Goal: Communication & Community: Answer question/provide support

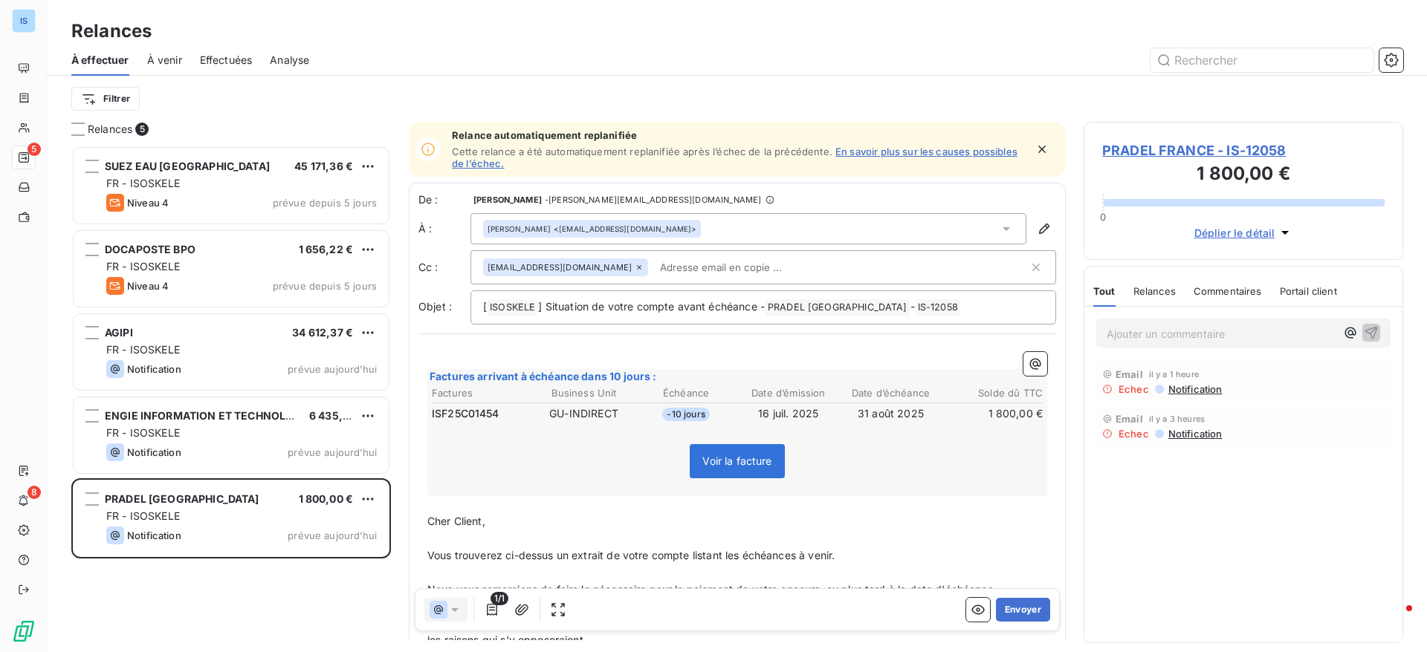
scroll to position [490, 302]
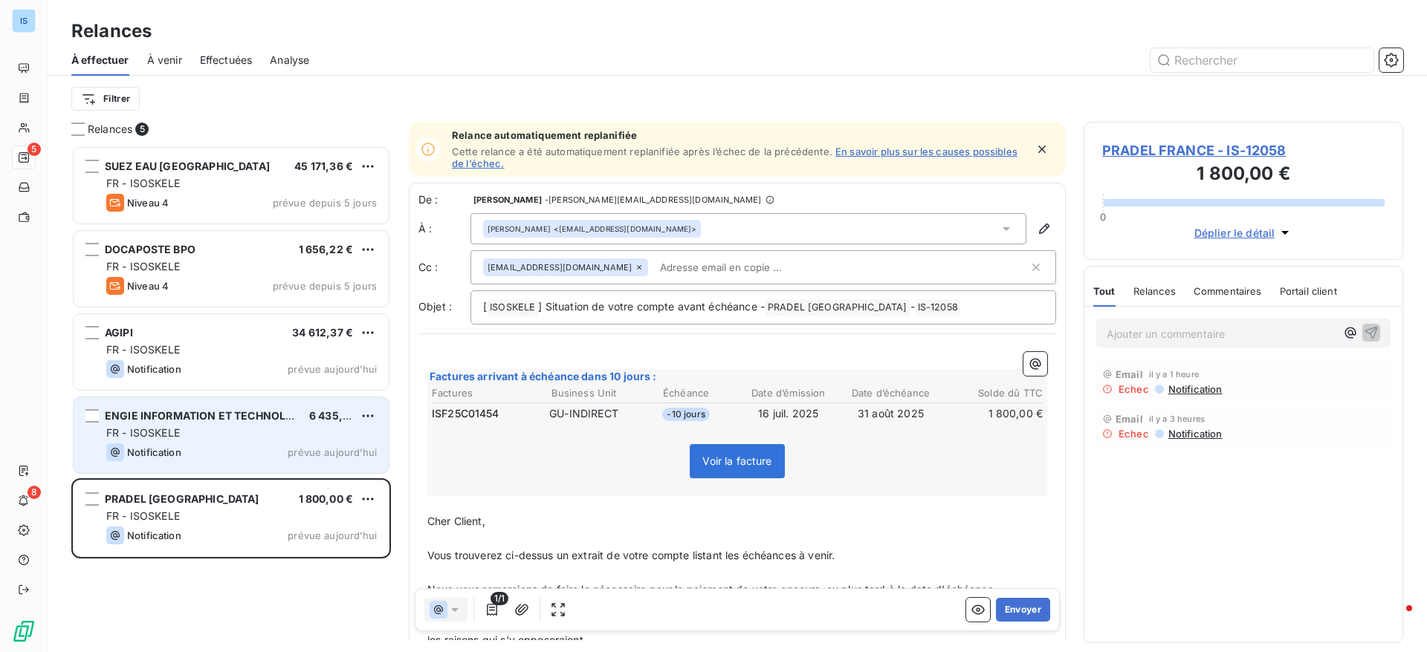
click at [219, 446] on div "Notification prévue aujourd’hui" at bounding box center [241, 453] width 270 height 18
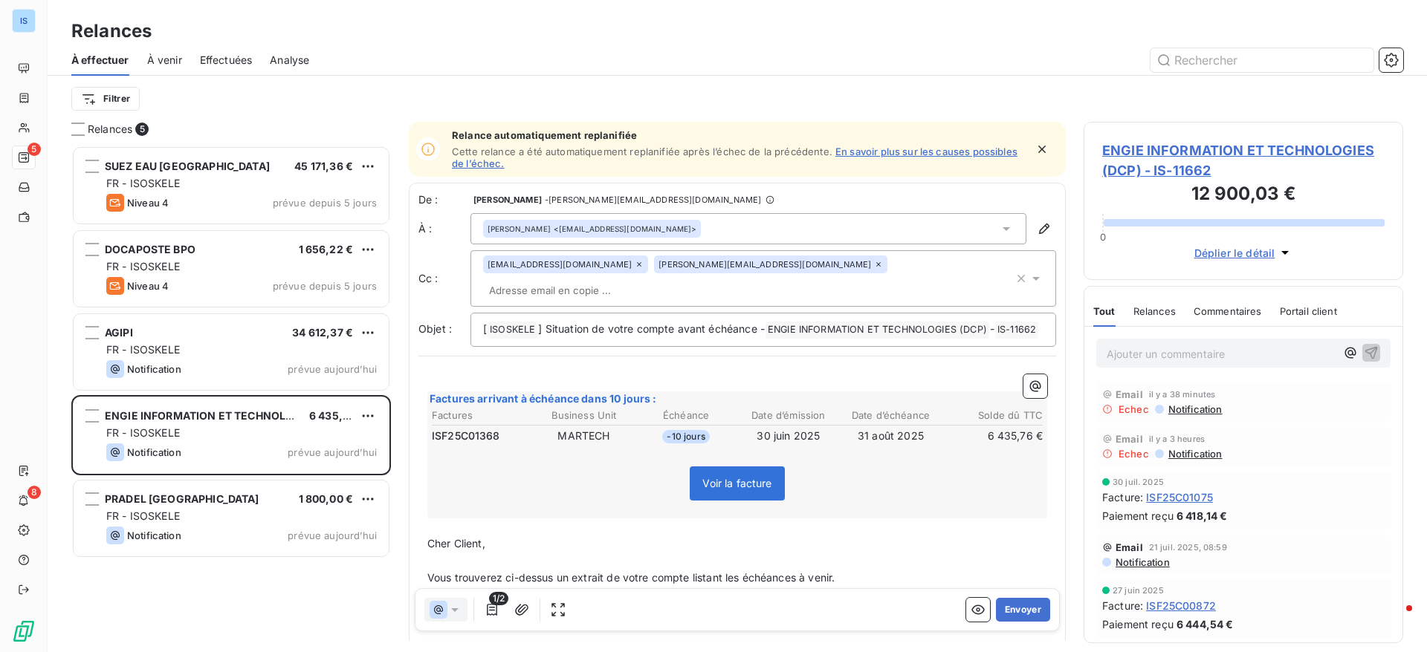
click at [655, 279] on input "text" at bounding box center [569, 290] width 172 height 22
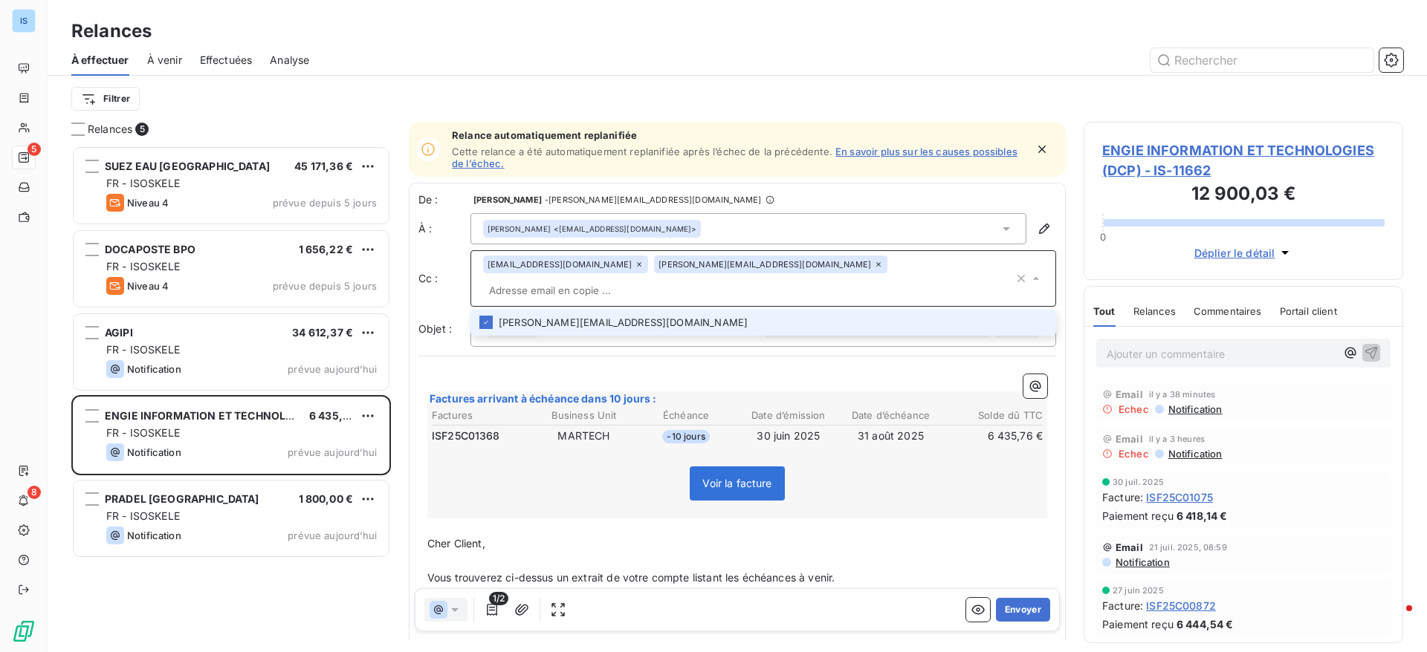
click at [874, 269] on icon at bounding box center [878, 264] width 9 height 9
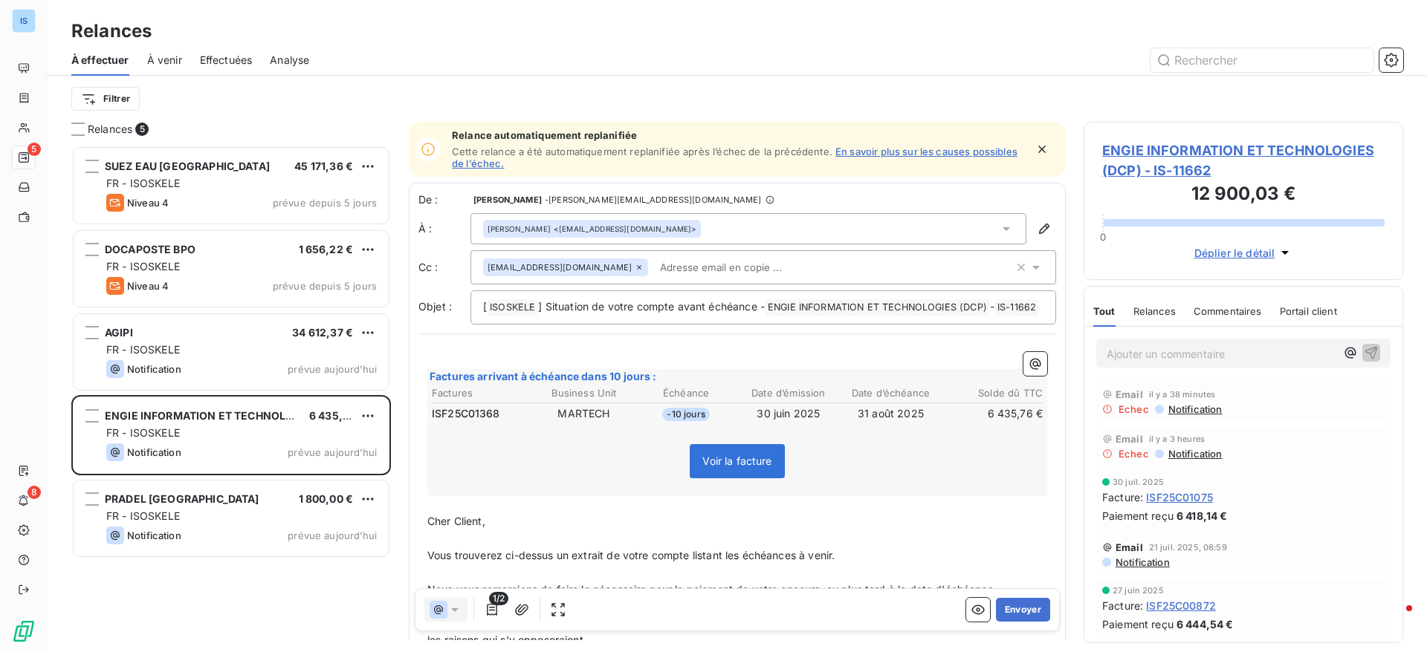
paste input "alexandre.salaun@external.engie.com"
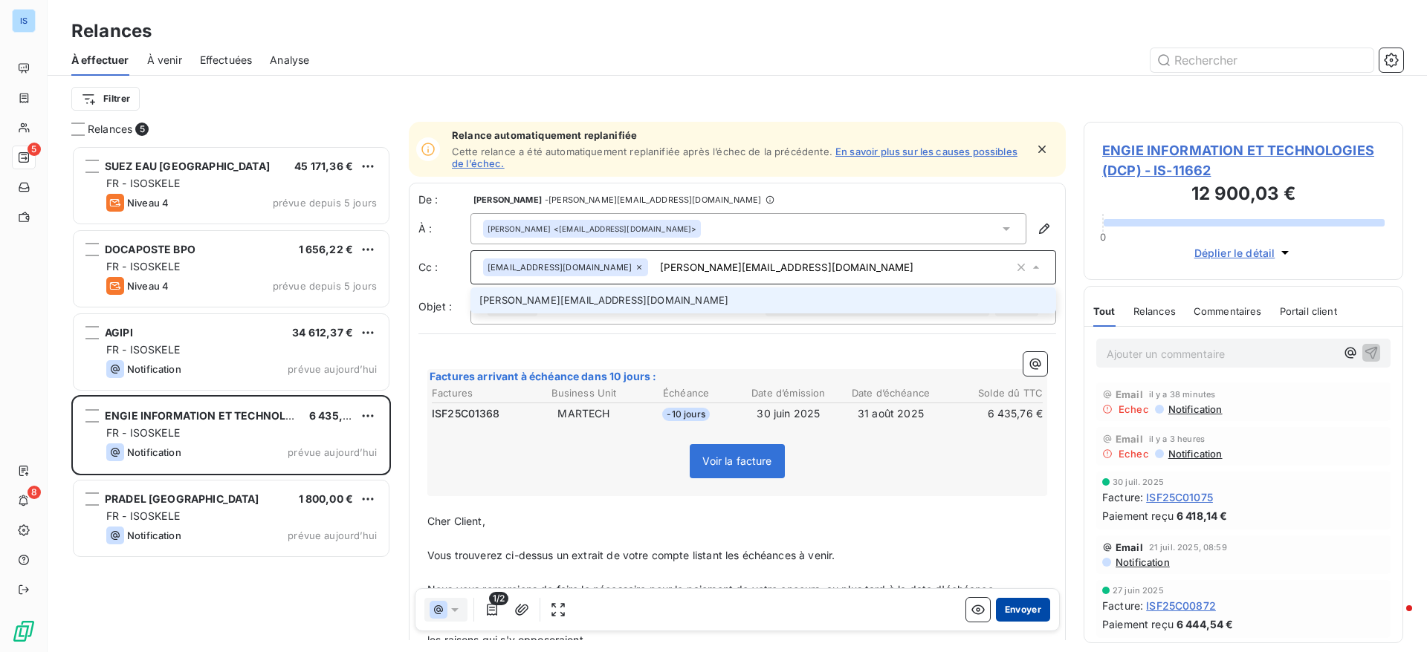
type input "alexandre.salaun@external.engie.com"
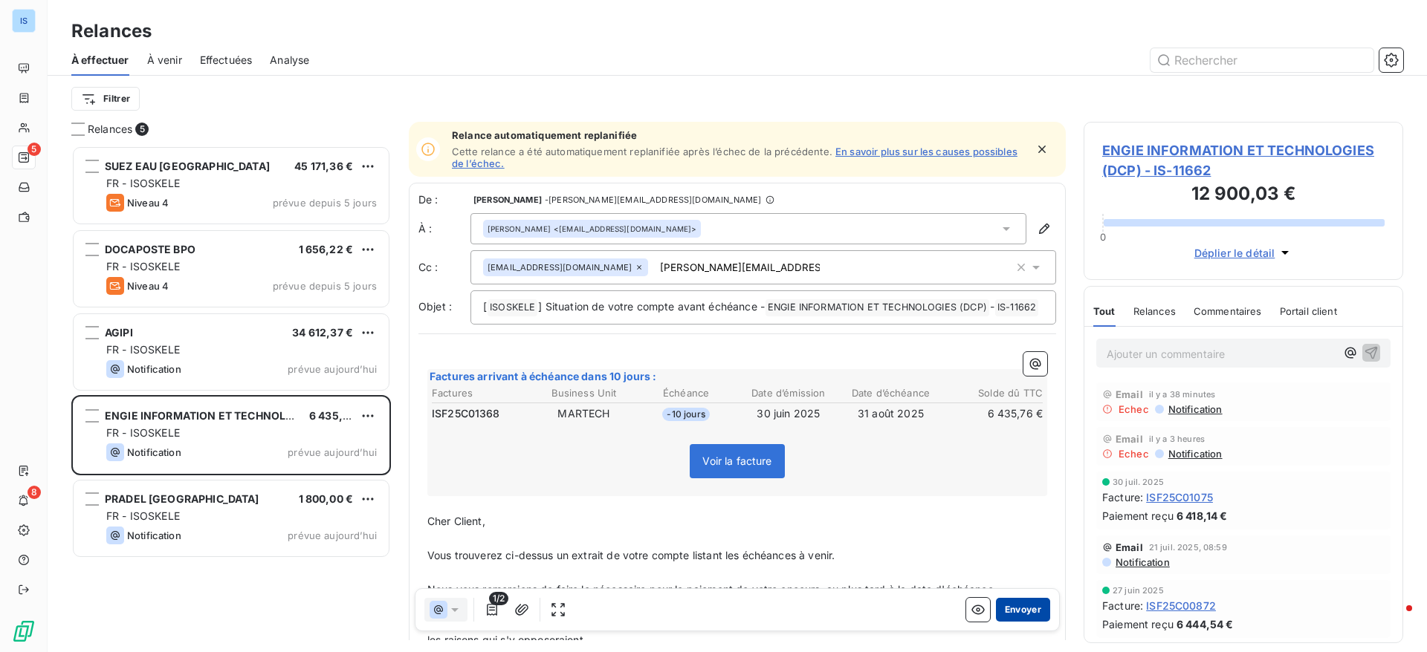
click at [1017, 615] on button "Envoyer" at bounding box center [1023, 610] width 54 height 24
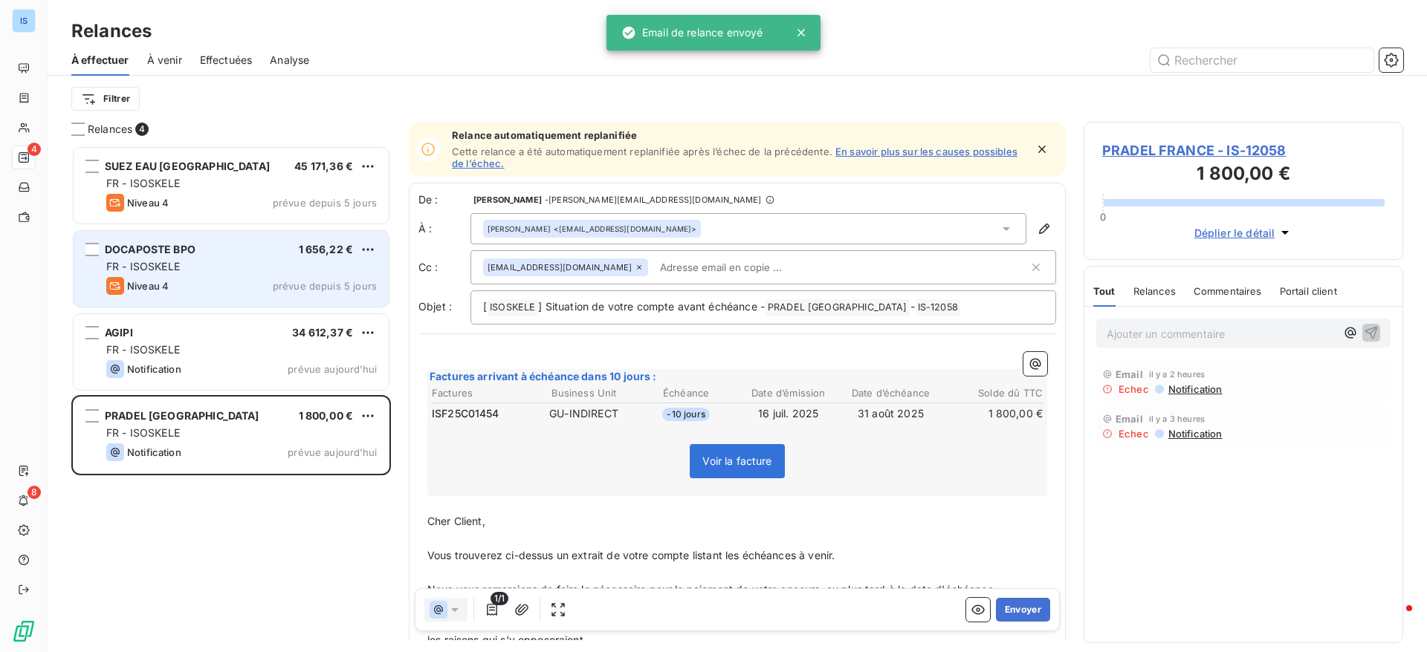
click at [219, 277] on div "Niveau 4 prévue depuis 5 jours" at bounding box center [241, 286] width 270 height 18
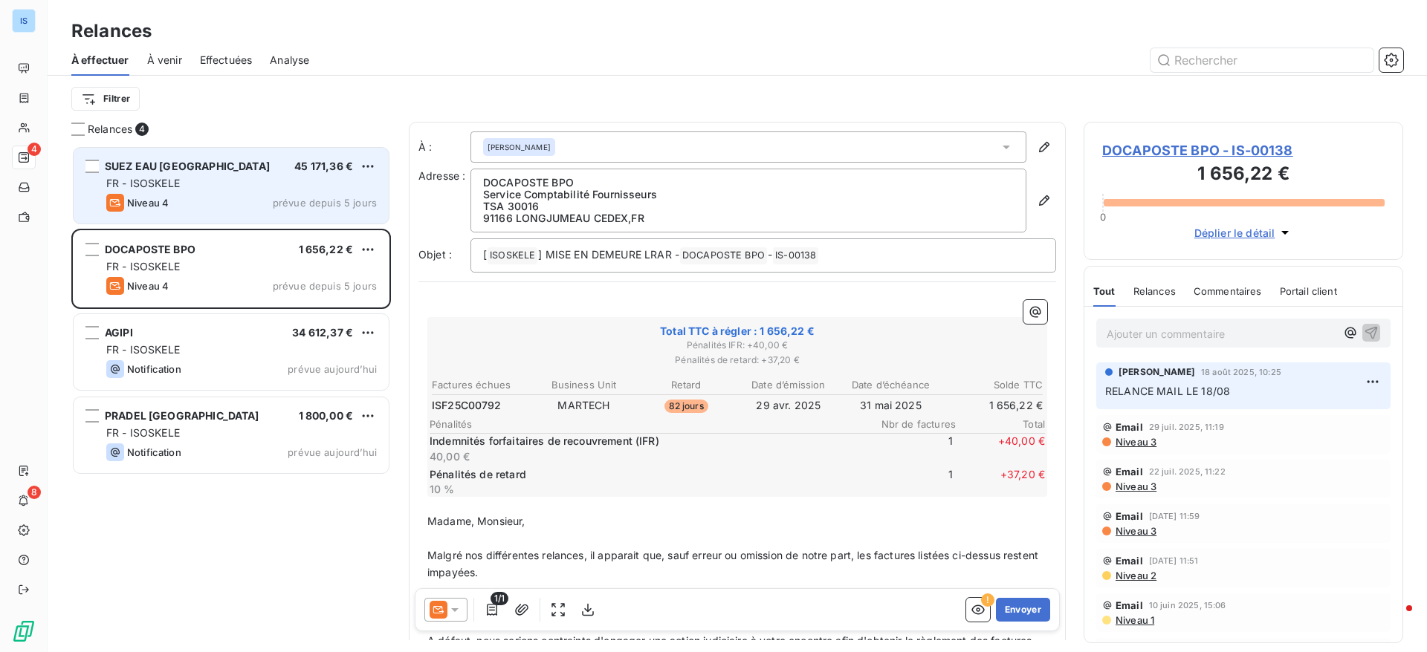
click at [234, 168] on div "SUEZ EAU FRANCE 45 171,36 €" at bounding box center [241, 166] width 270 height 13
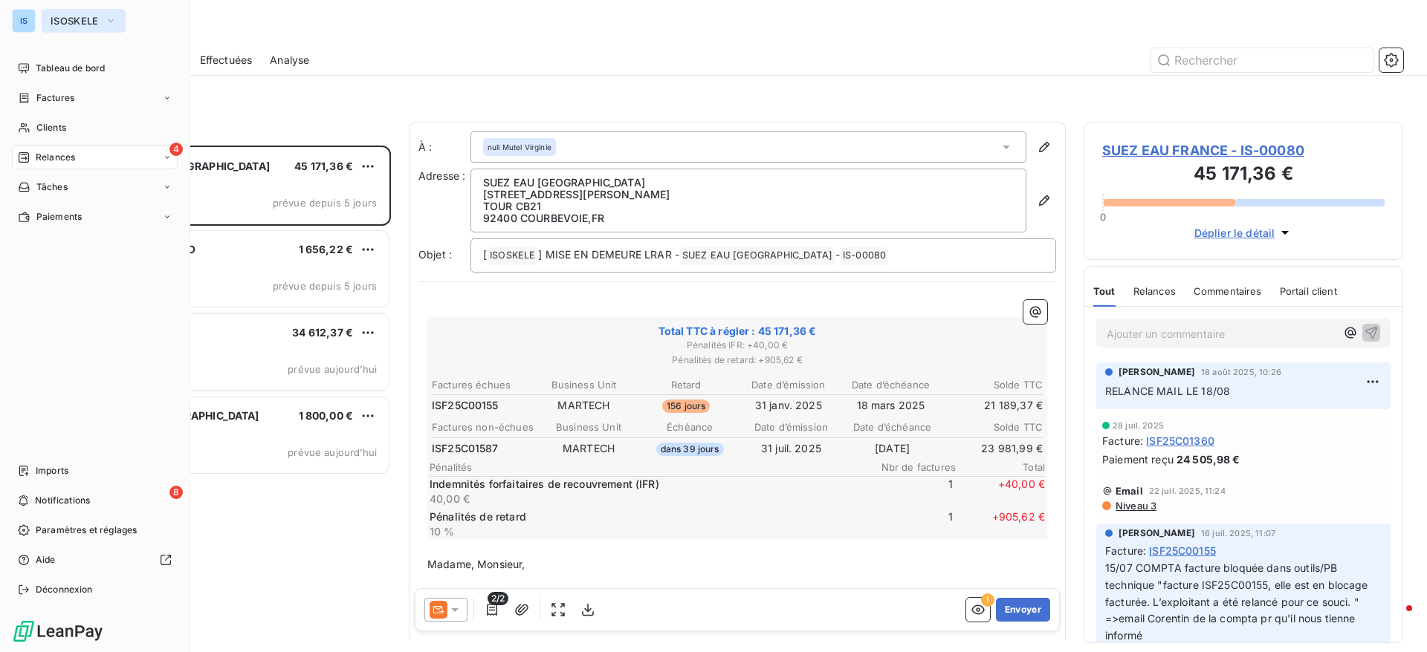
click at [64, 29] on button "ISOSKELE" at bounding box center [84, 21] width 84 height 24
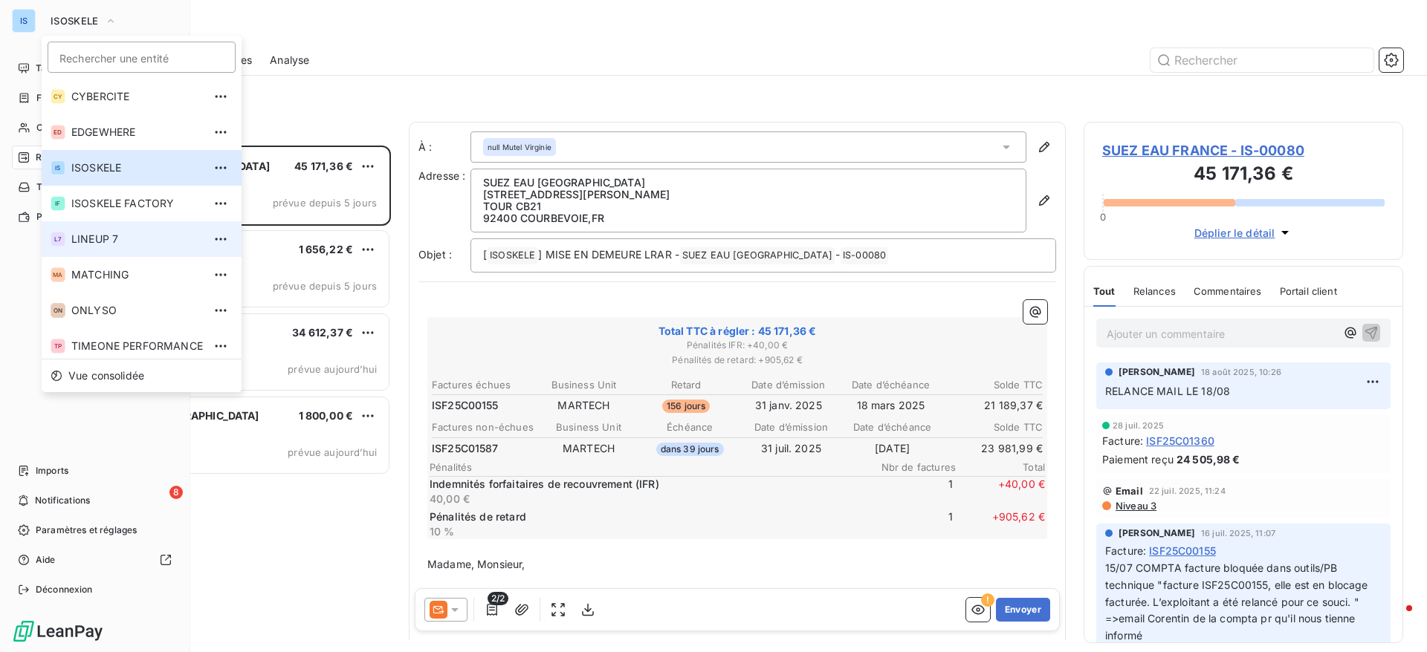
click at [88, 233] on span "LINEUP 7" at bounding box center [137, 239] width 132 height 15
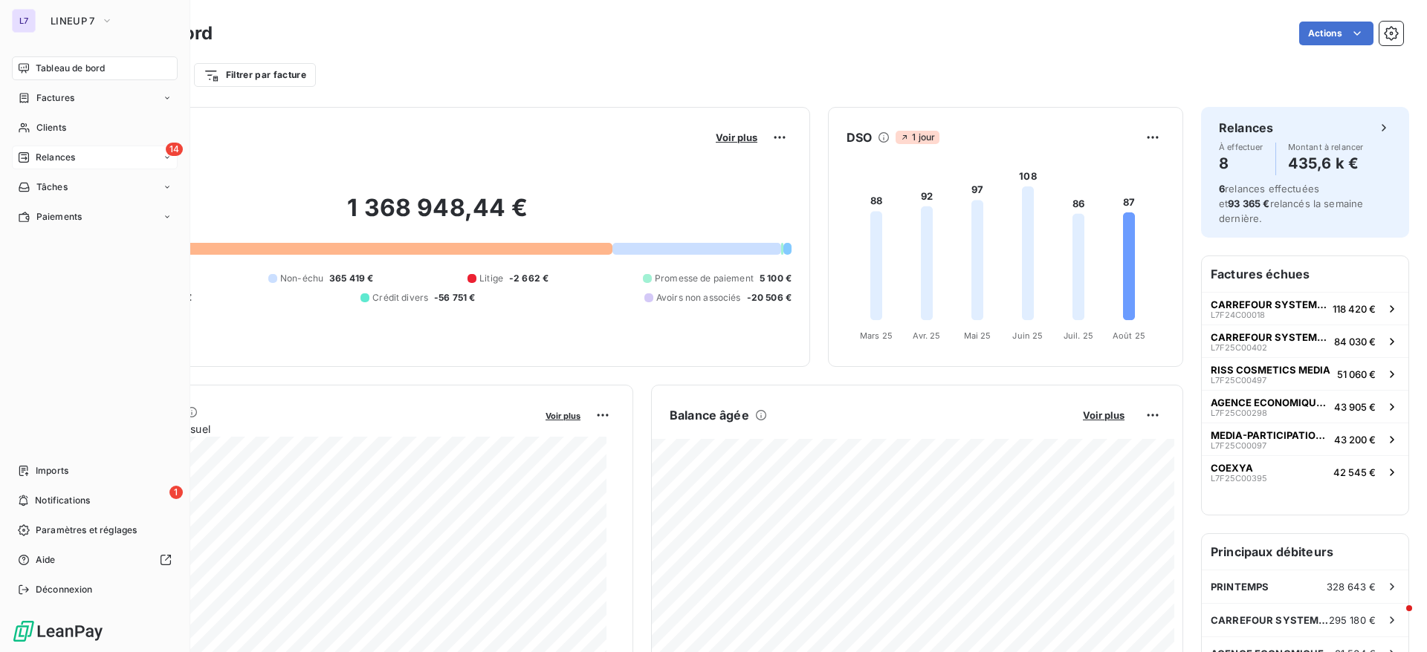
click at [59, 166] on div "14 Relances" at bounding box center [95, 158] width 166 height 24
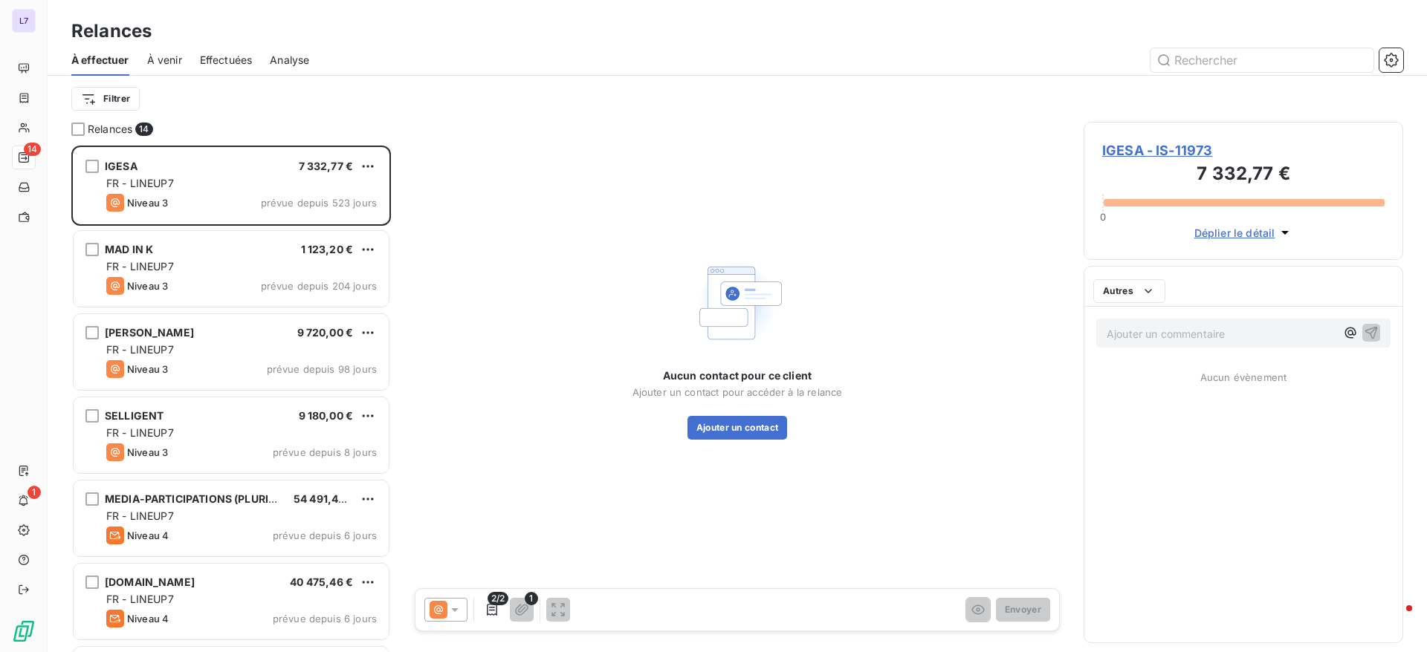
scroll to position [490, 302]
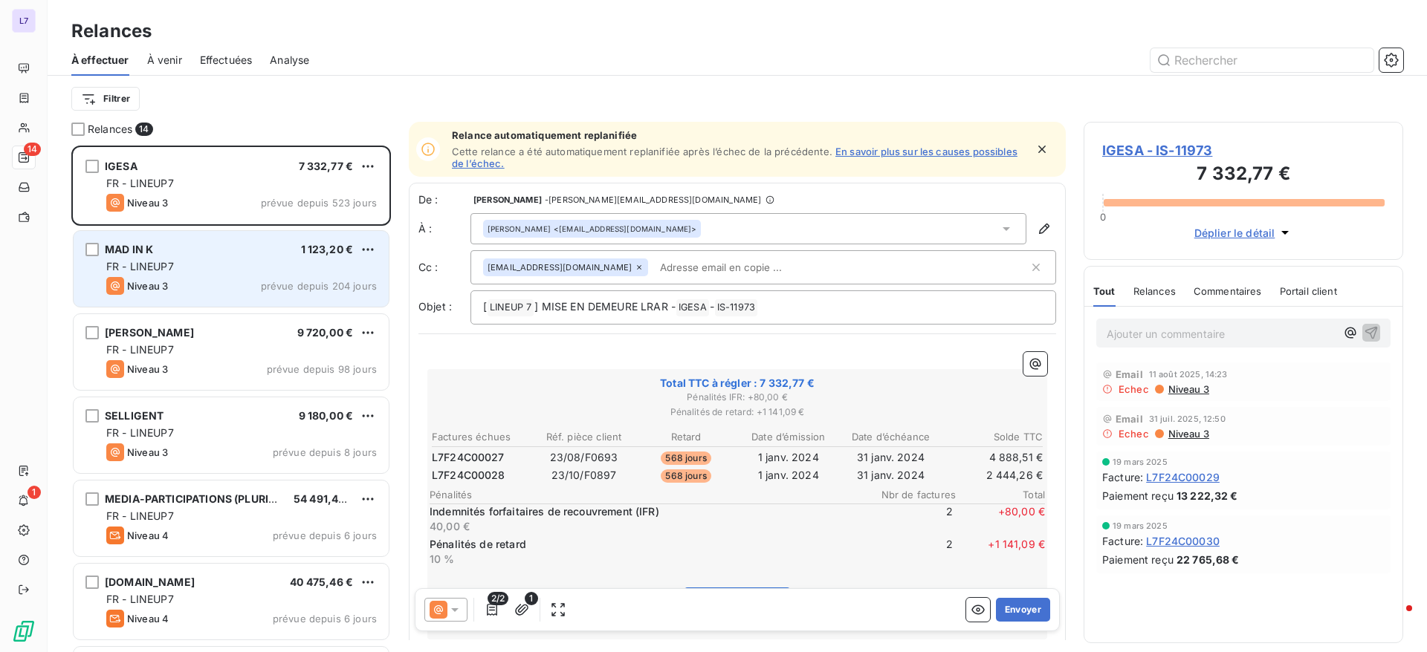
click at [192, 270] on div "FR - LINEUP7" at bounding box center [241, 266] width 270 height 15
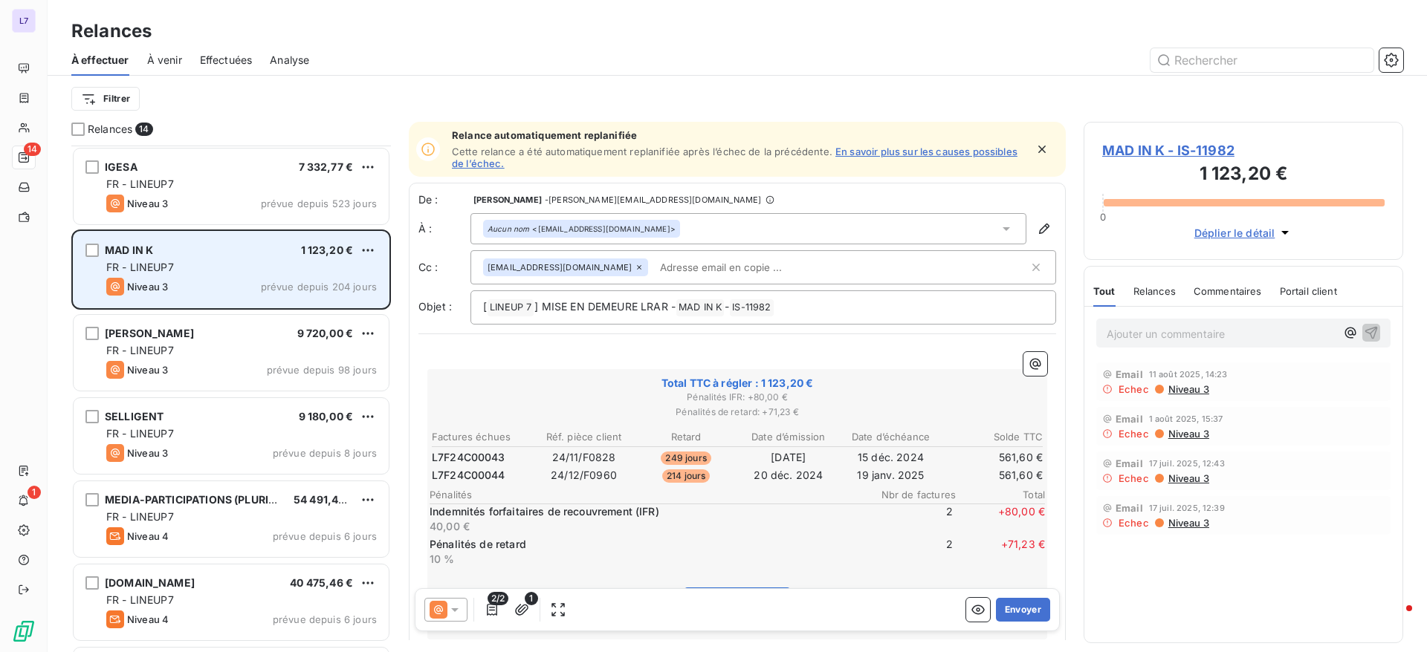
scroll to position [45, 0]
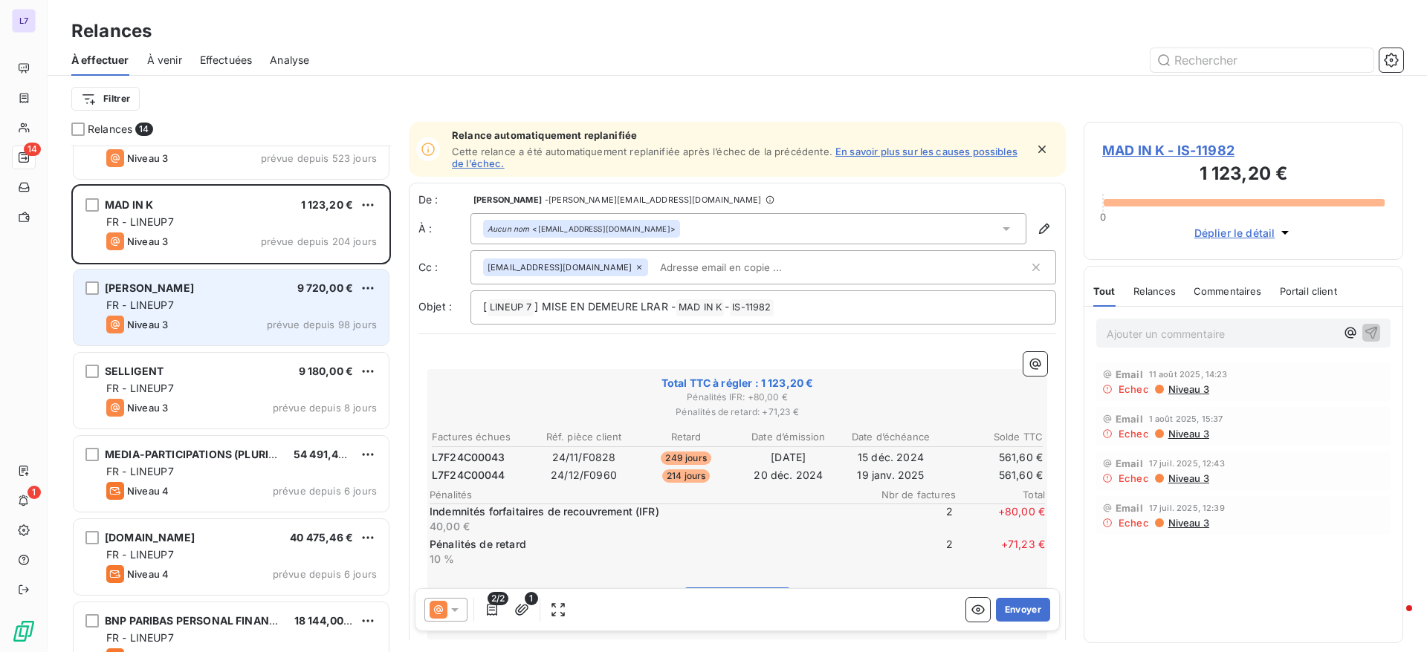
click at [207, 308] on div "FR - LINEUP7" at bounding box center [241, 305] width 270 height 15
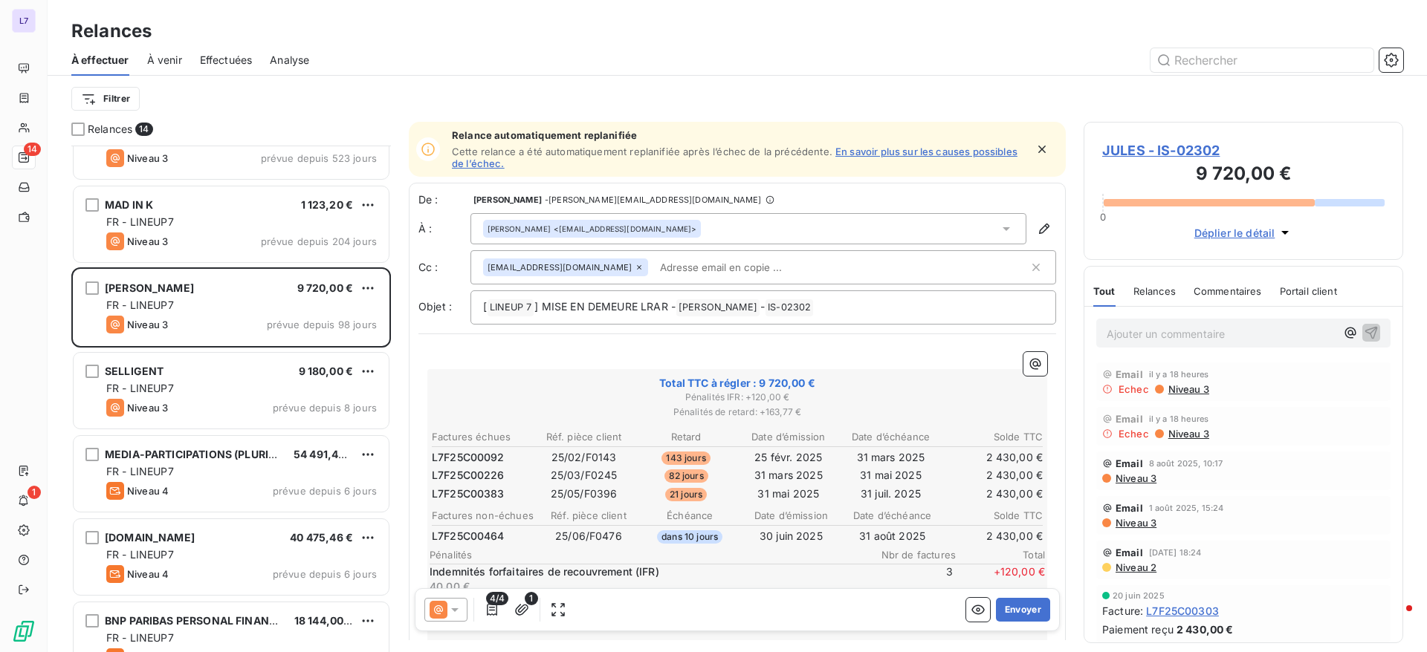
click at [1002, 227] on div "[PERSON_NAME] <[EMAIL_ADDRESS][DOMAIN_NAME]>" at bounding box center [748, 228] width 556 height 31
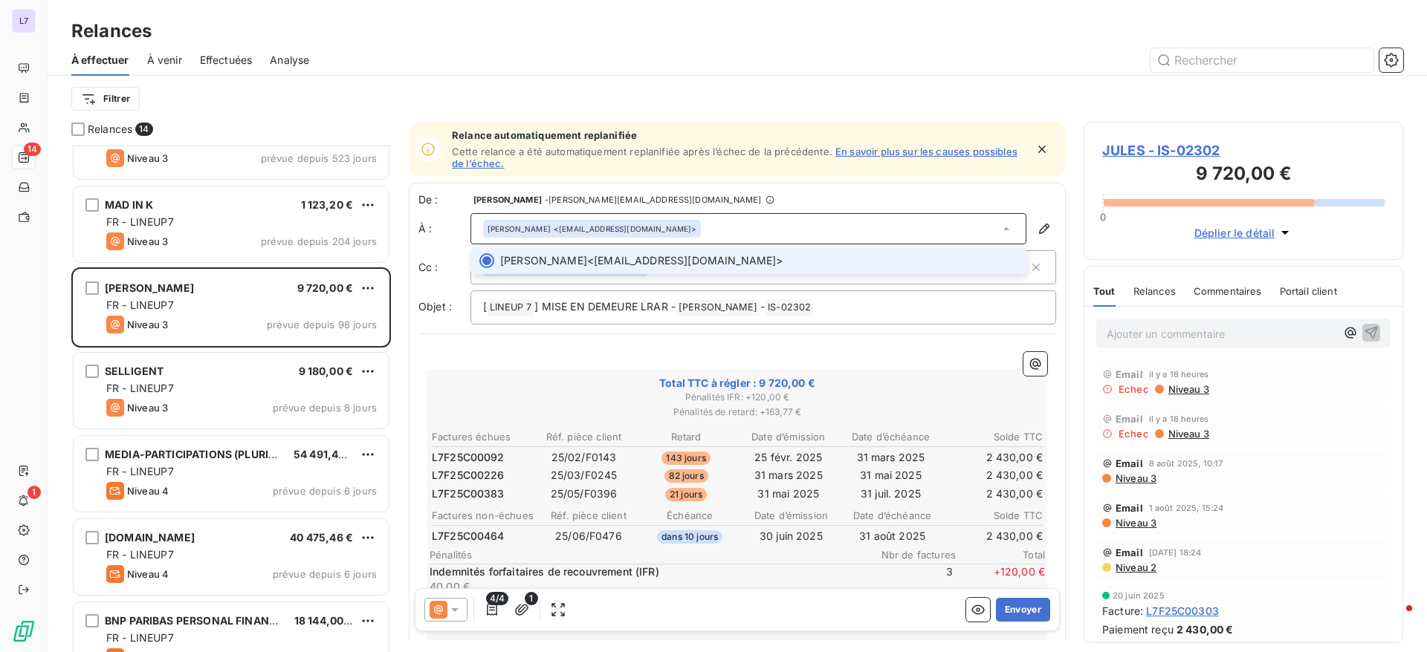
click at [1002, 227] on div "[PERSON_NAME] <[EMAIL_ADDRESS][DOMAIN_NAME]>" at bounding box center [748, 228] width 556 height 31
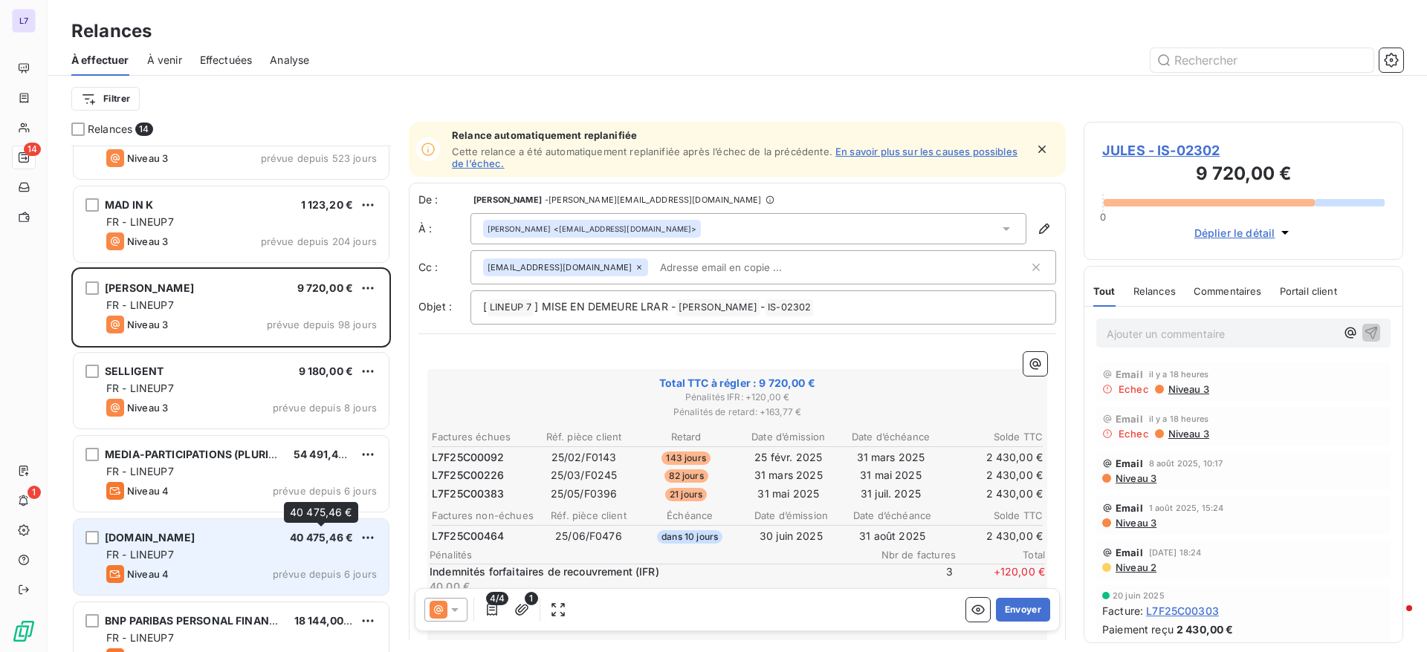
click at [290, 543] on span "40 475,46 €" at bounding box center [321, 537] width 63 height 13
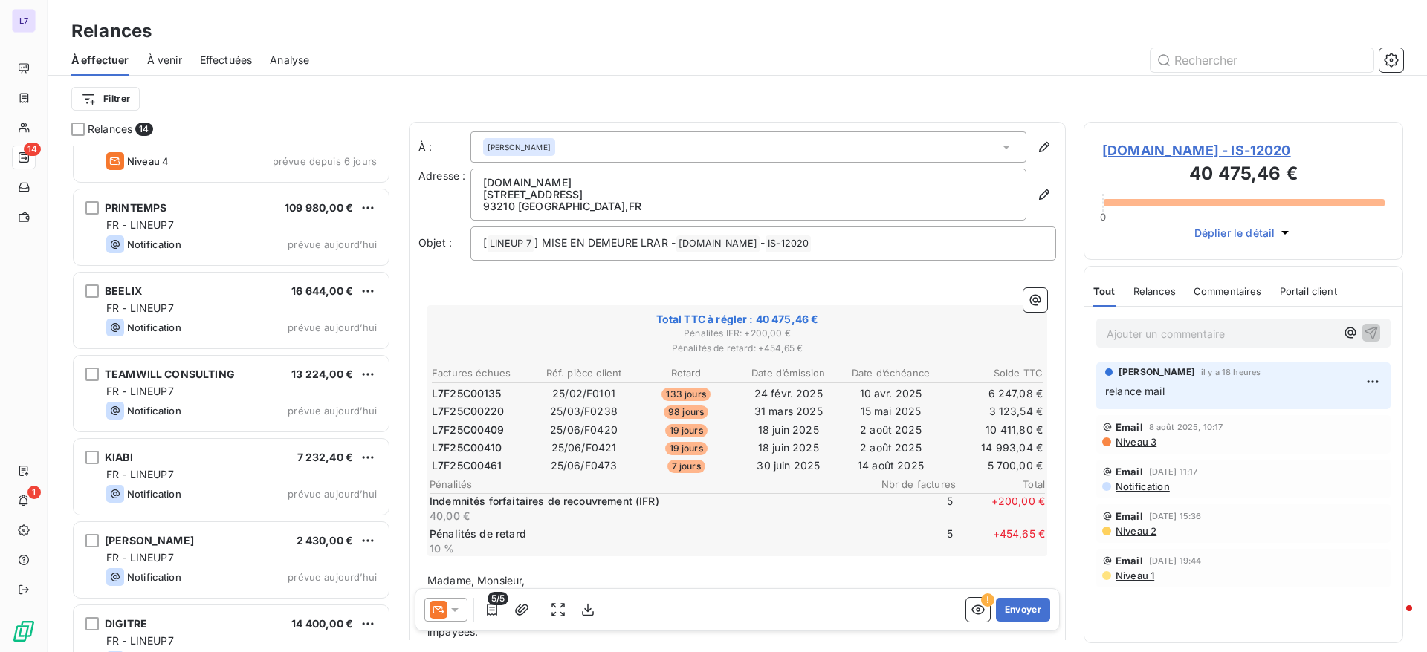
scroll to position [659, 0]
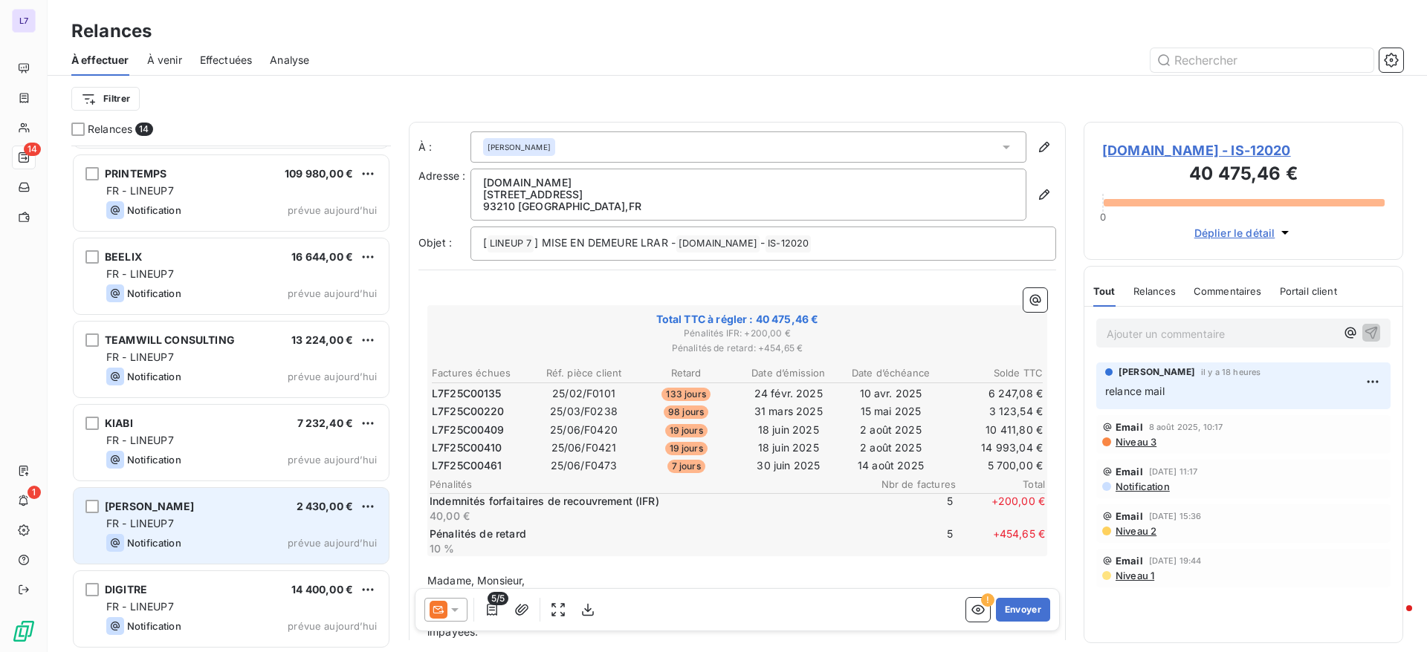
click at [235, 520] on div "FR - LINEUP7" at bounding box center [241, 523] width 270 height 15
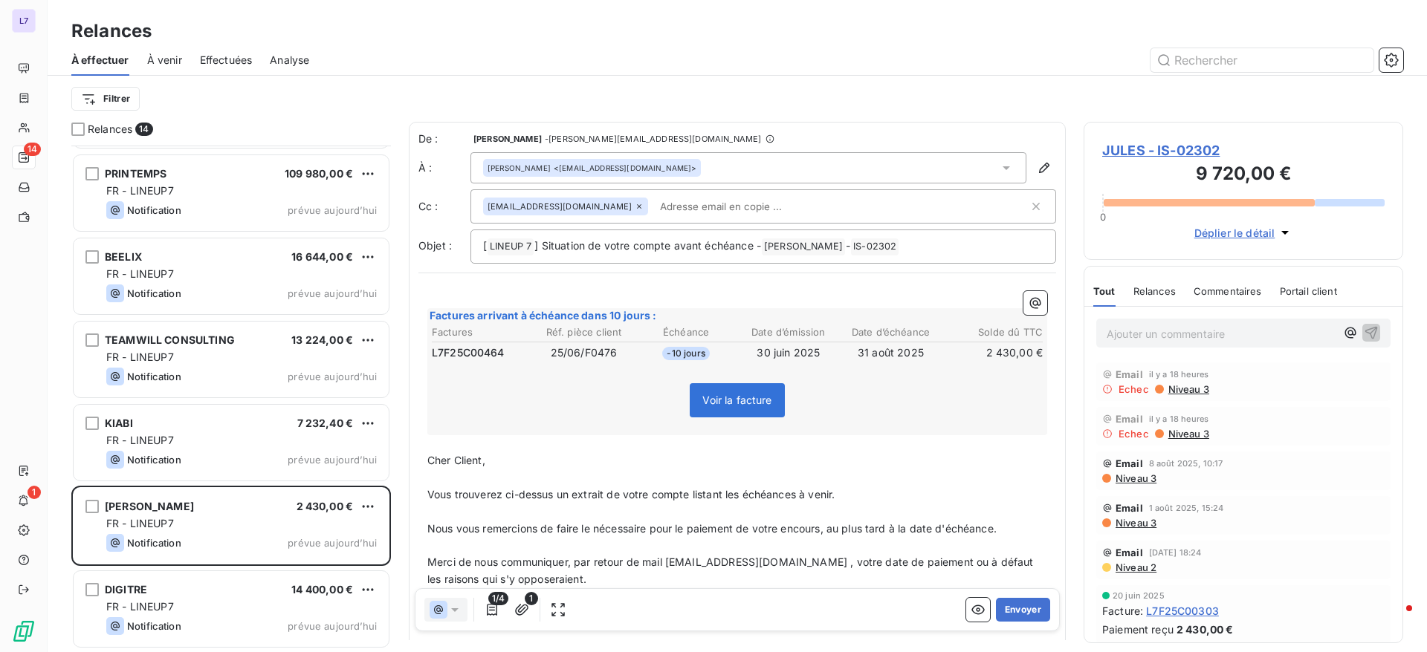
click at [700, 168] on div "[PERSON_NAME] <[EMAIL_ADDRESS][DOMAIN_NAME]>" at bounding box center [748, 167] width 556 height 31
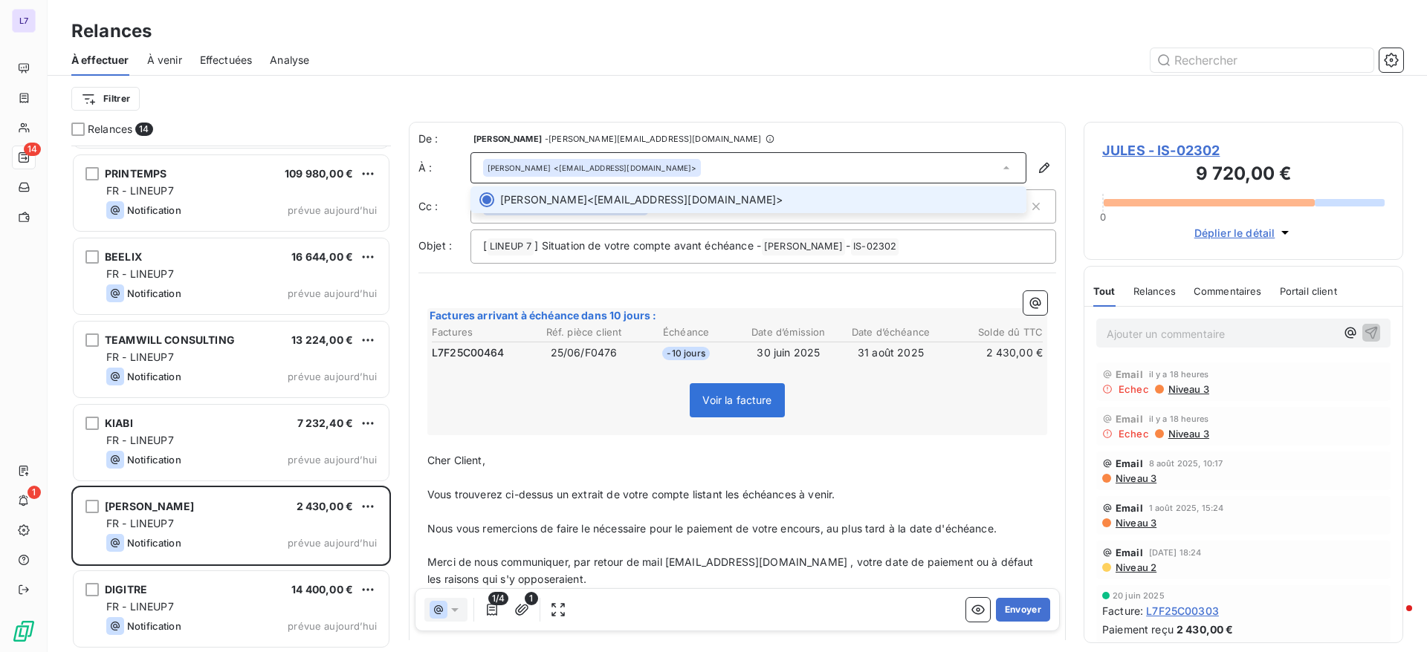
click at [700, 168] on div "[PERSON_NAME] <[EMAIL_ADDRESS][DOMAIN_NAME]>" at bounding box center [748, 167] width 556 height 31
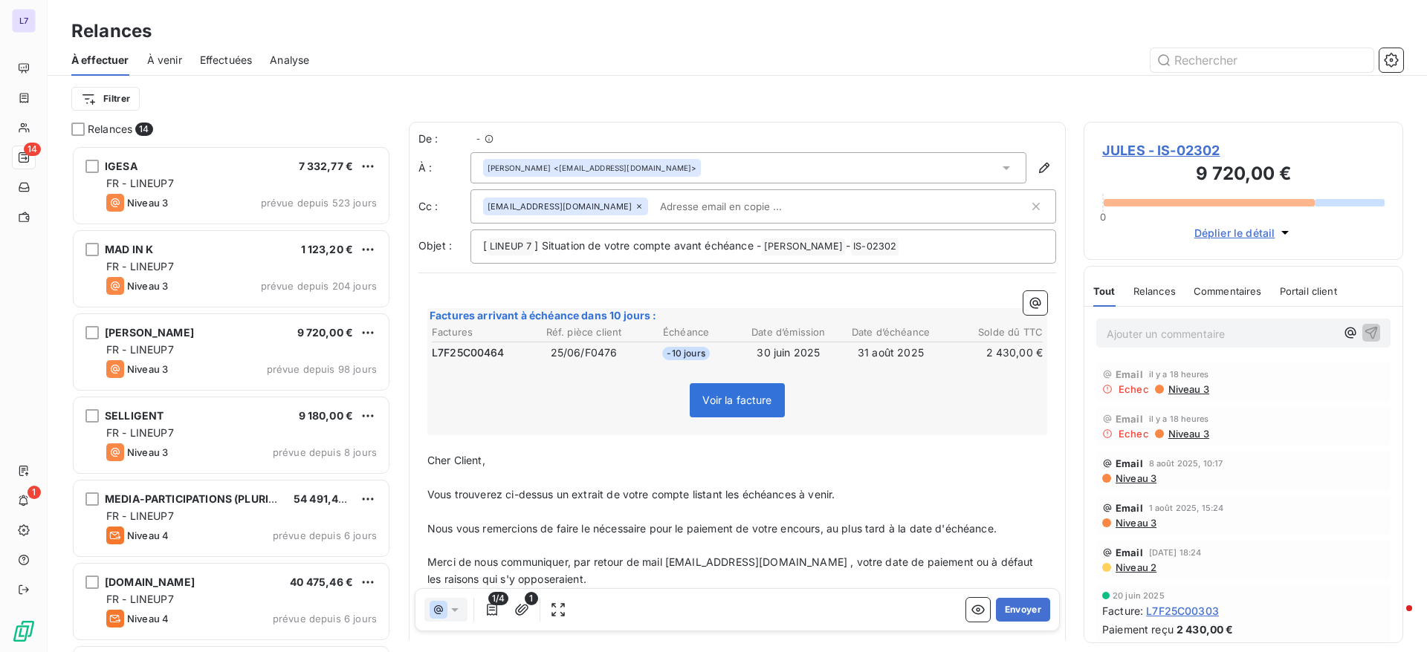
scroll to position [490, 302]
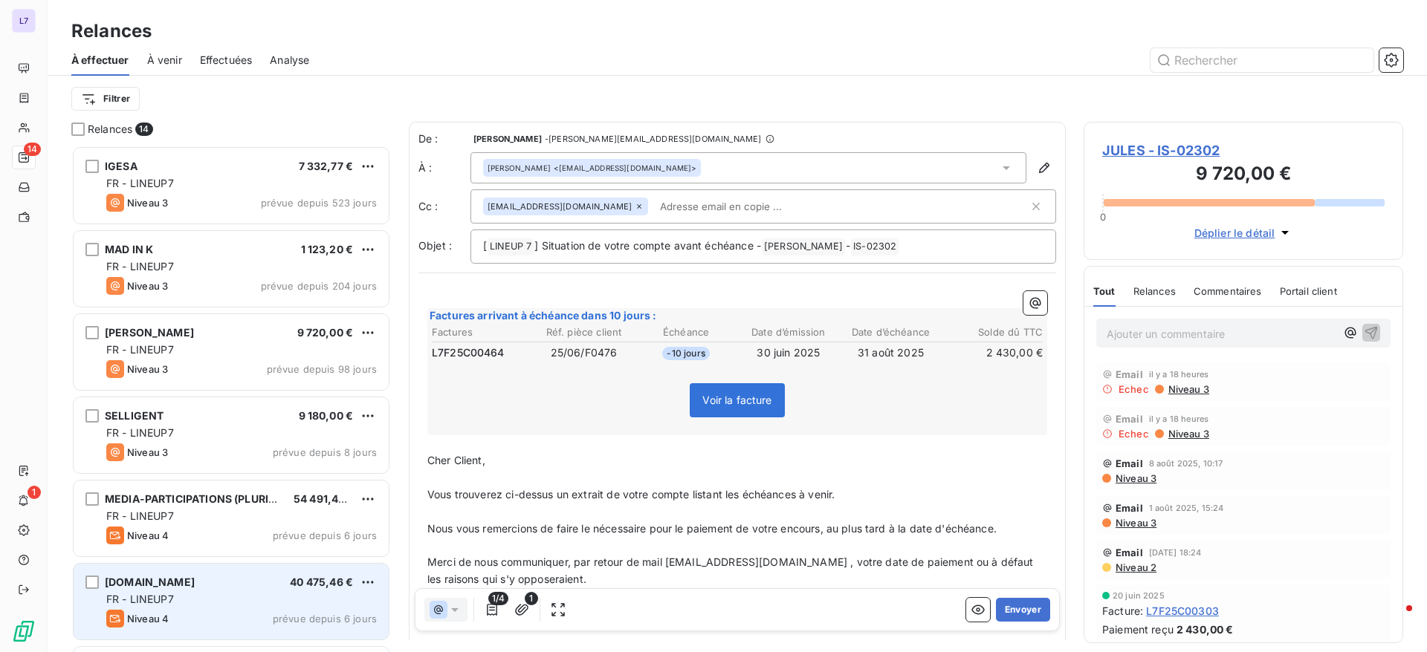
click at [288, 600] on div "FR - LINEUP7" at bounding box center [241, 599] width 270 height 15
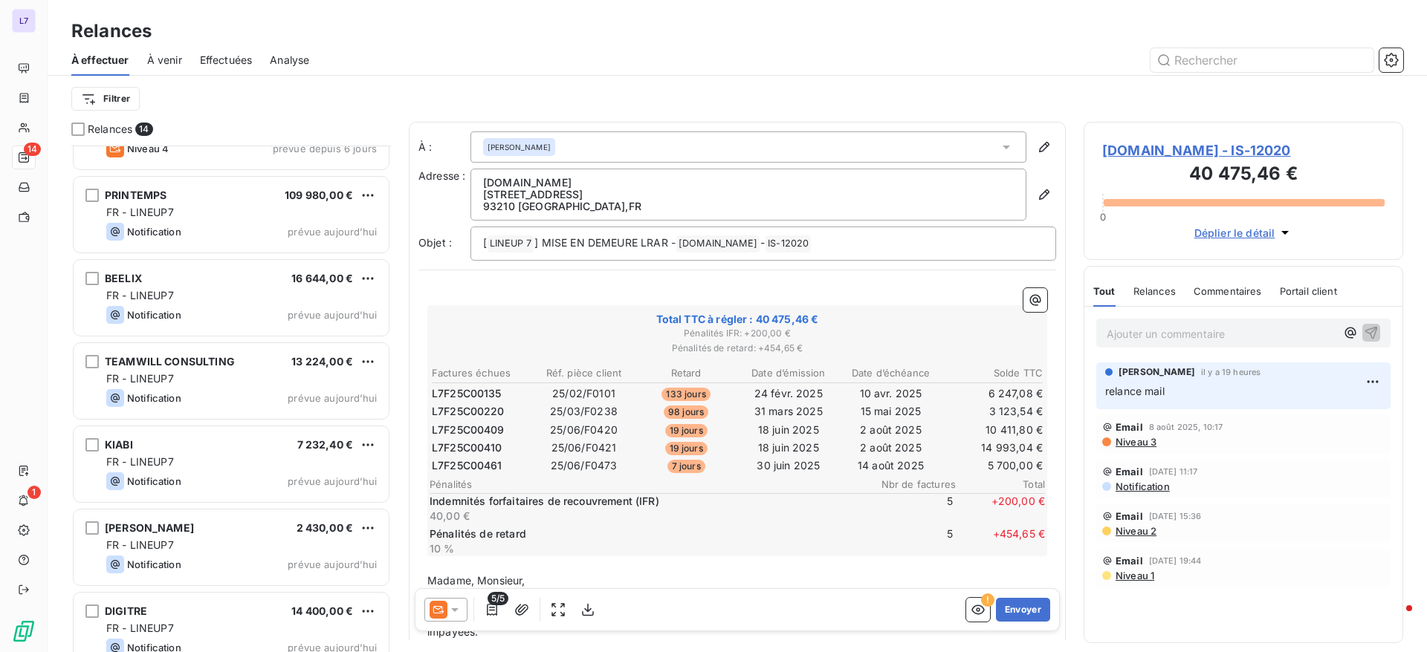
scroll to position [659, 0]
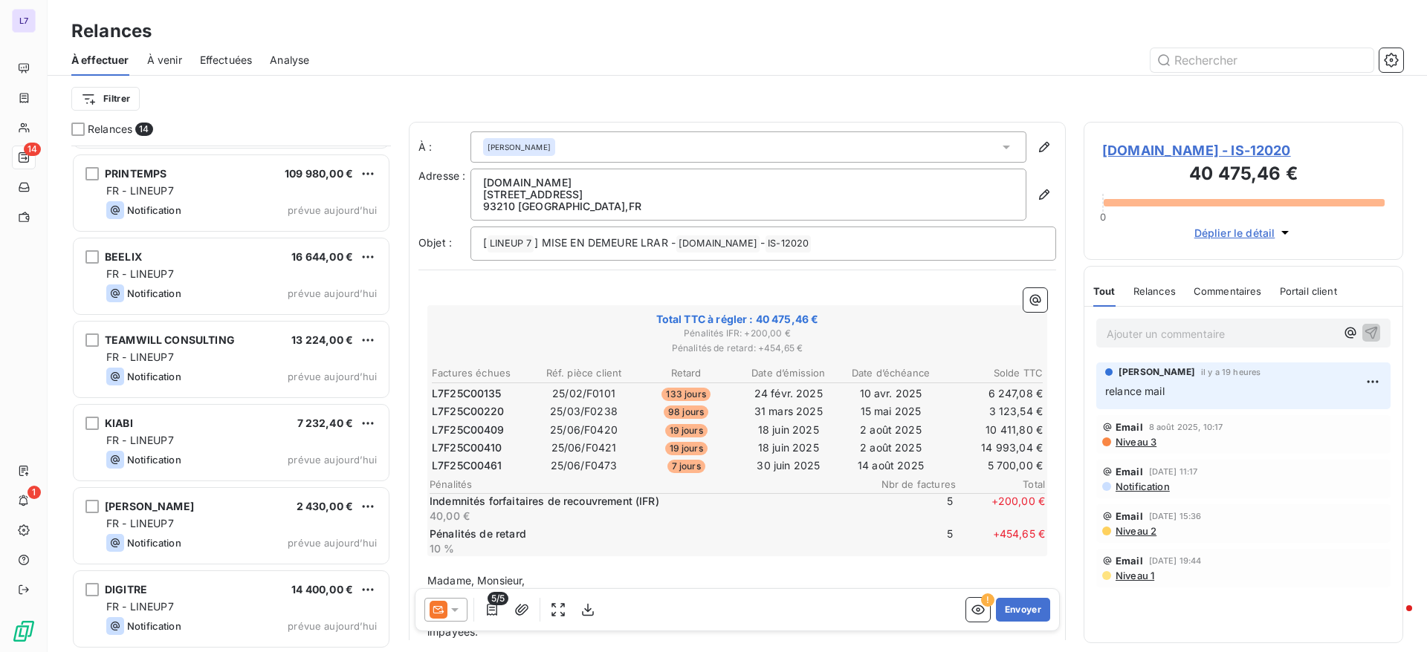
click at [288, 600] on div "FR - LINEUP7" at bounding box center [241, 607] width 270 height 15
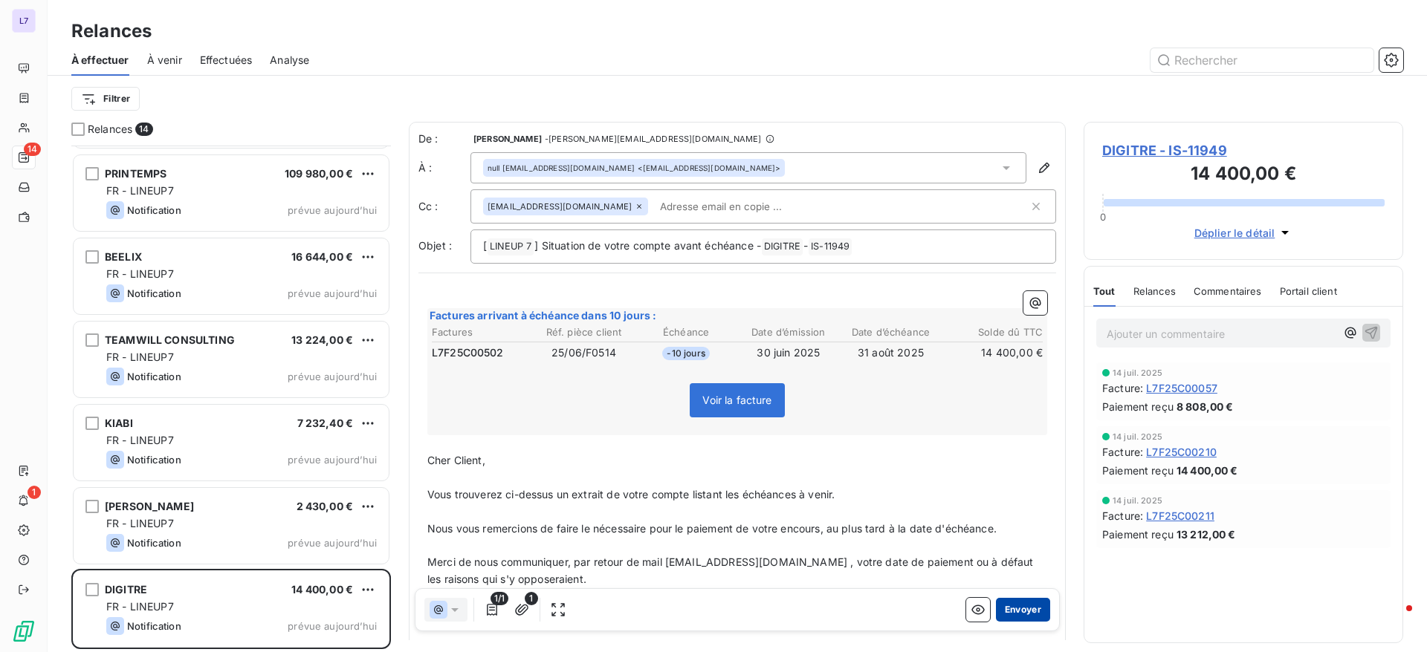
click at [1004, 605] on button "Envoyer" at bounding box center [1023, 610] width 54 height 24
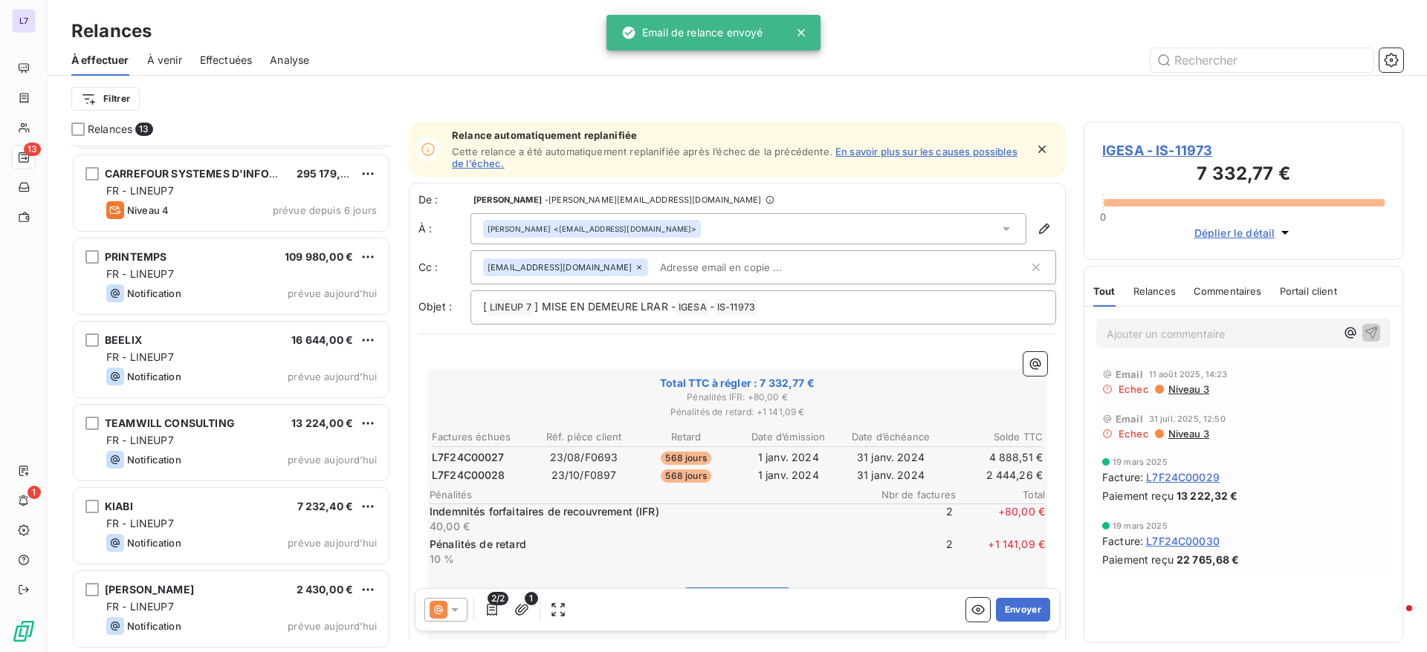
scroll to position [575, 0]
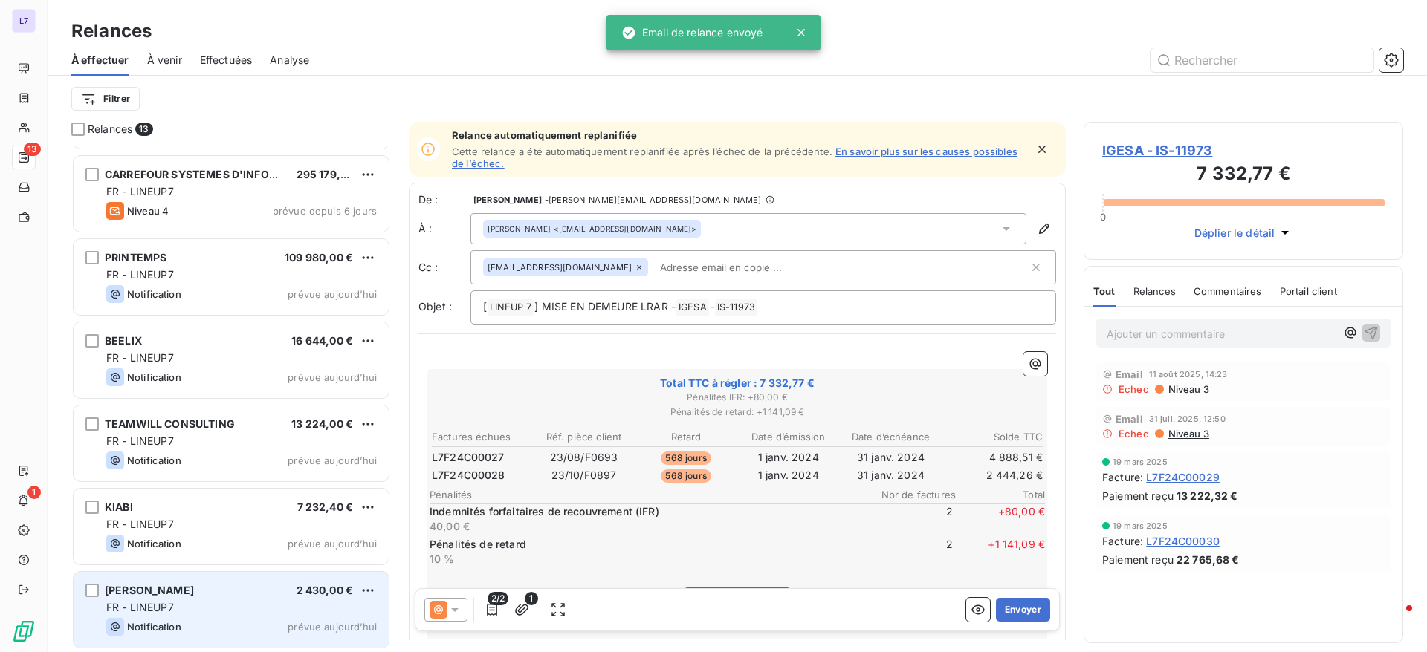
click at [218, 600] on div "FR - LINEUP7" at bounding box center [241, 607] width 270 height 15
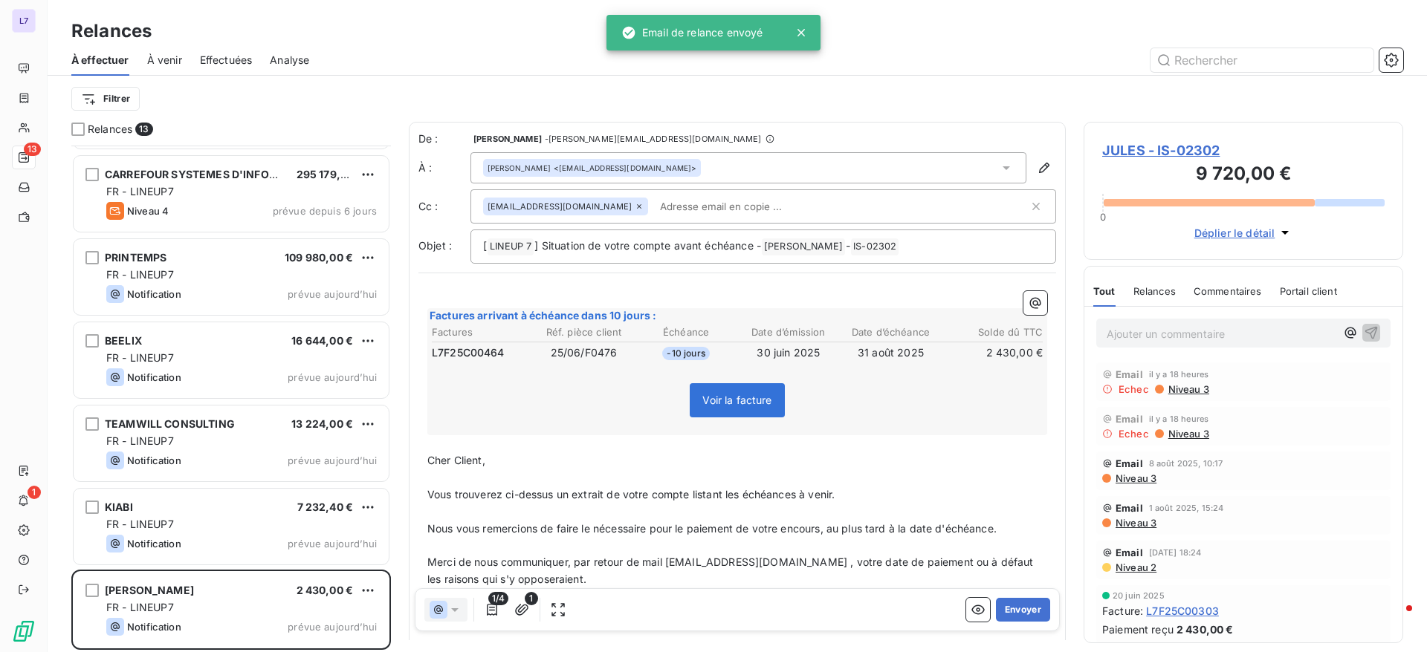
click at [999, 161] on icon at bounding box center [1006, 168] width 15 height 15
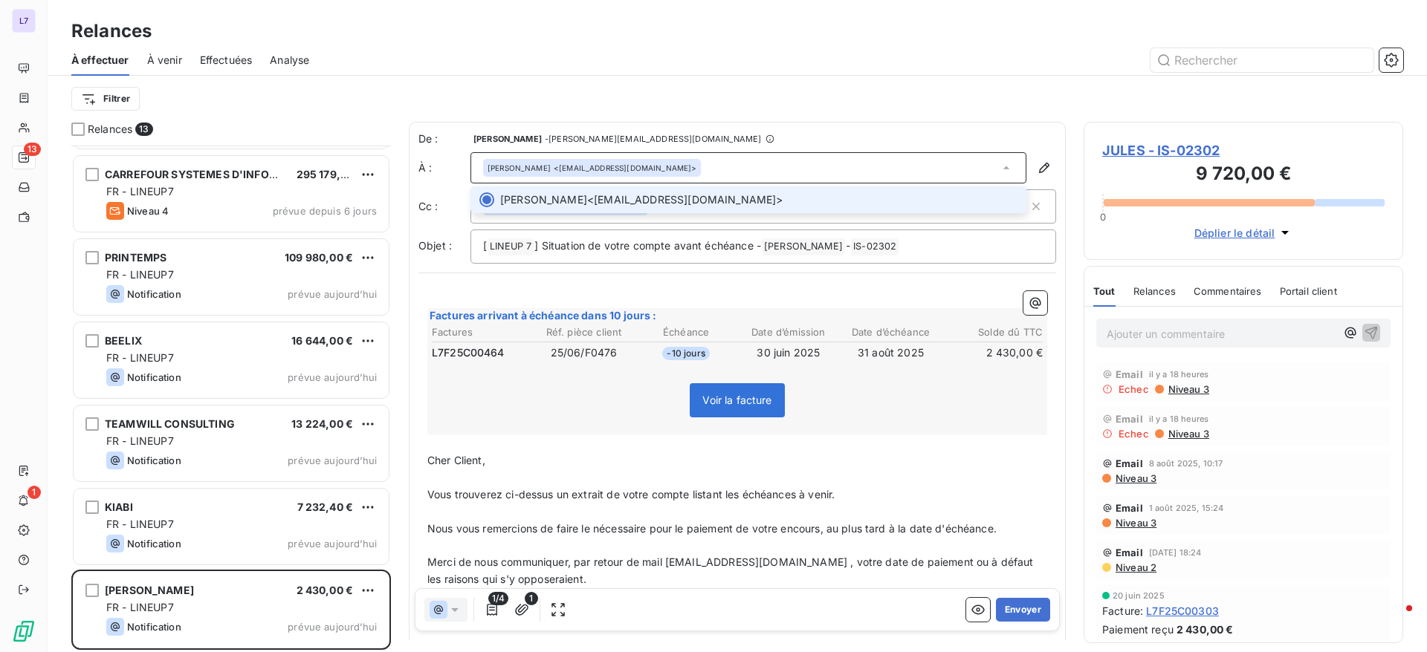
click at [895, 167] on div "[PERSON_NAME] <[EMAIL_ADDRESS][DOMAIN_NAME]>" at bounding box center [748, 167] width 556 height 31
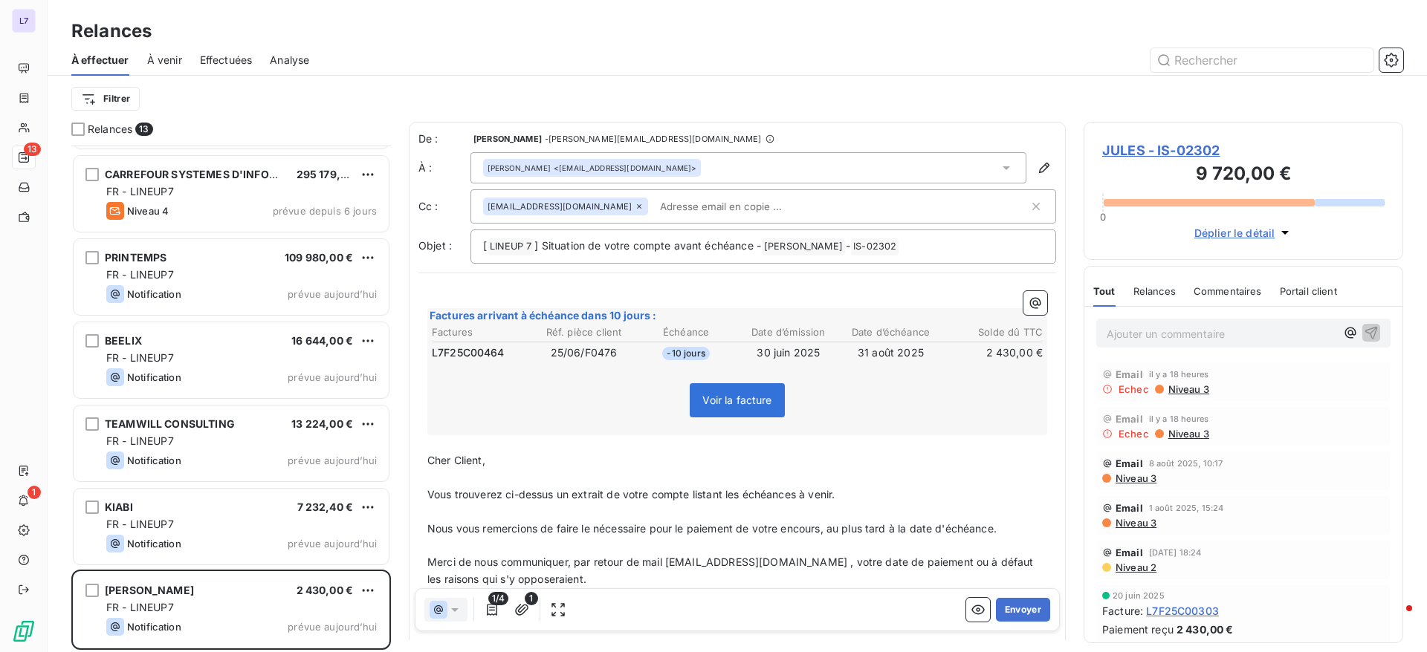
click at [673, 215] on input "text" at bounding box center [740, 206] width 172 height 22
paste input "rbouvier"
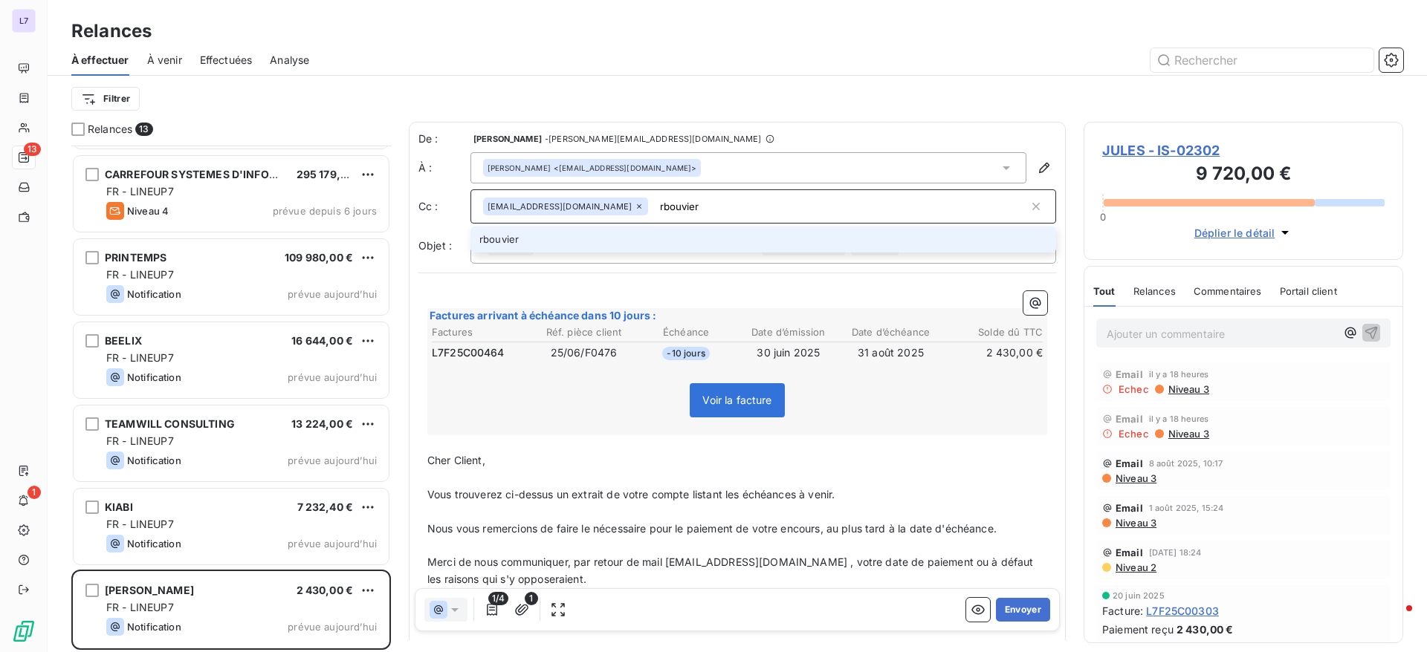
click at [673, 215] on input "rbouvier" at bounding box center [841, 206] width 375 height 22
type input "r"
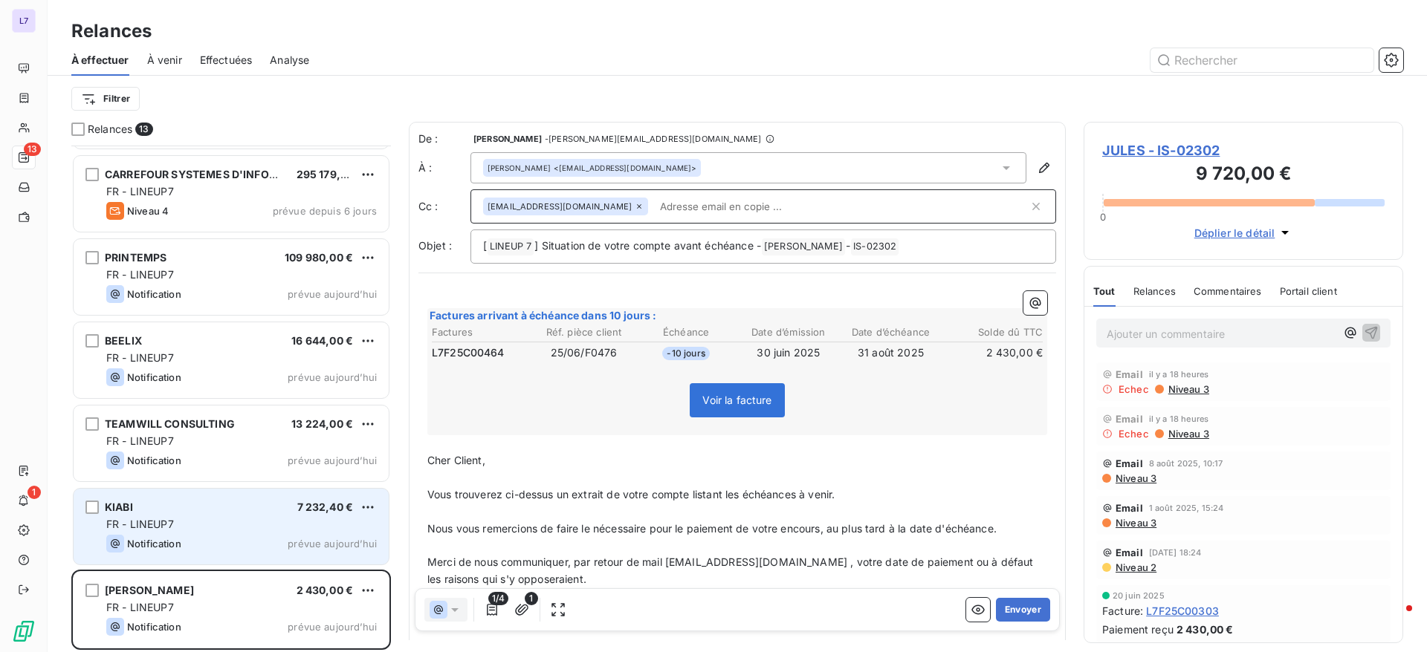
click at [166, 514] on div "KIABI 7 232,40 € FR - LINEUP7 Notification prévue [DATE]" at bounding box center [231, 527] width 315 height 76
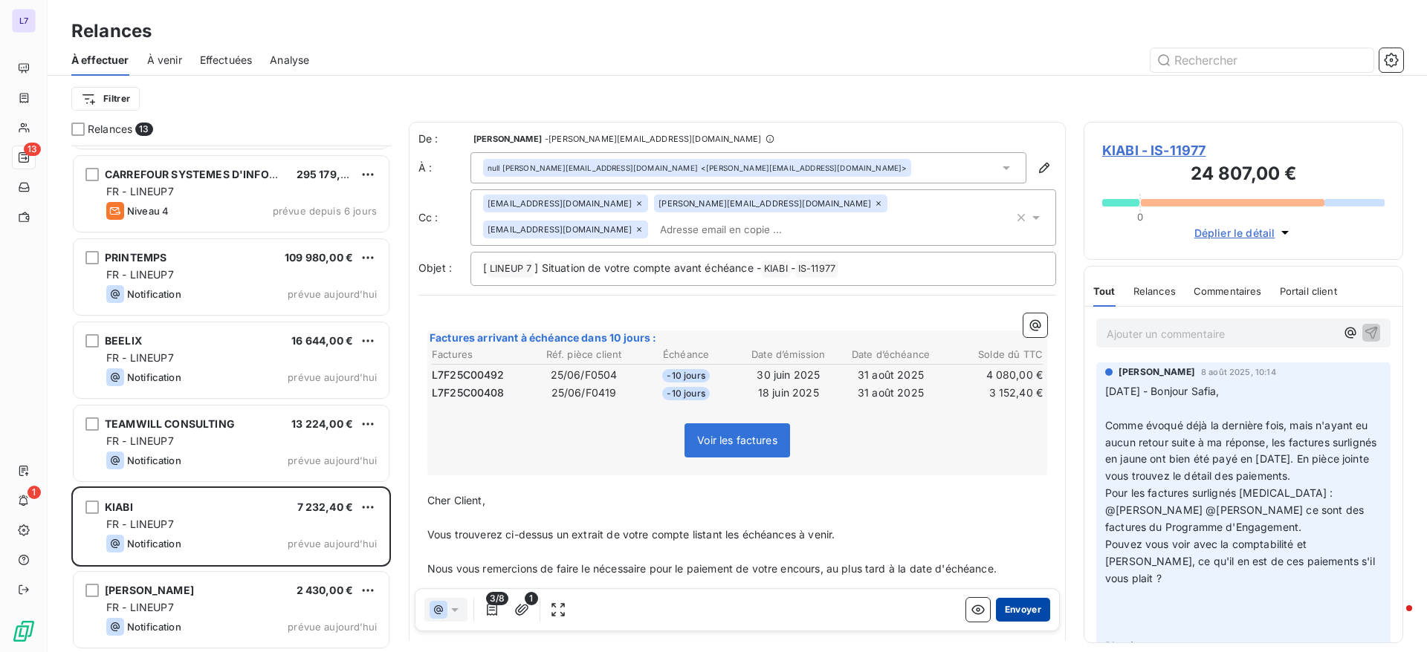
click at [1005, 608] on button "Envoyer" at bounding box center [1023, 610] width 54 height 24
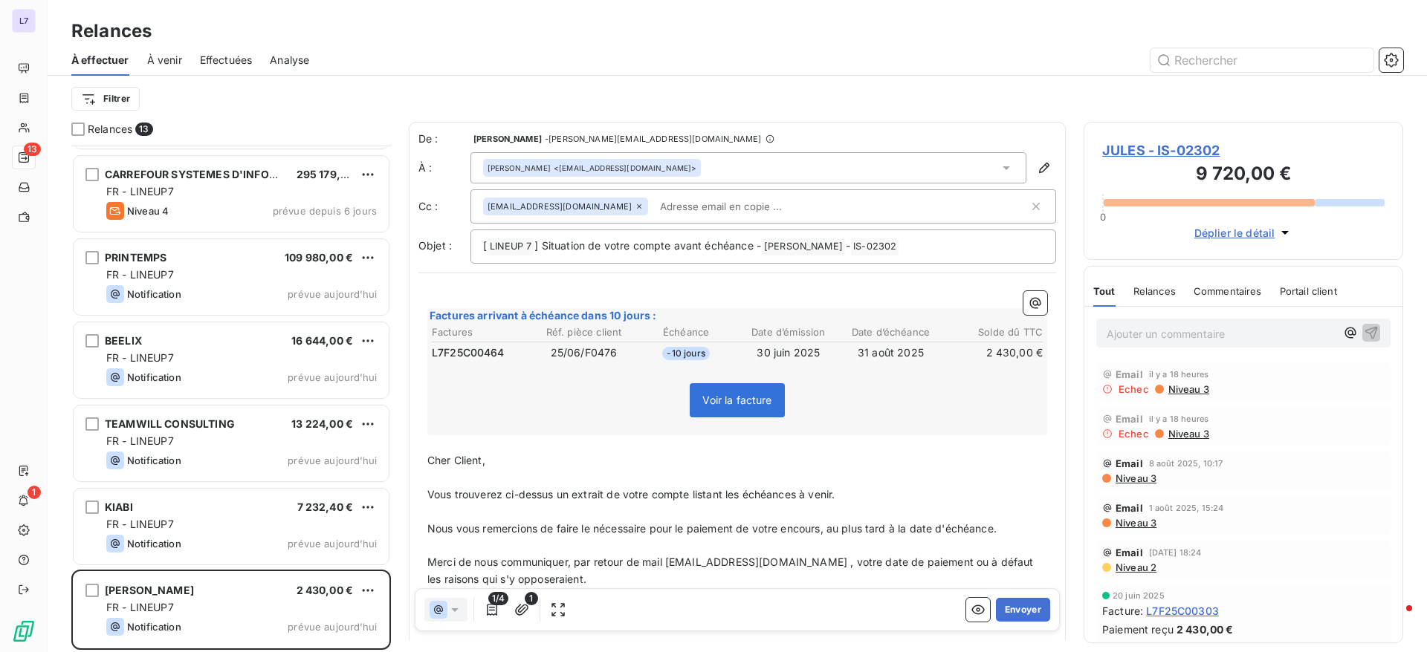
scroll to position [492, 0]
click at [654, 203] on input "text" at bounding box center [740, 206] width 172 height 22
paste input "[EMAIL_ADDRESS][DOMAIN_NAME]"
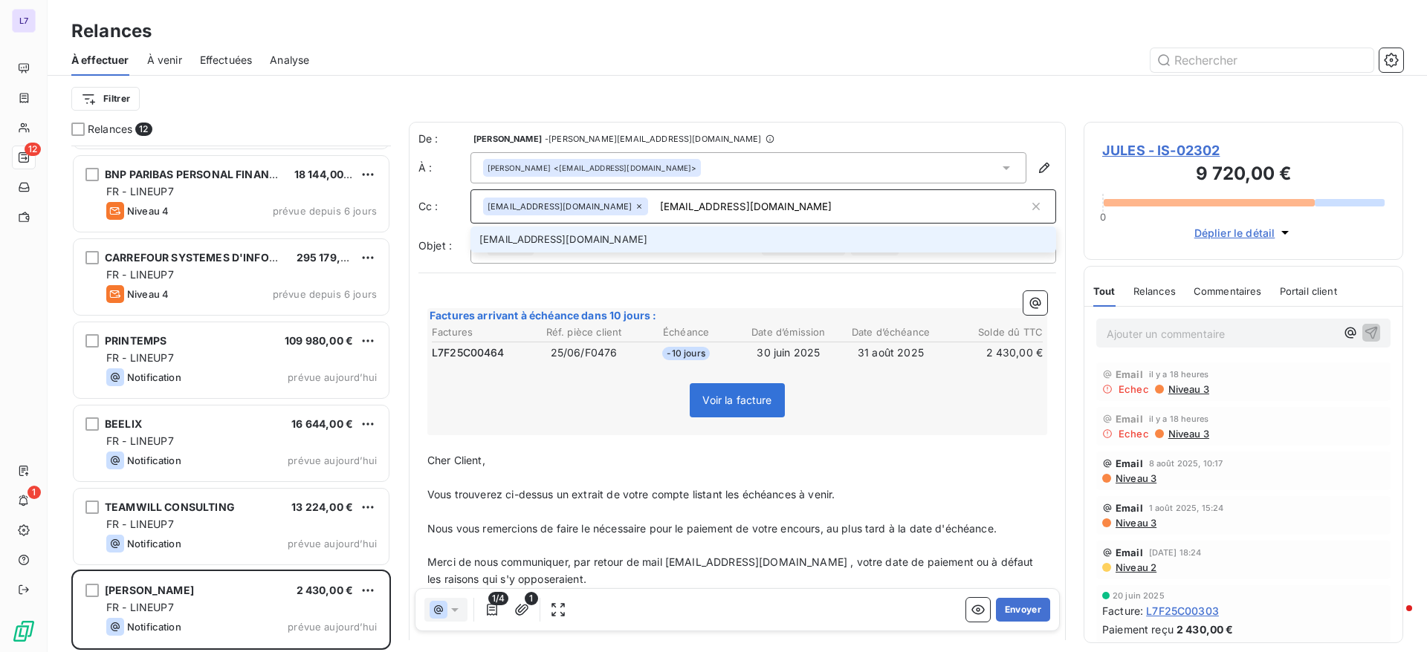
type input "[EMAIL_ADDRESS][DOMAIN_NAME]"
click at [609, 234] on li "[EMAIL_ADDRESS][DOMAIN_NAME]" at bounding box center [763, 240] width 586 height 26
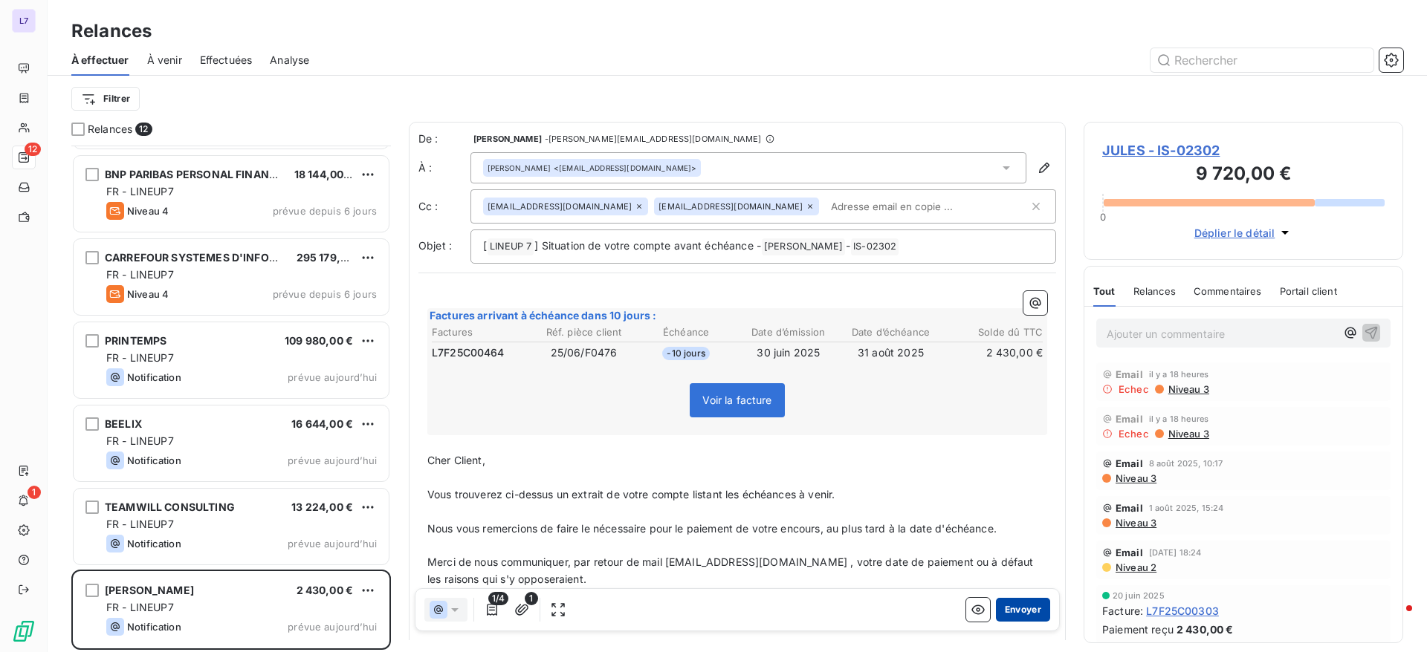
click at [1009, 609] on button "Envoyer" at bounding box center [1023, 610] width 54 height 24
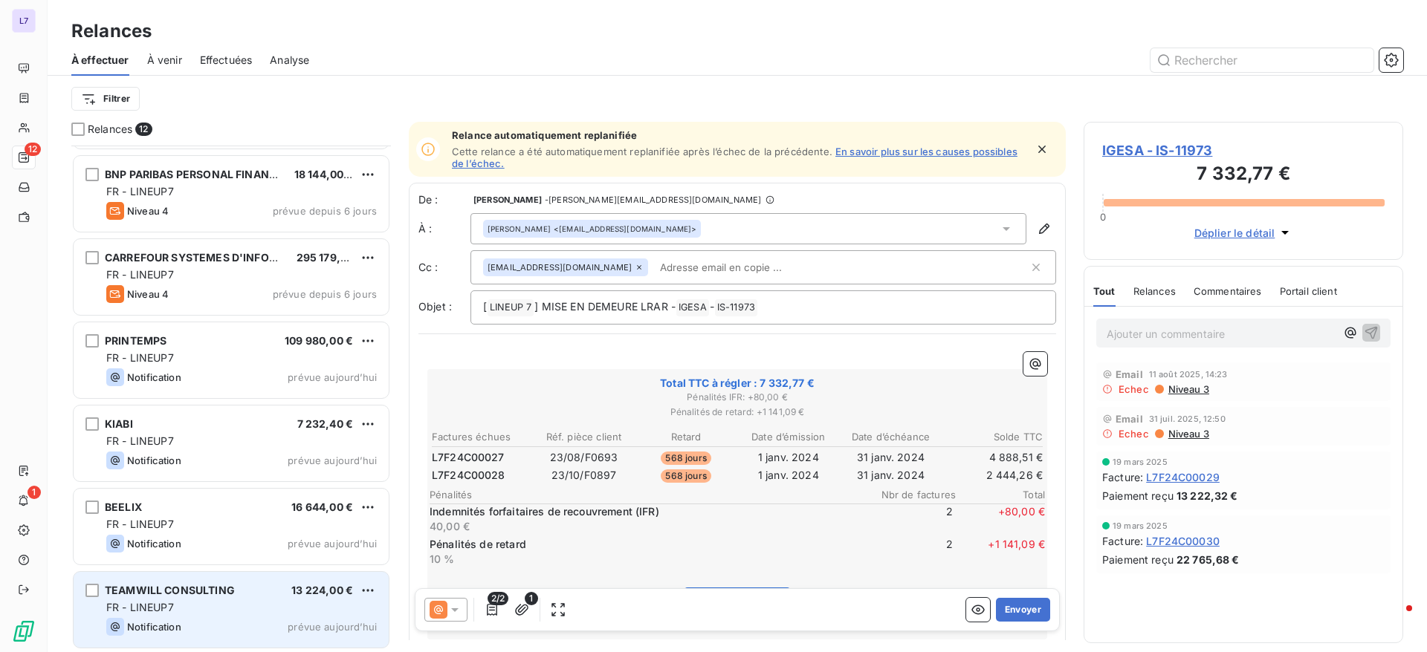
click at [224, 634] on div "Notification prévue aujourd’hui" at bounding box center [241, 627] width 270 height 18
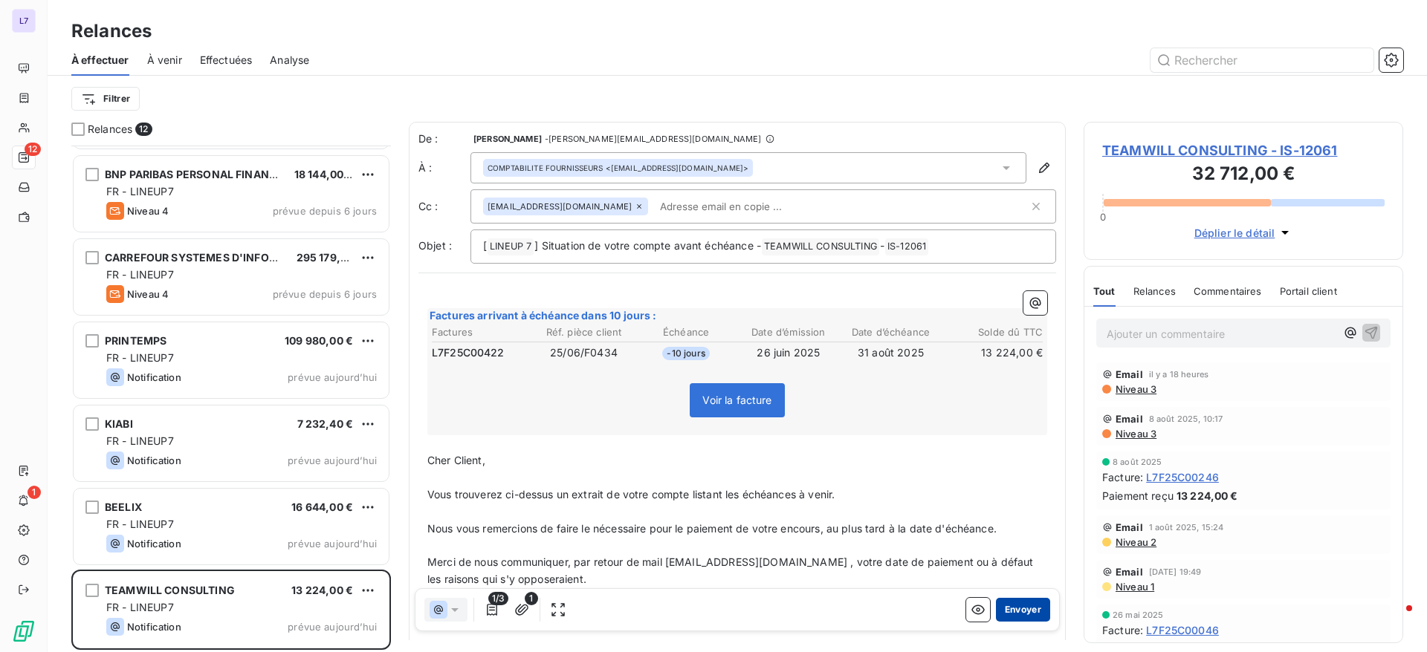
click at [1002, 606] on button "Envoyer" at bounding box center [1023, 610] width 54 height 24
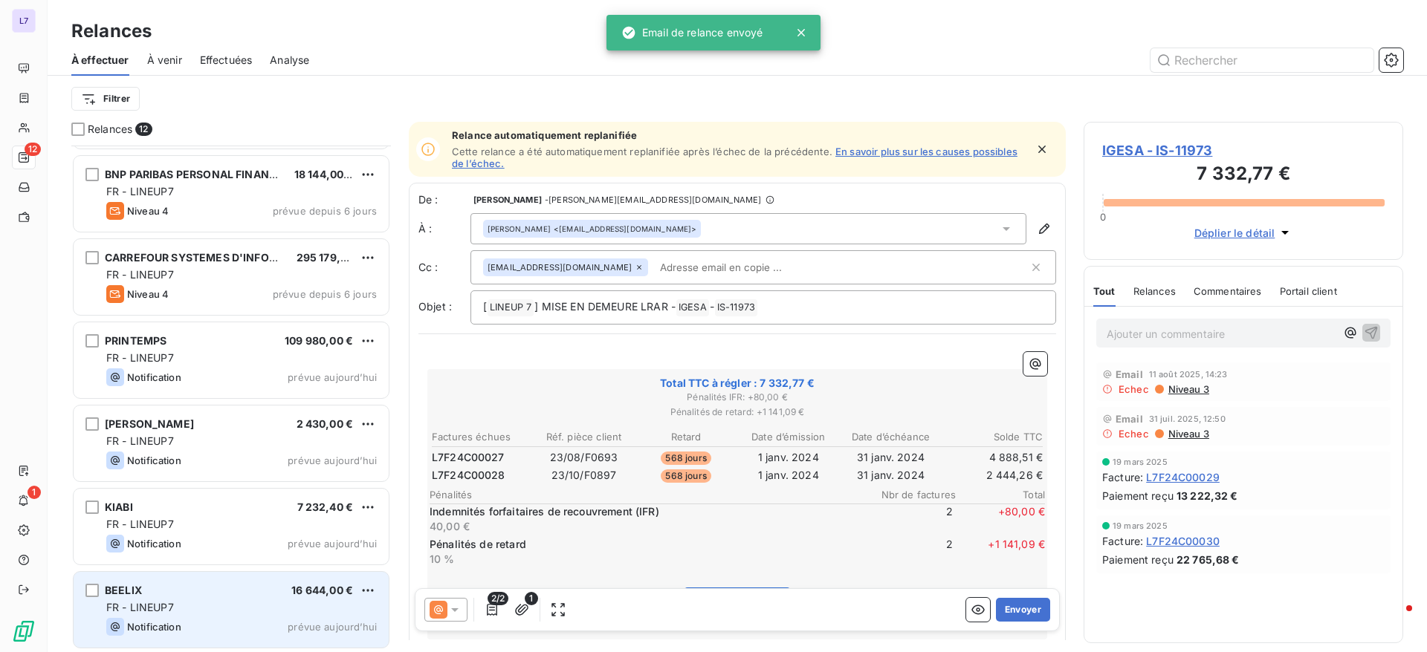
click at [178, 609] on div "FR - LINEUP7" at bounding box center [241, 607] width 270 height 15
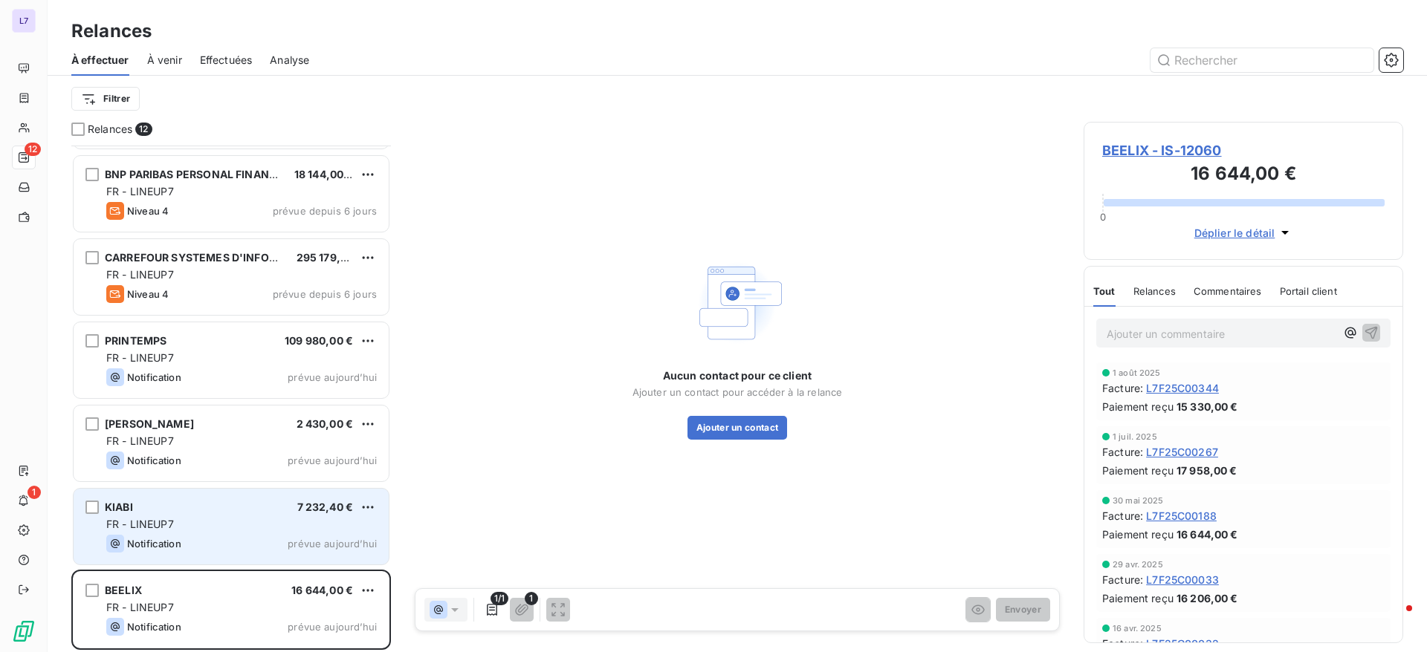
click at [193, 535] on div "Notification prévue aujourd’hui" at bounding box center [241, 544] width 270 height 18
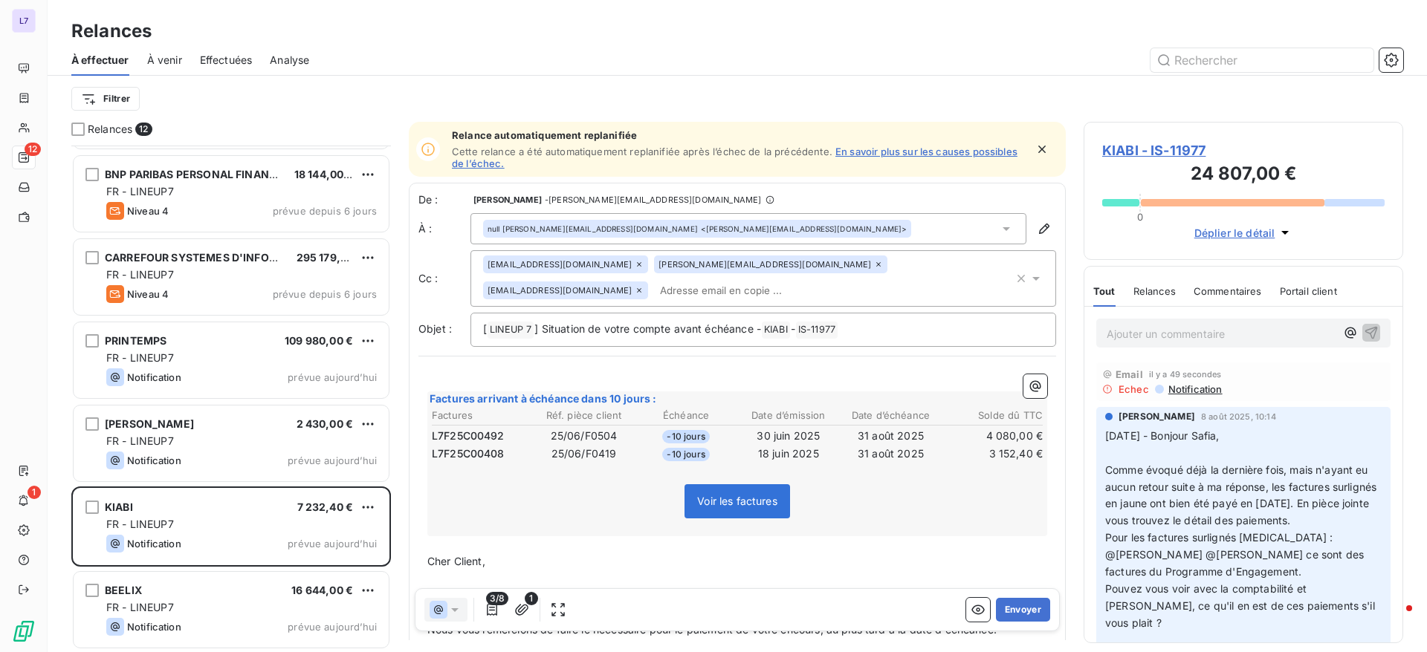
click at [1260, 523] on span "Comme évoqué déjà la dernière fois, mais n'ayant eu aucun retour suite à ma rép…" at bounding box center [1242, 496] width 274 height 64
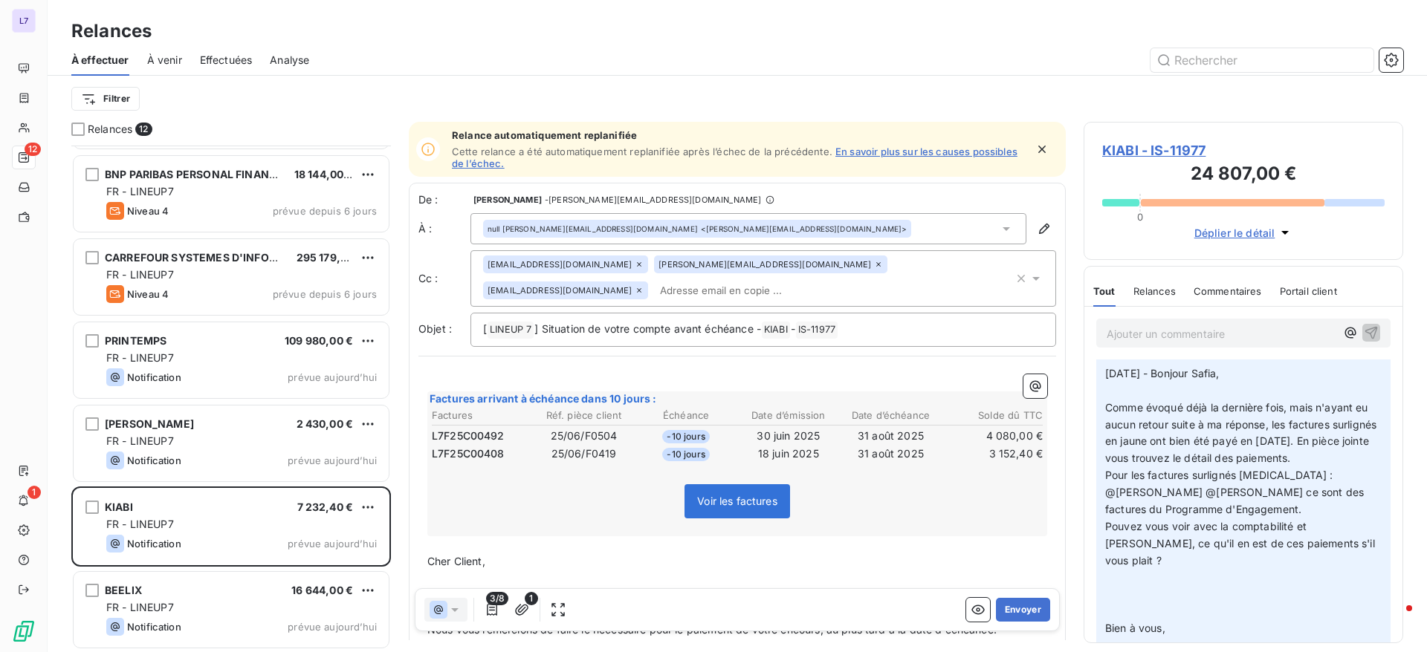
scroll to position [64, 0]
click at [975, 227] on div "null [PERSON_NAME][EMAIL_ADDRESS][DOMAIN_NAME] <[DOMAIN_NAME][EMAIL_ADDRESS][DO…" at bounding box center [748, 228] width 556 height 31
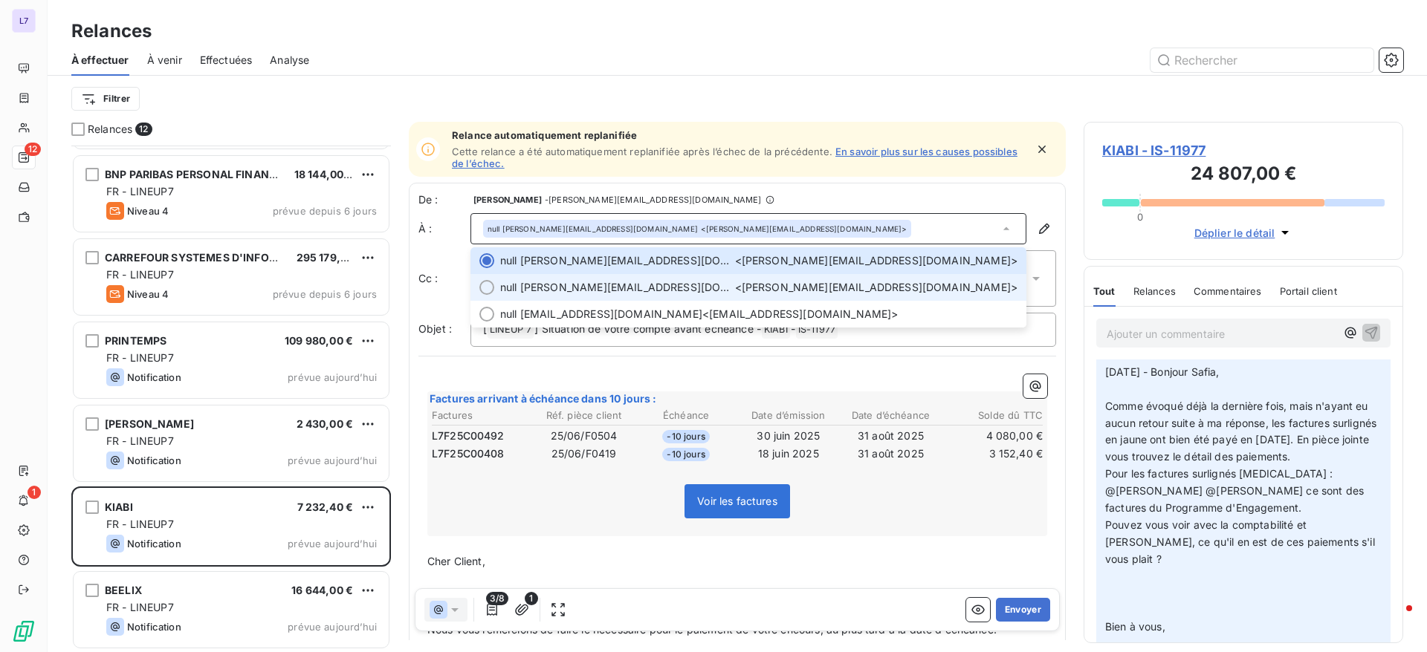
click at [508, 292] on span "null [PERSON_NAME][EMAIL_ADDRESS][DOMAIN_NAME]" at bounding box center [617, 287] width 235 height 15
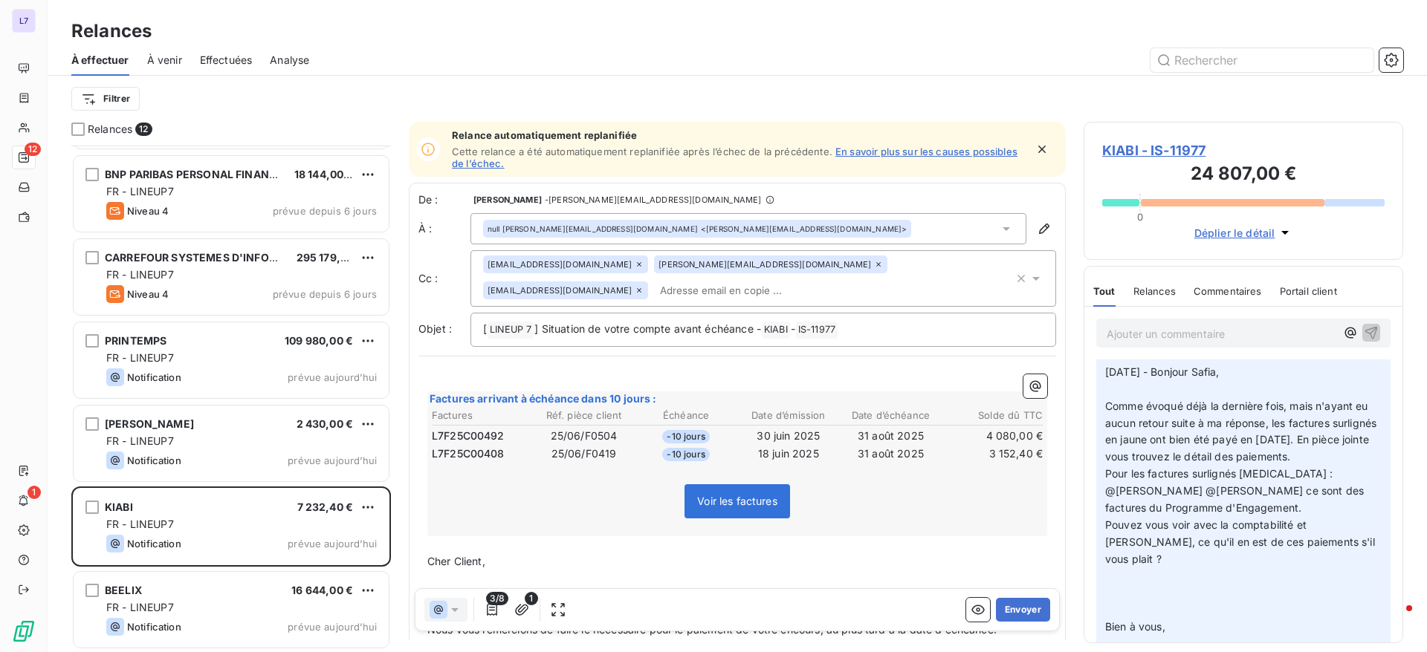
click at [763, 270] on div "[PERSON_NAME][EMAIL_ADDRESS][DOMAIN_NAME]" at bounding box center [770, 265] width 233 height 18
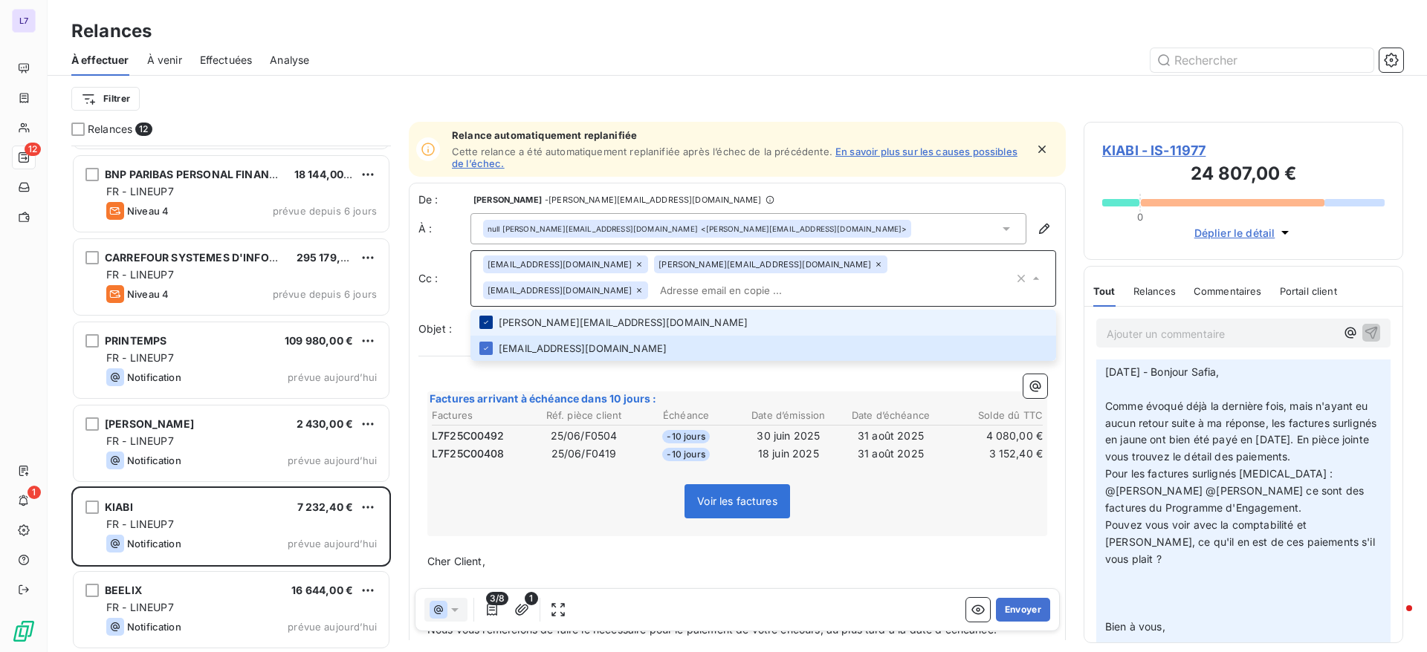
click at [479, 327] on div at bounding box center [485, 322] width 13 height 13
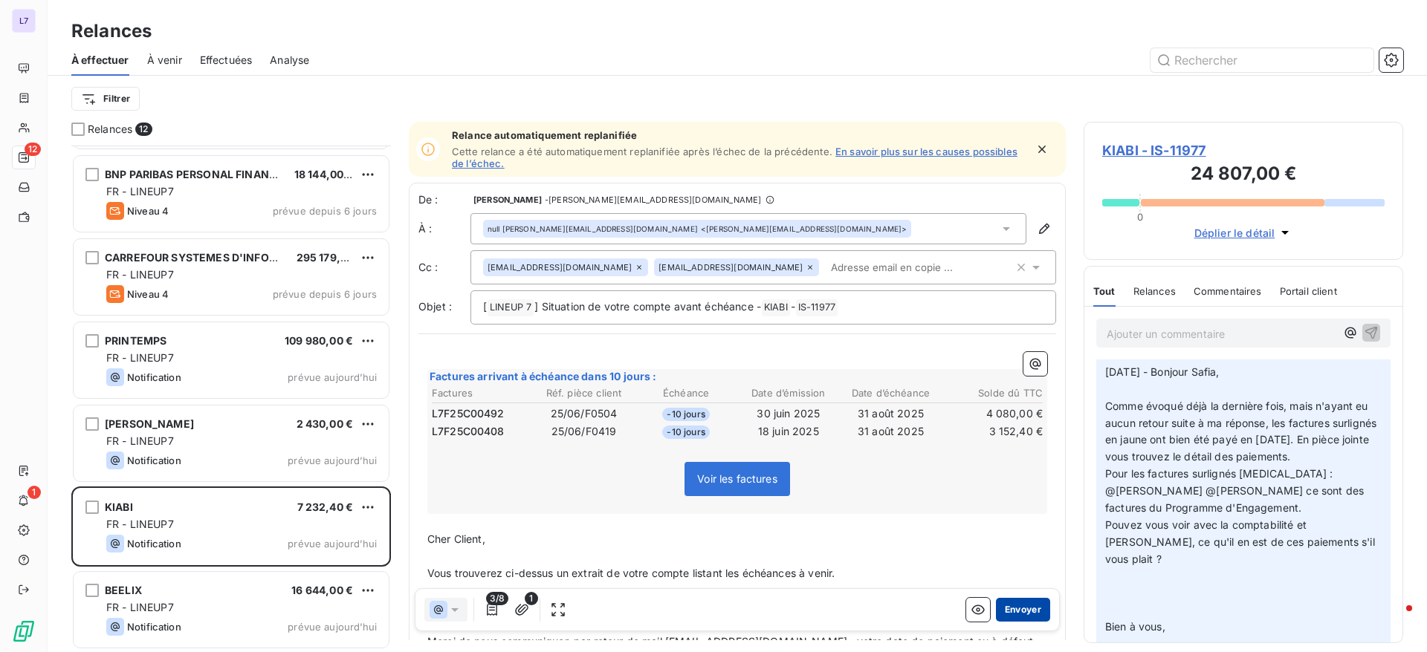
click at [1006, 616] on button "Envoyer" at bounding box center [1023, 610] width 54 height 24
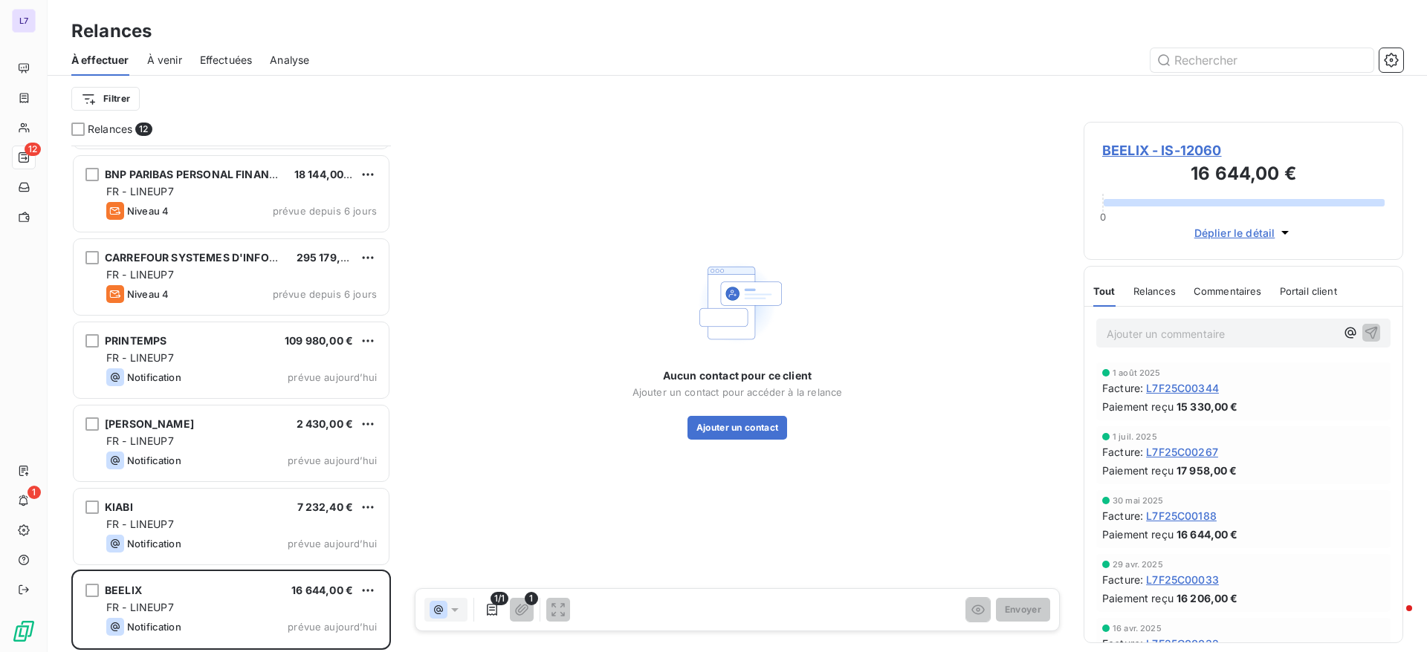
scroll to position [409, 0]
click at [1179, 143] on span "BEELIX - IS-12060" at bounding box center [1243, 150] width 282 height 20
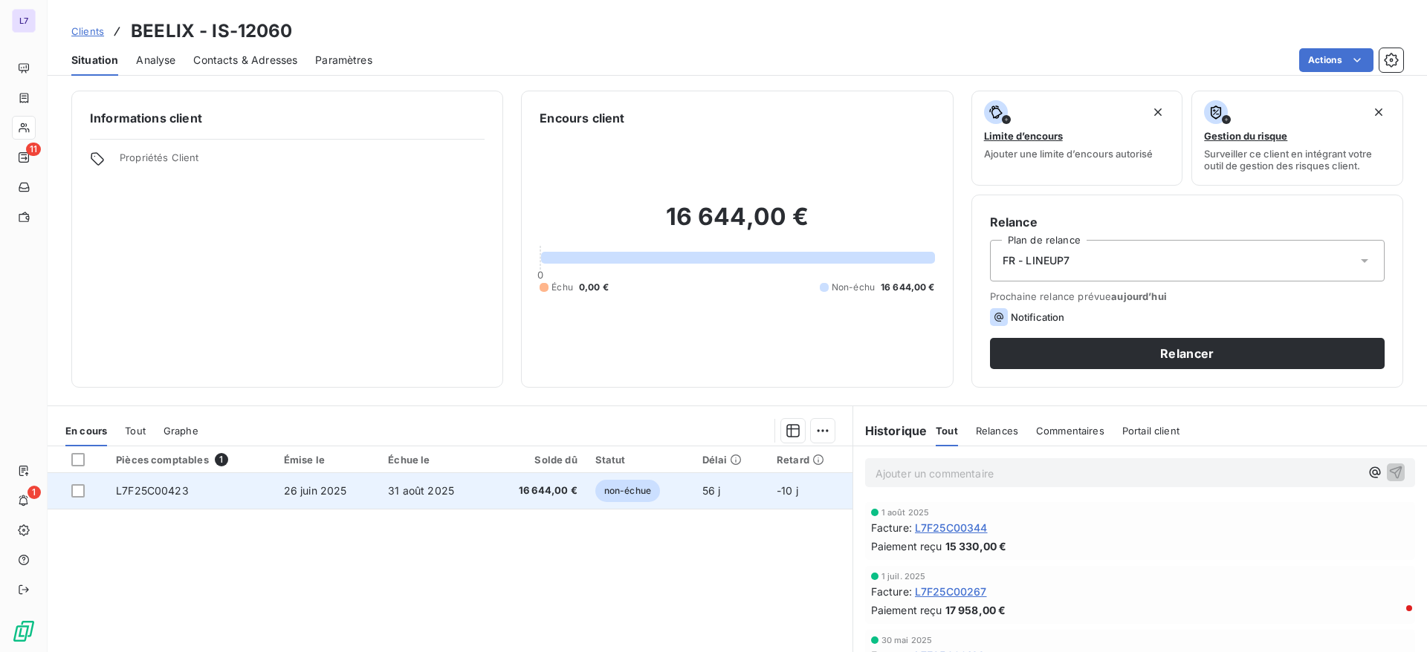
click at [166, 501] on td "L7F25C00423" at bounding box center [191, 491] width 168 height 36
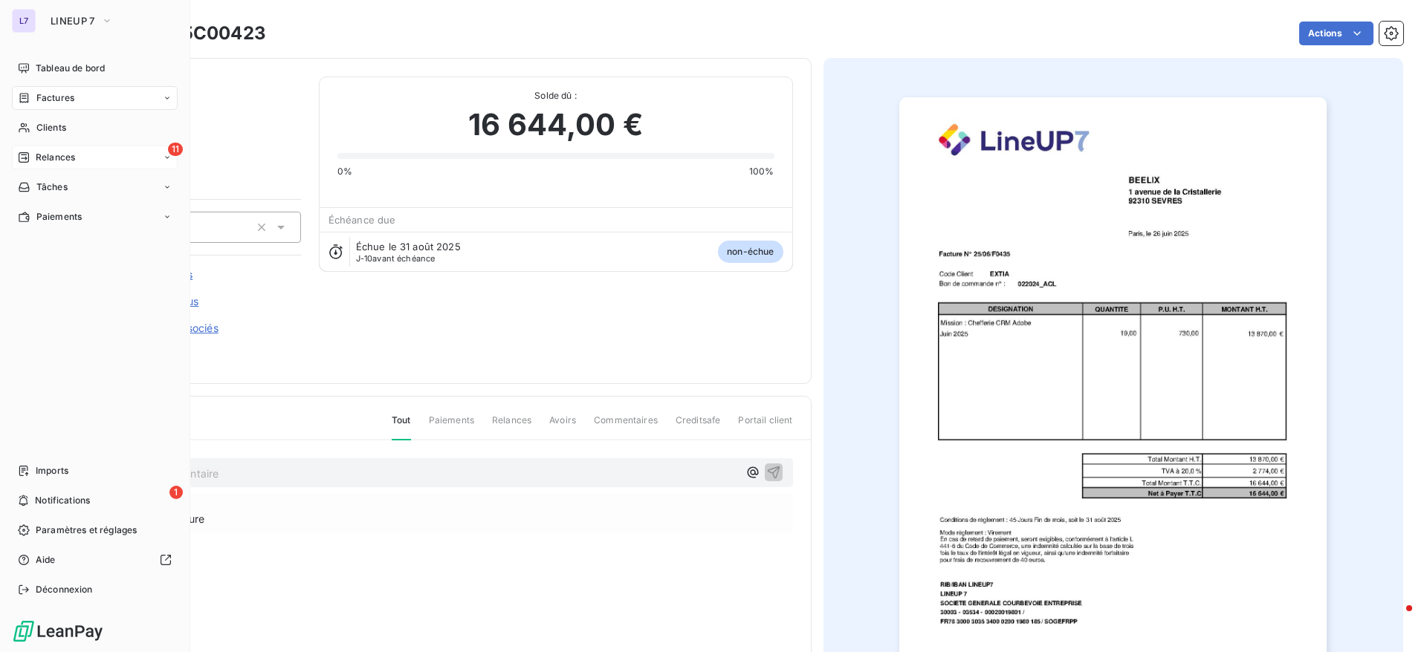
click at [54, 163] on span "Relances" at bounding box center [55, 157] width 39 height 13
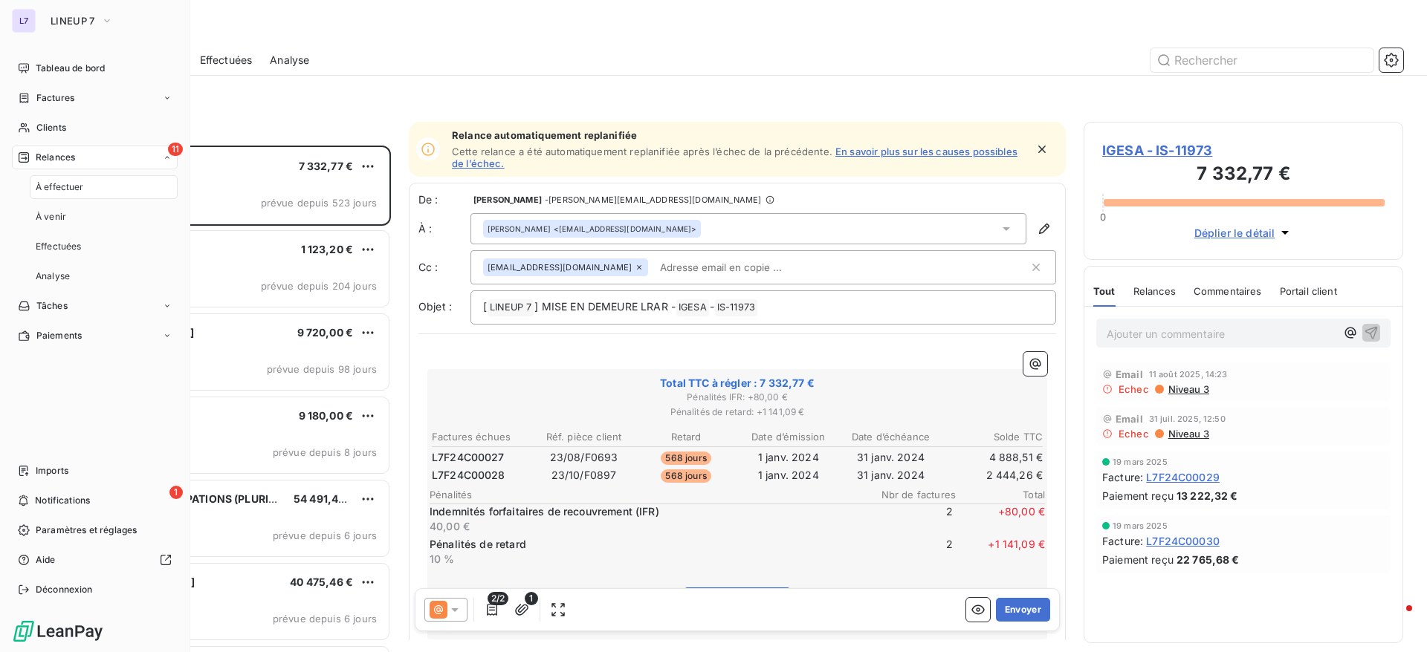
scroll to position [490, 302]
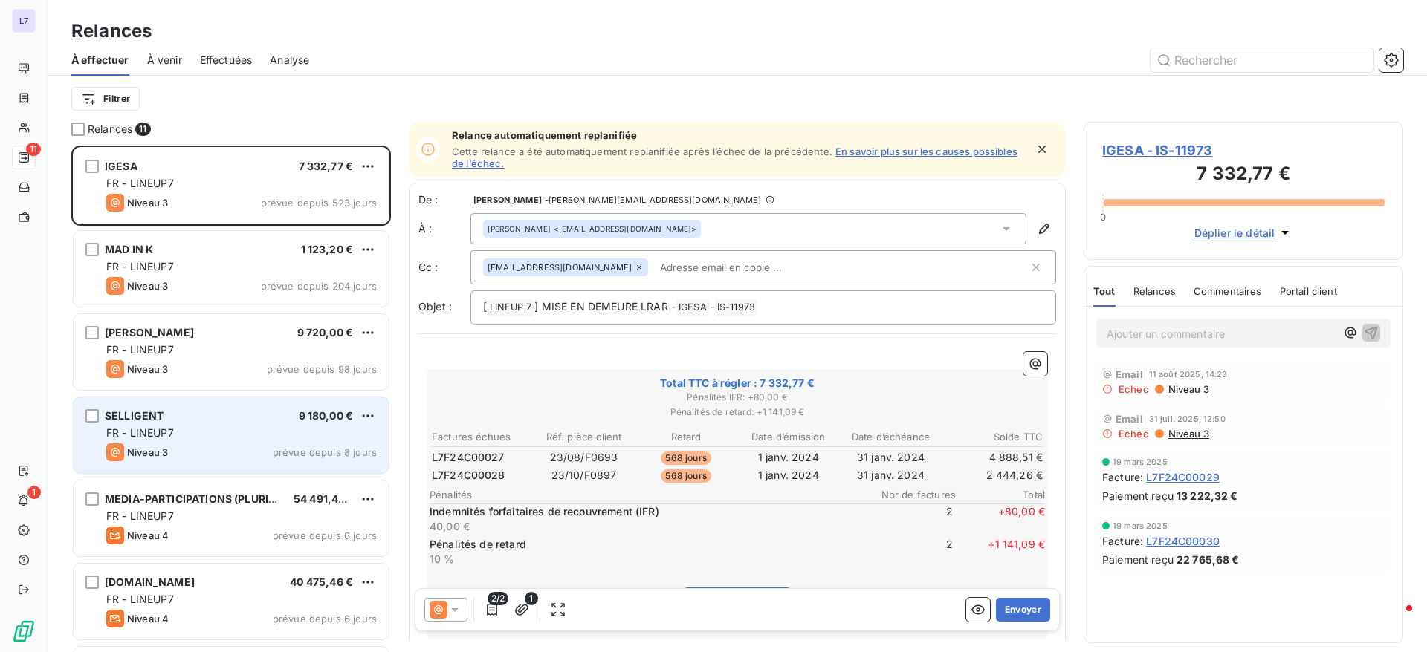
click at [221, 433] on div "FR - LINEUP7" at bounding box center [241, 433] width 270 height 15
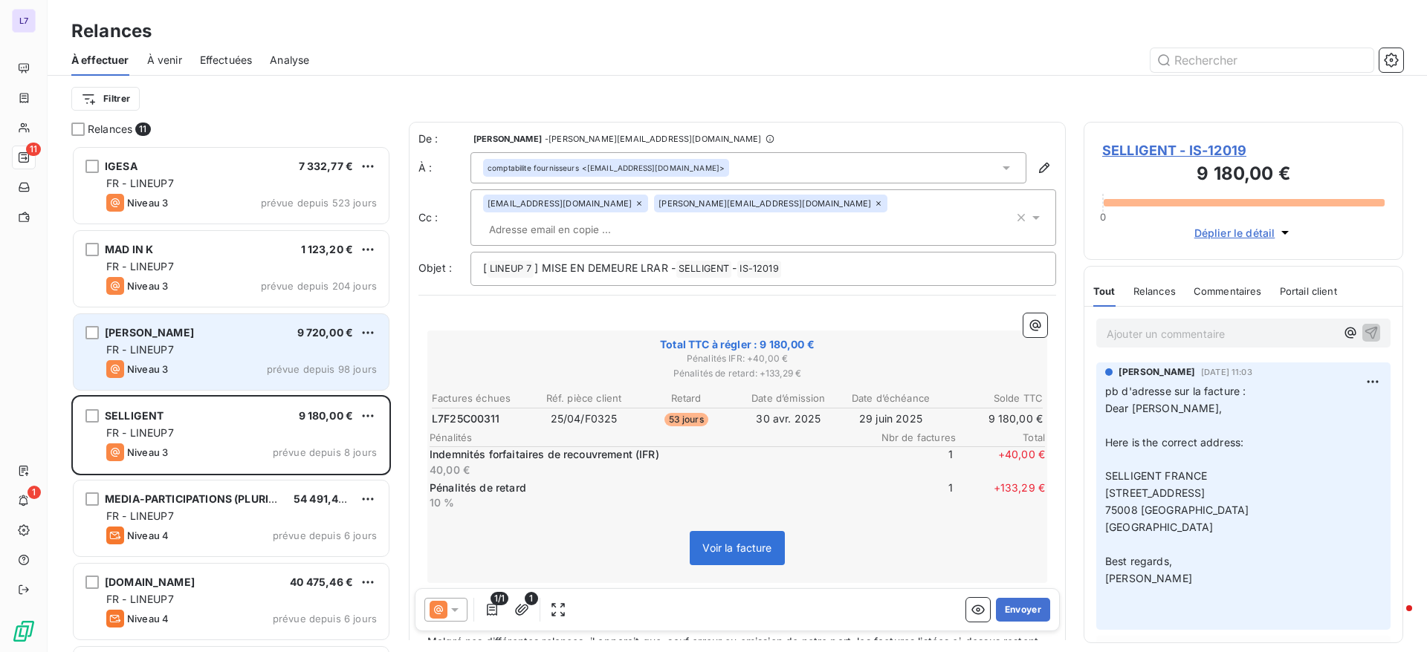
click at [244, 354] on div "FR - LINEUP7" at bounding box center [241, 350] width 270 height 15
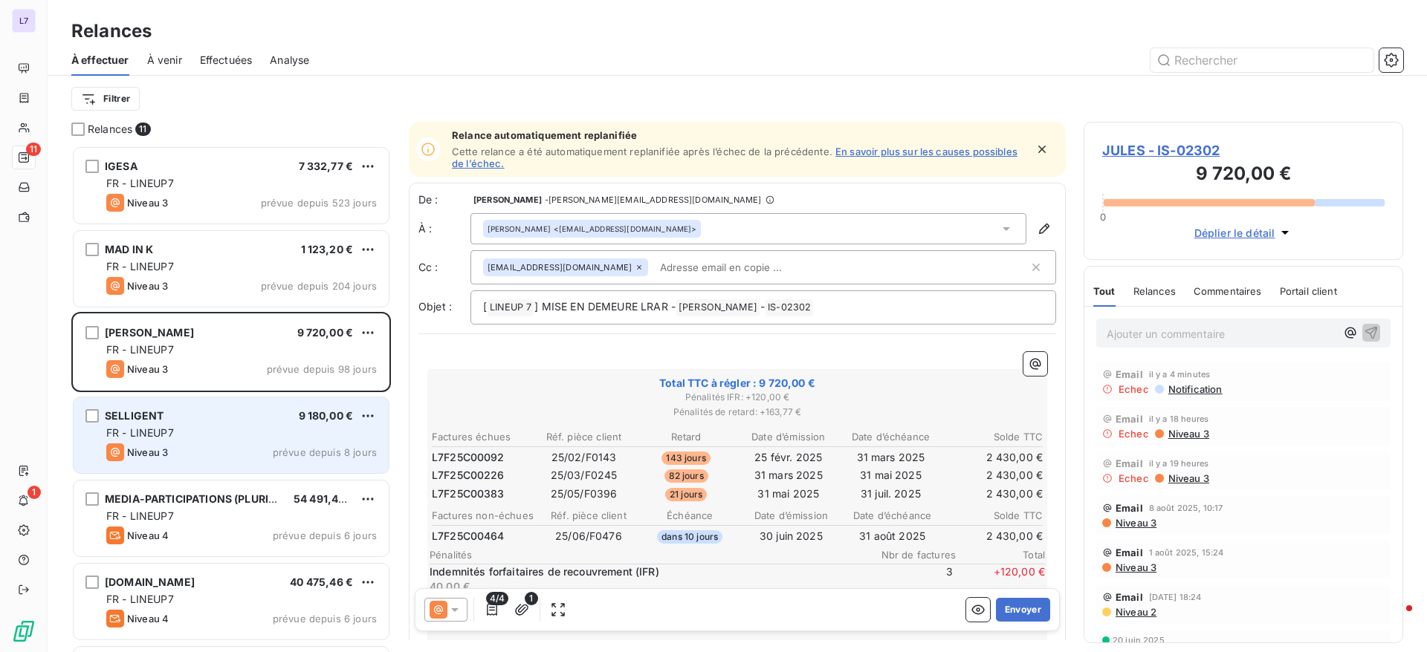
click at [183, 441] on div "SELLIGENT 9 180,00 € FR - LINEUP7 Niveau 3 prévue depuis 8 jours" at bounding box center [231, 436] width 315 height 76
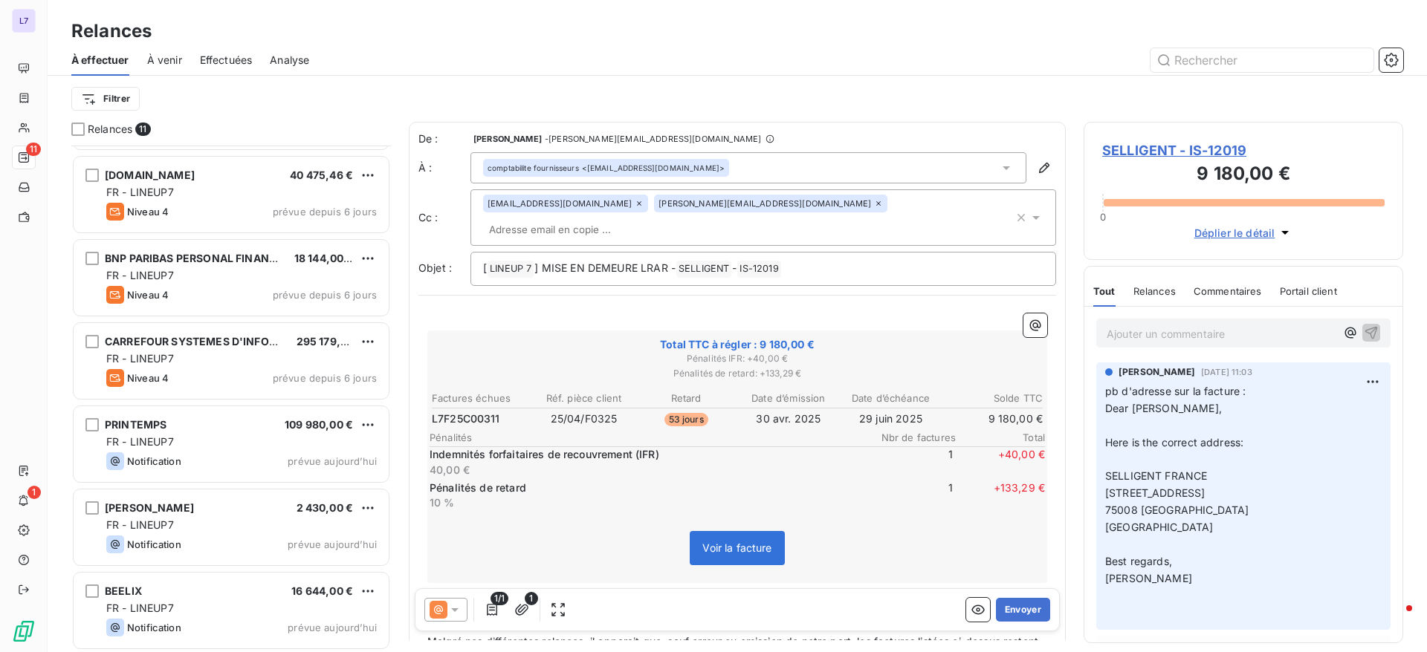
scroll to position [409, 0]
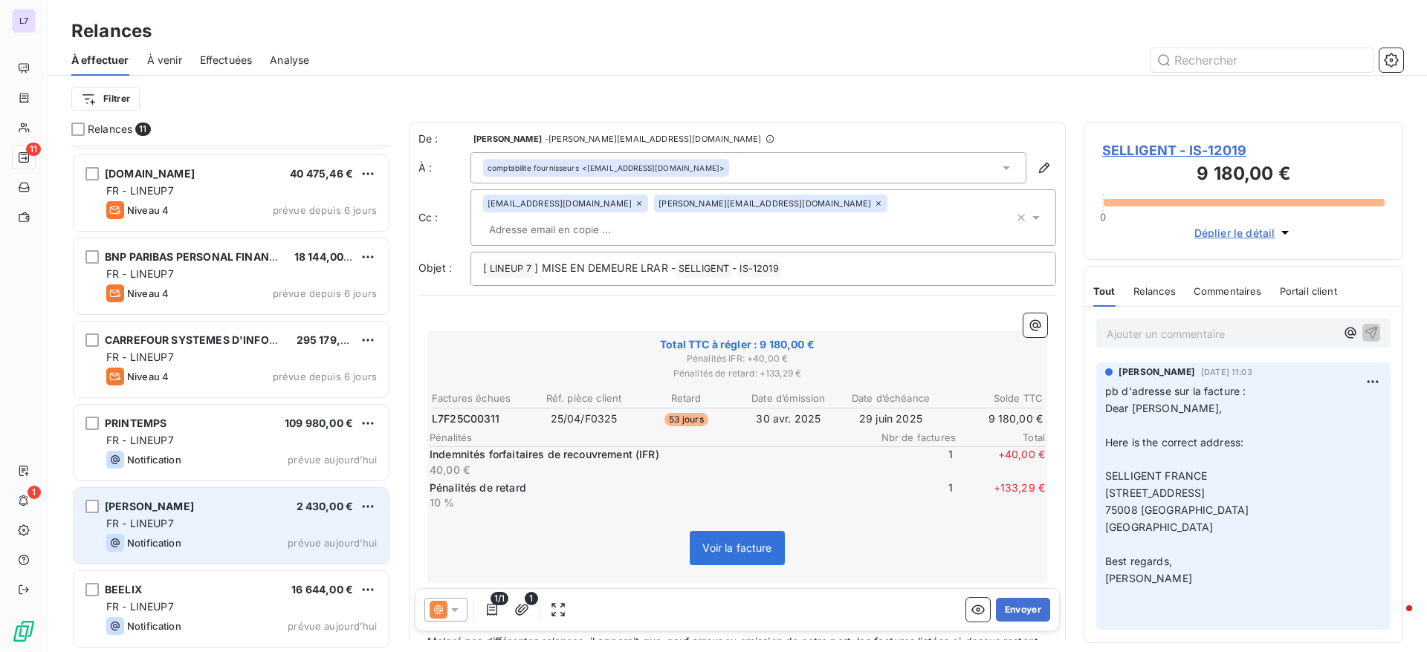
click at [183, 544] on div "Notification prévue aujourd’hui" at bounding box center [241, 543] width 270 height 18
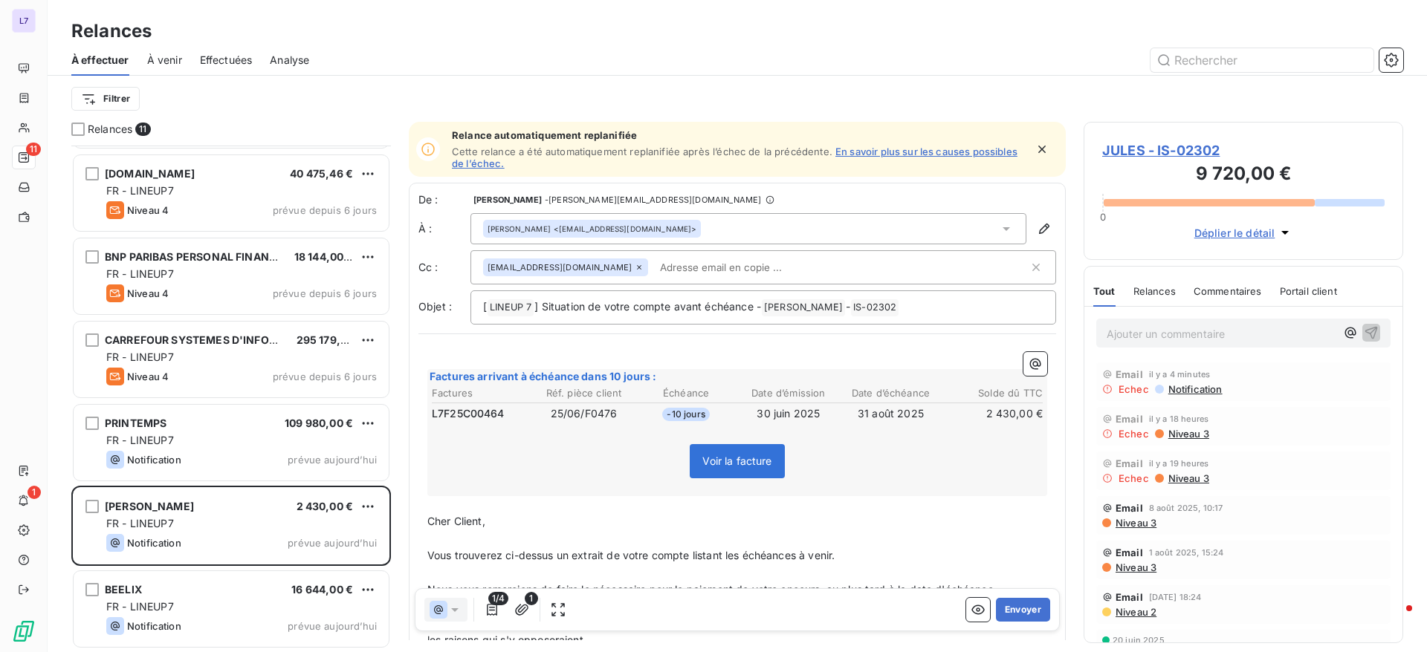
click at [983, 220] on div "[PERSON_NAME] <[EMAIL_ADDRESS][DOMAIN_NAME]>" at bounding box center [748, 228] width 556 height 31
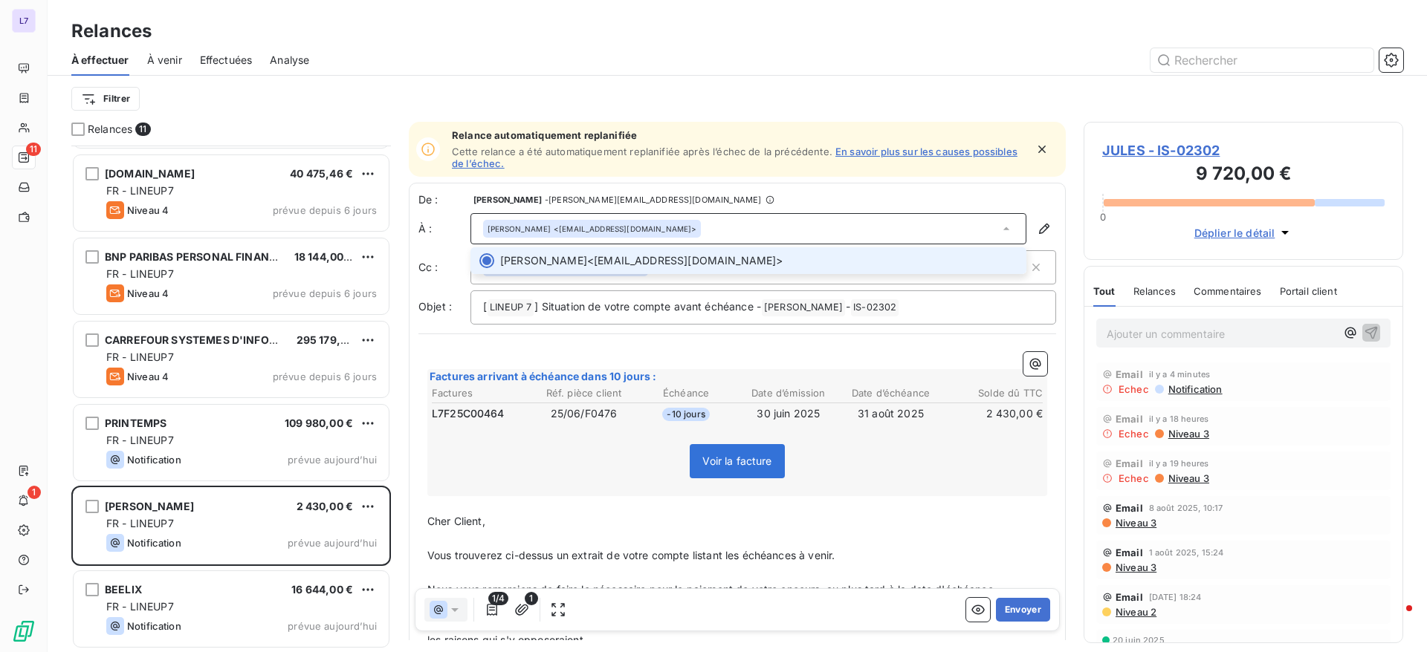
click at [930, 229] on div "[PERSON_NAME] <[EMAIL_ADDRESS][DOMAIN_NAME]>" at bounding box center [748, 228] width 556 height 31
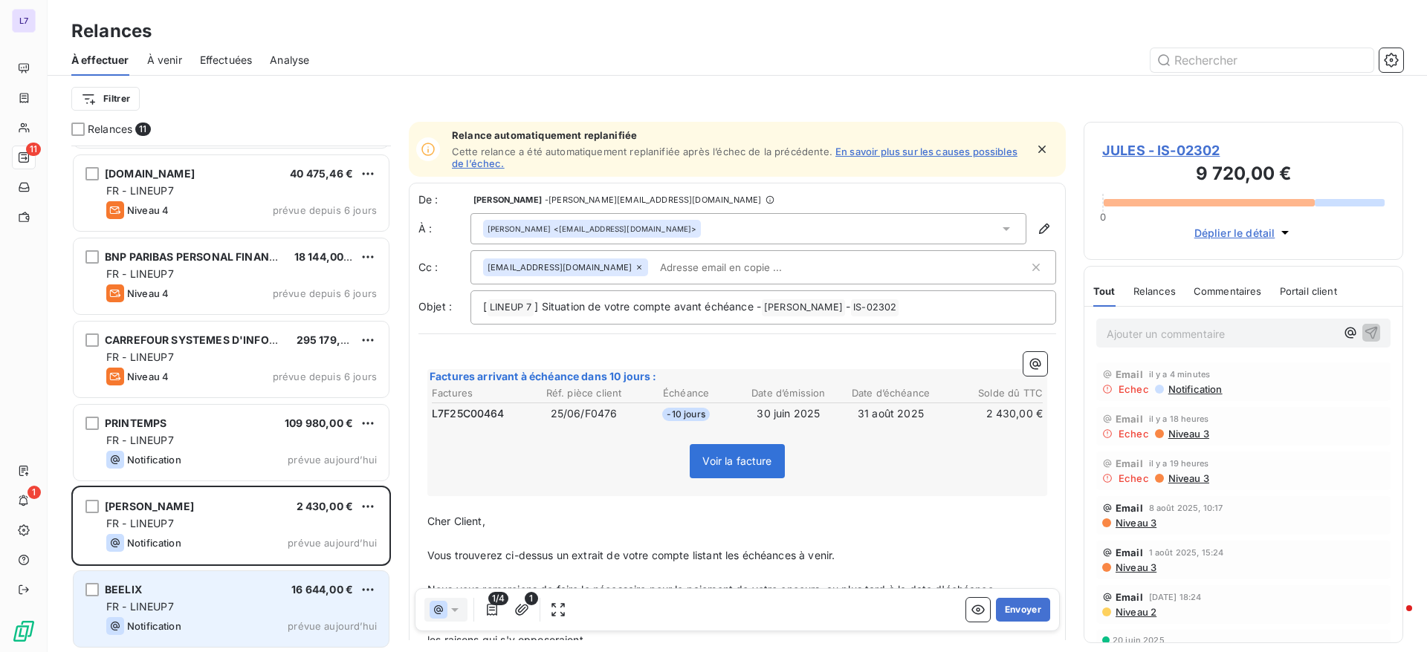
click at [194, 610] on div "FR - LINEUP7" at bounding box center [241, 607] width 270 height 15
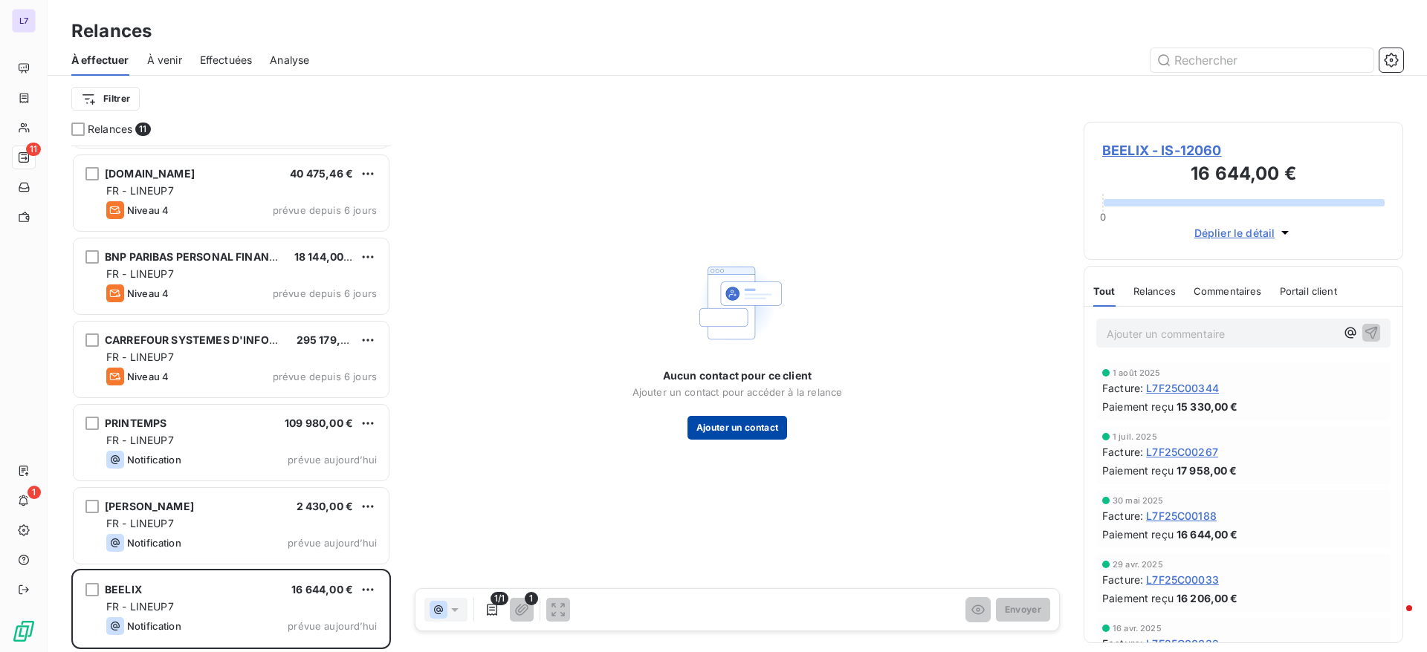
click at [737, 431] on button "Ajouter un contact" at bounding box center [737, 428] width 100 height 24
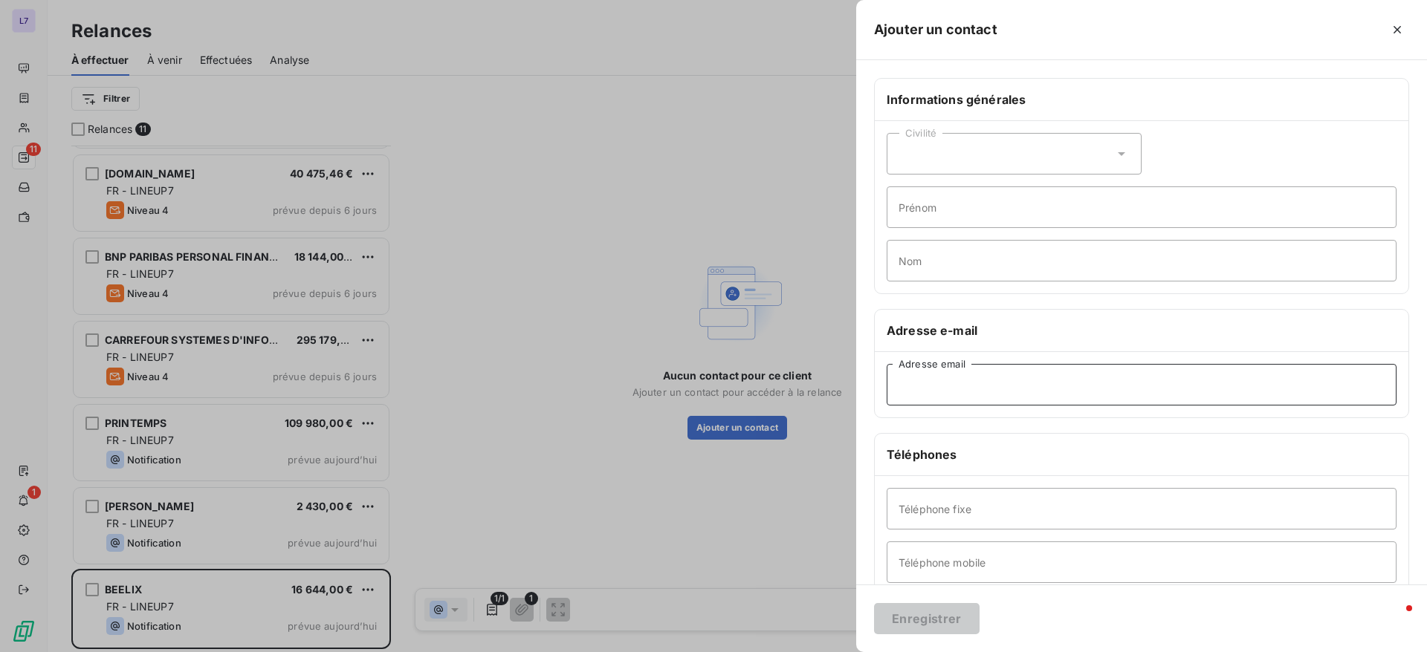
click at [921, 391] on input "Adresse email" at bounding box center [1142, 385] width 510 height 42
paste input "[EMAIL_ADDRESS][DOMAIN_NAME]"
type input "[EMAIL_ADDRESS][DOMAIN_NAME]"
click at [913, 621] on button "Enregistrer" at bounding box center [927, 618] width 106 height 31
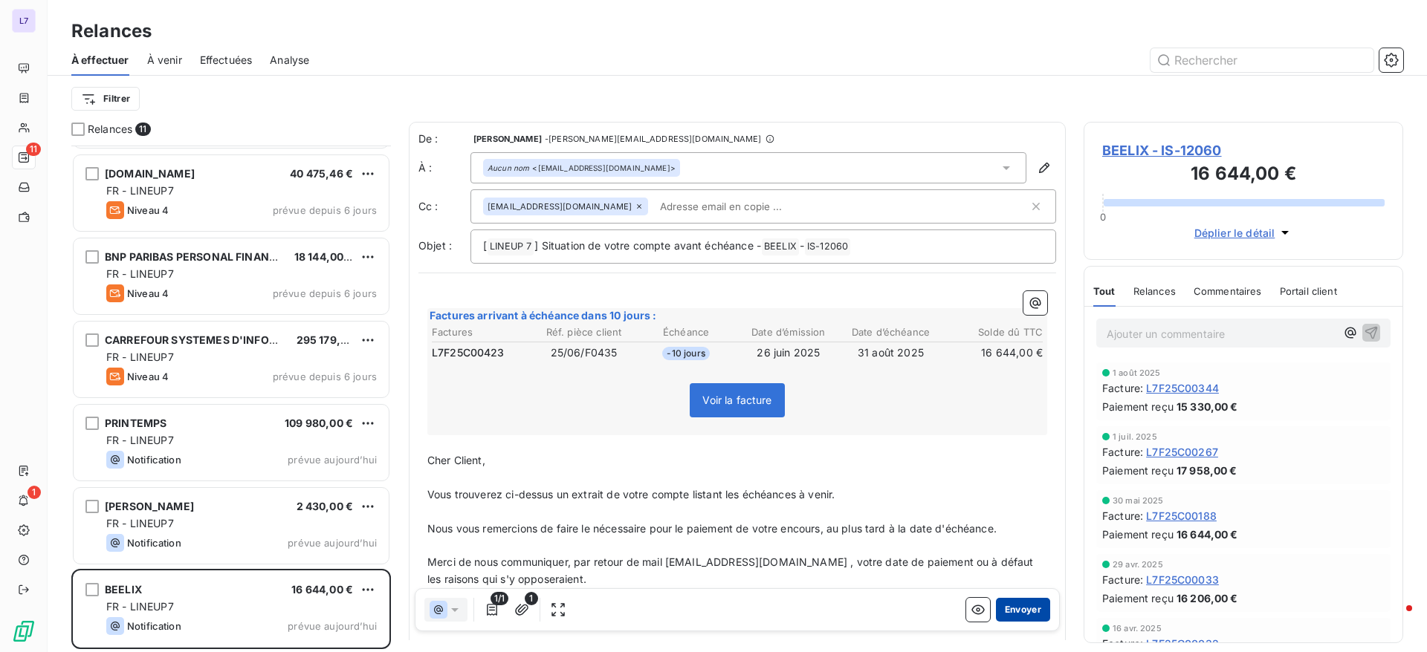
click at [1007, 601] on button "Envoyer" at bounding box center [1023, 610] width 54 height 24
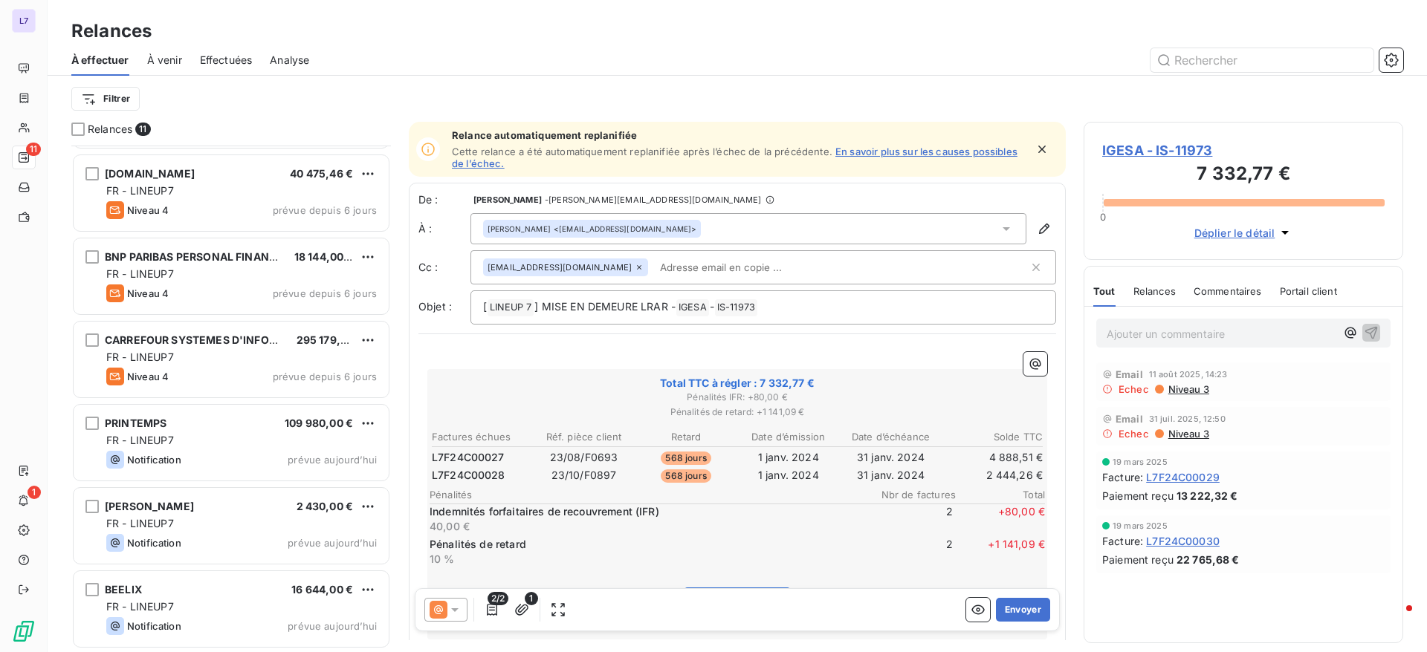
scroll to position [325, 0]
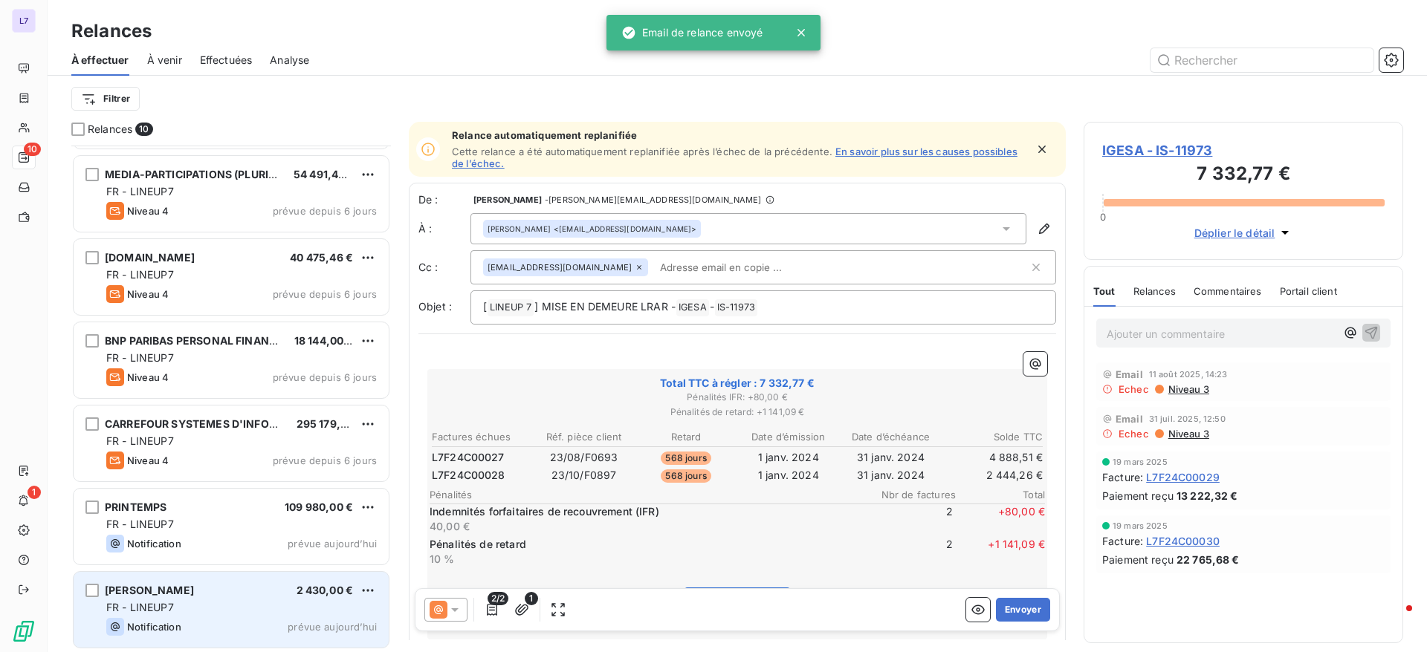
click at [175, 617] on div "JULES 2 430,00 € FR - LINEUP7 Notification prévue [DATE]" at bounding box center [231, 610] width 315 height 76
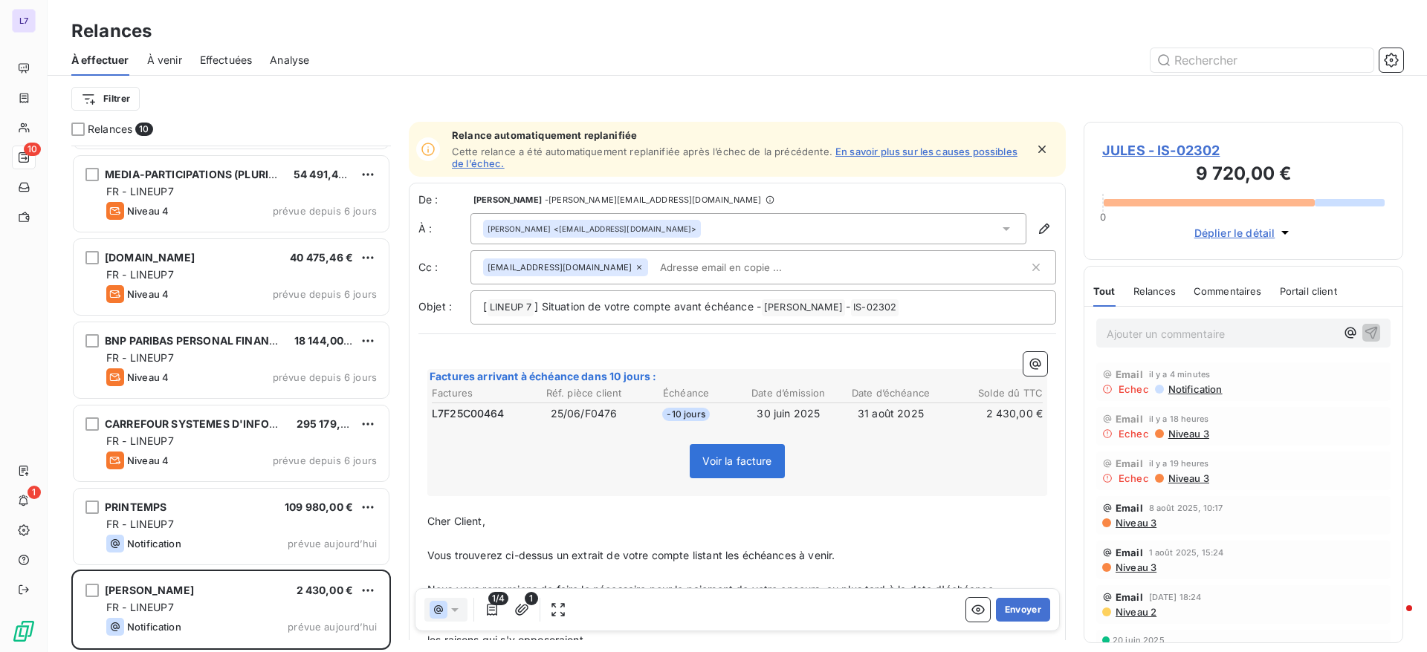
click at [661, 270] on input "text" at bounding box center [740, 267] width 172 height 22
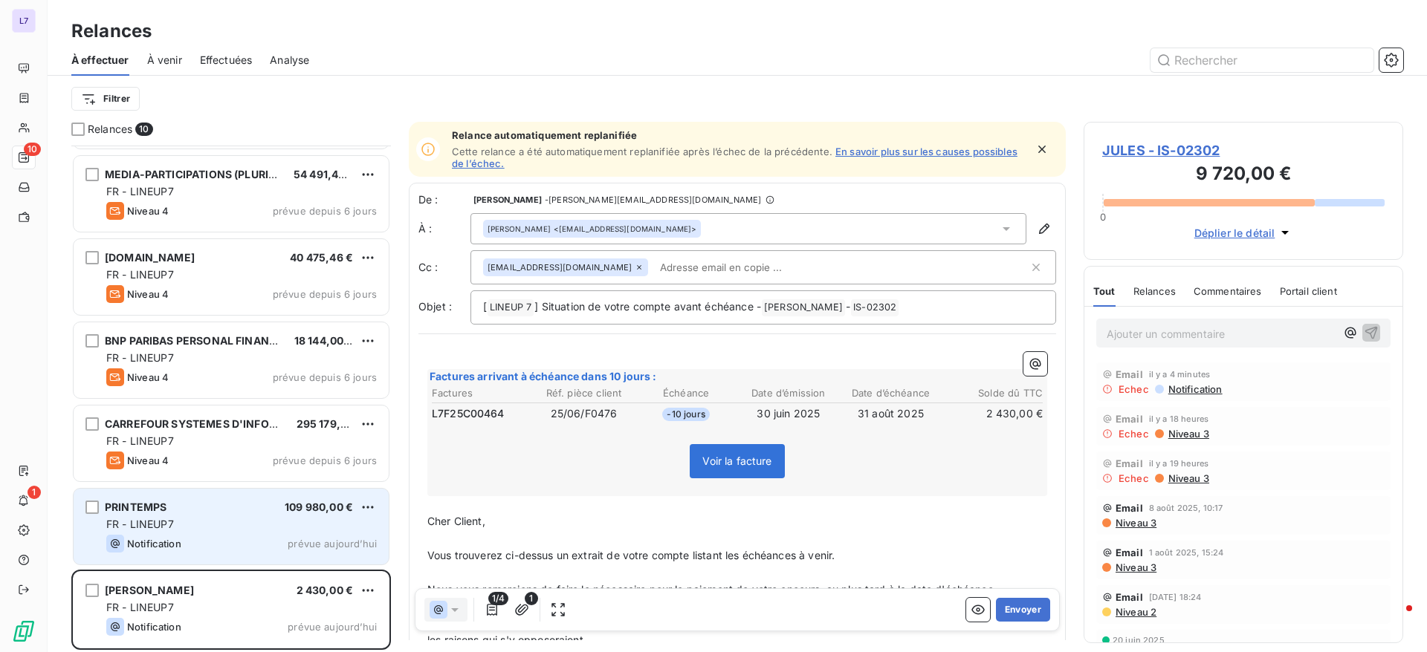
click at [143, 521] on span "FR - LINEUP7" at bounding box center [140, 524] width 68 height 13
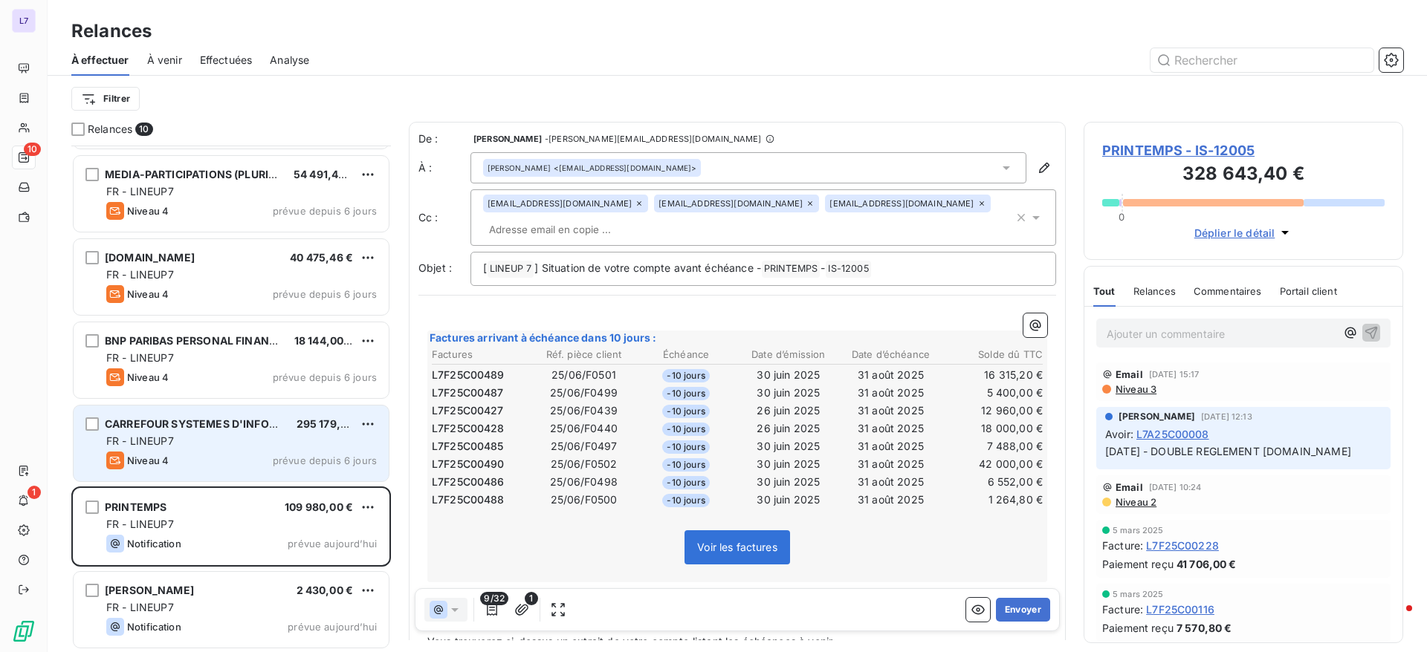
click at [194, 448] on div "FR - LINEUP7" at bounding box center [241, 441] width 270 height 15
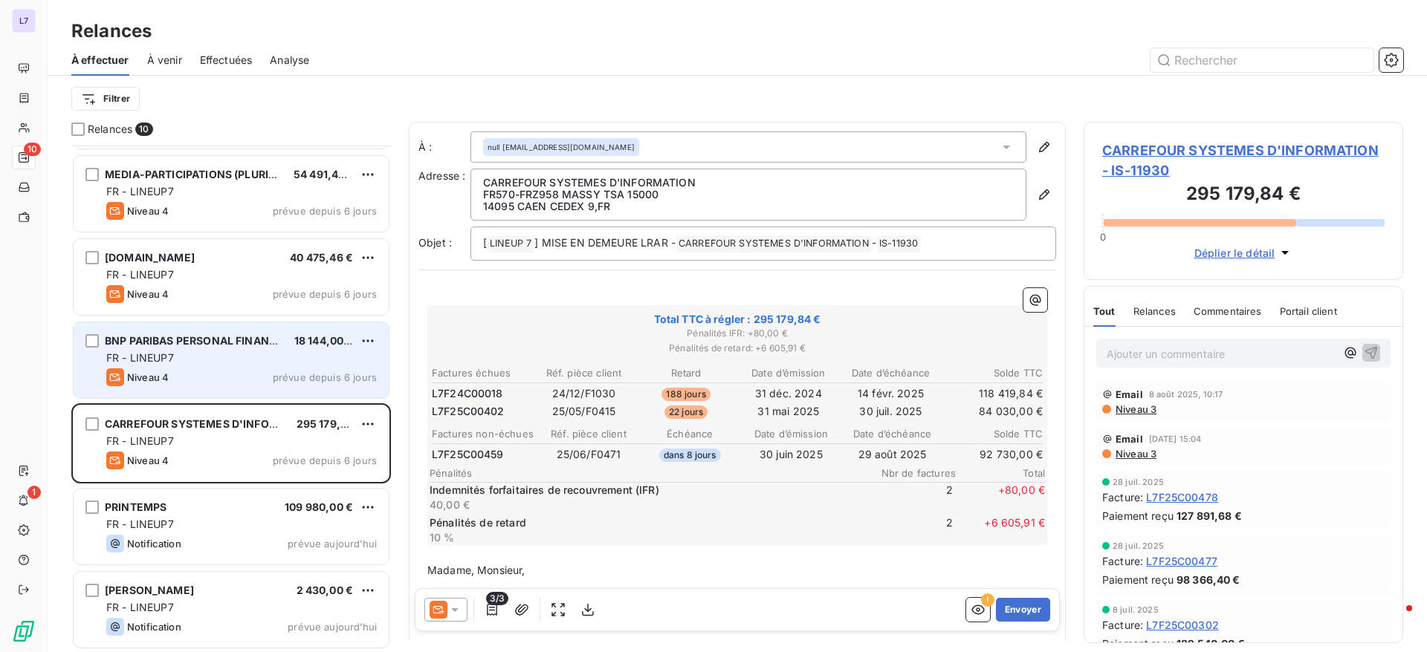
click at [228, 367] on div "BNP PARIBAS PERSONAL FINANCE 18 144,00 € FR - LINEUP7 Niveau 4 prévue depuis 6 …" at bounding box center [231, 361] width 315 height 76
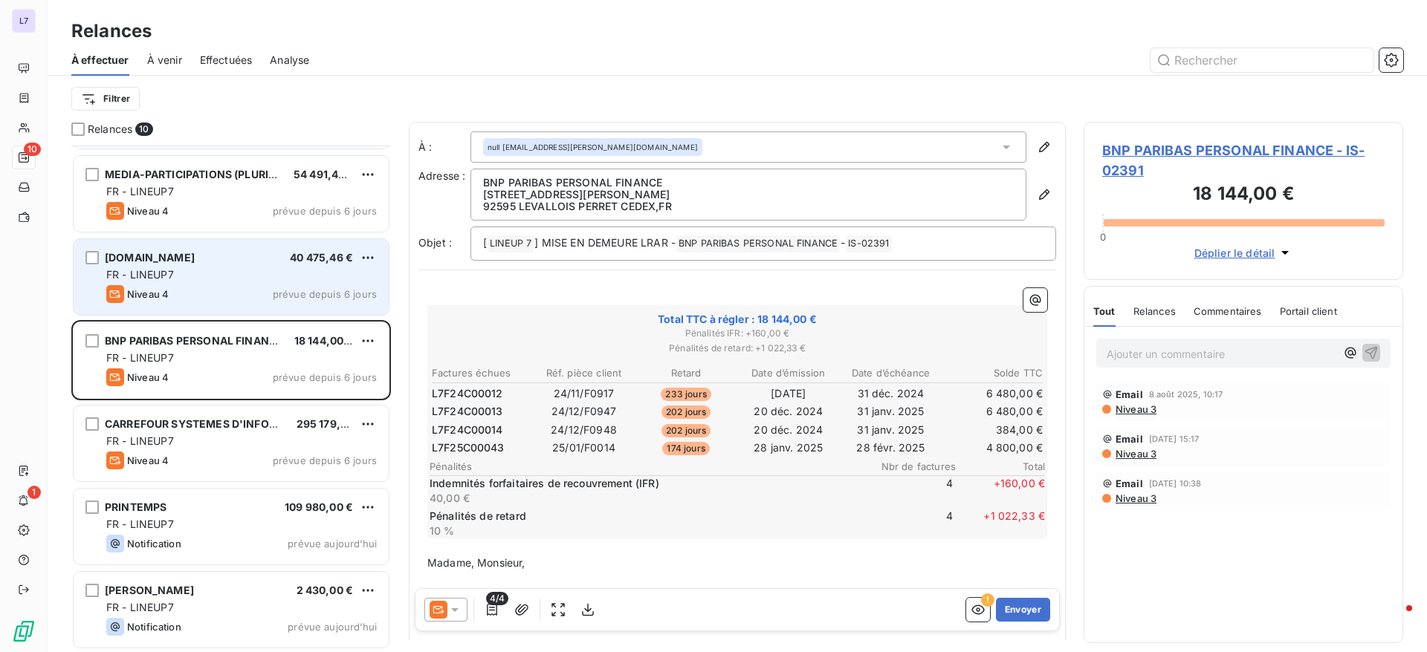
click at [217, 288] on div "Niveau 4 prévue depuis 6 jours" at bounding box center [241, 294] width 270 height 18
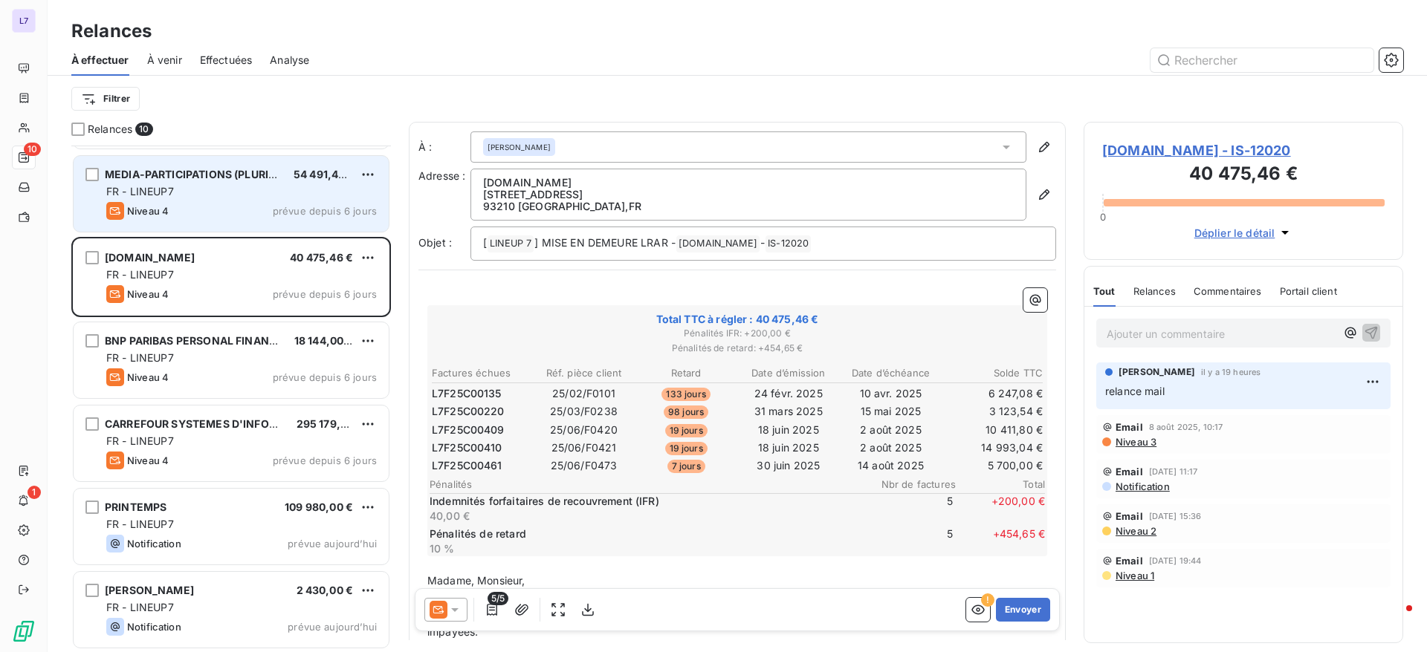
click at [228, 231] on div "MEDIA-PARTICIPATIONS (PLURIAD) 54 491,40 € FR - LINEUP7 Niveau 4 prévue depuis …" at bounding box center [231, 194] width 315 height 76
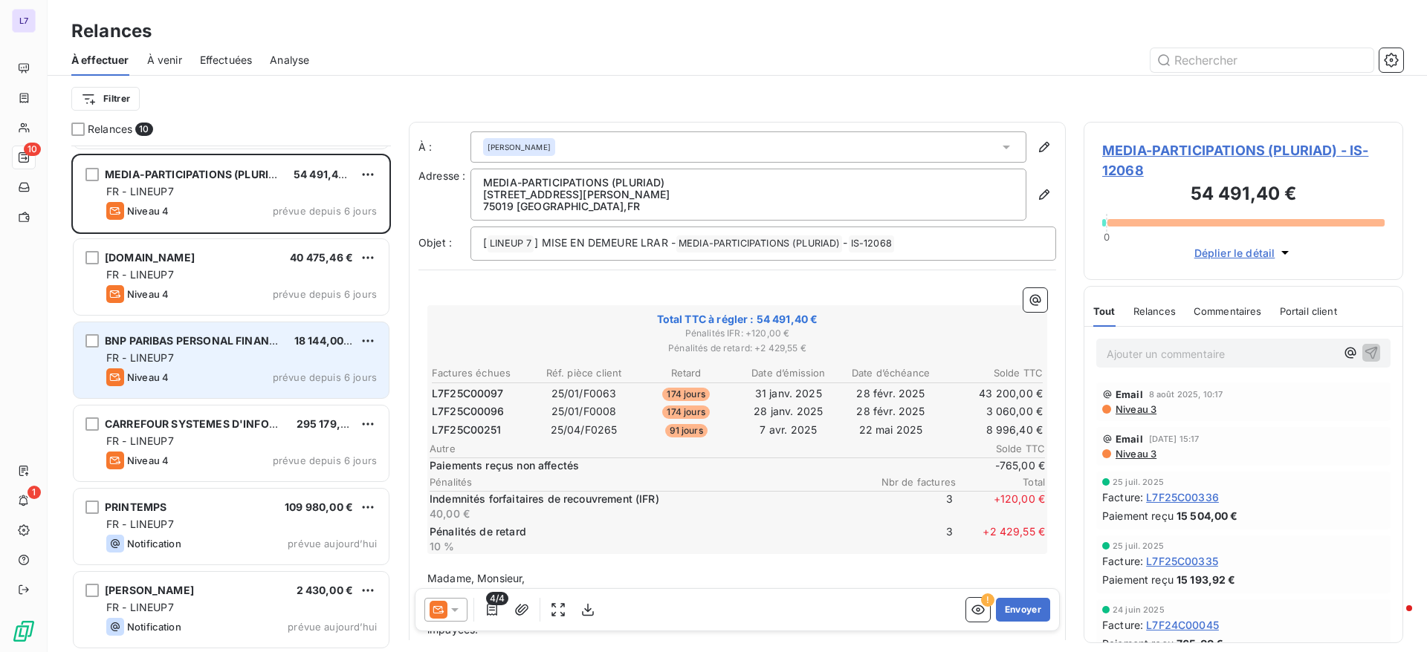
click at [216, 390] on div "BNP PARIBAS PERSONAL FINANCE 18 144,00 € FR - LINEUP7 Niveau 4 prévue depuis 6 …" at bounding box center [231, 361] width 315 height 76
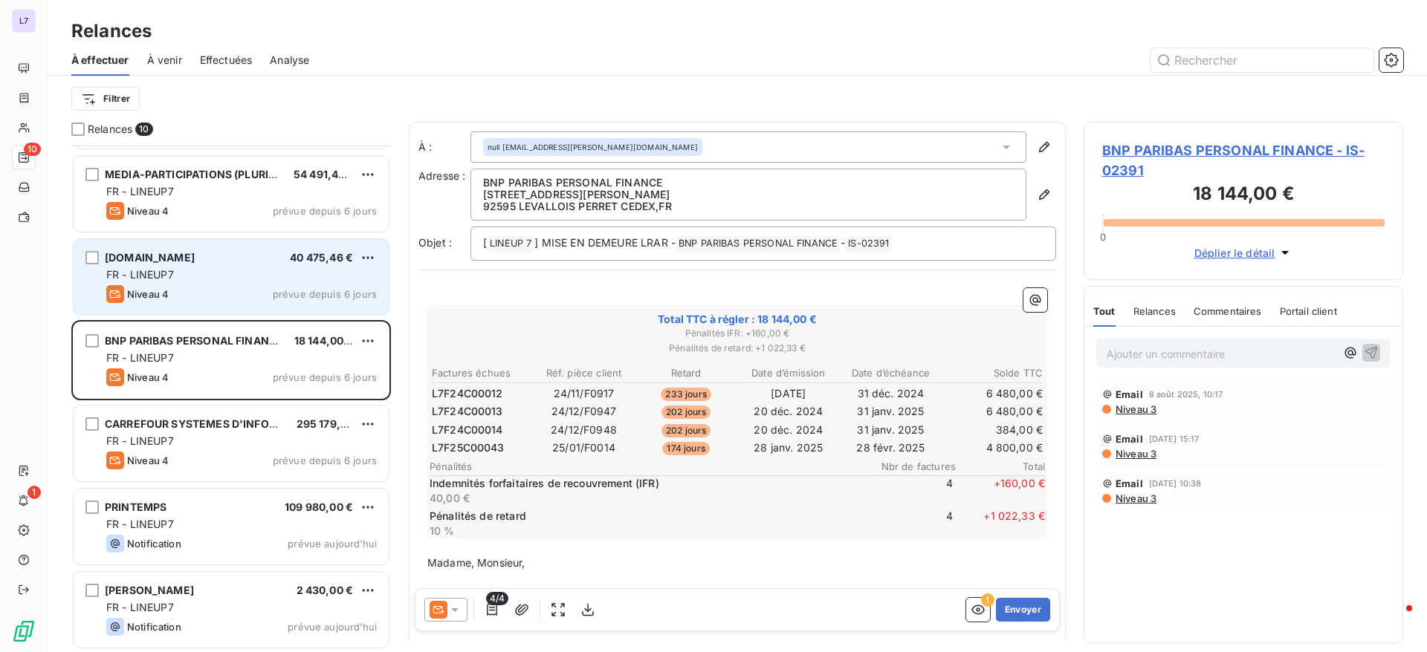
click at [287, 257] on div "[DOMAIN_NAME] 40 475,46 €" at bounding box center [241, 257] width 270 height 13
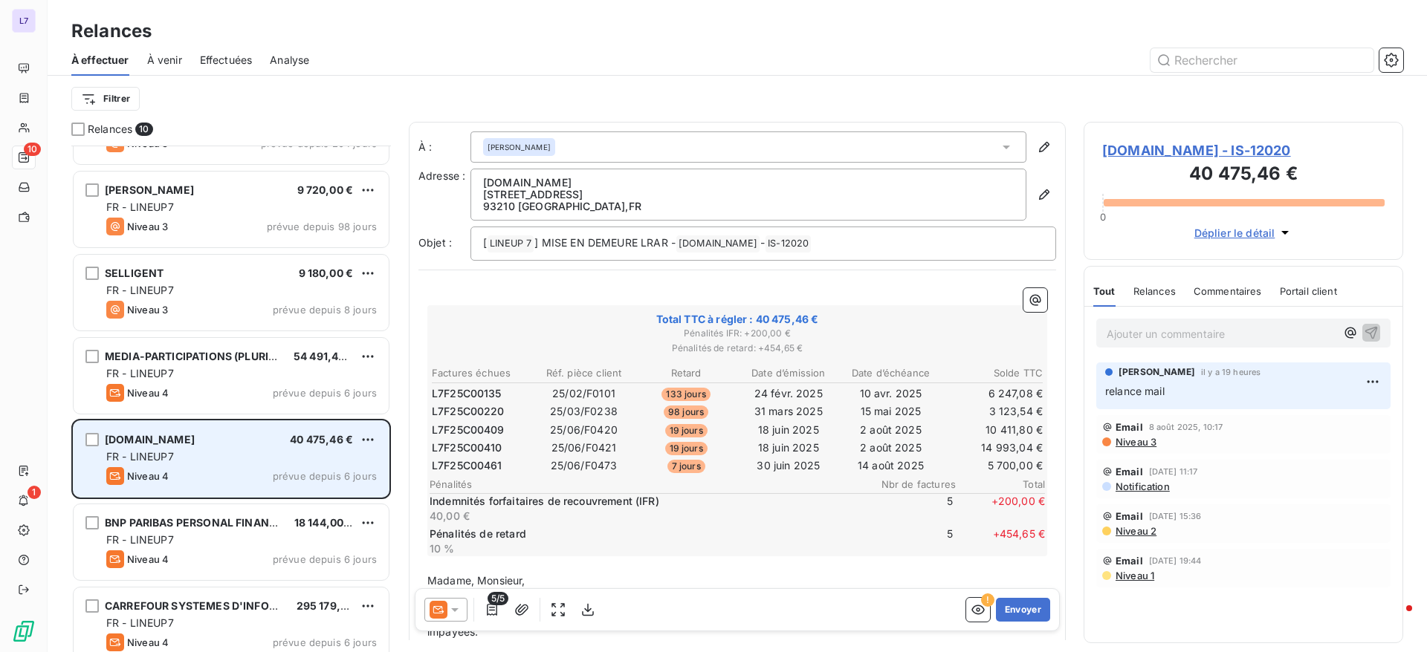
scroll to position [103, 0]
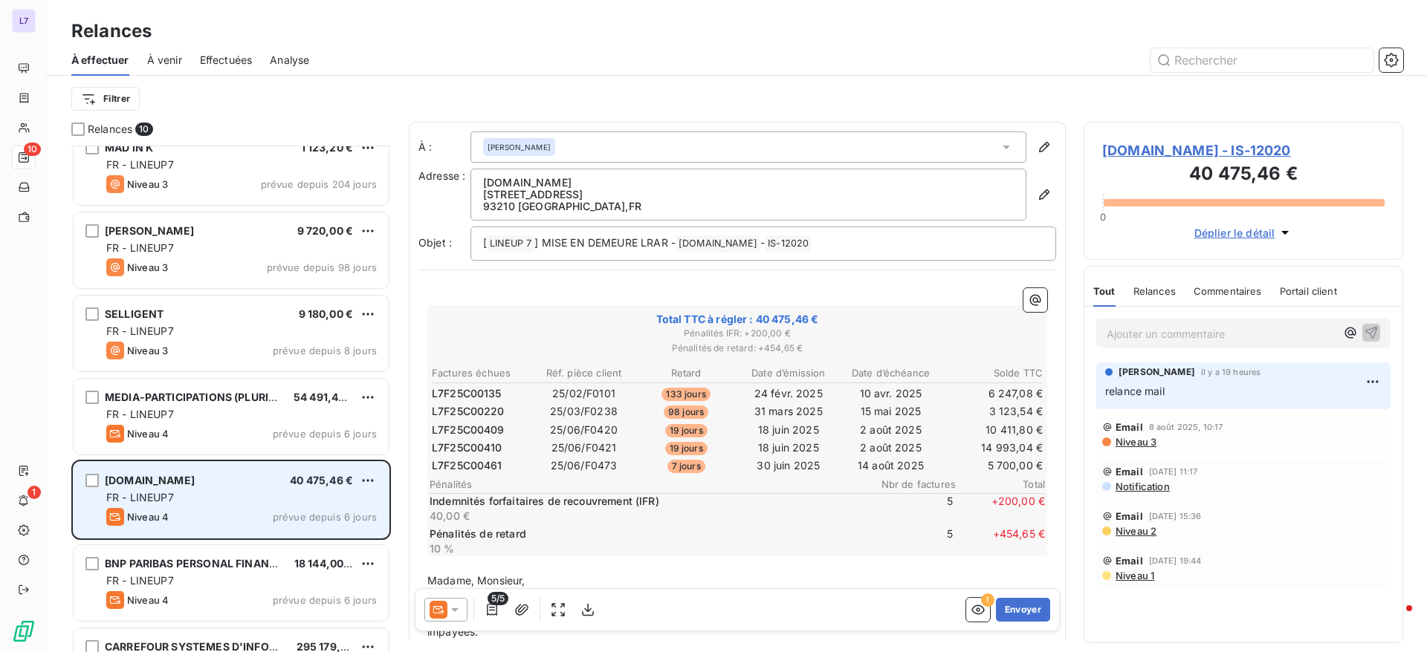
click at [287, 257] on div "JULES 9 720,00 € FR - LINEUP7 Niveau 3 prévue depuis 98 jours" at bounding box center [231, 251] width 315 height 76
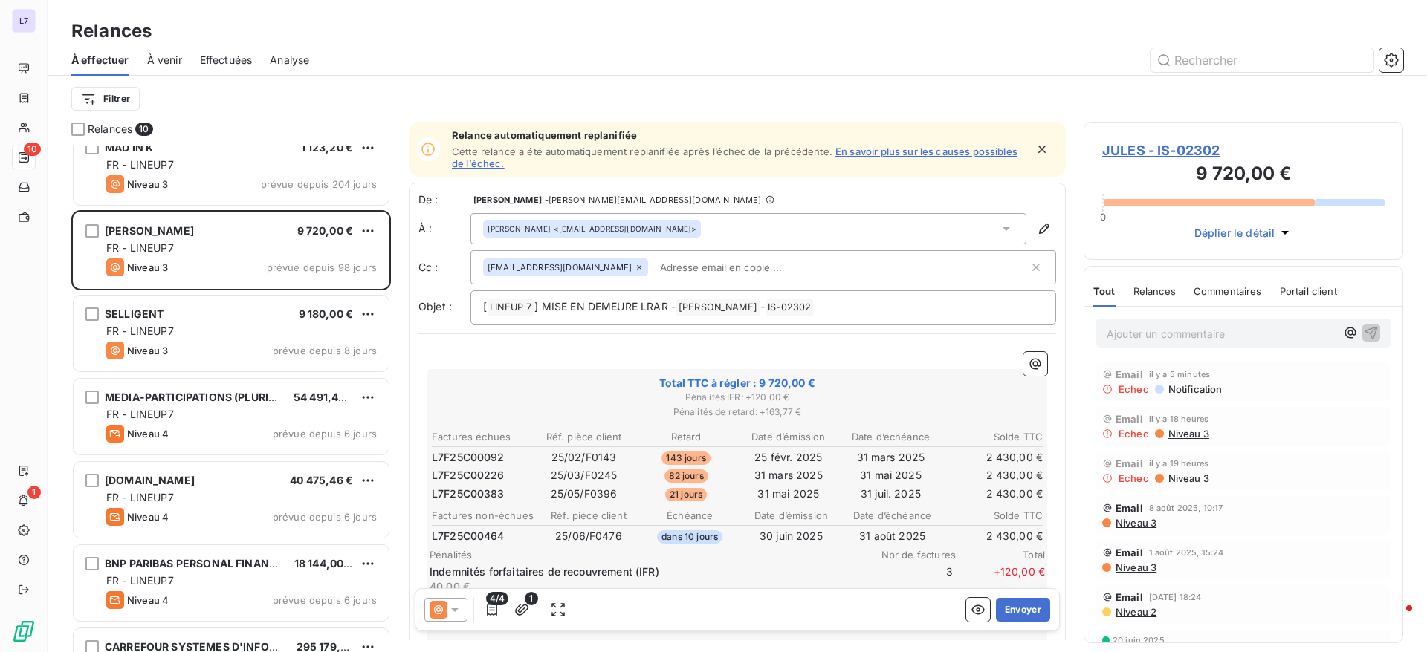
click at [1172, 337] on p "Ajouter un commentaire ﻿" at bounding box center [1221, 334] width 229 height 19
drag, startPoint x: 1237, startPoint y: 336, endPoint x: 1099, endPoint y: 342, distance: 137.6
click at [1099, 342] on div "RELANCE MAIL" at bounding box center [1243, 332] width 294 height 27
click at [1370, 331] on div "RELANCE MAIL LE 20/08" at bounding box center [1243, 332] width 294 height 27
click at [1362, 331] on button "button" at bounding box center [1371, 332] width 18 height 18
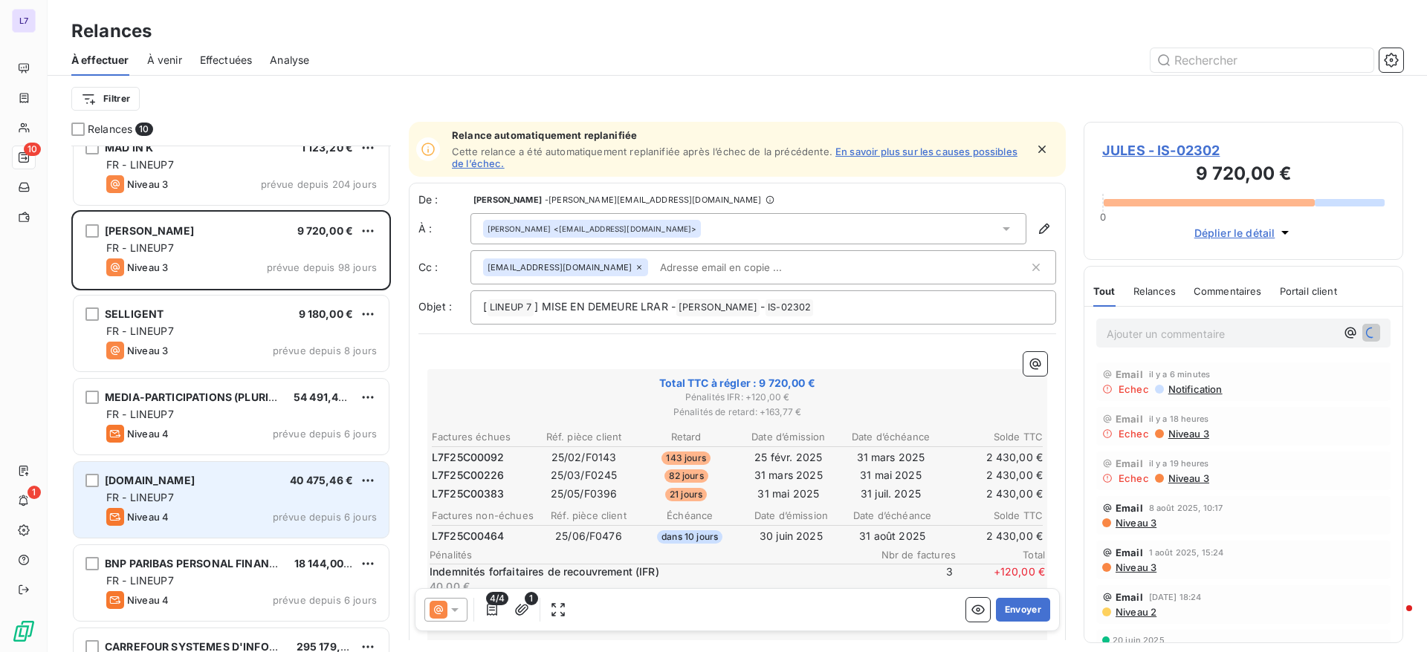
click at [237, 505] on div "[DOMAIN_NAME] 40 475,46 € FR - LINEUP7 Niveau 4 prévue depuis 6 jours" at bounding box center [231, 500] width 315 height 76
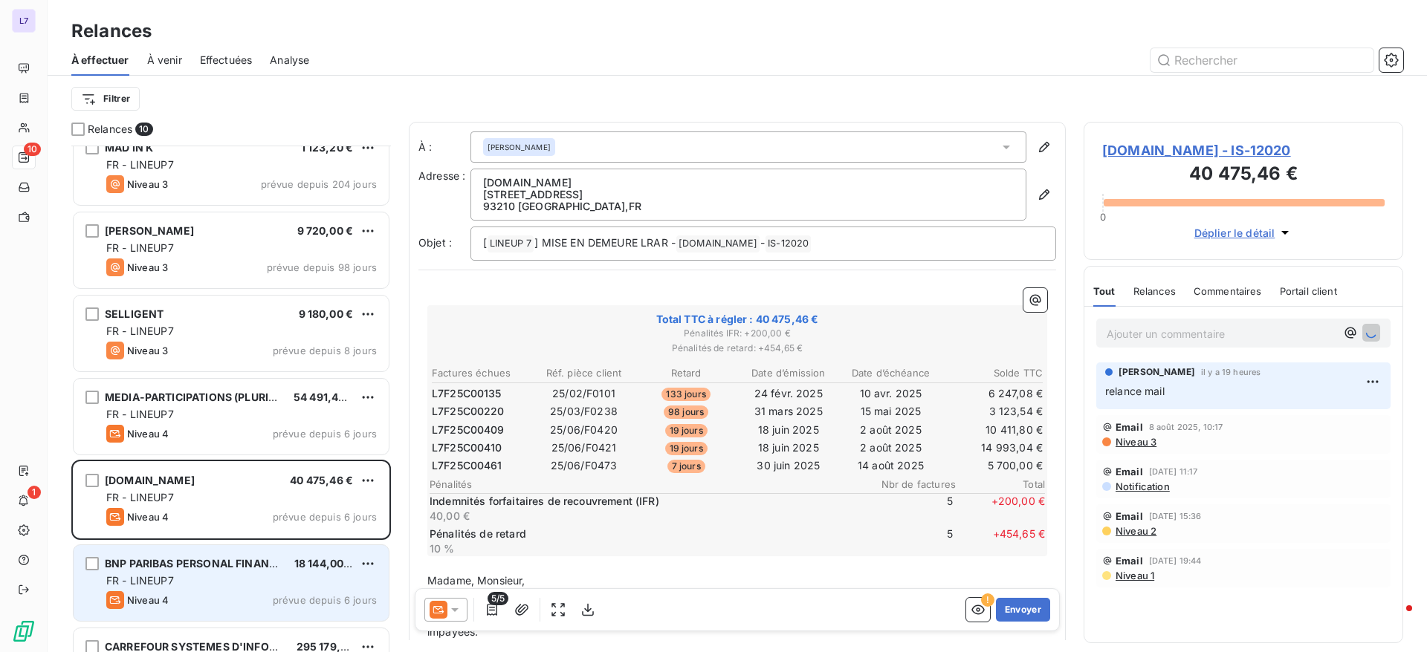
click at [302, 562] on span "18 144,00 €" at bounding box center [323, 563] width 59 height 13
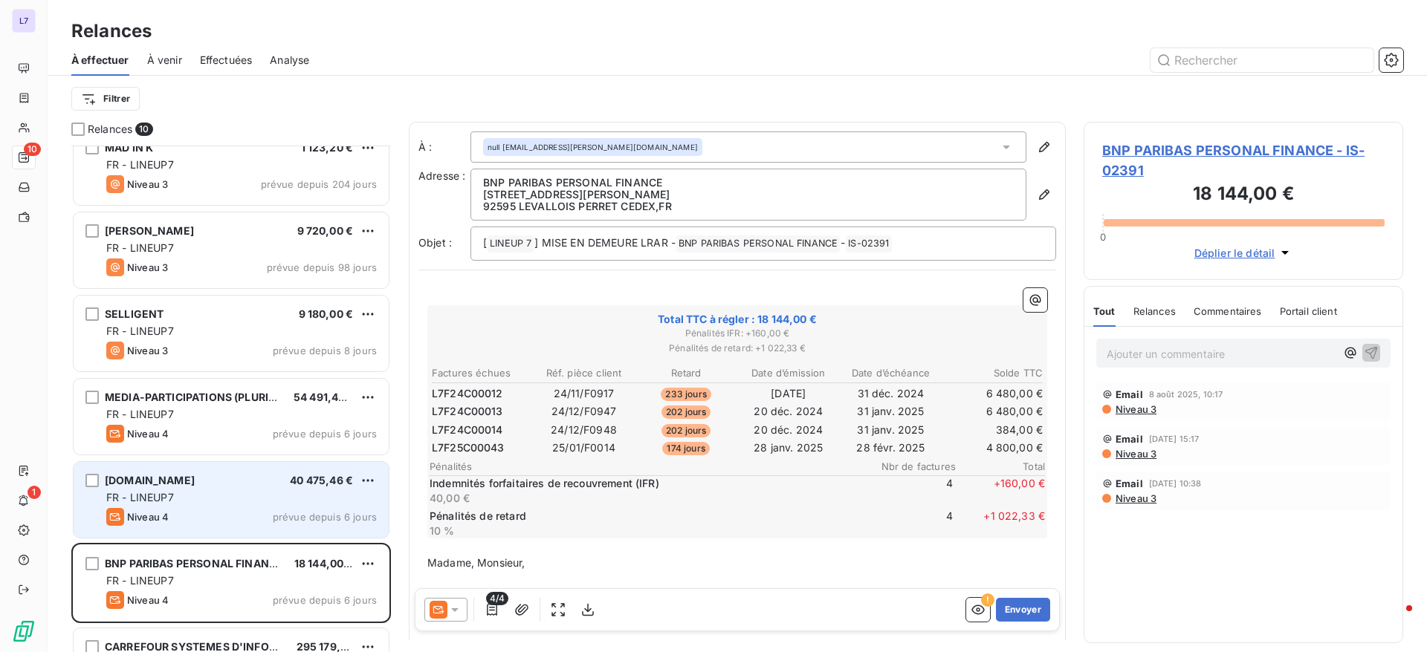
click at [248, 494] on div "FR - LINEUP7" at bounding box center [241, 497] width 270 height 15
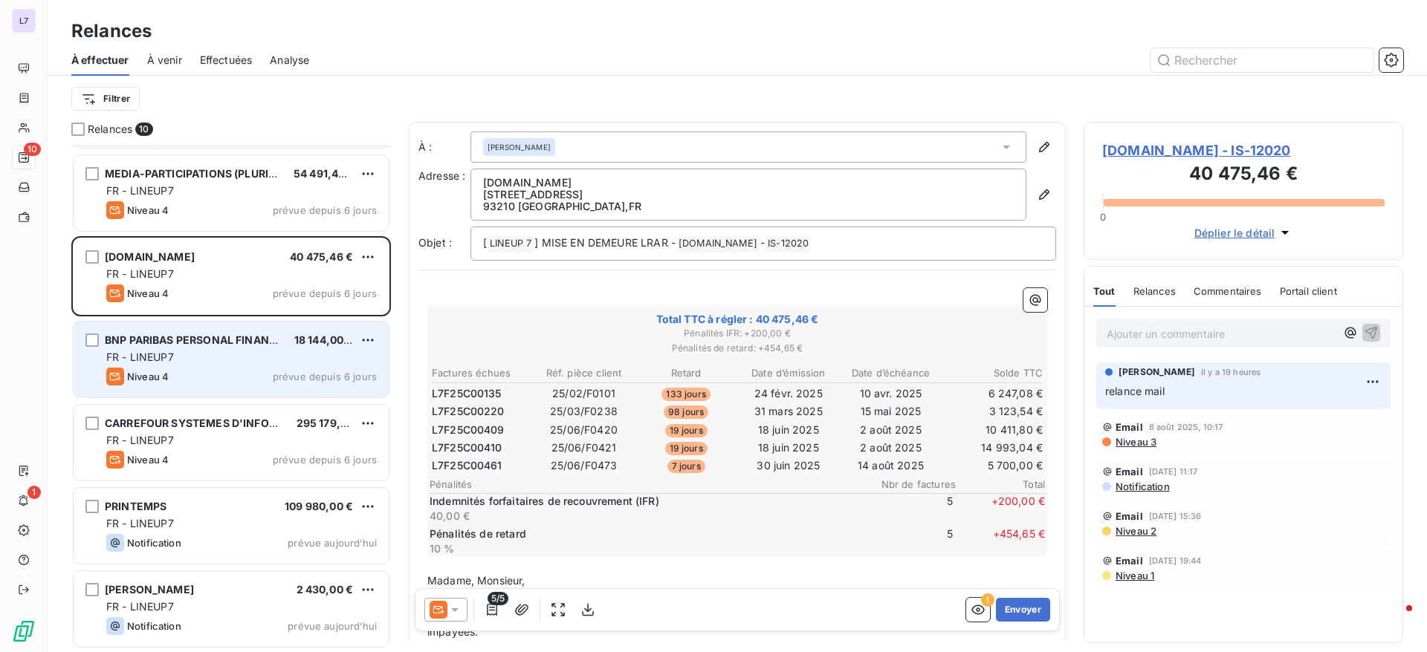
scroll to position [282, 0]
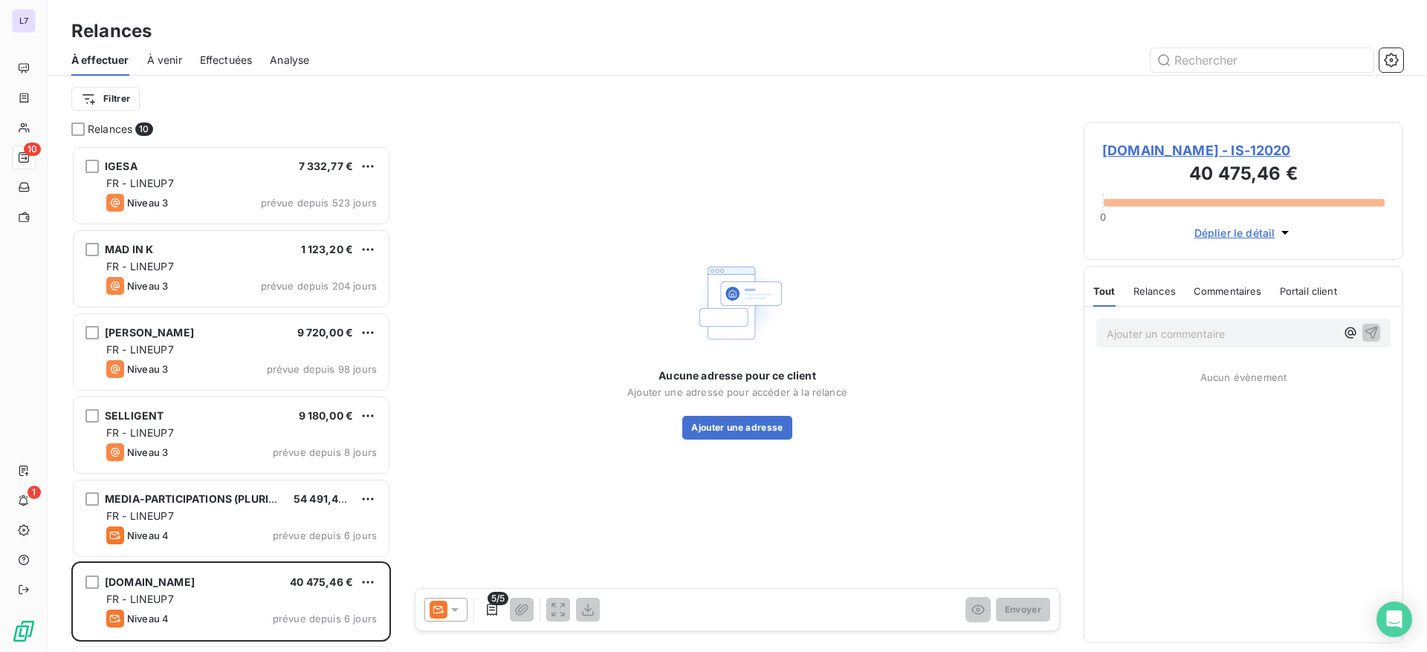
scroll to position [490, 302]
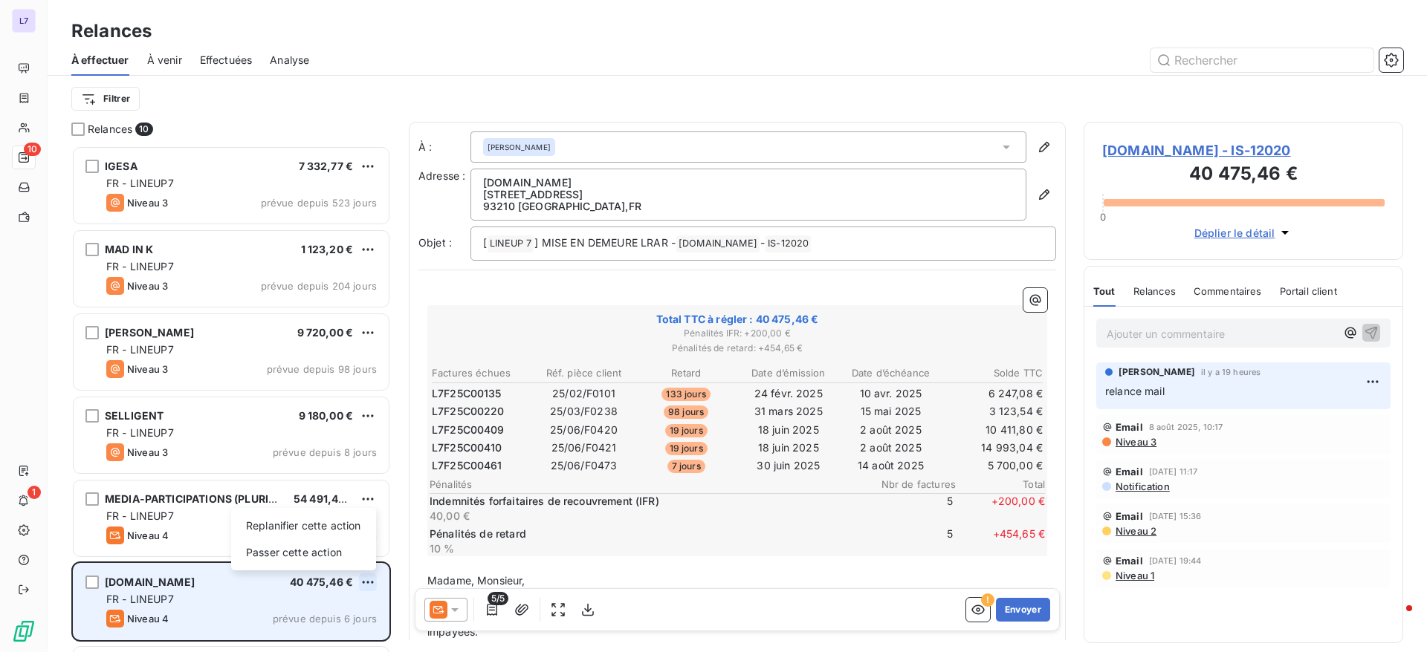
click at [364, 580] on html "L7 10 1 Relances À effectuer À venir Effectuées Analyse Filtrer Relances 10 IGE…" at bounding box center [713, 326] width 1427 height 652
click at [309, 536] on div "Replanifier cette action" at bounding box center [303, 526] width 133 height 24
select select "7"
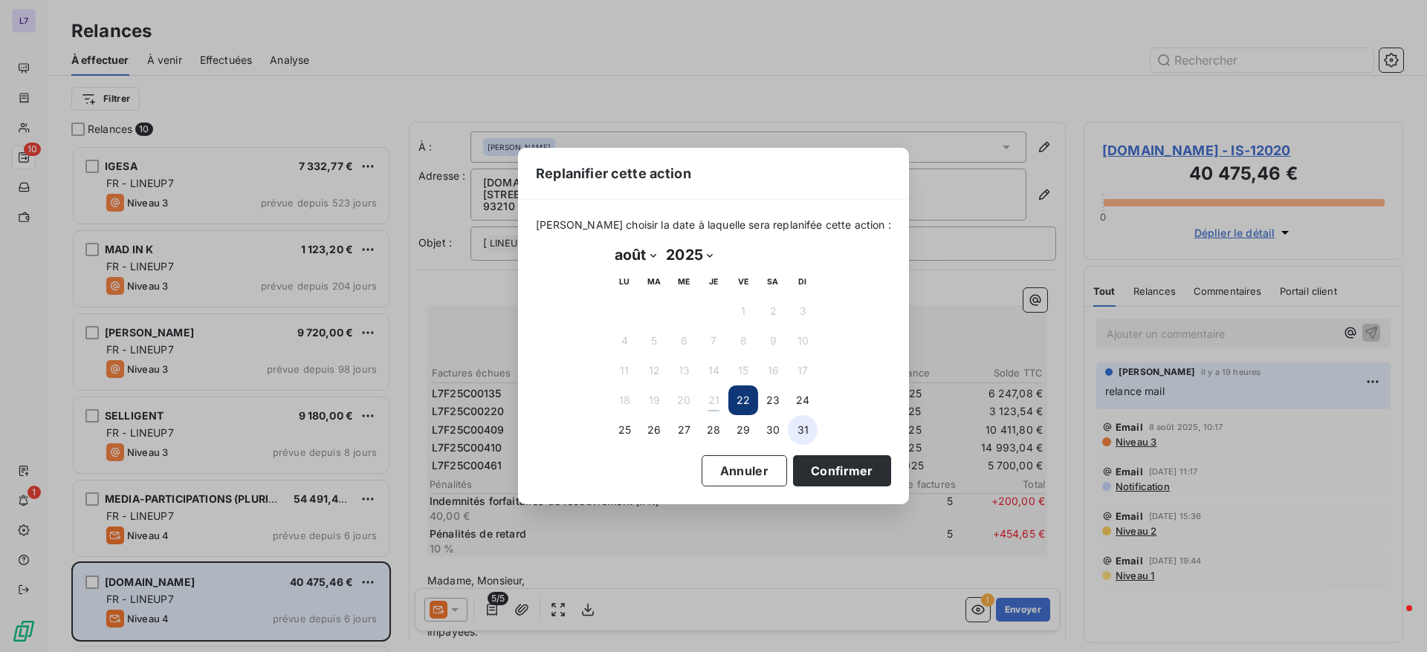
click at [809, 437] on button "31" at bounding box center [803, 430] width 30 height 30
click at [814, 482] on button "Confirmer" at bounding box center [842, 471] width 98 height 31
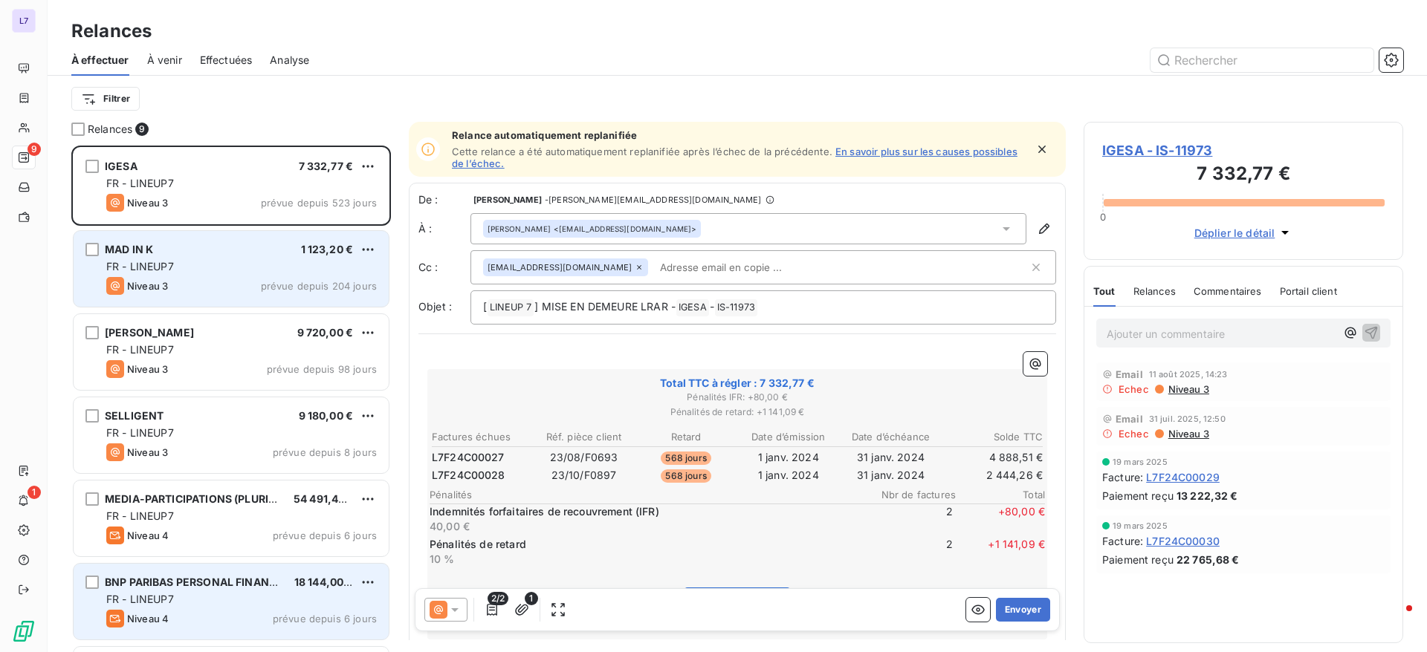
click at [242, 289] on div "Niveau 3 prévue depuis 204 jours" at bounding box center [241, 286] width 270 height 18
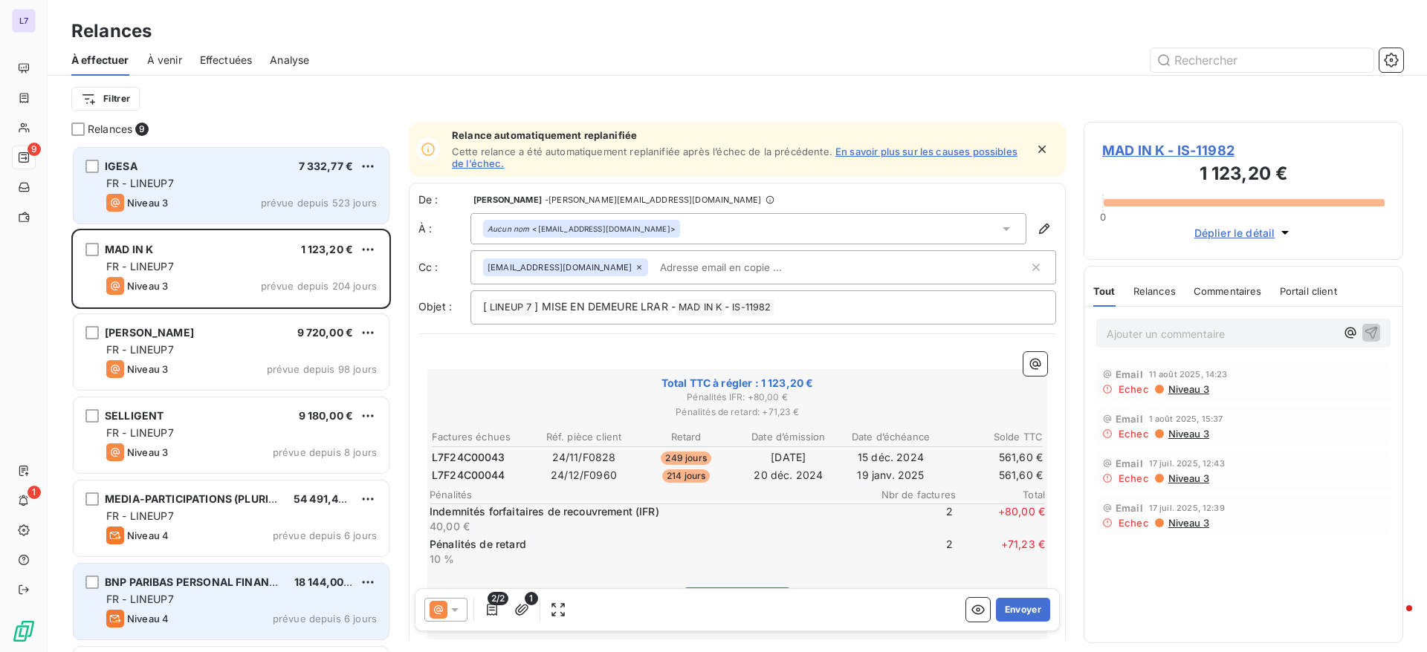
click at [228, 188] on div "FR - LINEUP7" at bounding box center [241, 183] width 270 height 15
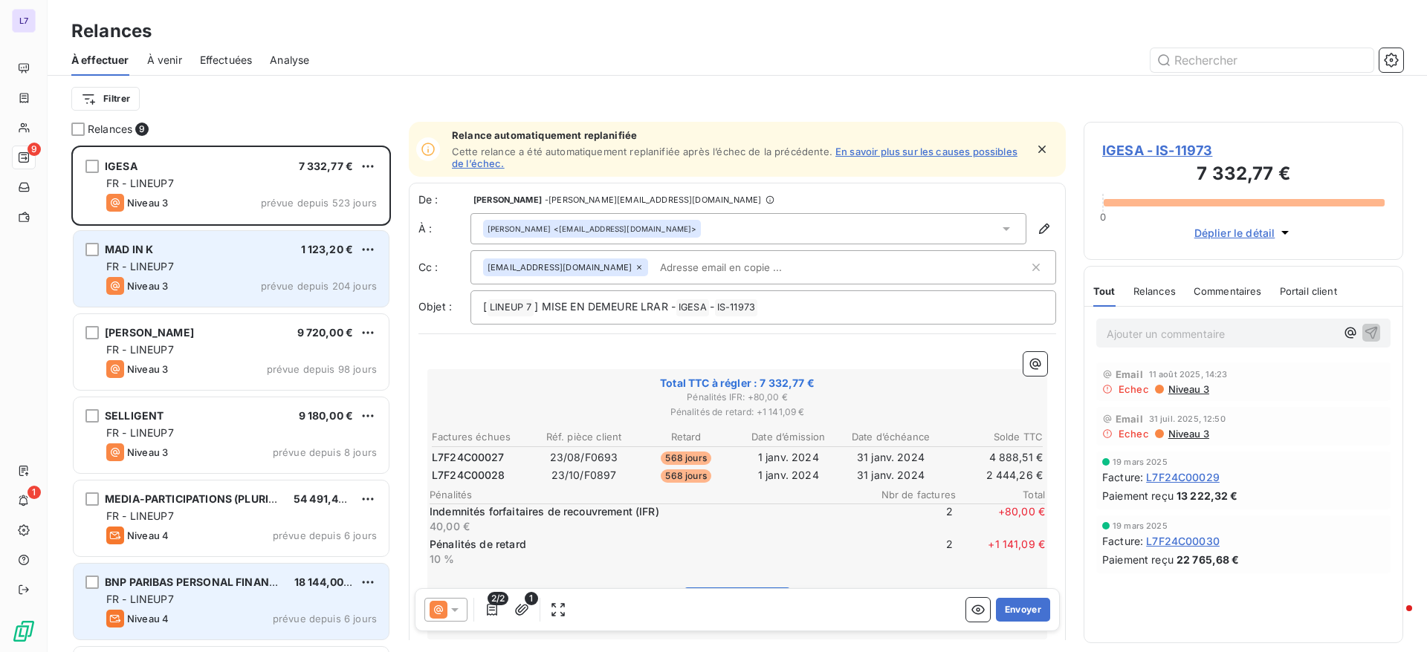
click at [241, 253] on div "MAD IN K 1 123,20 €" at bounding box center [241, 249] width 270 height 13
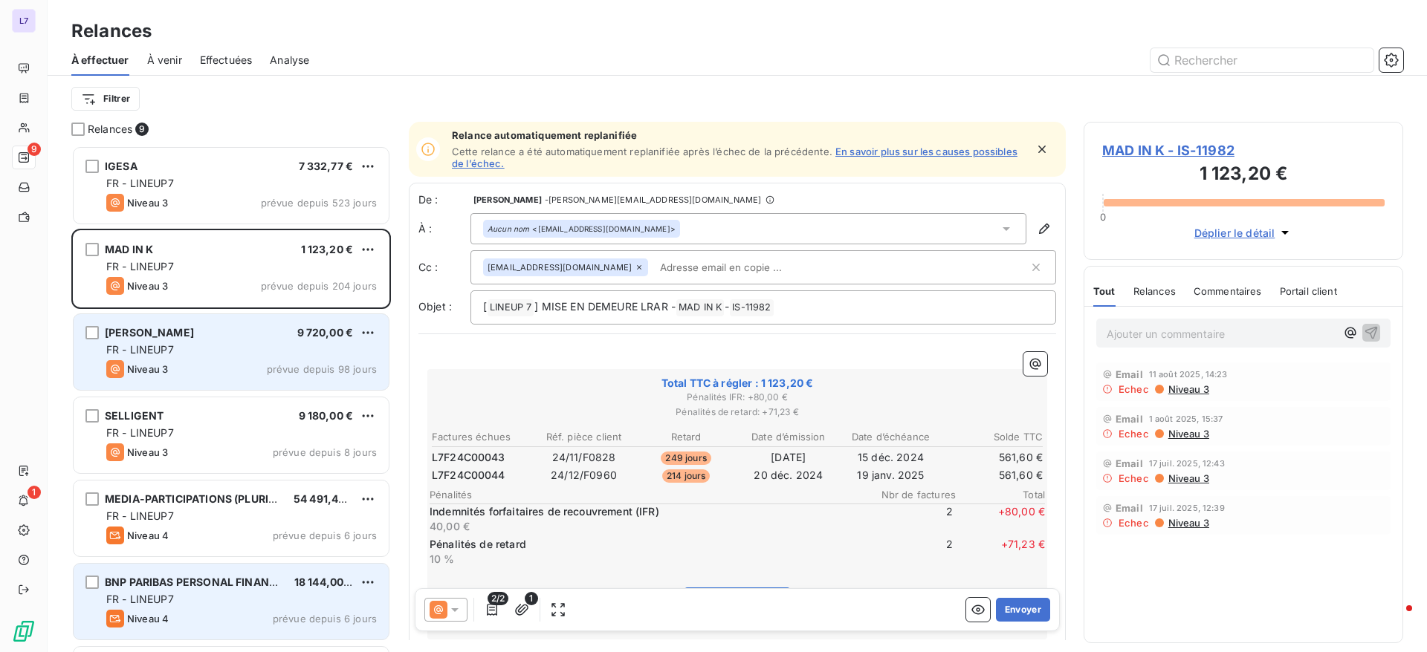
click at [221, 328] on div "JULES 9 720,00 €" at bounding box center [241, 332] width 270 height 13
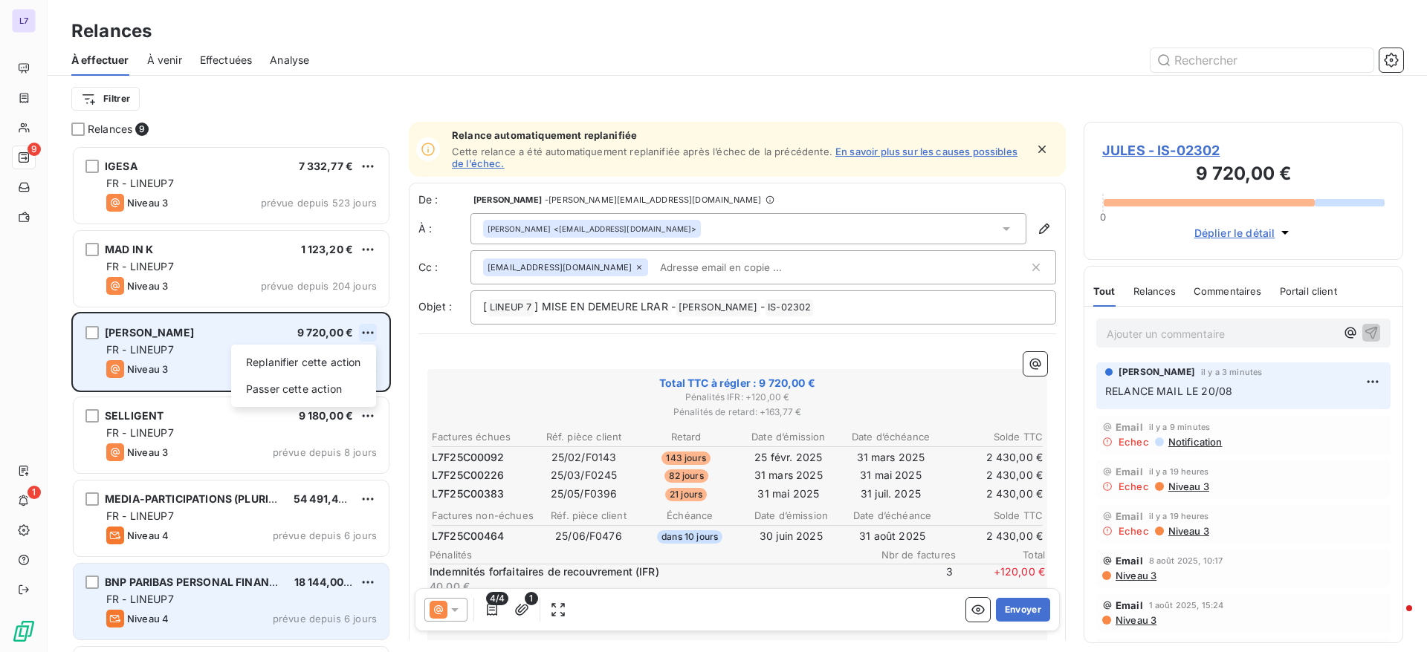
click at [369, 334] on html "L7 9 1 Relances À effectuer À venir Effectuées Analyse Filtrer Relances 9 IGESA…" at bounding box center [713, 326] width 1427 height 652
click at [314, 370] on div "Replanifier cette action" at bounding box center [303, 363] width 133 height 24
select select "7"
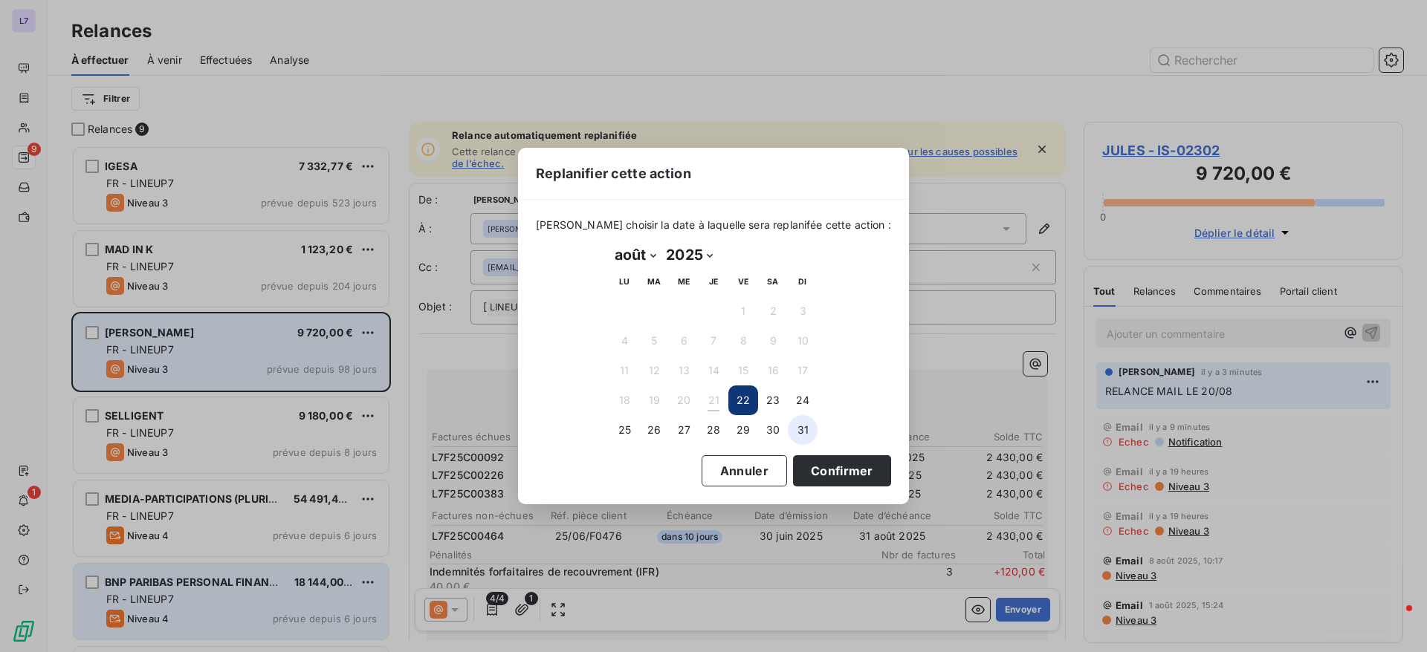
click at [790, 433] on button "31" at bounding box center [803, 430] width 30 height 30
click at [793, 458] on button "Confirmer" at bounding box center [842, 471] width 98 height 31
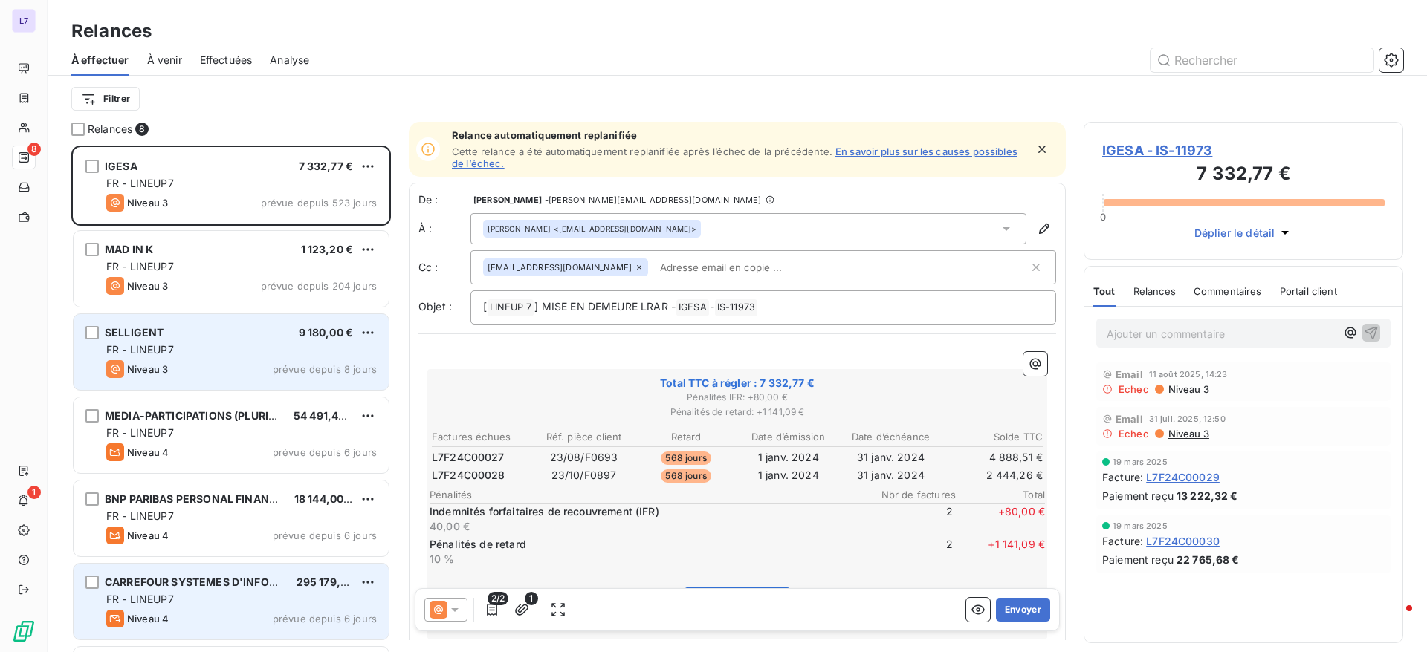
click at [282, 378] on div "Niveau 3 prévue depuis 8 jours" at bounding box center [241, 369] width 270 height 18
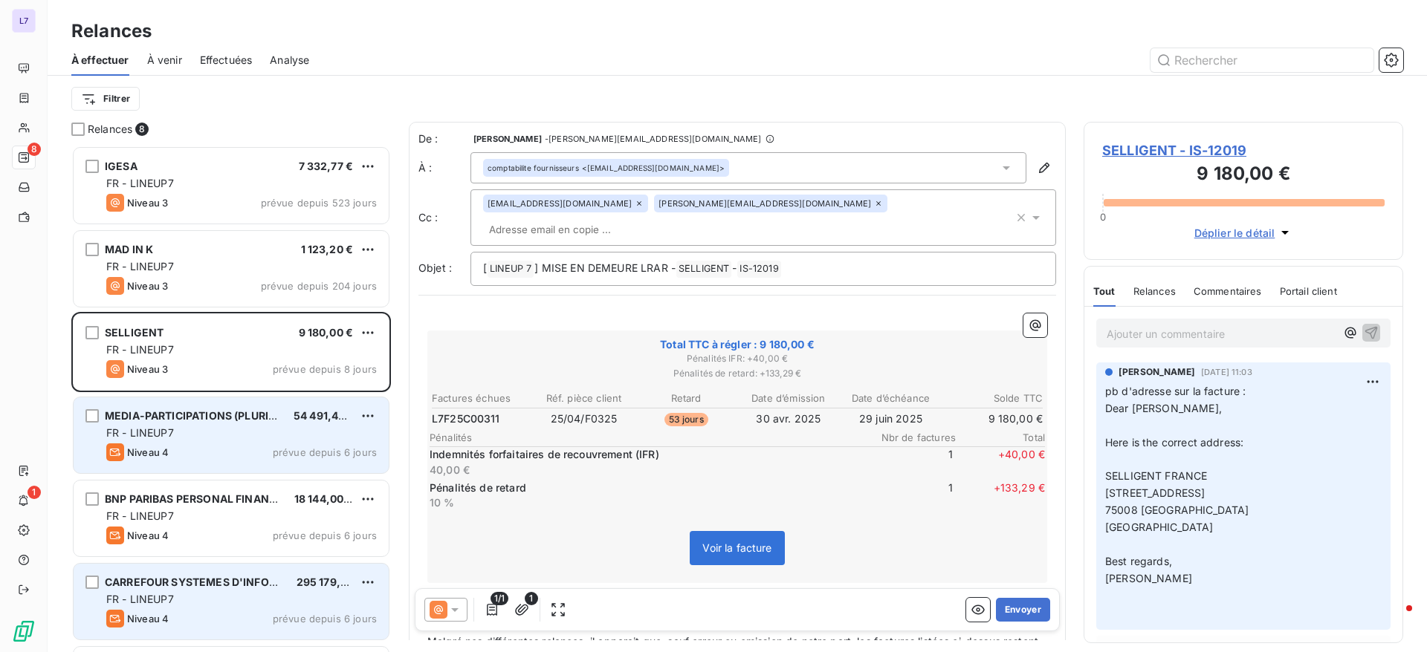
click at [196, 450] on div "Niveau 4 prévue depuis 6 jours" at bounding box center [241, 453] width 270 height 18
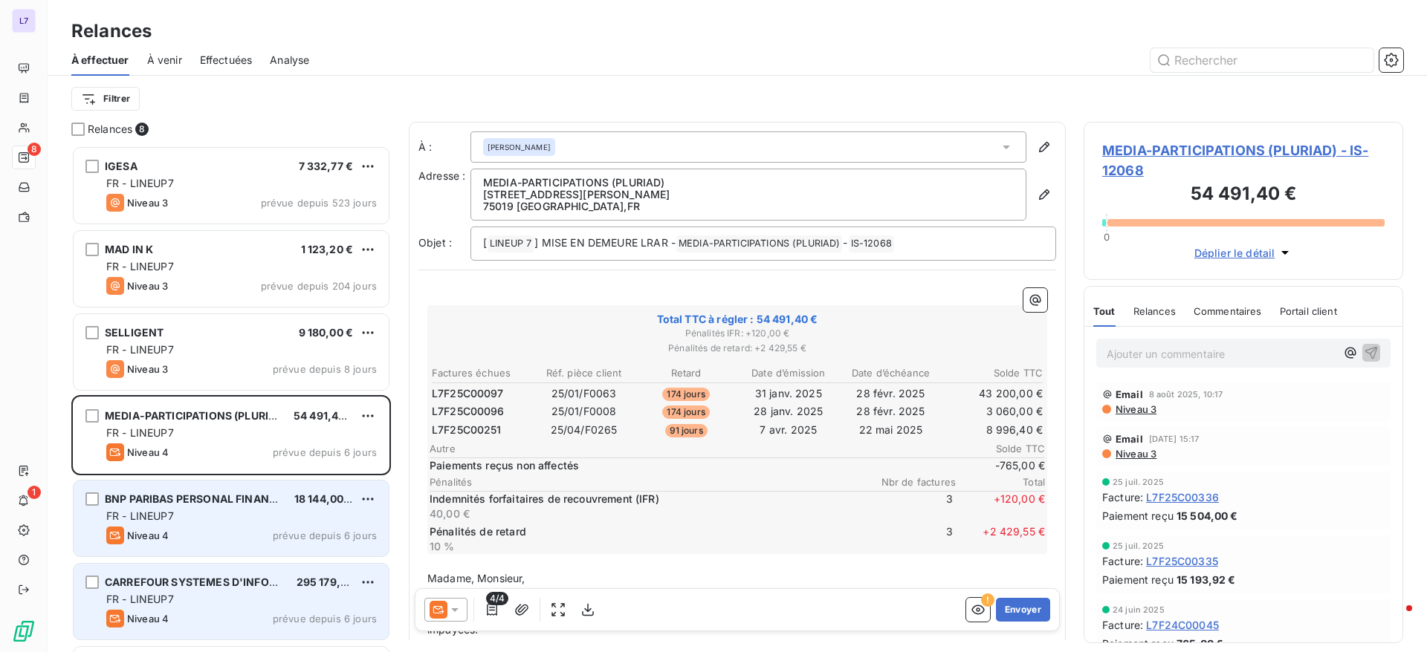
click at [192, 520] on div "FR - LINEUP7" at bounding box center [241, 516] width 270 height 15
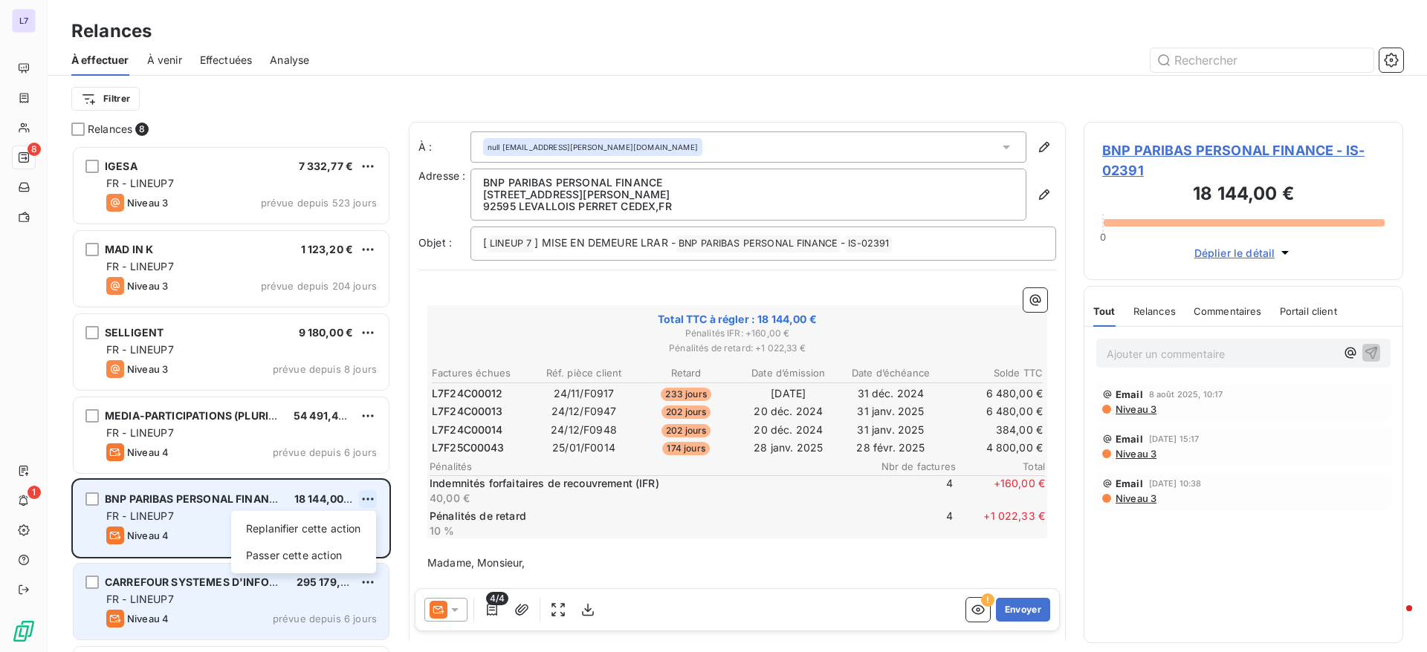
click at [369, 507] on html "L7 8 1 Relances À effectuer À venir Effectuées Analyse Filtrer Relances 8 IGESA…" at bounding box center [713, 326] width 1427 height 652
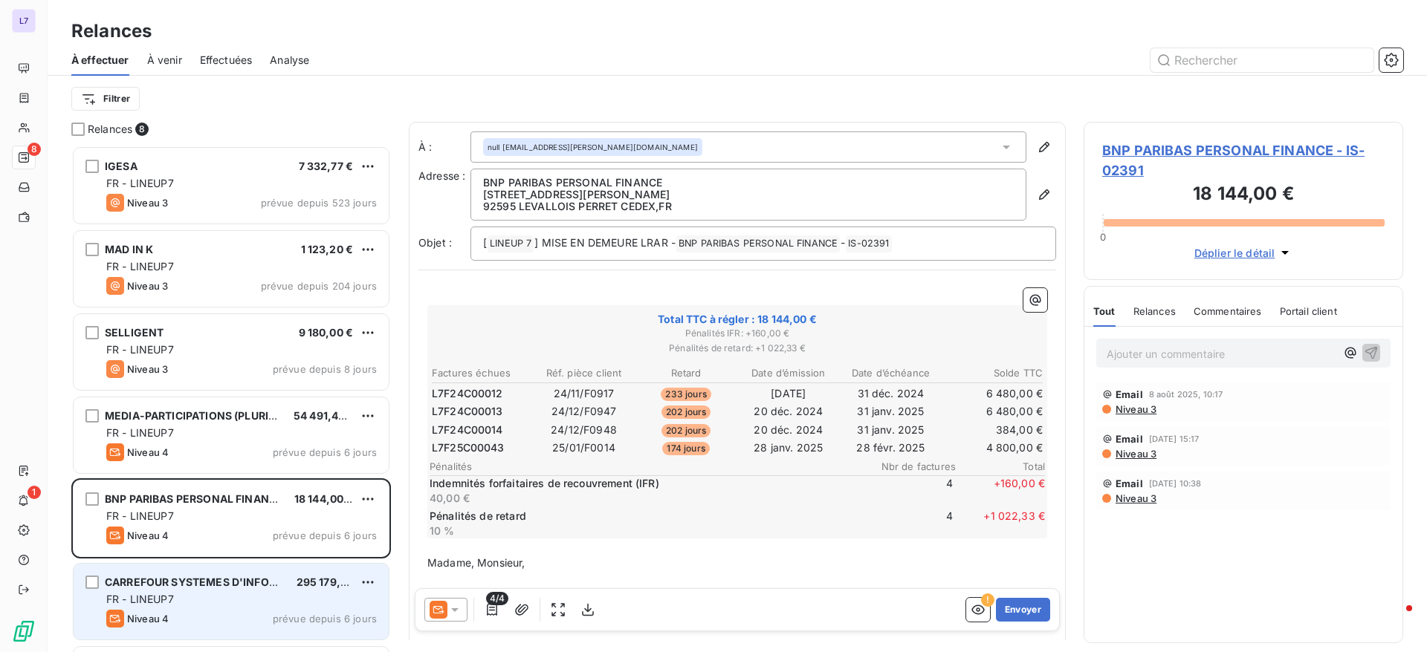
click at [154, 531] on html "L7 8 1 Relances À effectuer À venir Effectuées Analyse Filtrer Relances 8 IGESA…" at bounding box center [713, 326] width 1427 height 652
click at [1154, 349] on p "Ajouter un commentaire ﻿" at bounding box center [1221, 354] width 229 height 19
click at [1377, 352] on icon "button" at bounding box center [1371, 352] width 15 height 15
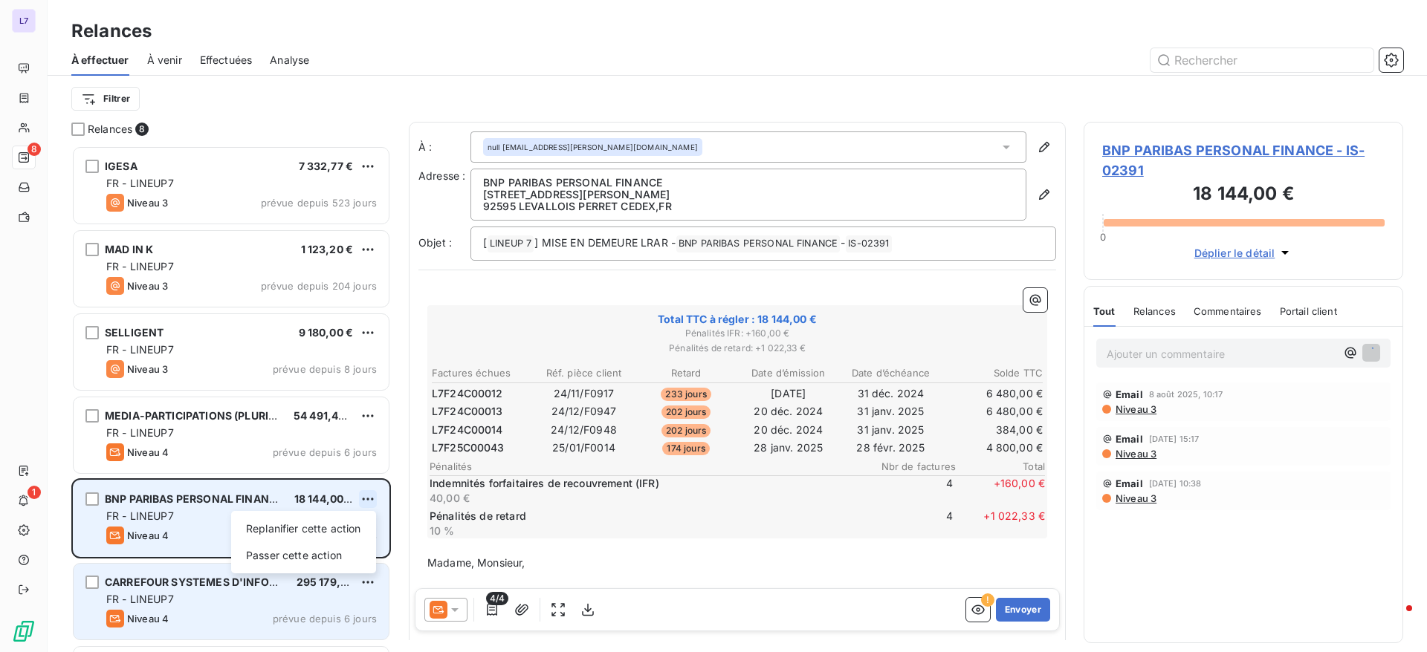
click at [369, 500] on html "L7 8 1 Relances À effectuer À venir Effectuées Analyse Filtrer Relances 8 IGESA…" at bounding box center [713, 326] width 1427 height 652
click at [335, 531] on div "Replanifier cette action" at bounding box center [303, 529] width 133 height 24
select select "7"
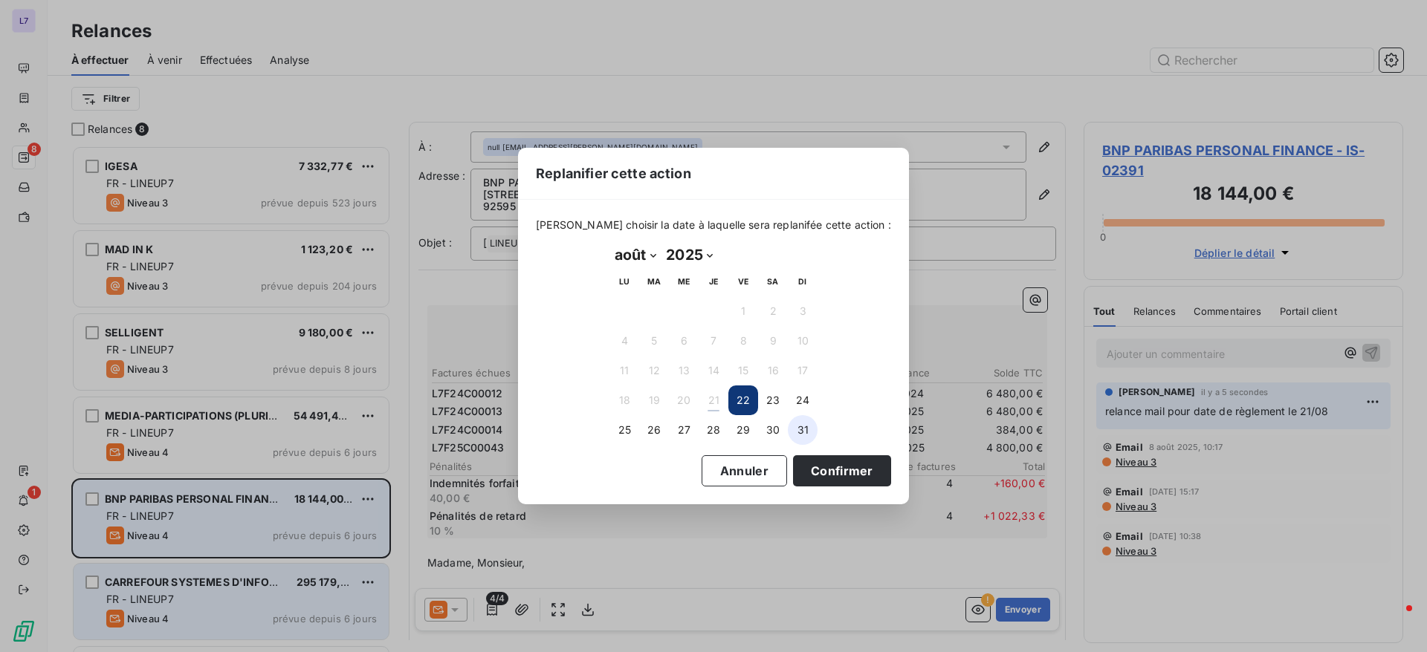
click at [794, 429] on button "31" at bounding box center [803, 430] width 30 height 30
click at [800, 462] on button "Confirmer" at bounding box center [842, 471] width 98 height 31
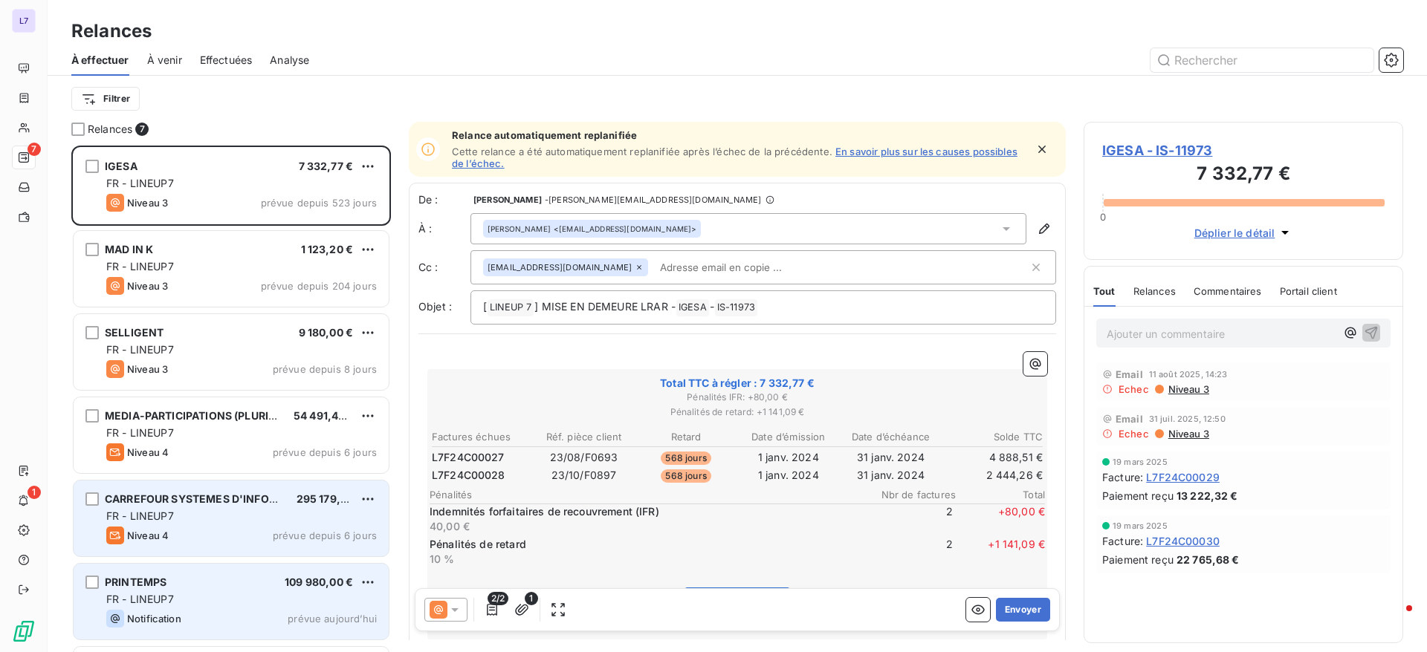
click at [276, 519] on div "FR - LINEUP7" at bounding box center [241, 516] width 270 height 15
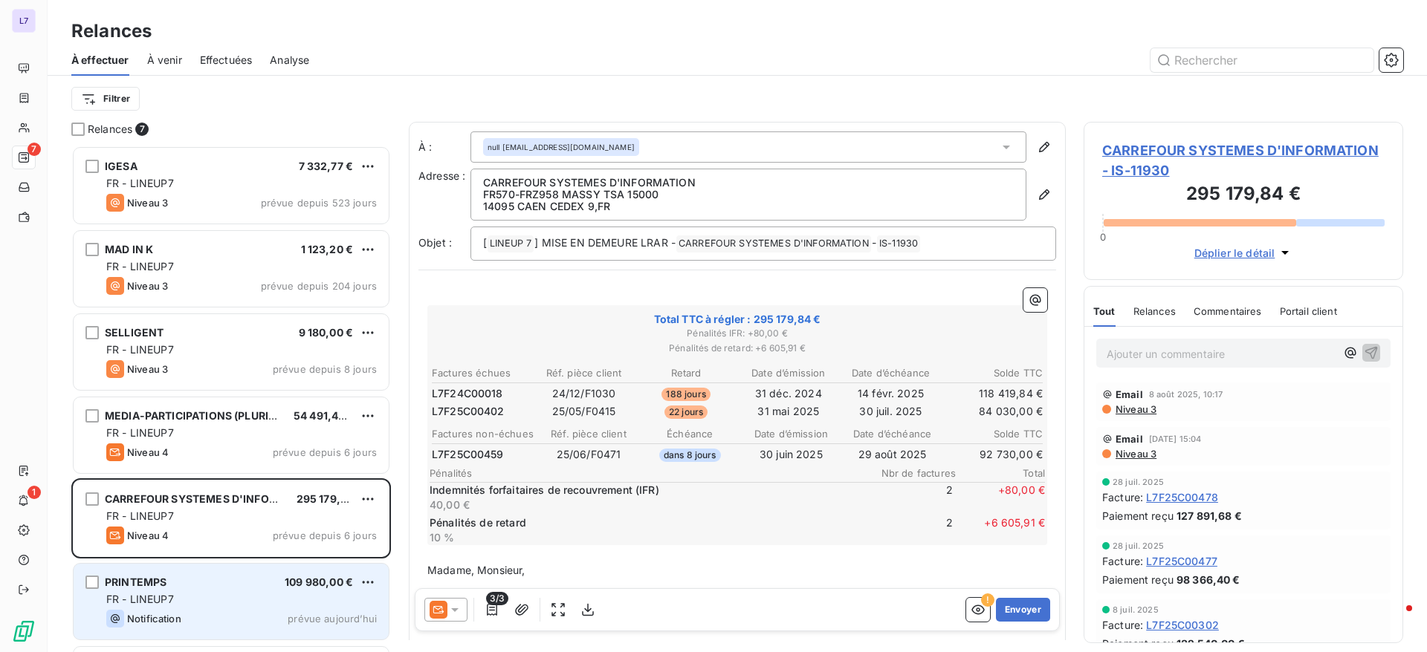
click at [240, 590] on div "PRINTEMPS 109 980,00 € FR - LINEUP7 Notification prévue aujourd’hui" at bounding box center [231, 602] width 315 height 76
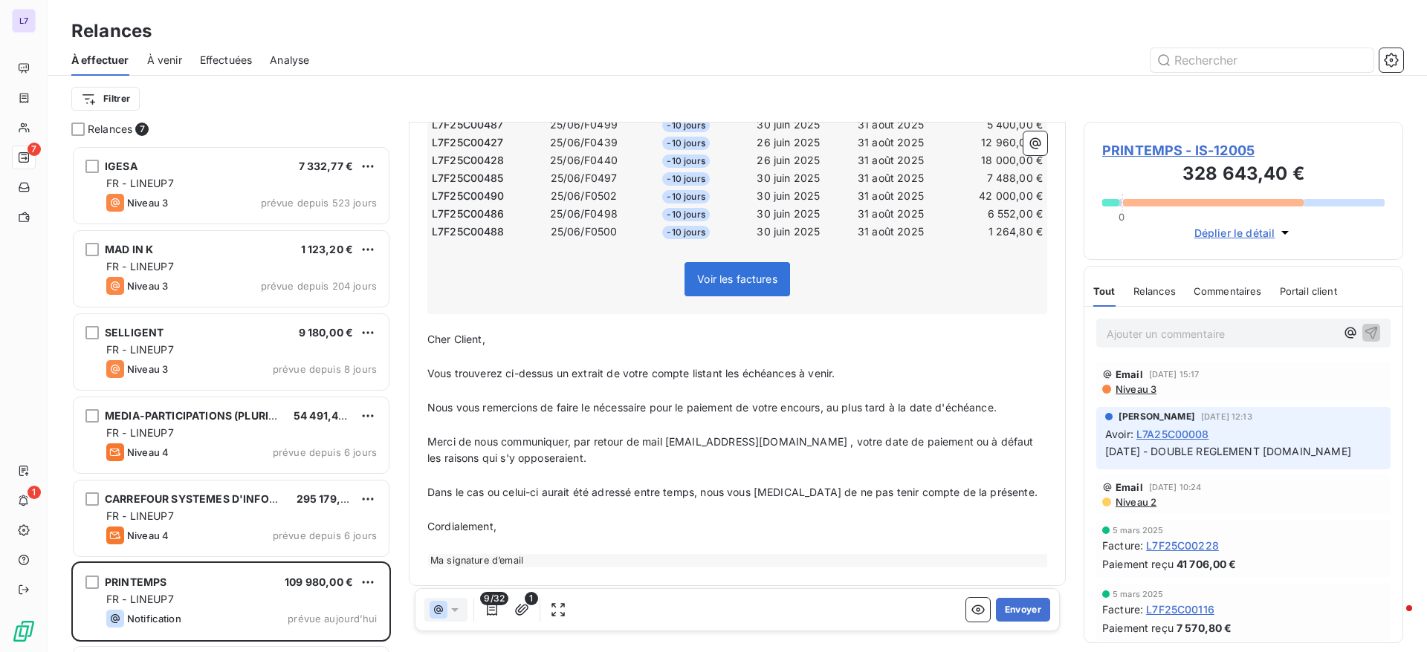
scroll to position [276, 0]
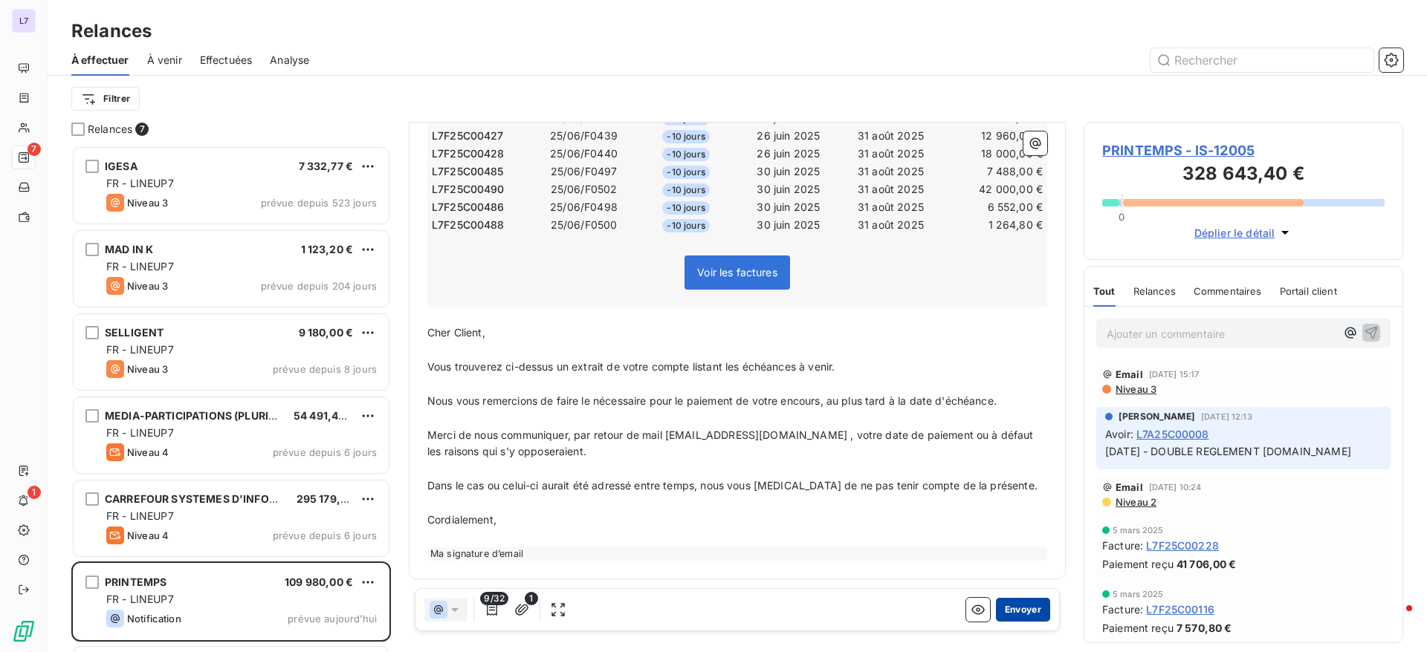
click at [1009, 615] on button "Envoyer" at bounding box center [1023, 610] width 54 height 24
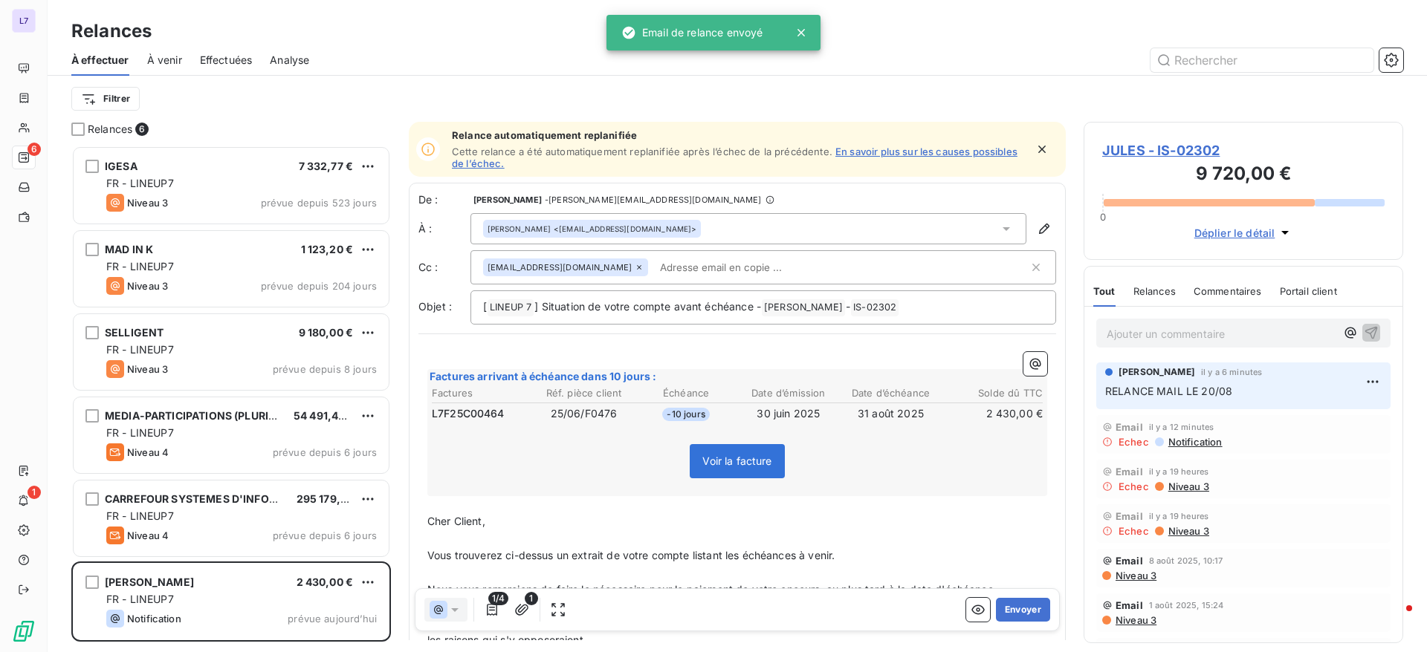
click at [999, 233] on icon at bounding box center [1006, 228] width 15 height 15
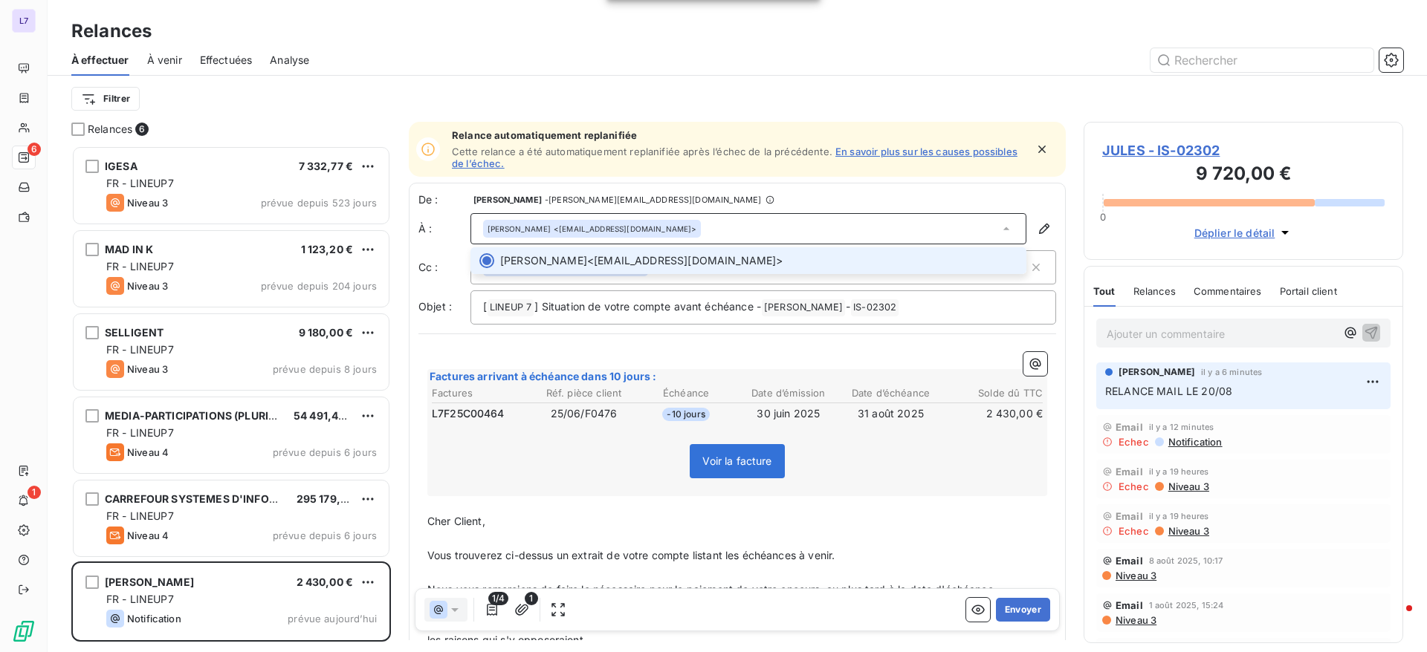
click at [999, 233] on icon at bounding box center [1006, 228] width 15 height 15
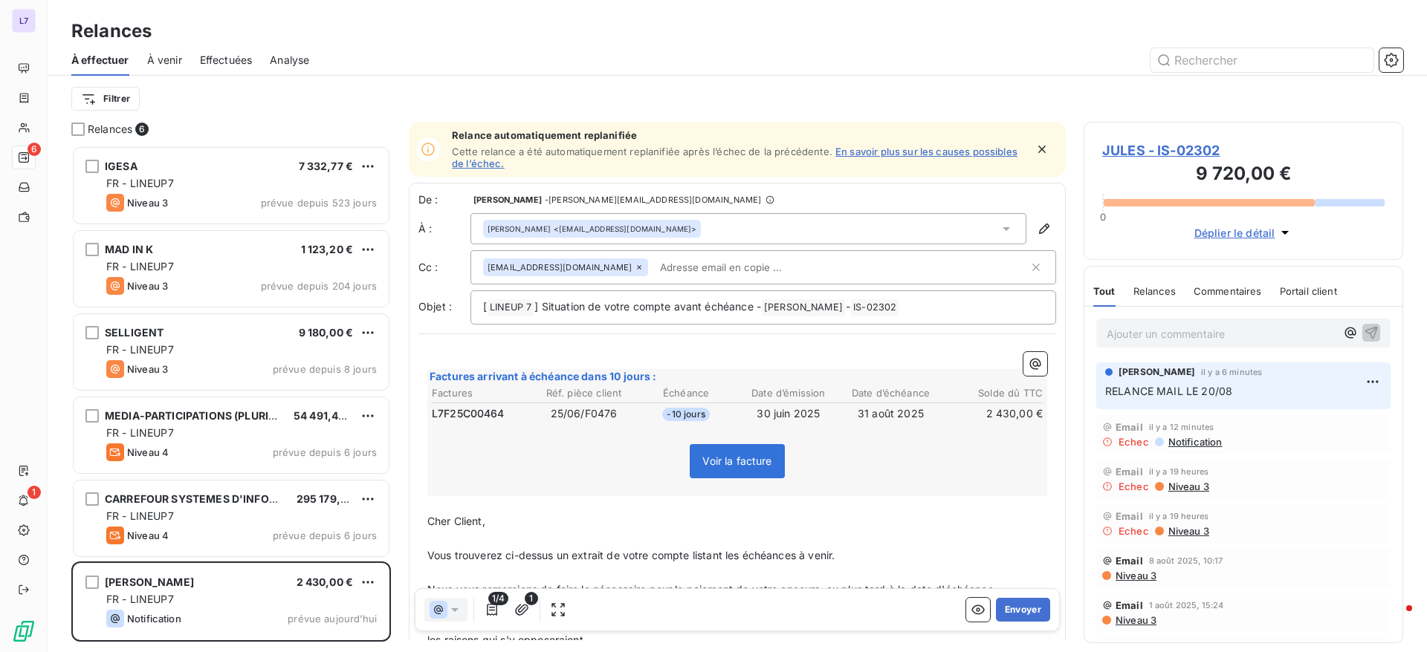
click at [696, 258] on input "text" at bounding box center [740, 267] width 172 height 22
click at [375, 581] on html "L7 6 1 Relances À effectuer À venir Effectuées Analyse Filtrer Relances 6 IGESA…" at bounding box center [713, 326] width 1427 height 652
click at [340, 523] on div "Replanifier cette action" at bounding box center [303, 526] width 133 height 24
click at [690, 265] on input "text" at bounding box center [740, 267] width 172 height 22
paste input "[EMAIL_ADDRESS][DOMAIN_NAME]"
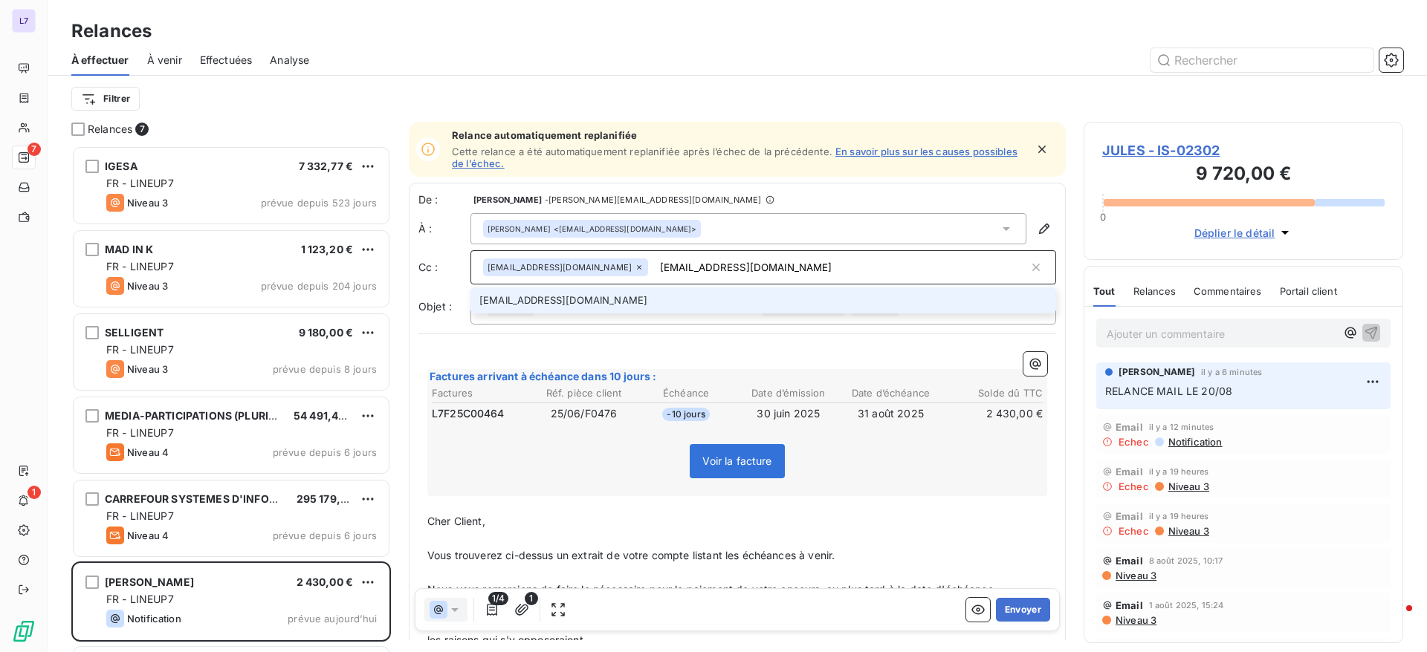
type input "[EMAIL_ADDRESS][DOMAIN_NAME]"
click at [592, 293] on li "[EMAIL_ADDRESS][DOMAIN_NAME]" at bounding box center [763, 301] width 586 height 26
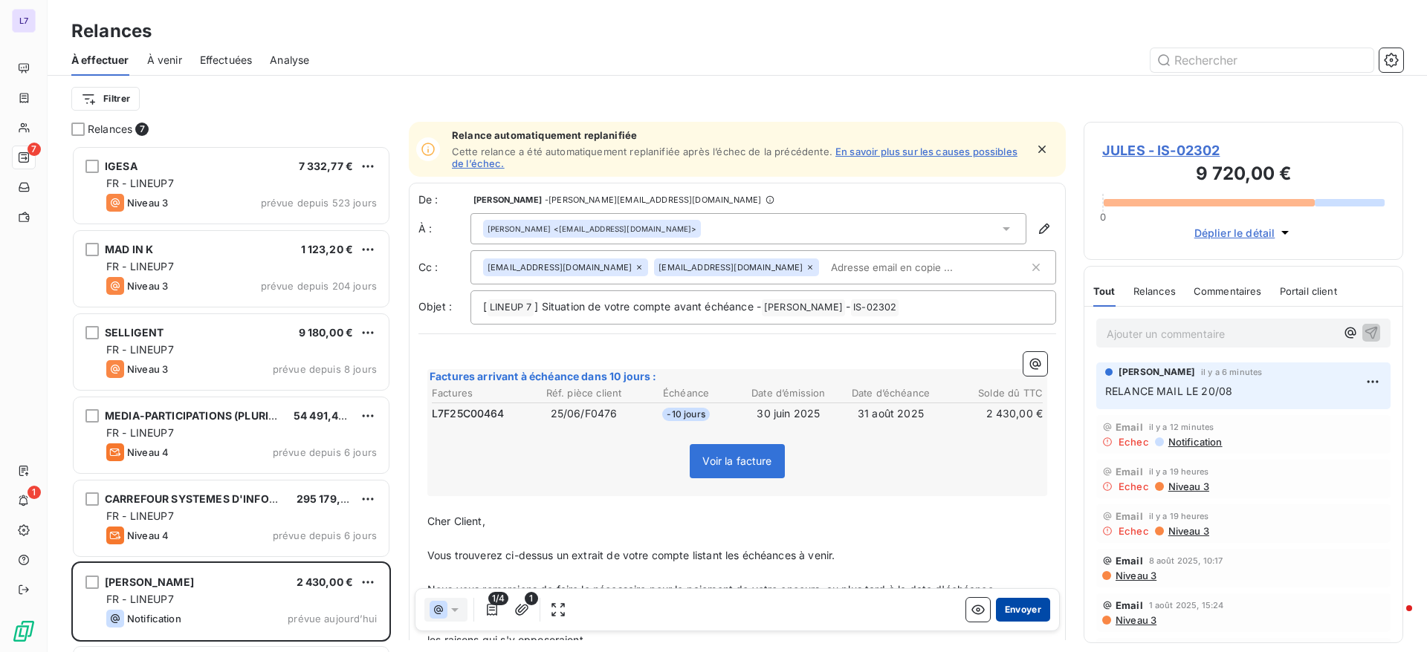
click at [1013, 612] on button "Envoyer" at bounding box center [1023, 610] width 54 height 24
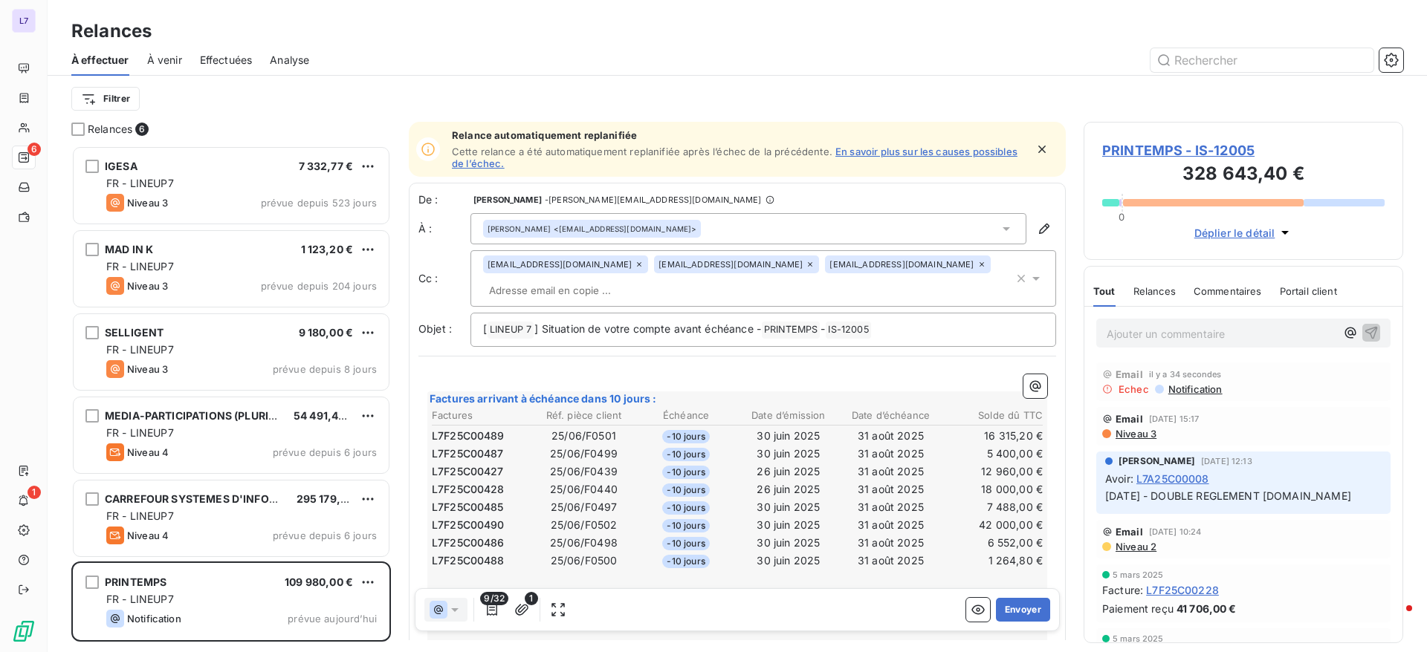
click at [963, 227] on div "Sylvia CATALAFINI <scatalafini@printemps.fr>" at bounding box center [748, 228] width 556 height 31
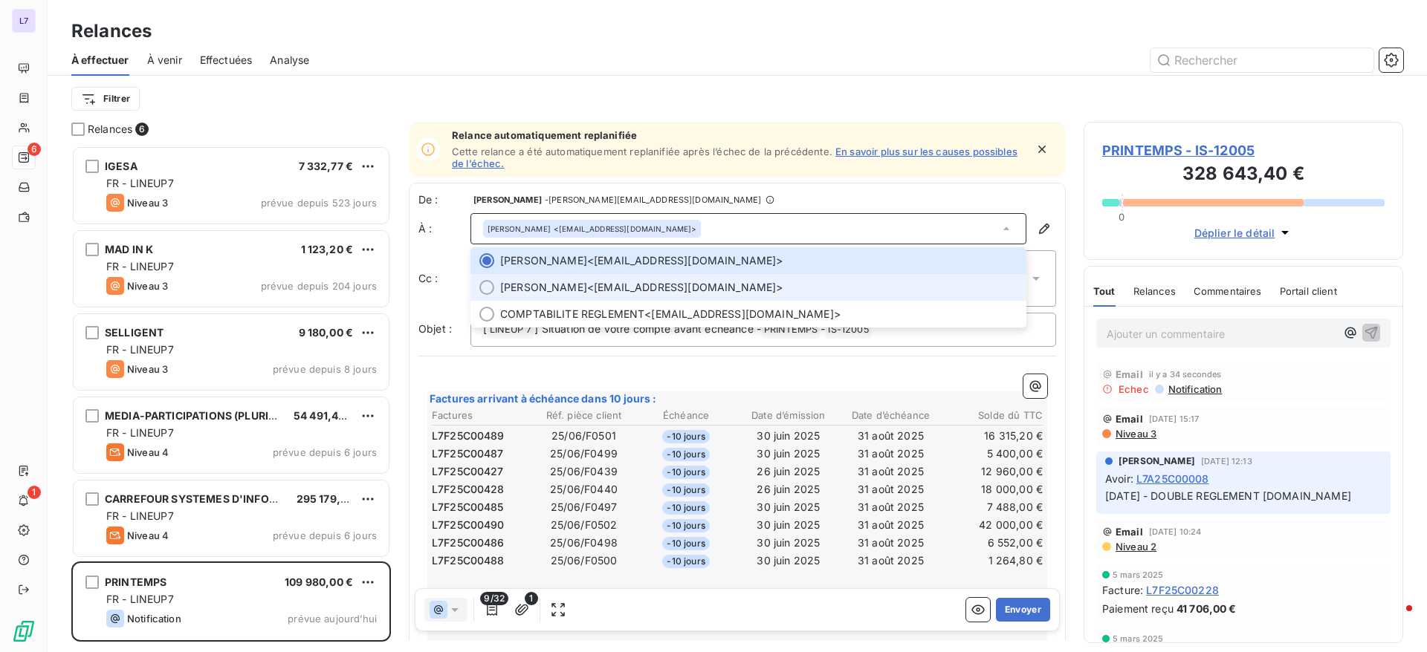
click at [789, 293] on span "Joël MANDEKOUZOU-MONDJO <jmandekouzou@printemps.com>" at bounding box center [758, 287] width 517 height 15
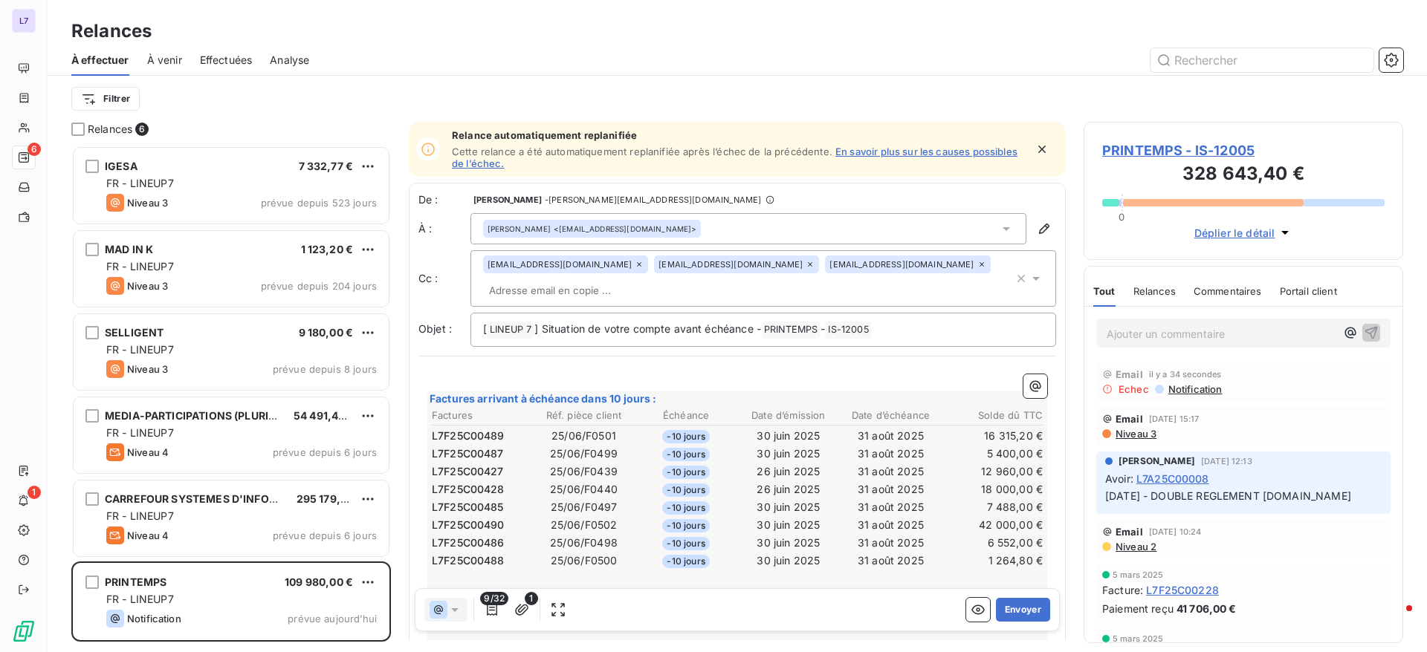
click at [976, 225] on div "Joël MANDEKOUZOU-MONDJO <jmandekouzou@printemps.com>" at bounding box center [748, 228] width 556 height 31
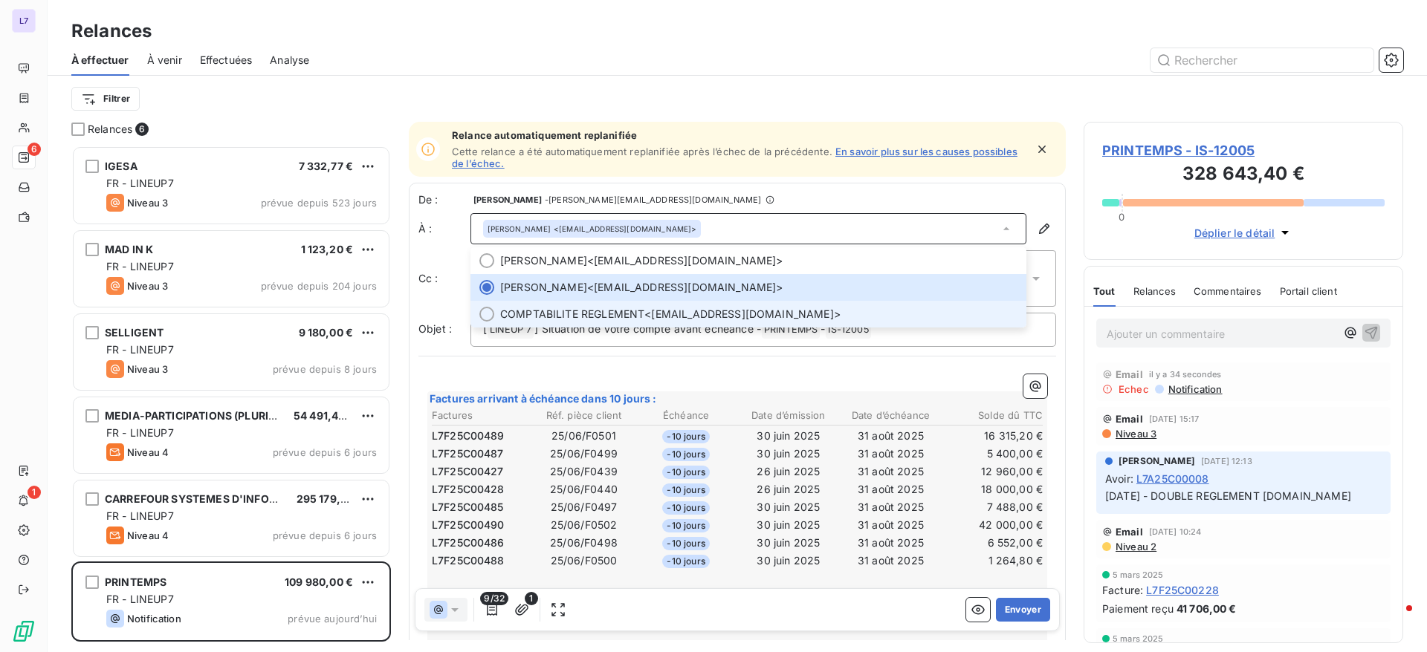
click at [773, 322] on li "COMPTABILITE REGLEMENT <compta.reglement@printemps.fr>" at bounding box center [748, 314] width 556 height 27
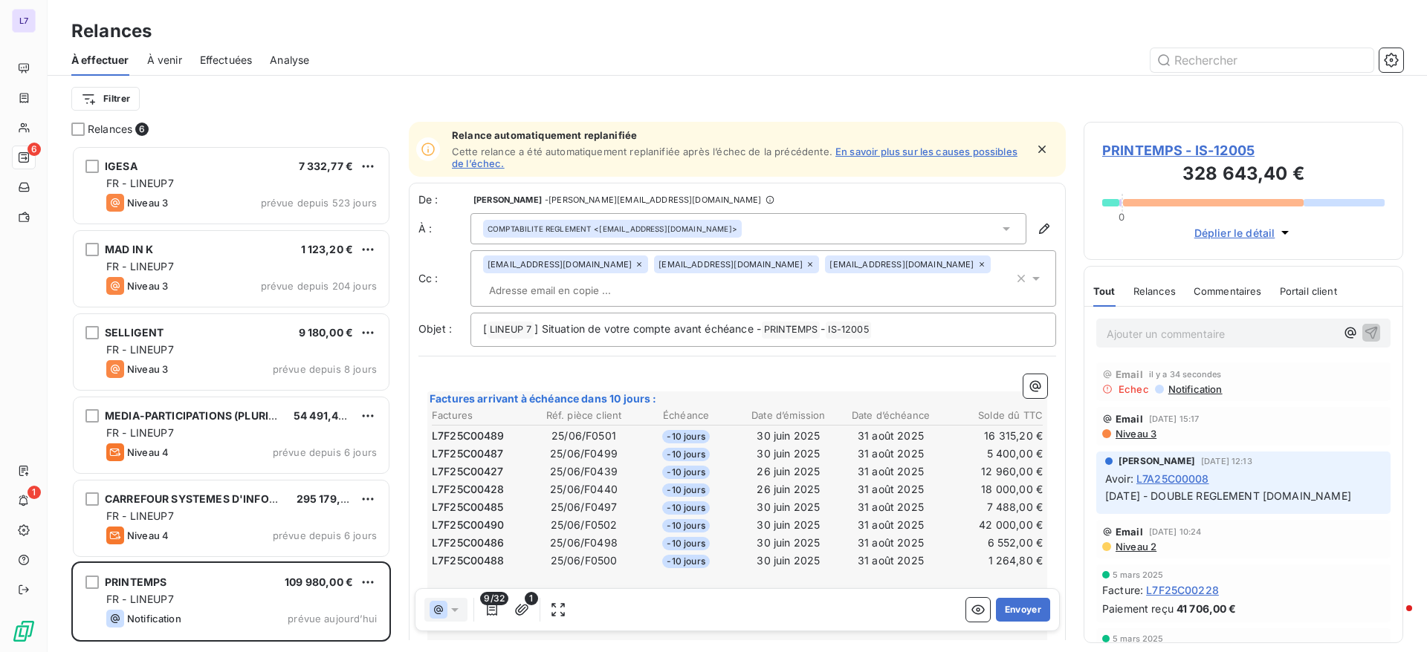
click at [977, 262] on icon at bounding box center [981, 264] width 9 height 9
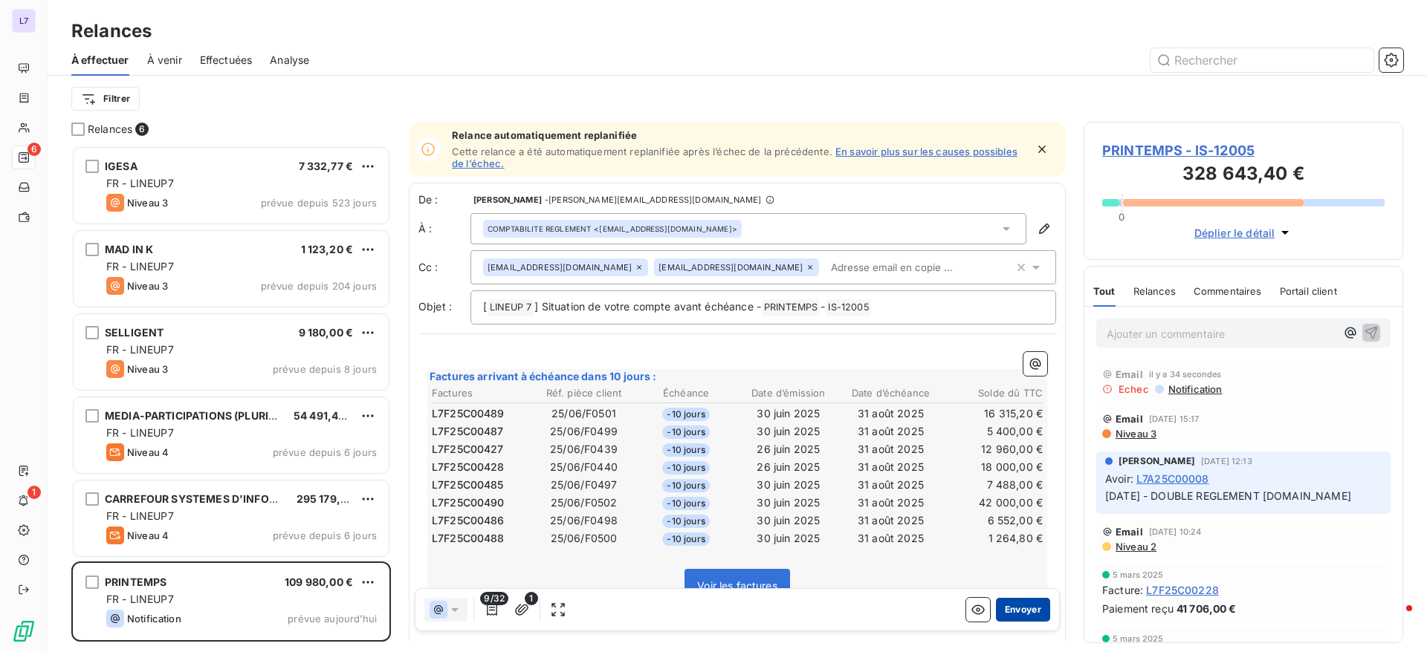
click at [1017, 610] on button "Envoyer" at bounding box center [1023, 610] width 54 height 24
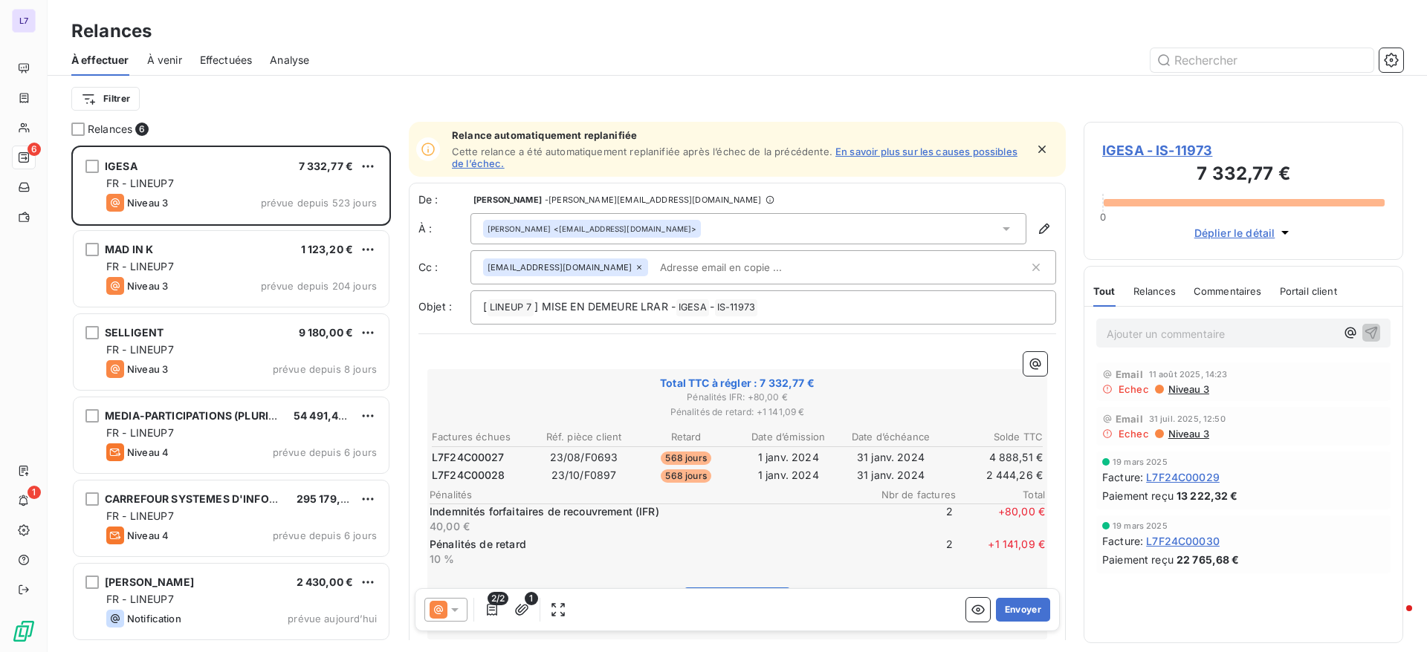
click at [236, 588] on div "JULES 2 430,00 €" at bounding box center [241, 582] width 270 height 13
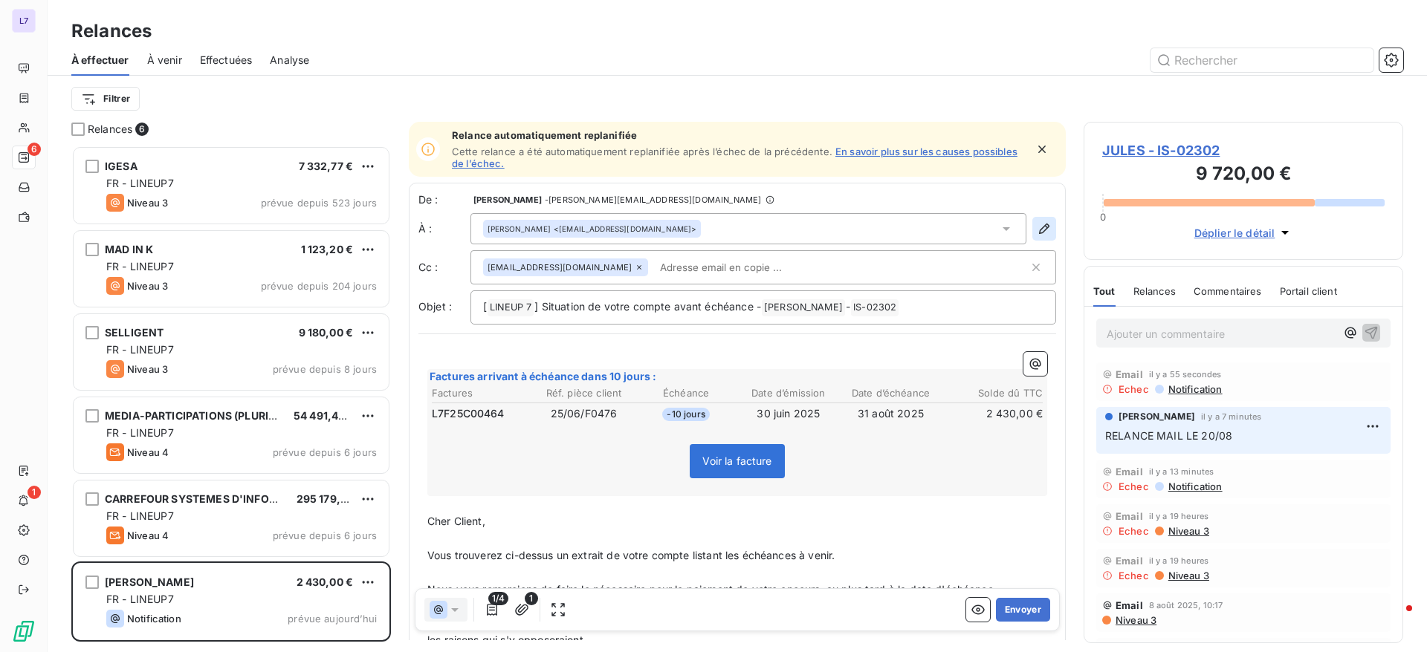
click at [1037, 228] on icon "button" at bounding box center [1044, 228] width 15 height 15
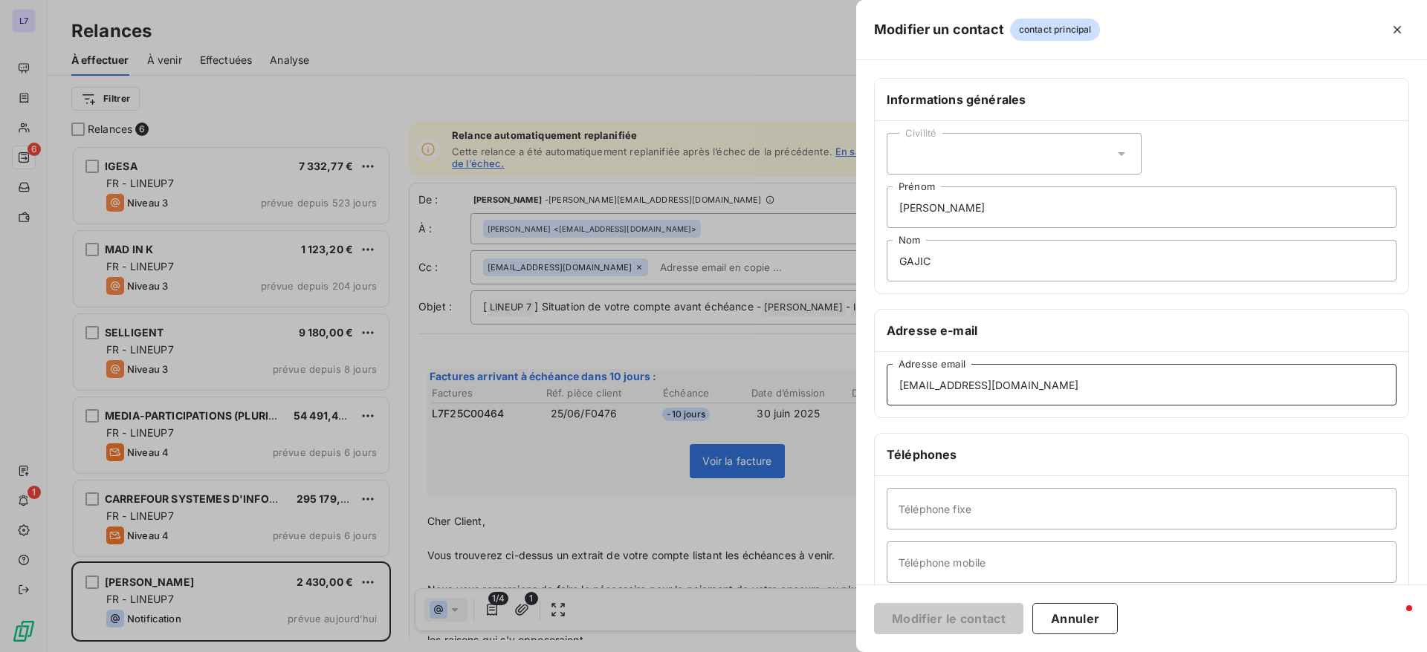
drag, startPoint x: 1028, startPoint y: 382, endPoint x: 766, endPoint y: 412, distance: 263.3
click at [766, 652] on div "Modifier un contact contact principal Informations générales Civilité NICOLAS P…" at bounding box center [713, 652] width 1427 height 0
paste input "julessct@happychicgroup"
type input "[EMAIL_ADDRESS][DOMAIN_NAME]"
drag, startPoint x: 960, startPoint y: 250, endPoint x: 787, endPoint y: 264, distance: 173.7
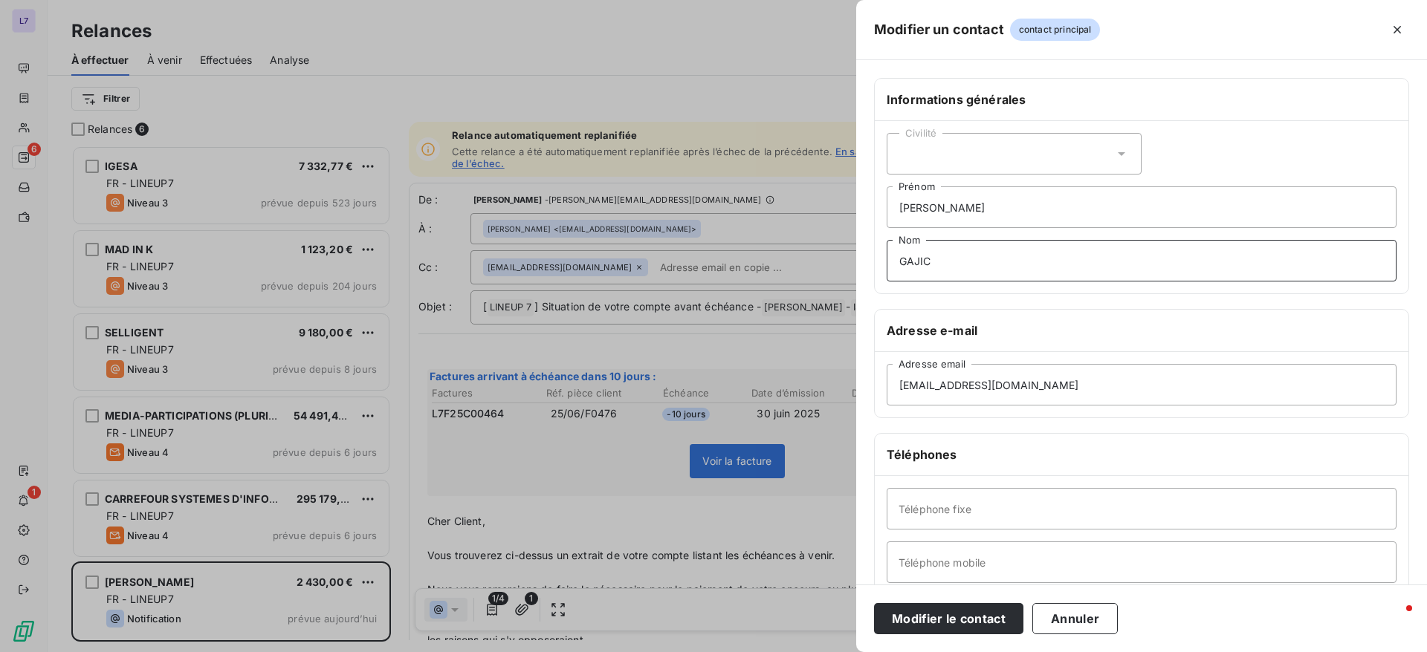
click at [787, 652] on div "Modifier un contact contact principal Informations générales Civilité NICOLAS P…" at bounding box center [713, 652] width 1427 height 0
drag, startPoint x: 969, startPoint y: 192, endPoint x: 814, endPoint y: 218, distance: 157.5
click at [814, 652] on div "Modifier un contact contact principal Informations générales Civilité NICOLAS P…" at bounding box center [713, 652] width 1427 height 0
type input "COMPTA"
click at [953, 632] on button "Modifier le contact" at bounding box center [948, 618] width 149 height 31
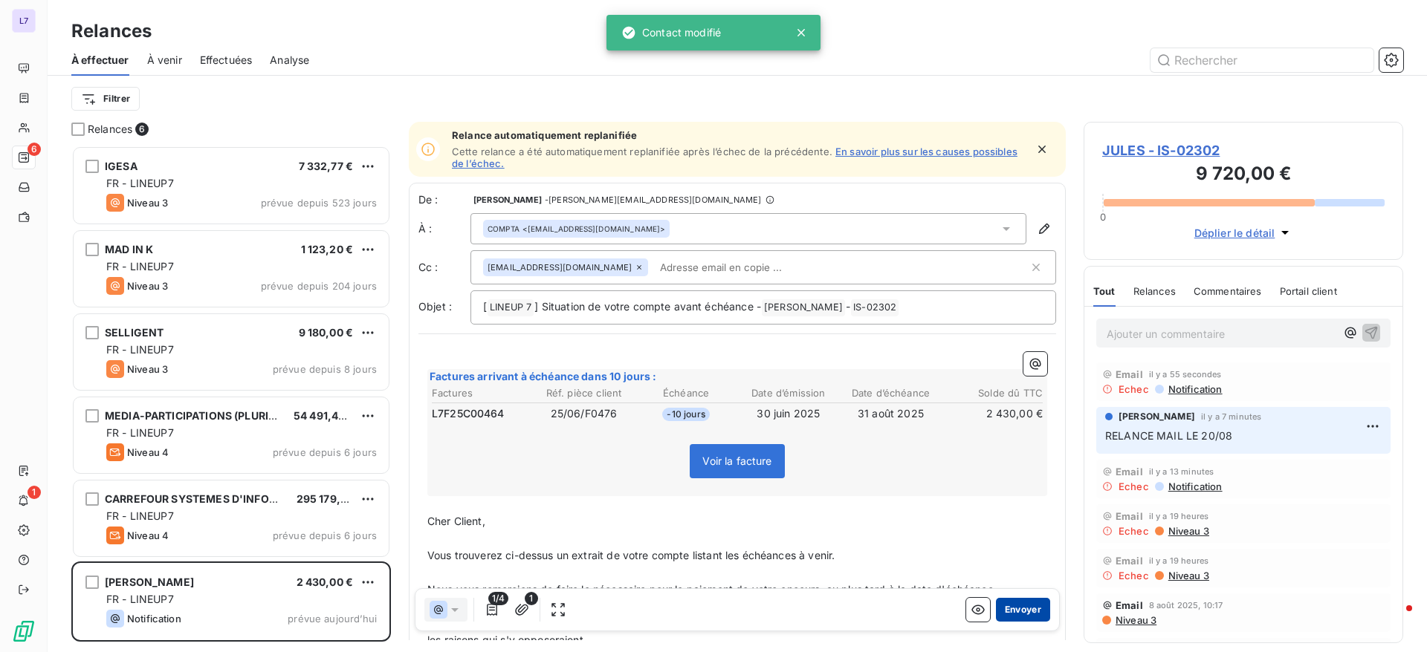
click at [997, 618] on button "Envoyer" at bounding box center [1023, 610] width 54 height 24
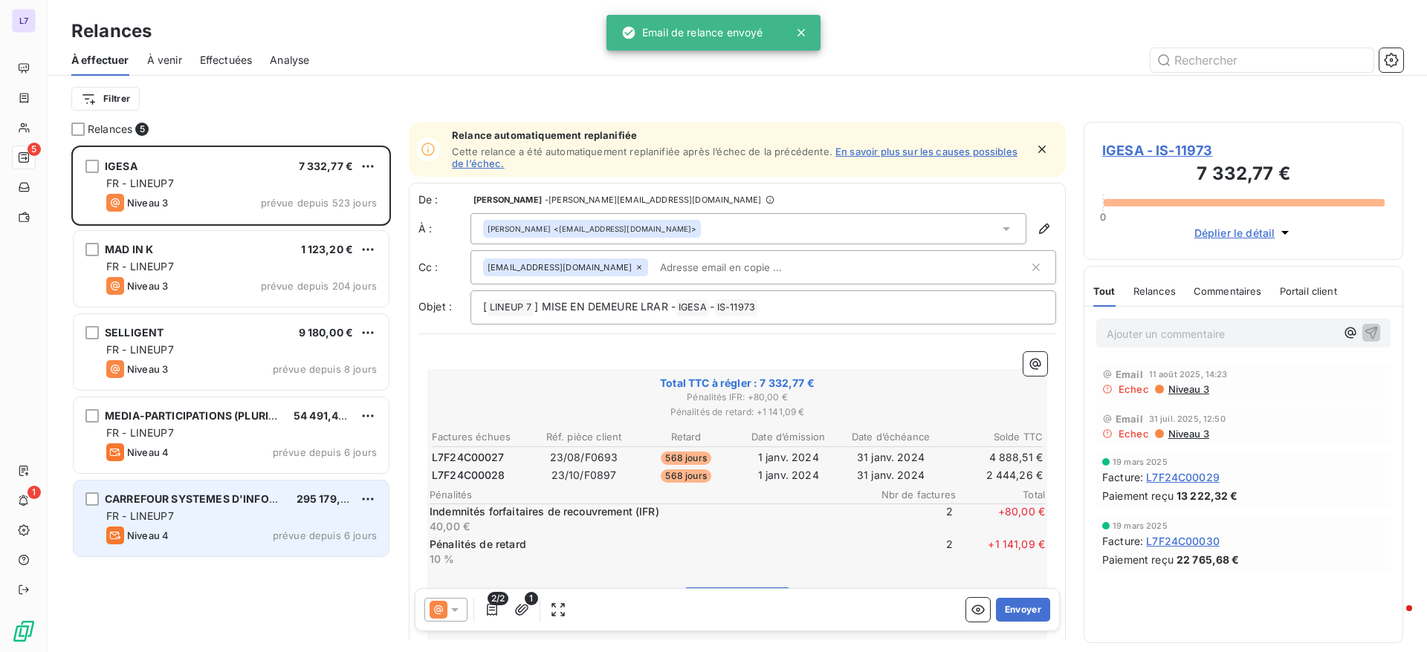
click at [200, 527] on div "Niveau 4 prévue depuis 6 jours" at bounding box center [241, 536] width 270 height 18
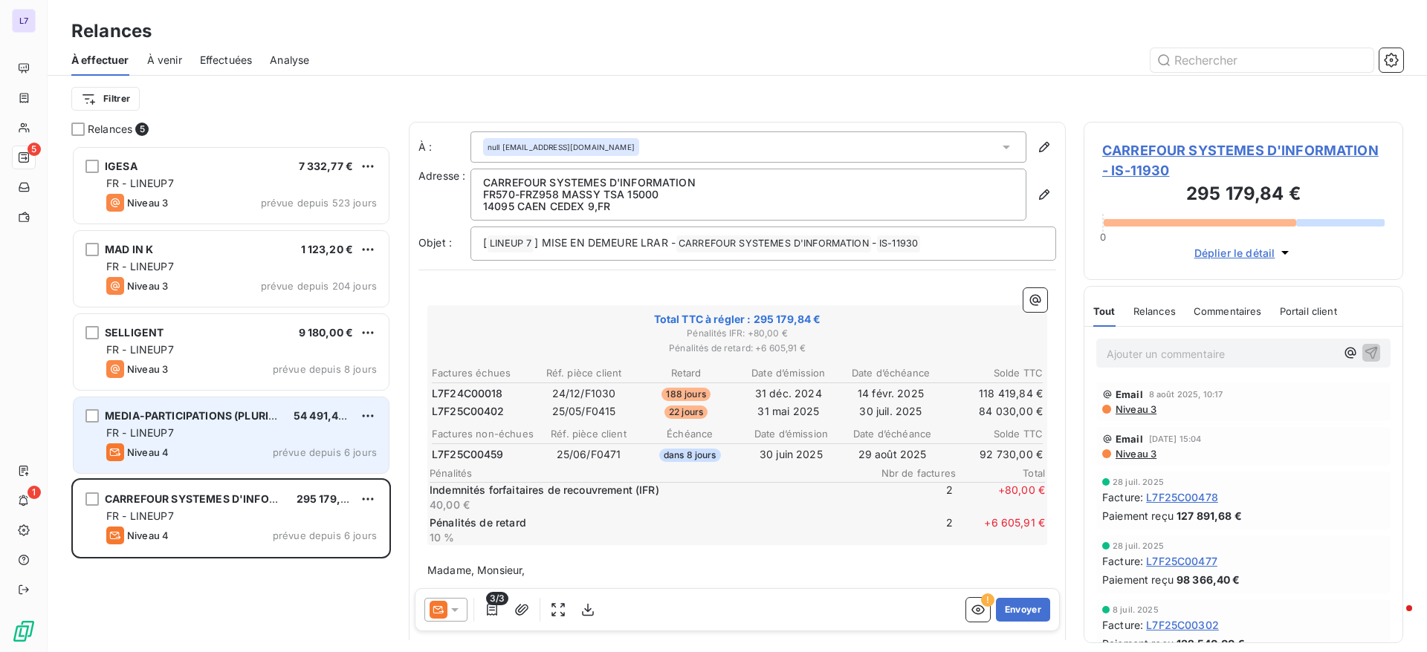
click at [238, 433] on div "FR - LINEUP7" at bounding box center [241, 433] width 270 height 15
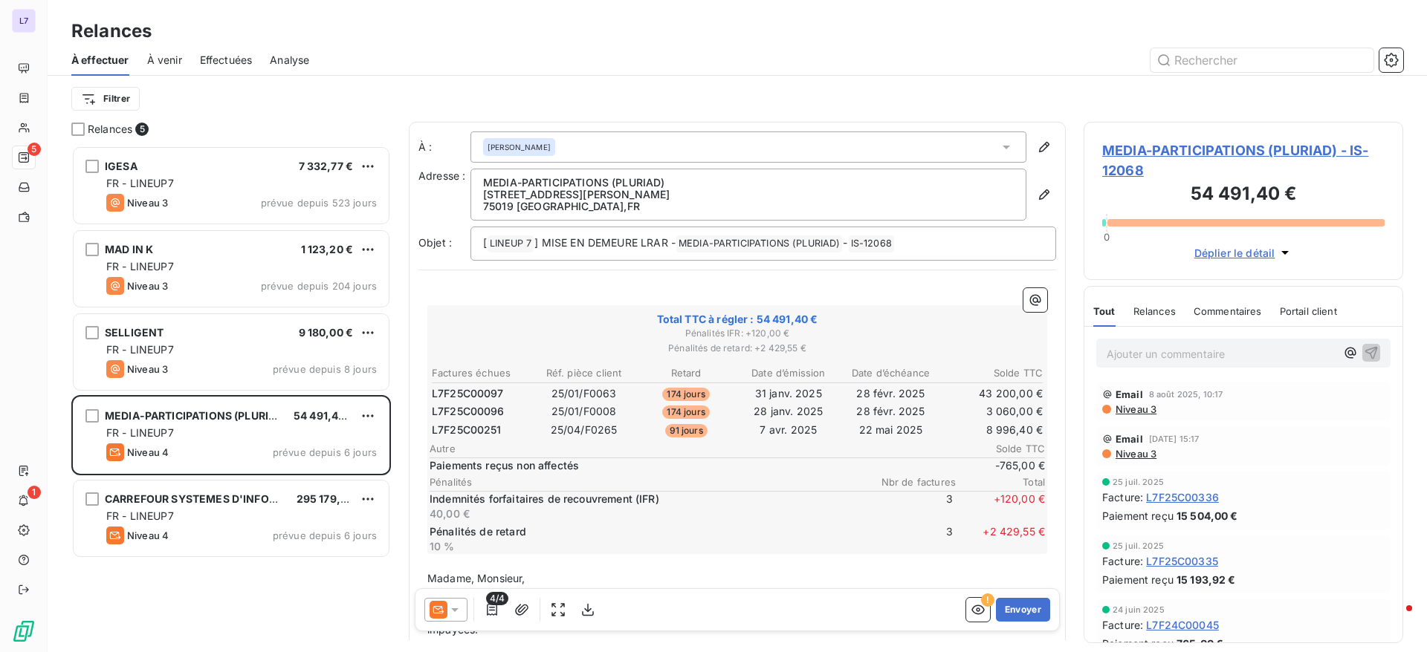
click at [1127, 360] on p "Ajouter un commentaire ﻿" at bounding box center [1221, 354] width 229 height 19
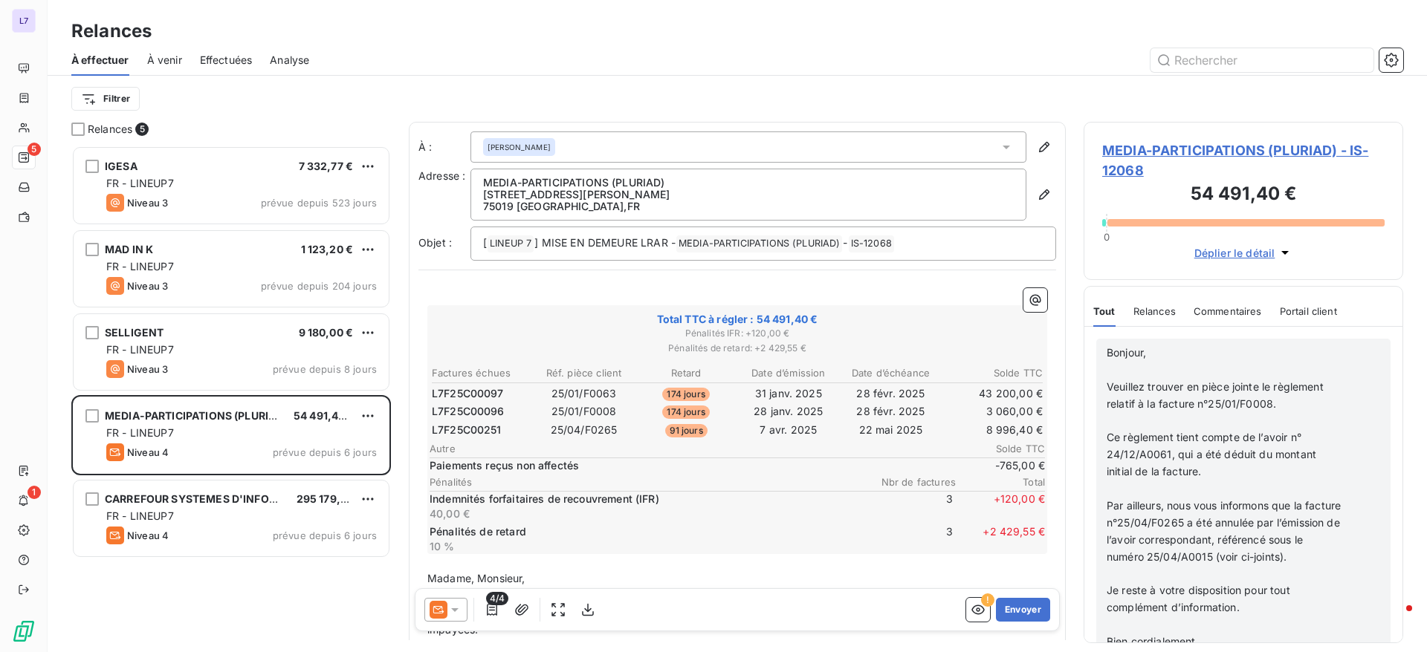
scroll to position [803, 0]
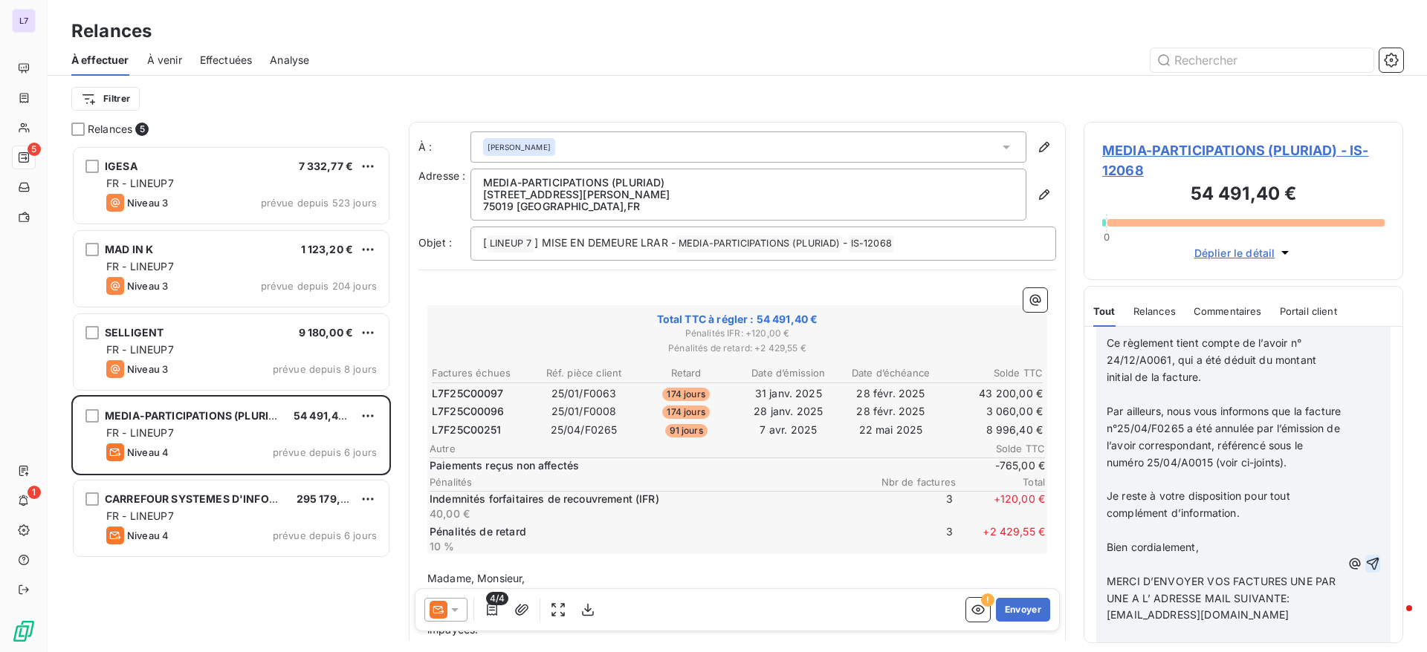
click at [1365, 563] on icon "button" at bounding box center [1372, 564] width 15 height 15
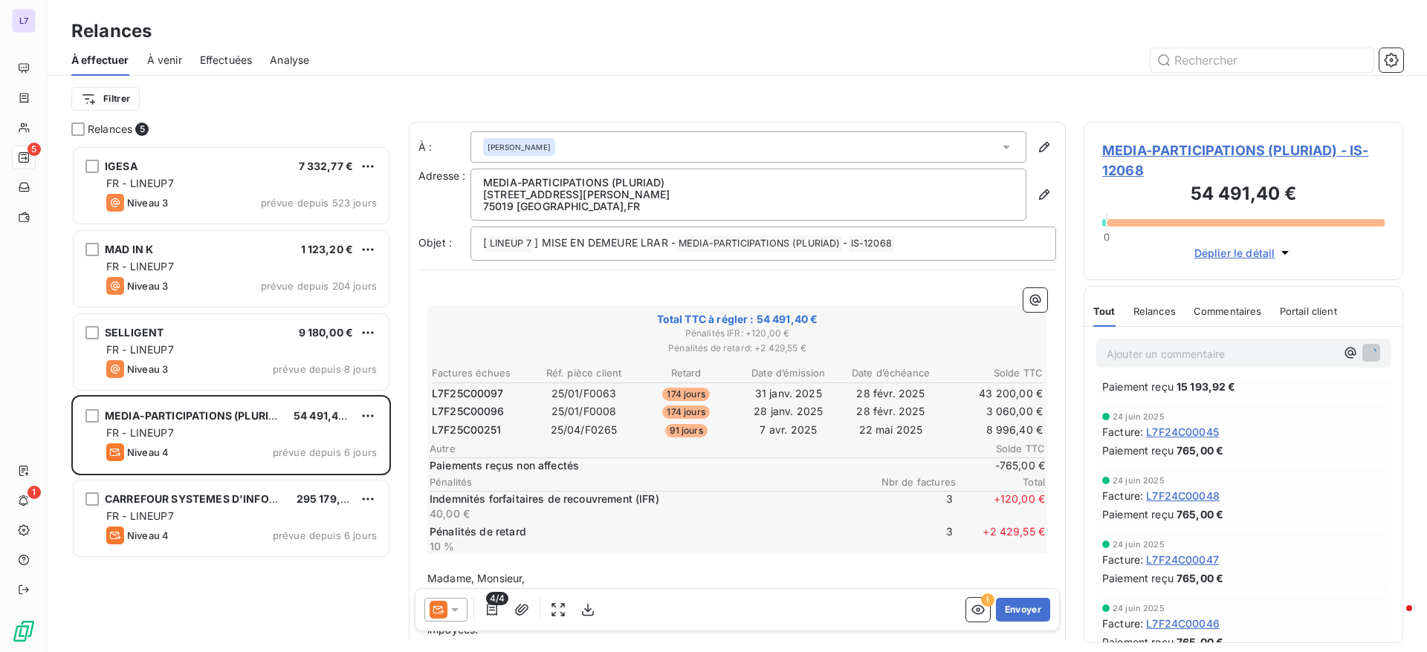
drag, startPoint x: 1381, startPoint y: 461, endPoint x: 1392, endPoint y: 466, distance: 11.6
click at [1392, 466] on div "Ajouter un commentaire ﻿ Email 8 août 2025, 10:17 Niveau 3 Email 1 août 2025, 1…" at bounding box center [1243, 485] width 318 height 316
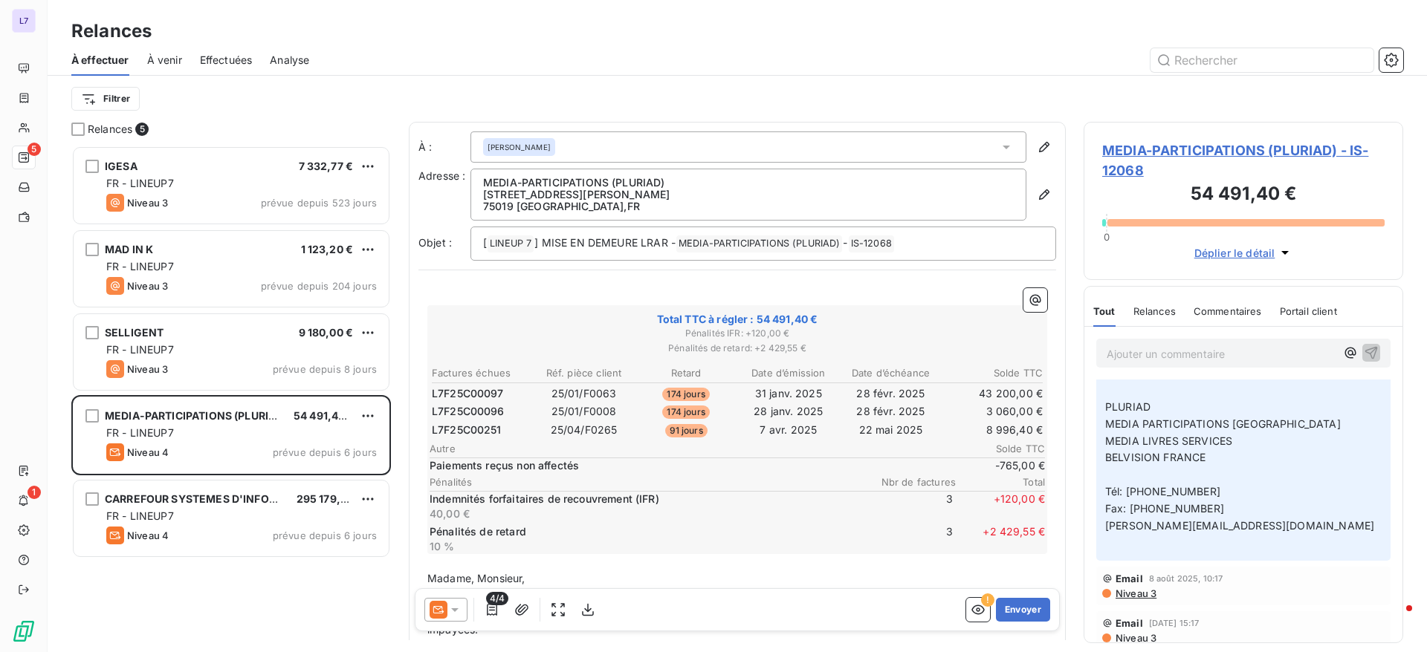
scroll to position [437, 0]
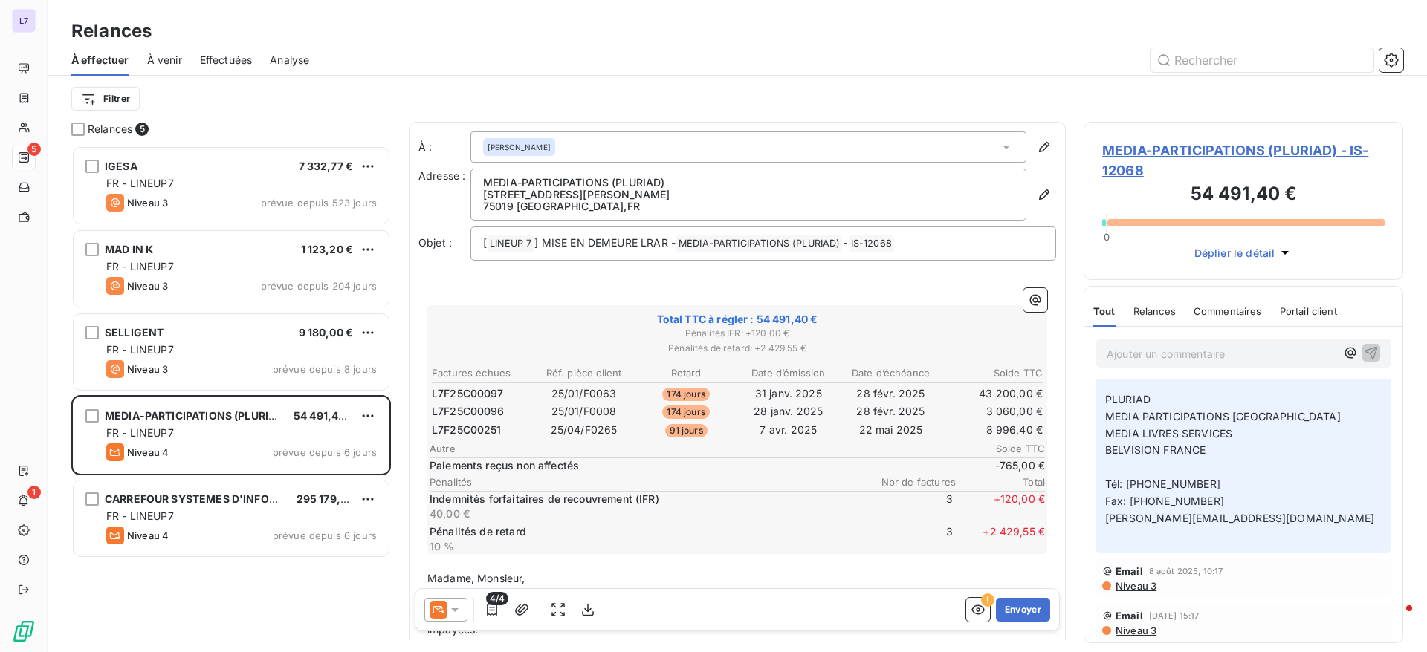
click at [227, 593] on div "IGESA 7 332,77 € FR - LINEUP7 Niveau 3 prévue depuis 523 jours MAD IN K 1 123,2…" at bounding box center [231, 399] width 320 height 507
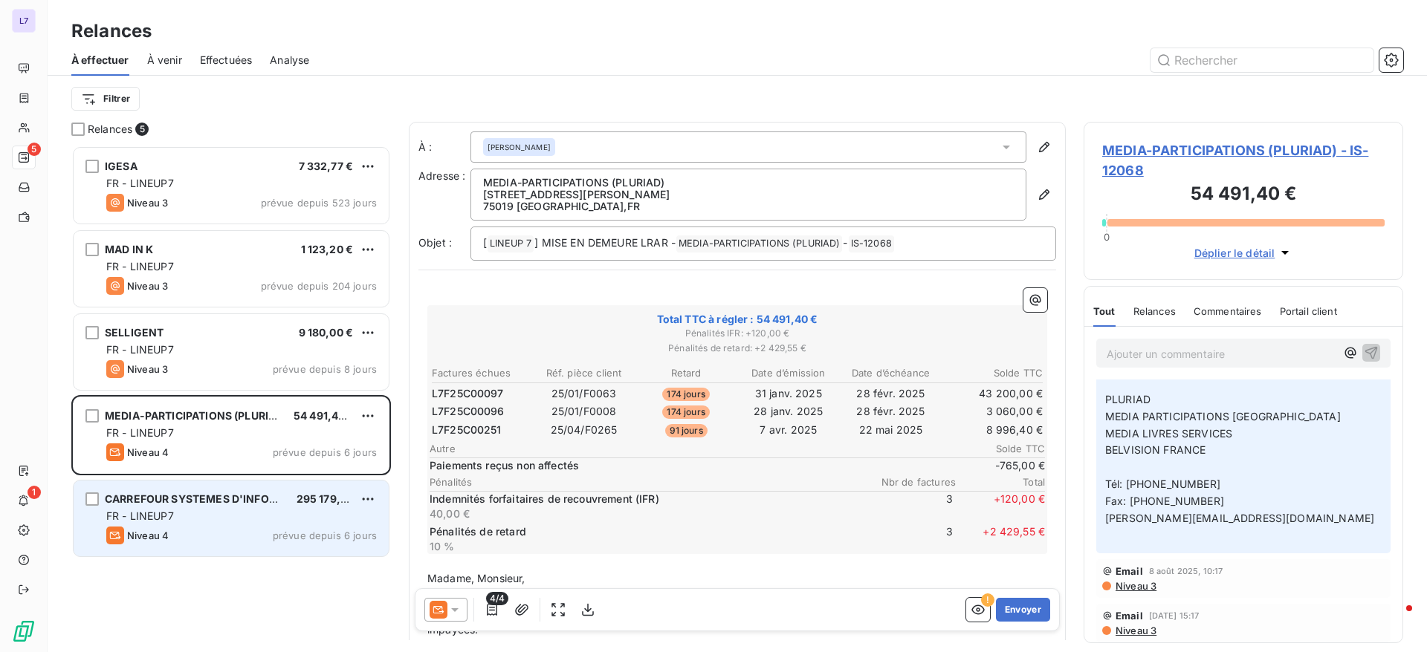
click at [219, 532] on div "Niveau 4 prévue depuis 6 jours" at bounding box center [241, 536] width 270 height 18
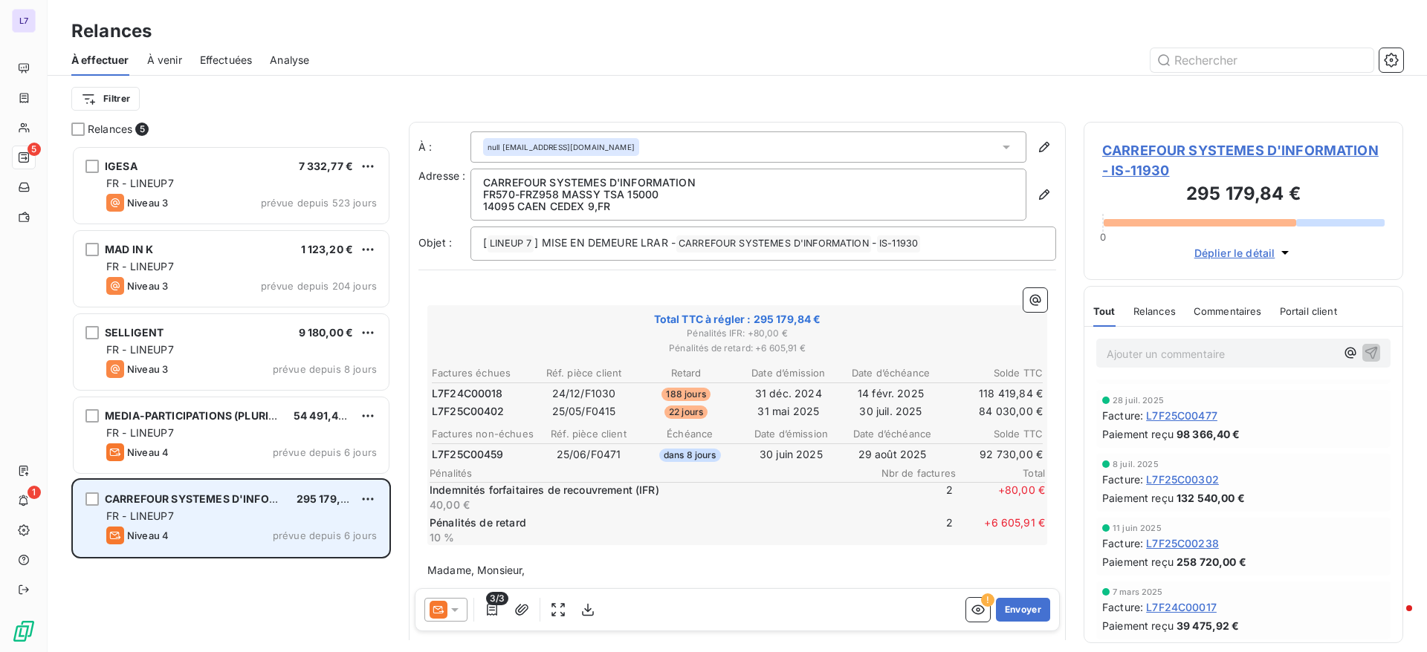
scroll to position [146, 0]
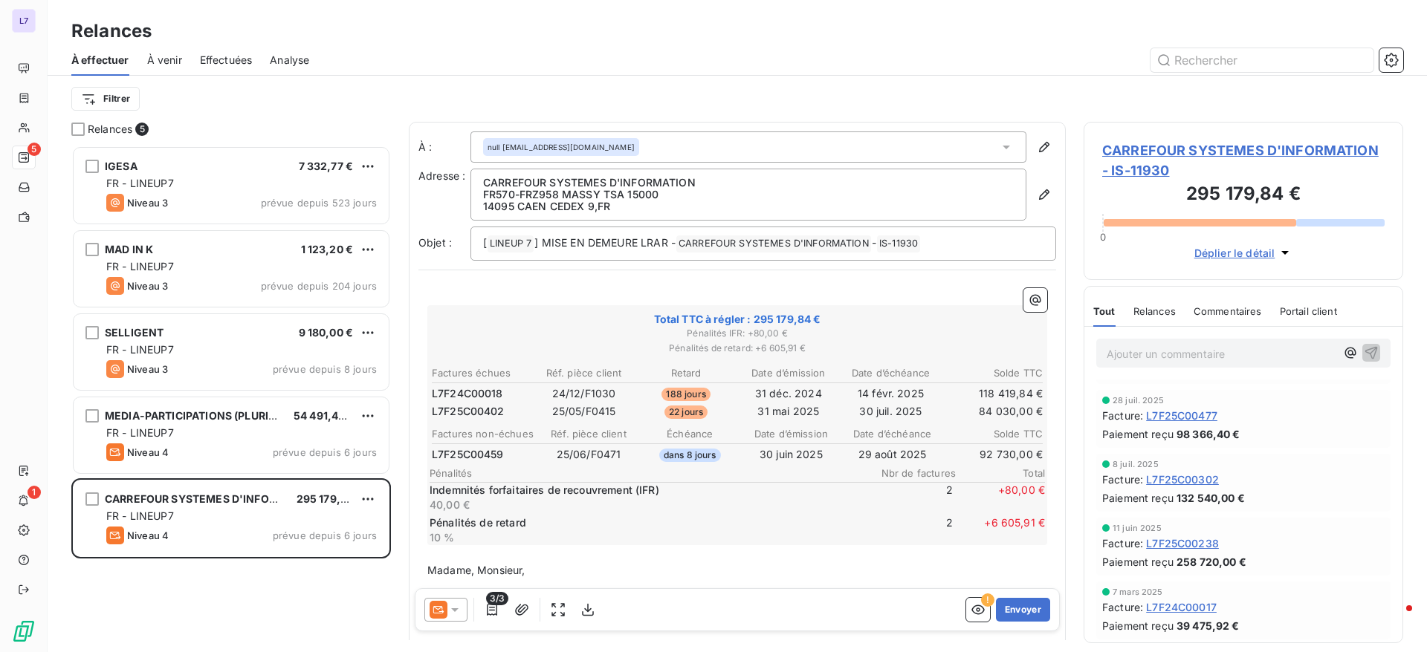
click at [1148, 353] on p "Ajouter un commentaire ﻿" at bounding box center [1221, 354] width 229 height 19
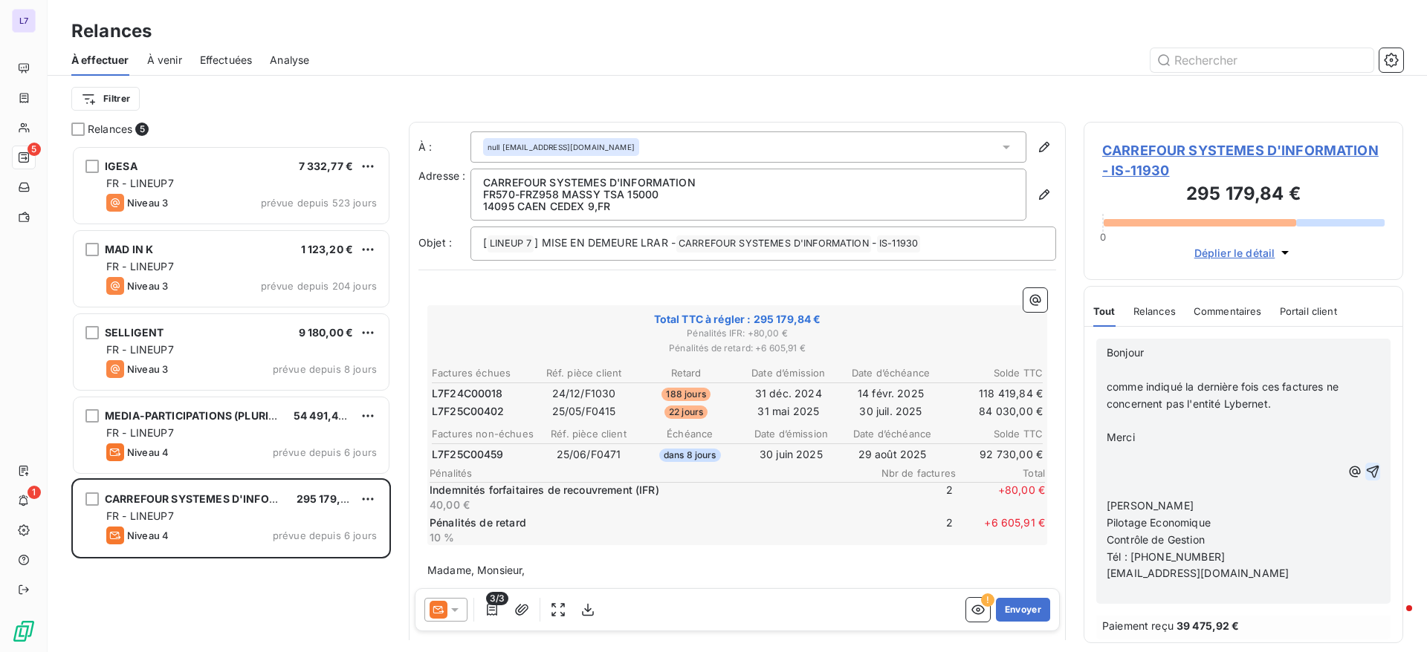
click at [1367, 478] on icon "button" at bounding box center [1373, 471] width 13 height 13
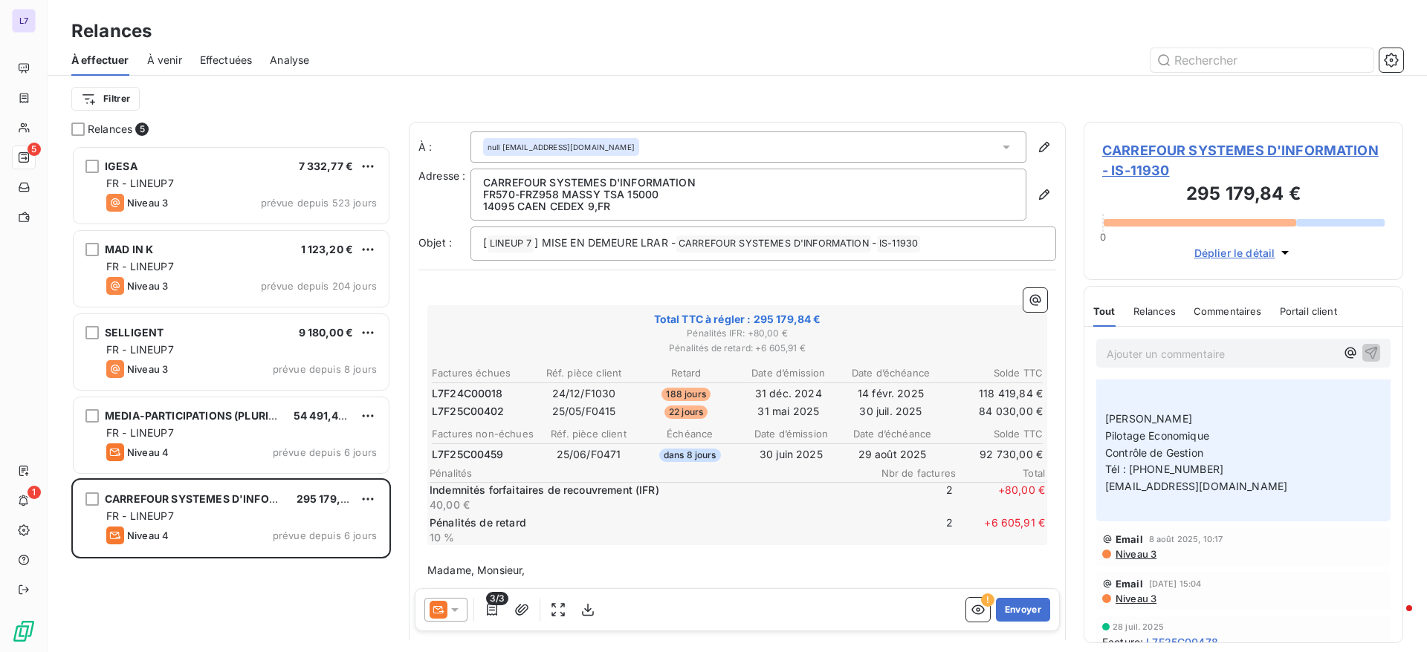
scroll to position [436, 0]
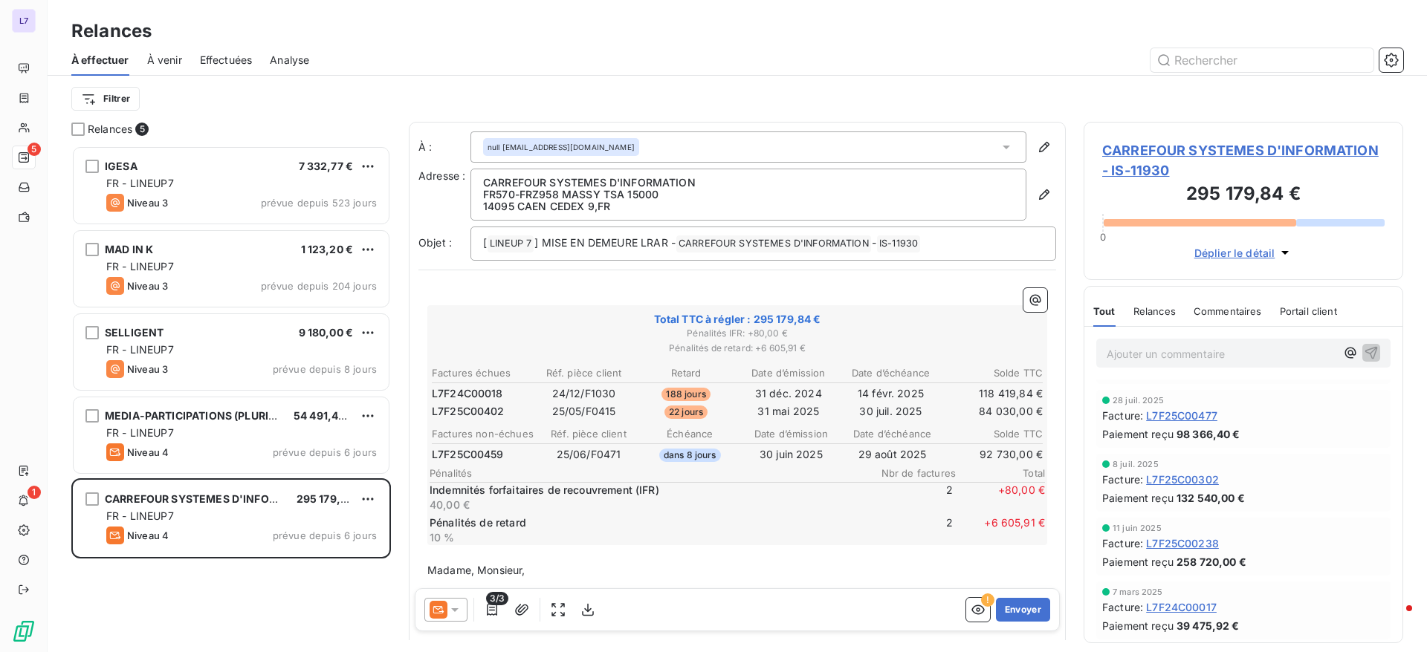
click at [1205, 148] on span "CARREFOUR SYSTEMES D'INFORMATION - IS-11930" at bounding box center [1243, 160] width 282 height 40
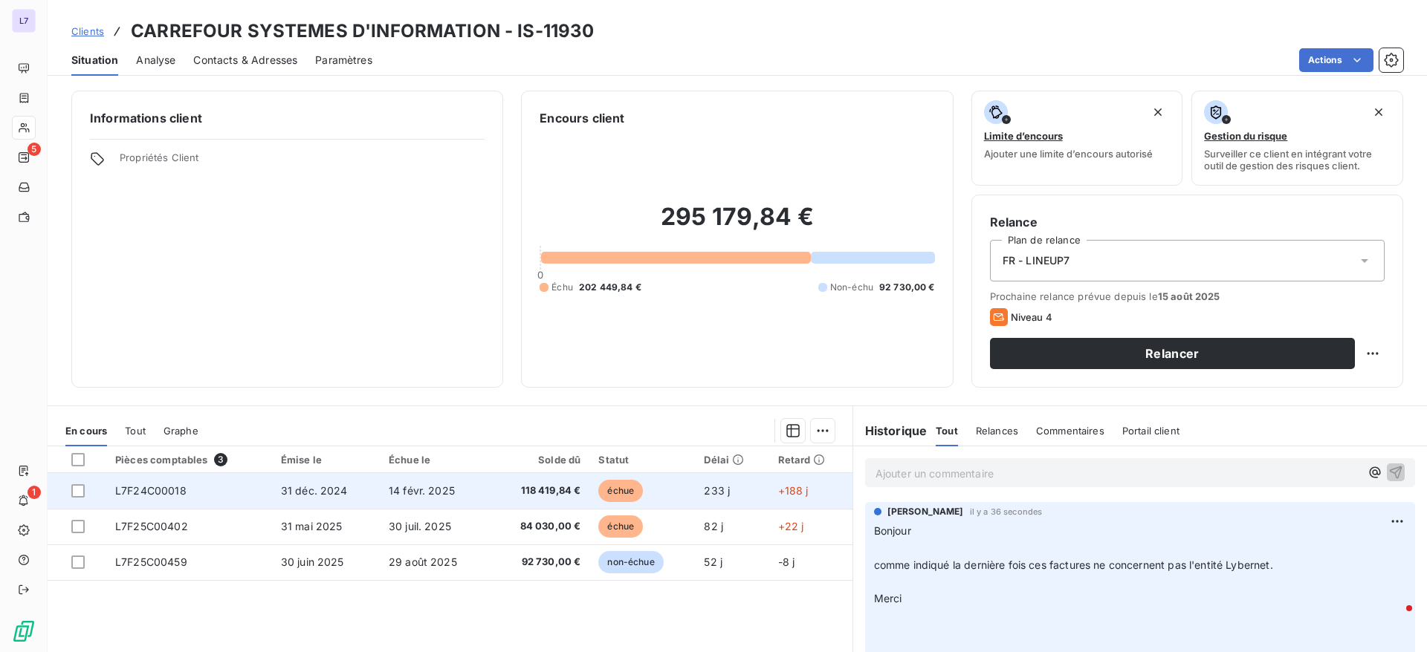
click at [148, 493] on span "L7F24C00018" at bounding box center [150, 491] width 71 height 13
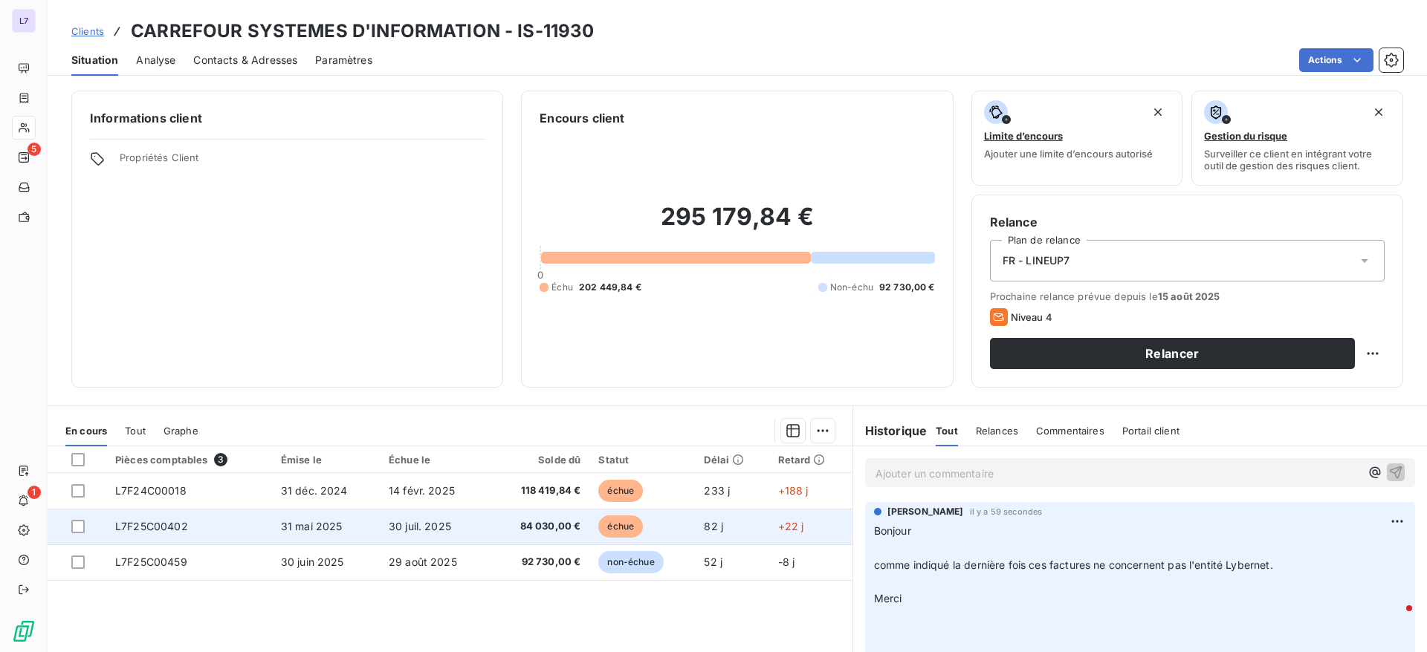
click at [194, 540] on td "L7F25C00402" at bounding box center [189, 527] width 166 height 36
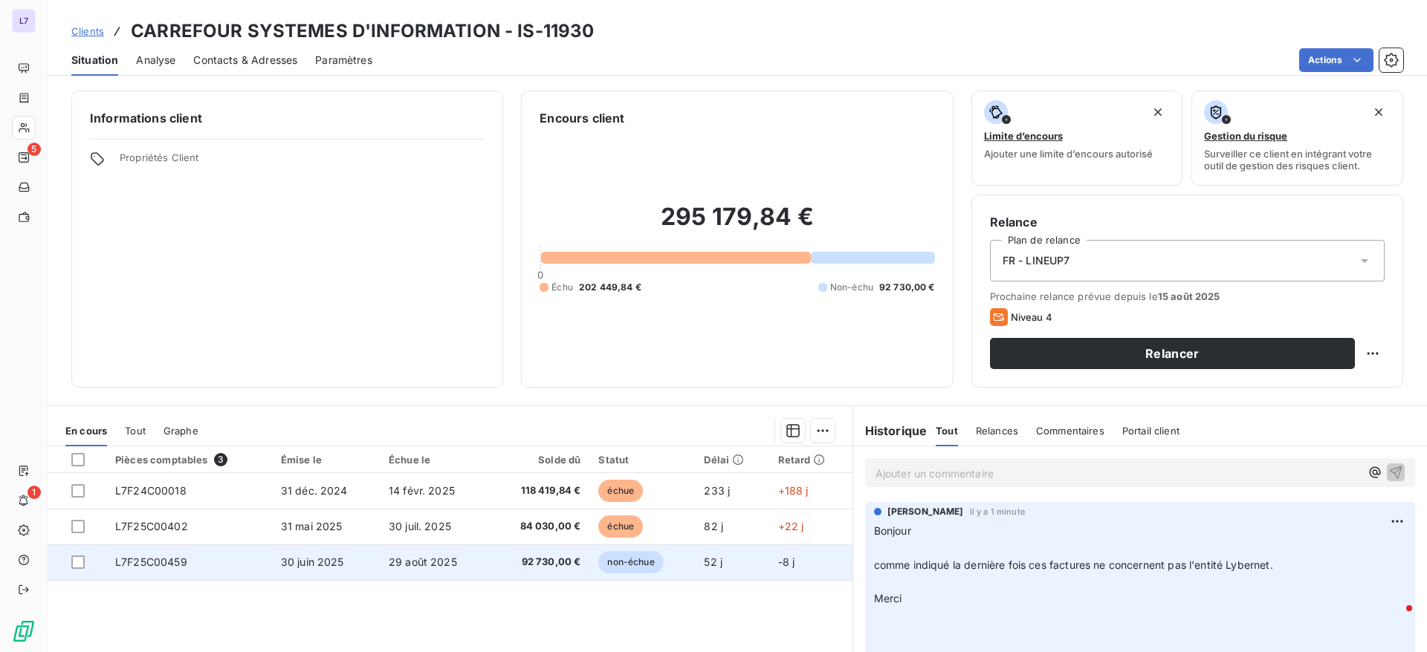
click at [169, 556] on span "L7F25C00459" at bounding box center [151, 562] width 72 height 13
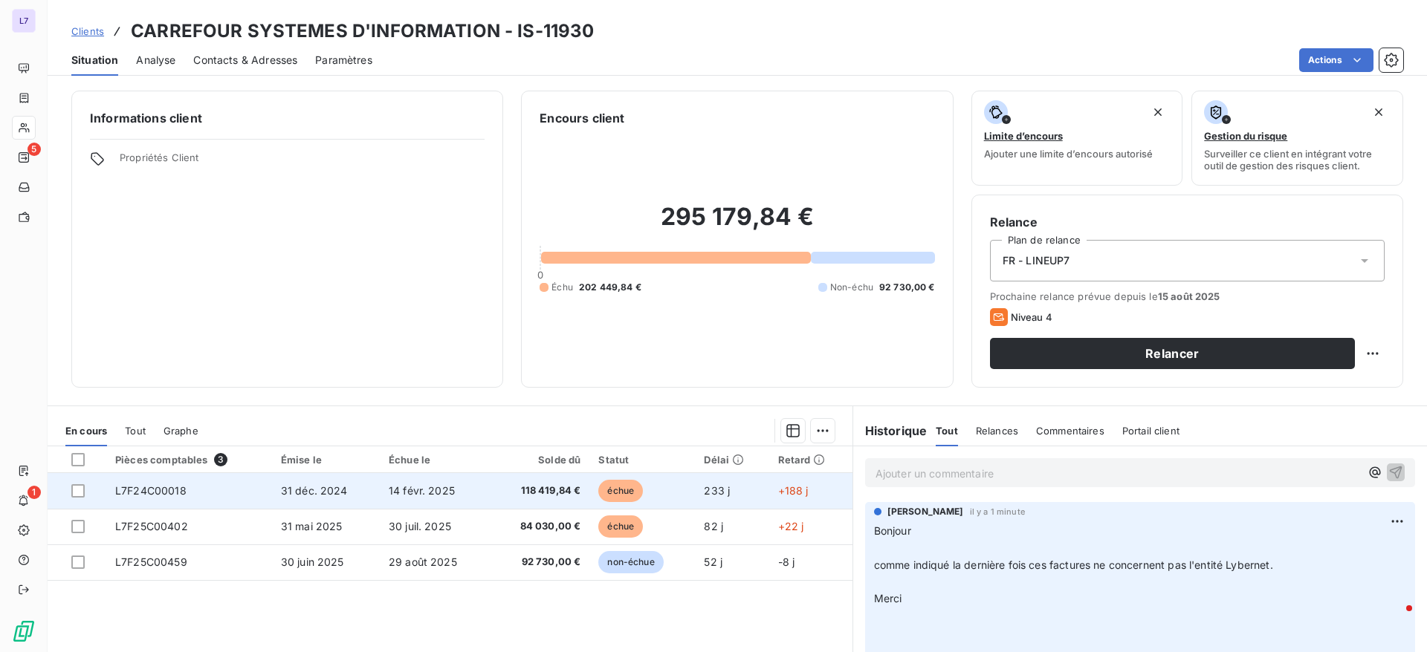
click at [174, 495] on span "L7F24C00018" at bounding box center [150, 491] width 71 height 13
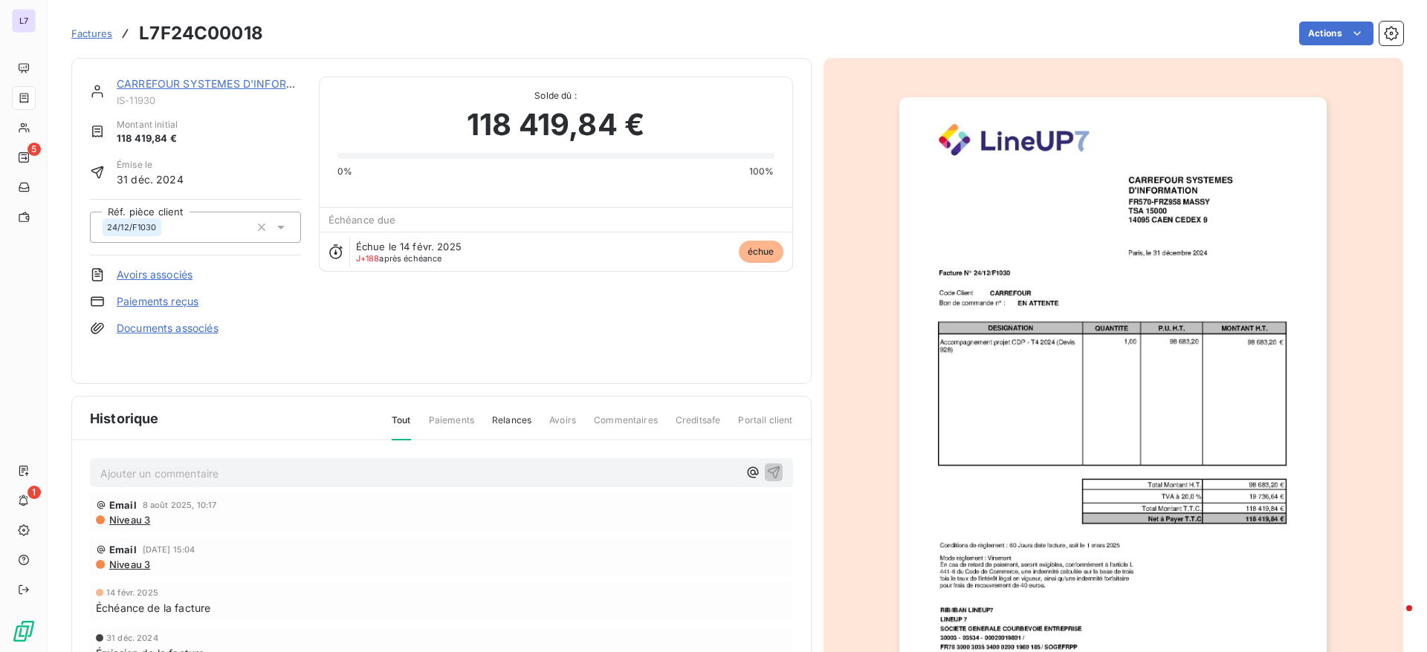
click at [217, 478] on p "Ajouter un commentaire ﻿" at bounding box center [419, 473] width 638 height 19
click at [519, 467] on p "ATTENTION ABS DE BDC" at bounding box center [419, 472] width 638 height 17
click at [768, 468] on icon "button" at bounding box center [773, 472] width 13 height 13
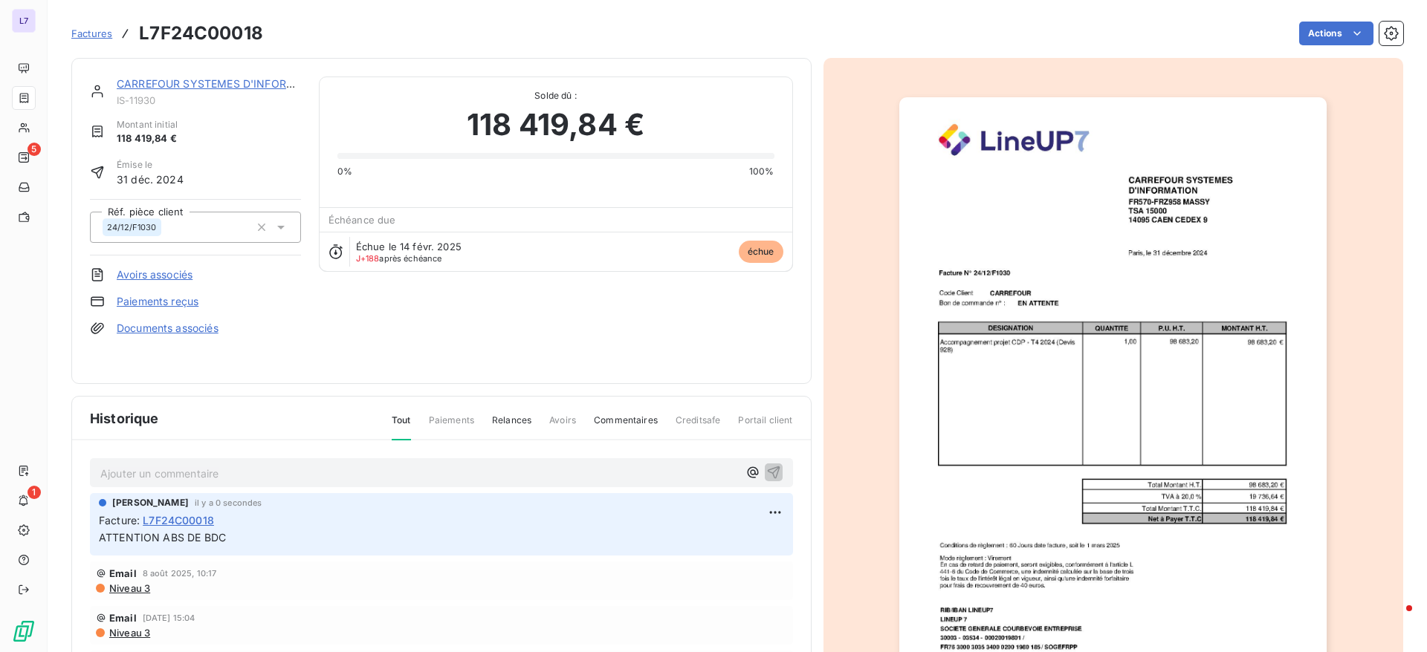
click at [85, 34] on span "Factures" at bounding box center [91, 33] width 41 height 12
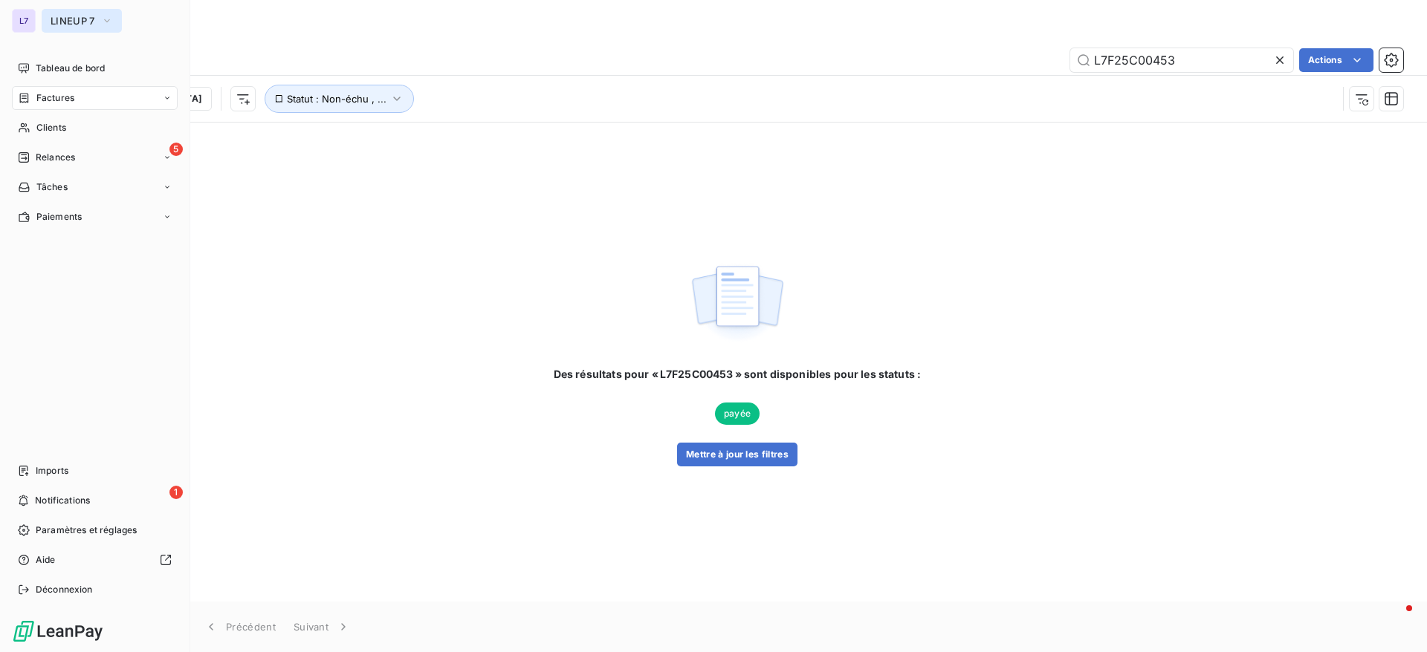
click at [57, 23] on span "LINEUP 7" at bounding box center [73, 21] width 45 height 12
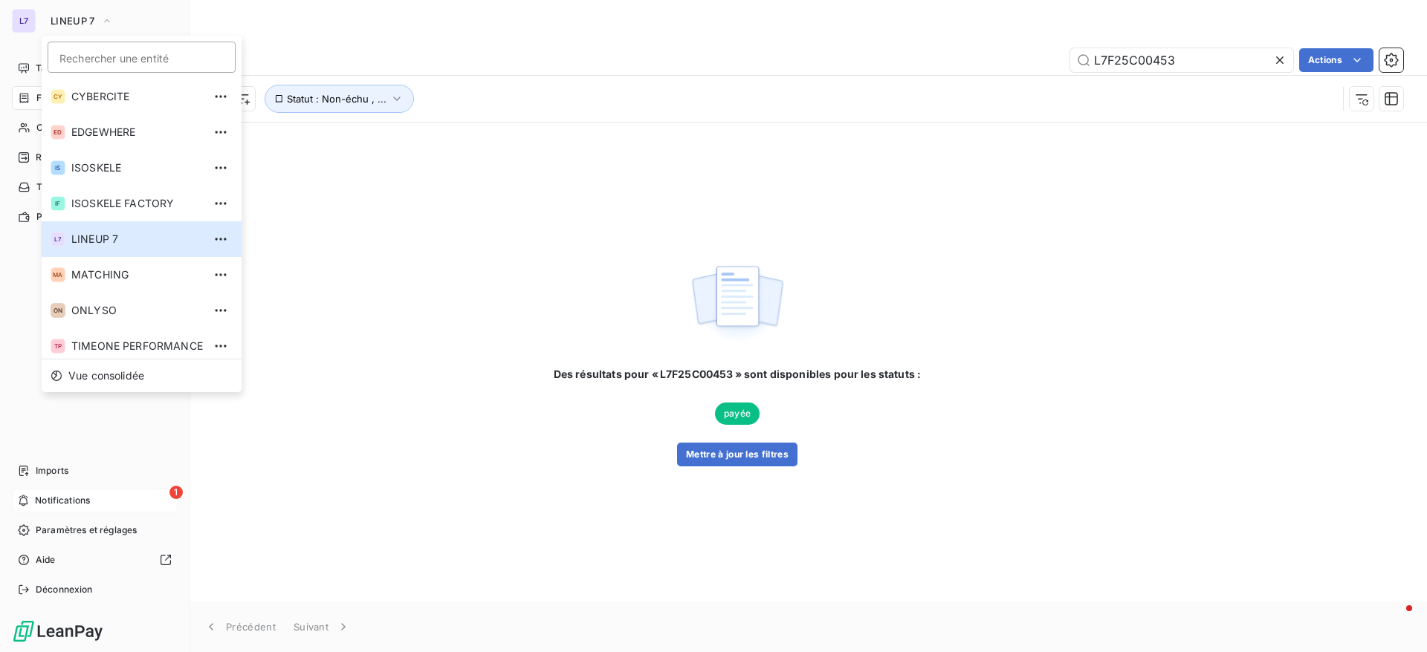
click at [87, 510] on div "1 Notifications" at bounding box center [95, 501] width 166 height 24
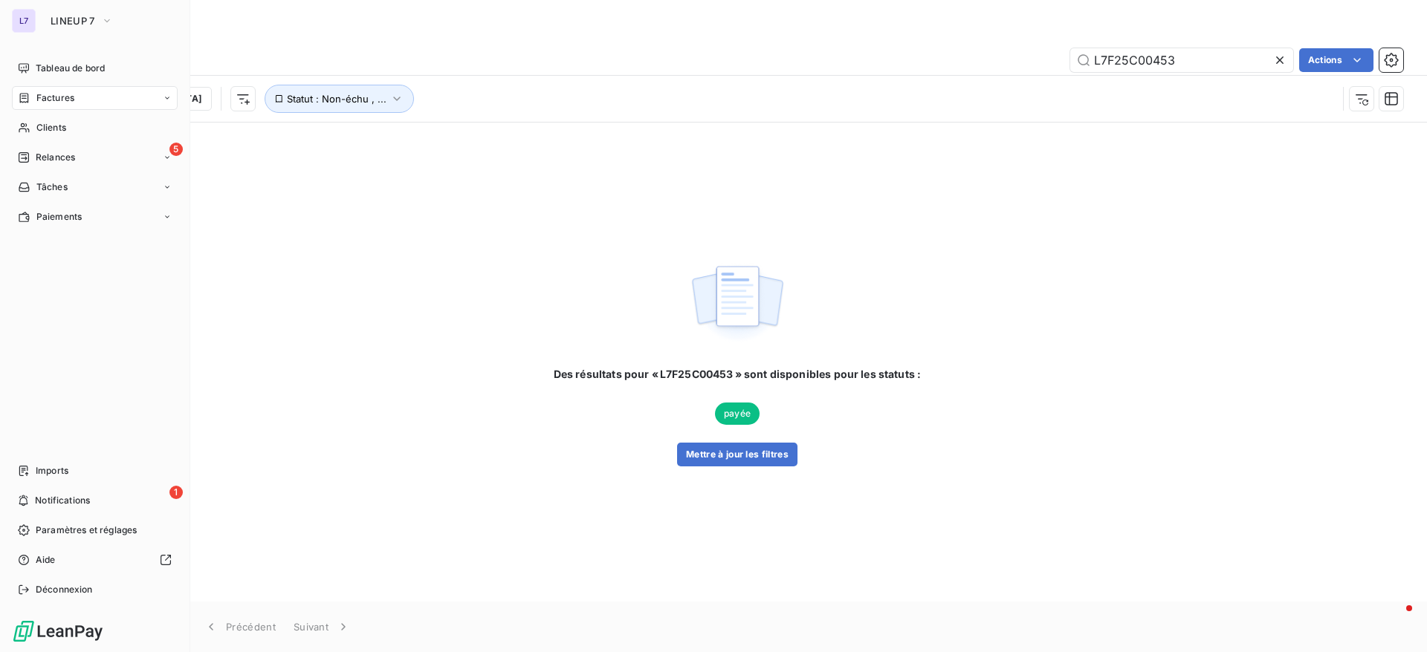
click at [80, 143] on nav "Tableau de bord Factures Clients 5 Relances Tâches Paiements" at bounding box center [95, 142] width 166 height 172
click at [59, 161] on span "Relances" at bounding box center [55, 157] width 39 height 13
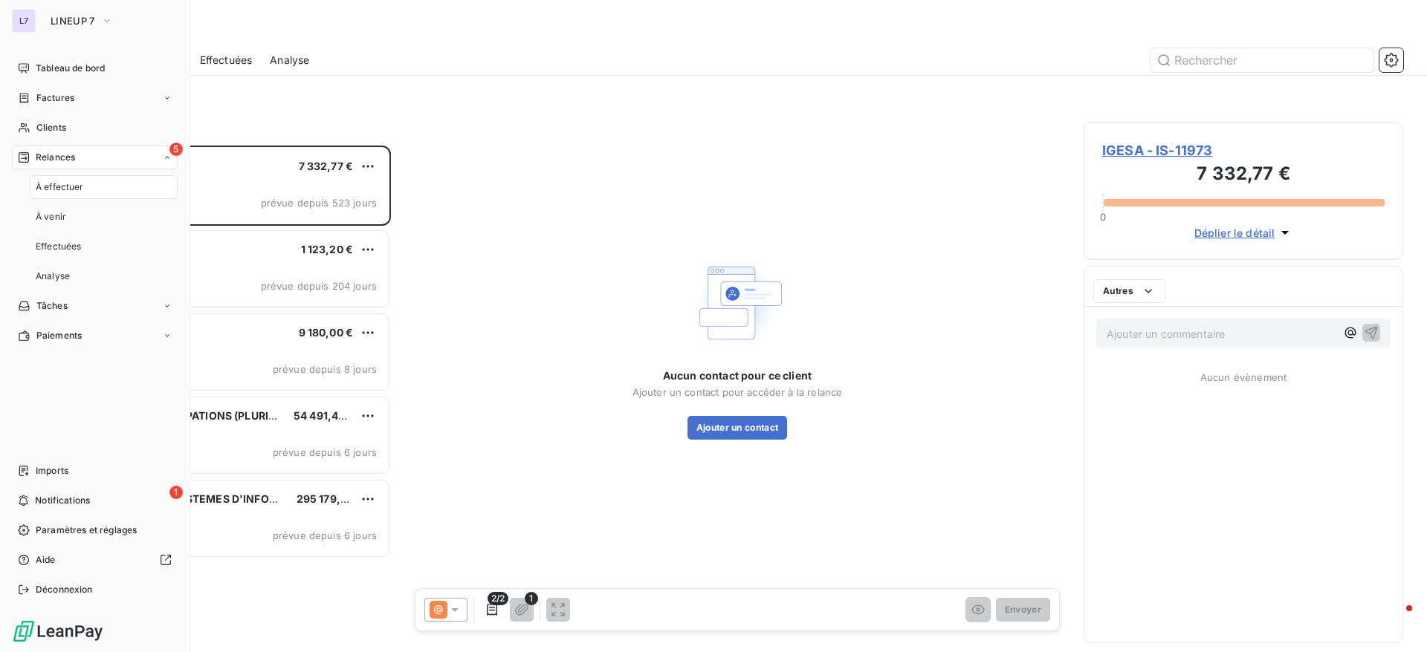
scroll to position [490, 302]
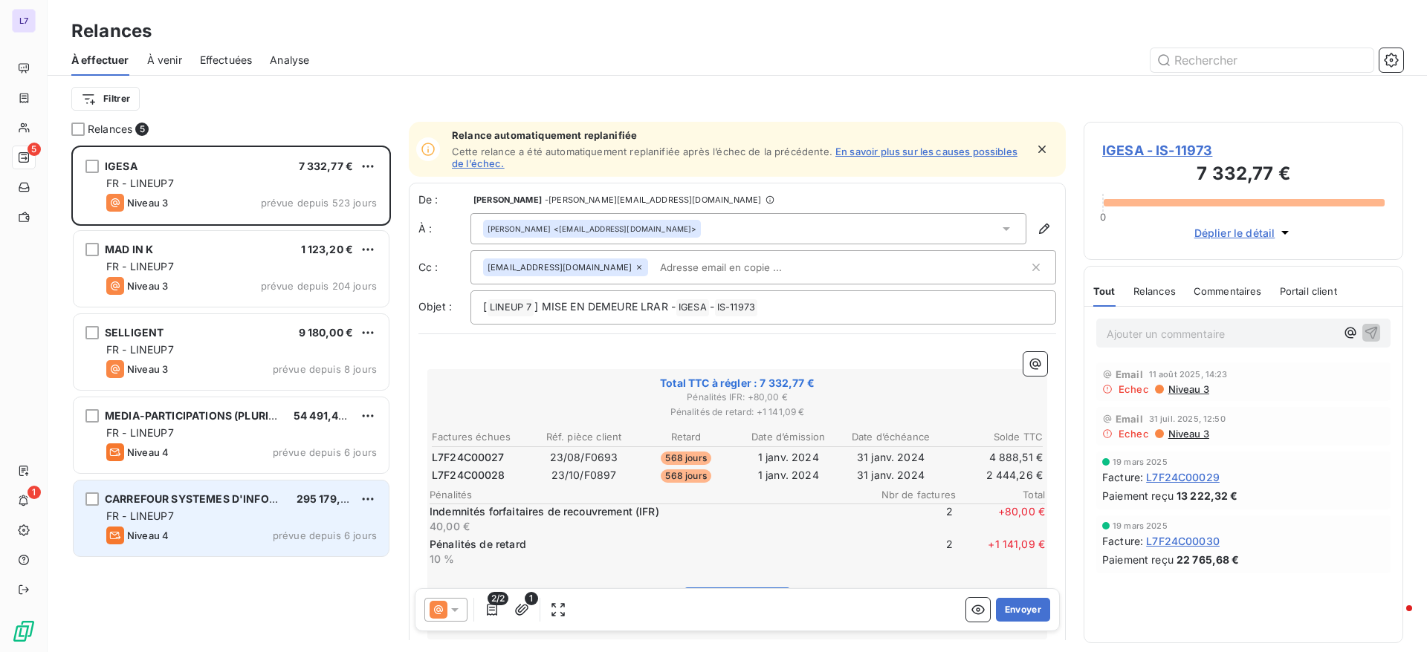
click at [205, 502] on span "CARREFOUR SYSTEMES D'INFORMATION" at bounding box center [212, 499] width 214 height 13
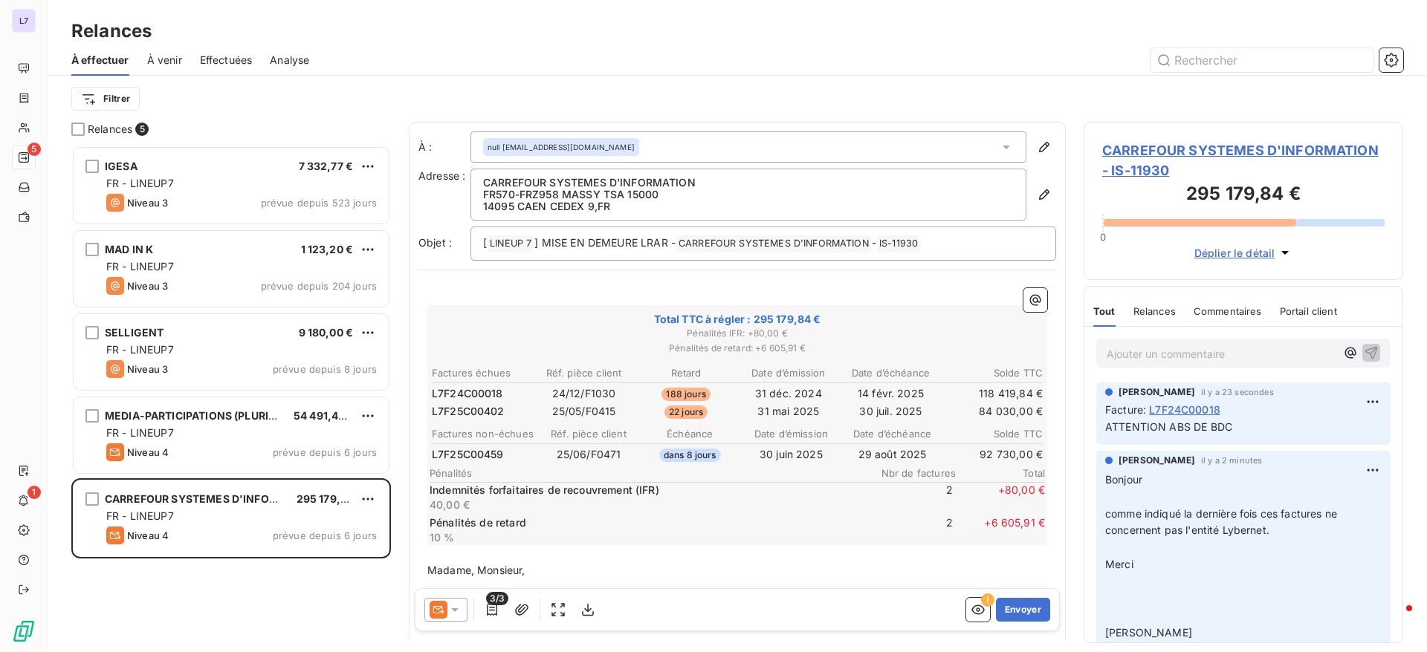
click at [998, 146] on div "null [EMAIL_ADDRESS][DOMAIN_NAME]" at bounding box center [748, 147] width 556 height 31
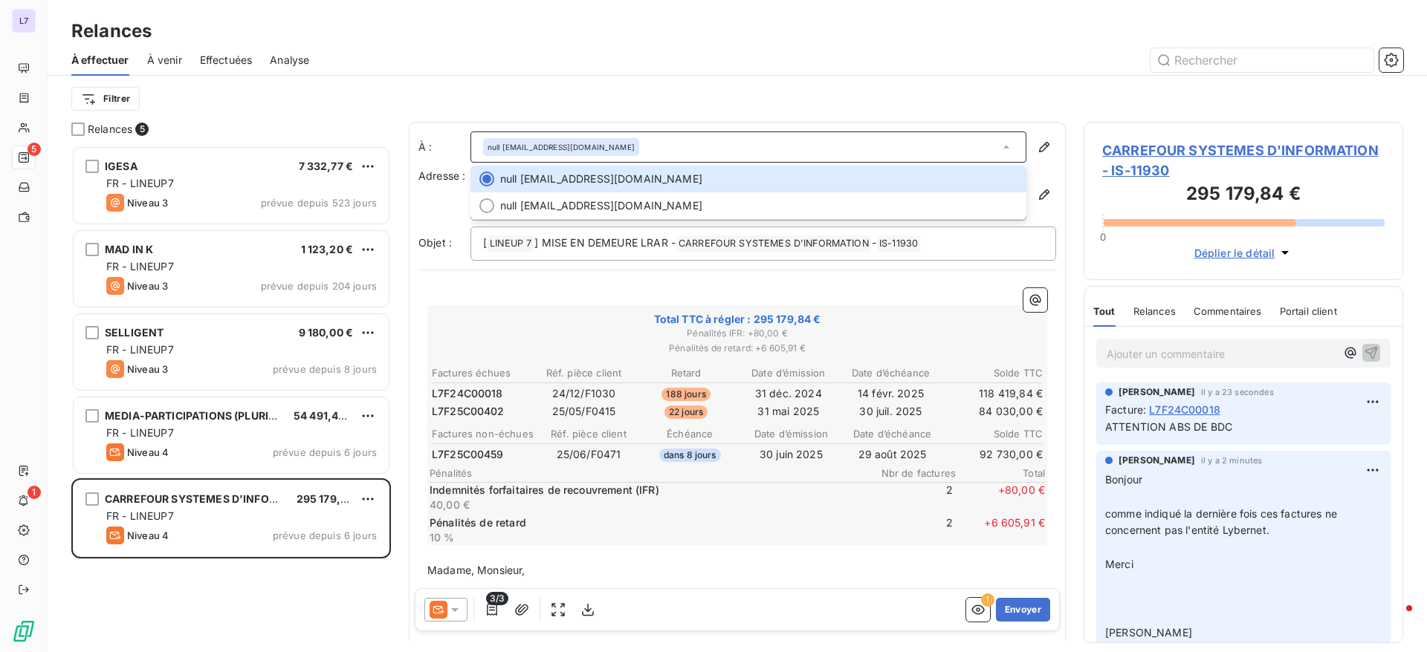
click at [753, 152] on div "null [EMAIL_ADDRESS][DOMAIN_NAME]" at bounding box center [748, 147] width 556 height 31
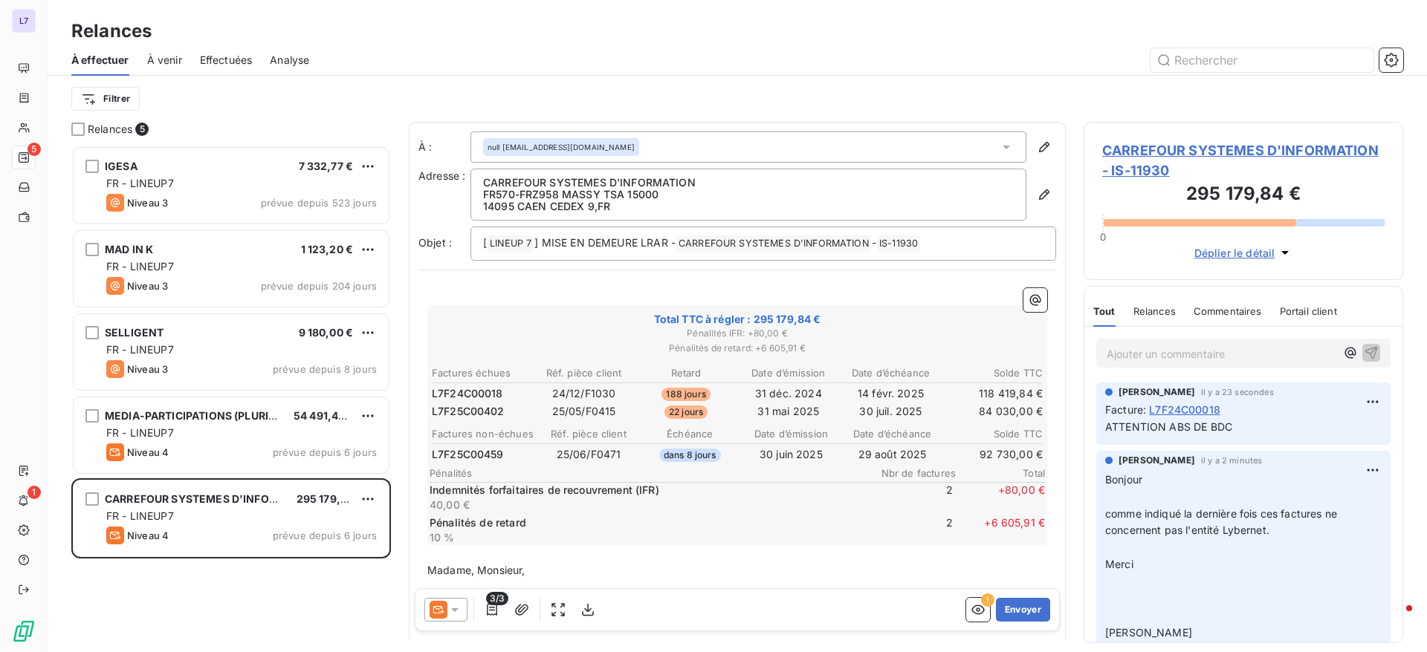
click at [464, 609] on div at bounding box center [445, 610] width 43 height 24
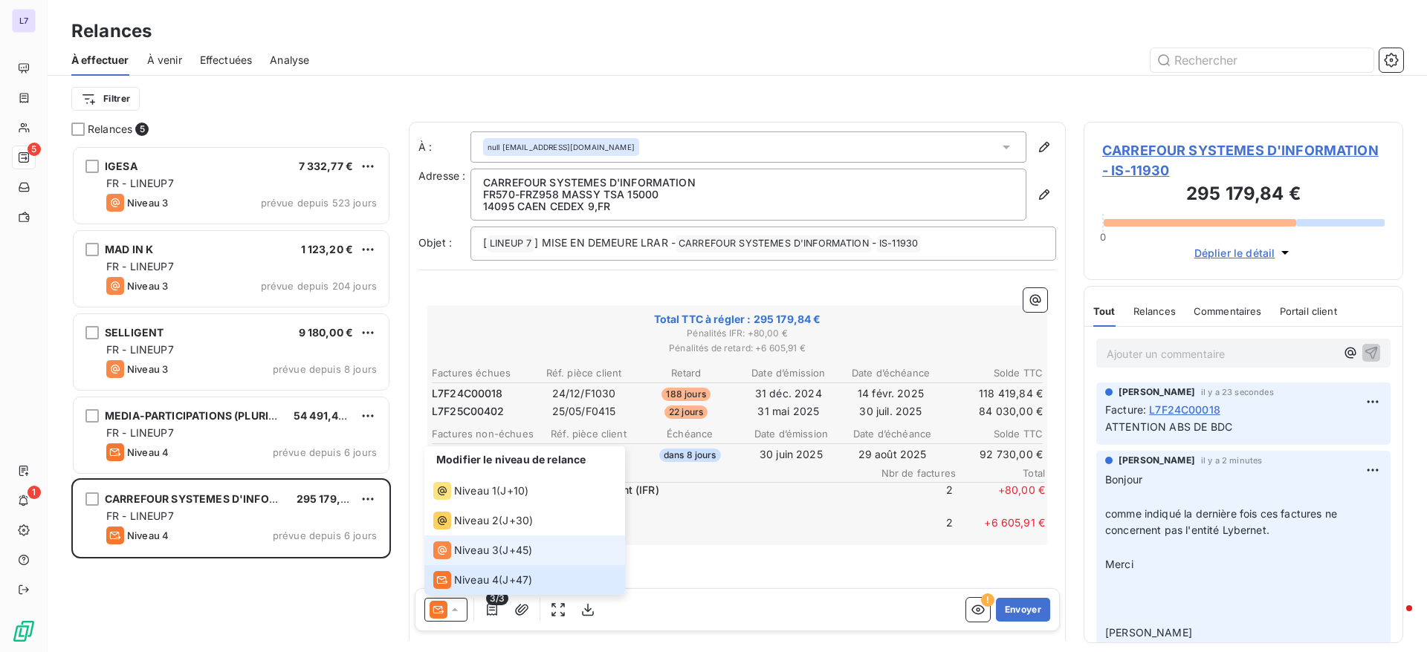
click at [470, 559] on div "Niveau 3" at bounding box center [465, 551] width 65 height 18
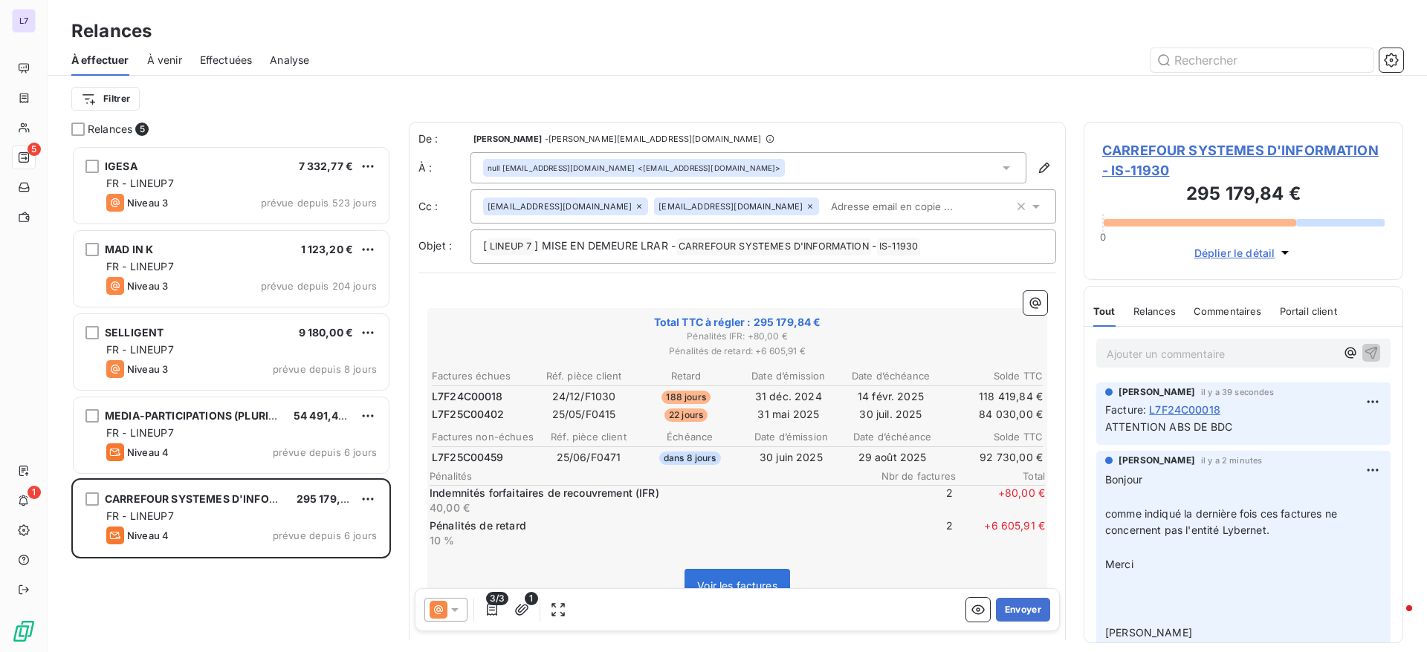
click at [808, 207] on icon at bounding box center [810, 206] width 4 height 4
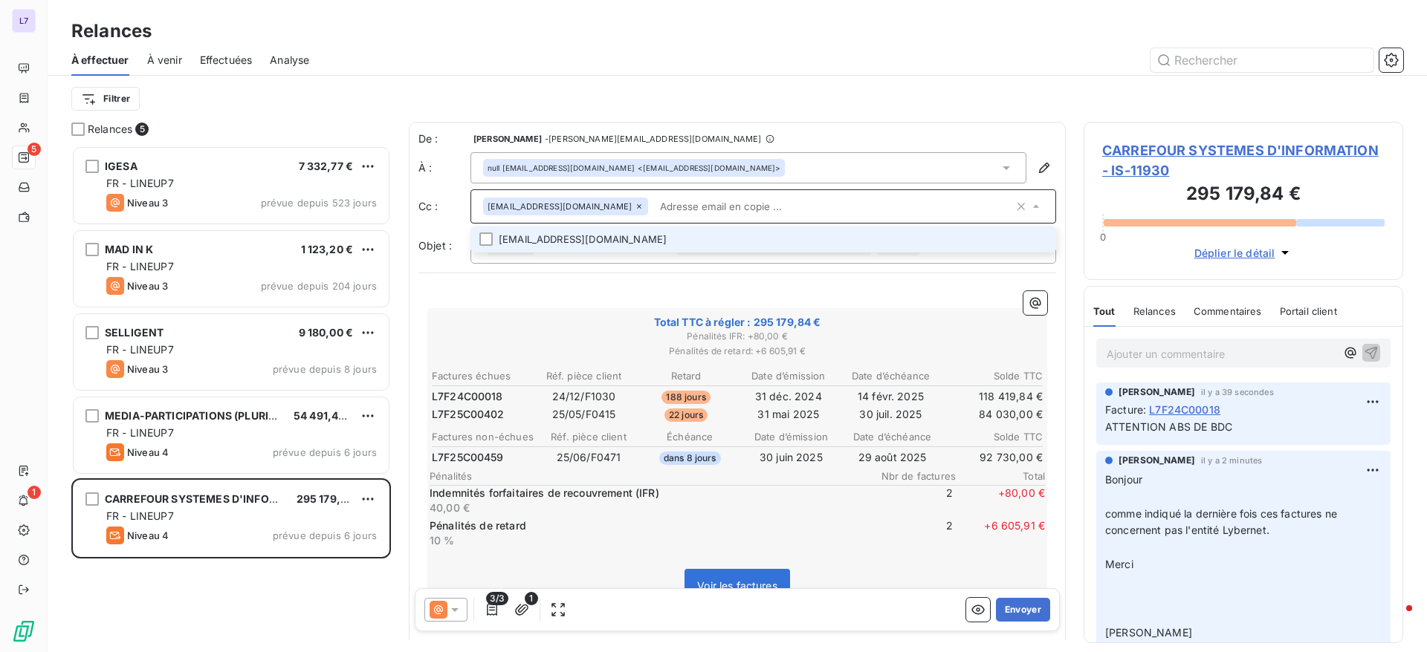
paste input "Bonjour comme indiqué la dernière fois ces factures ne concernent pas l'entité …"
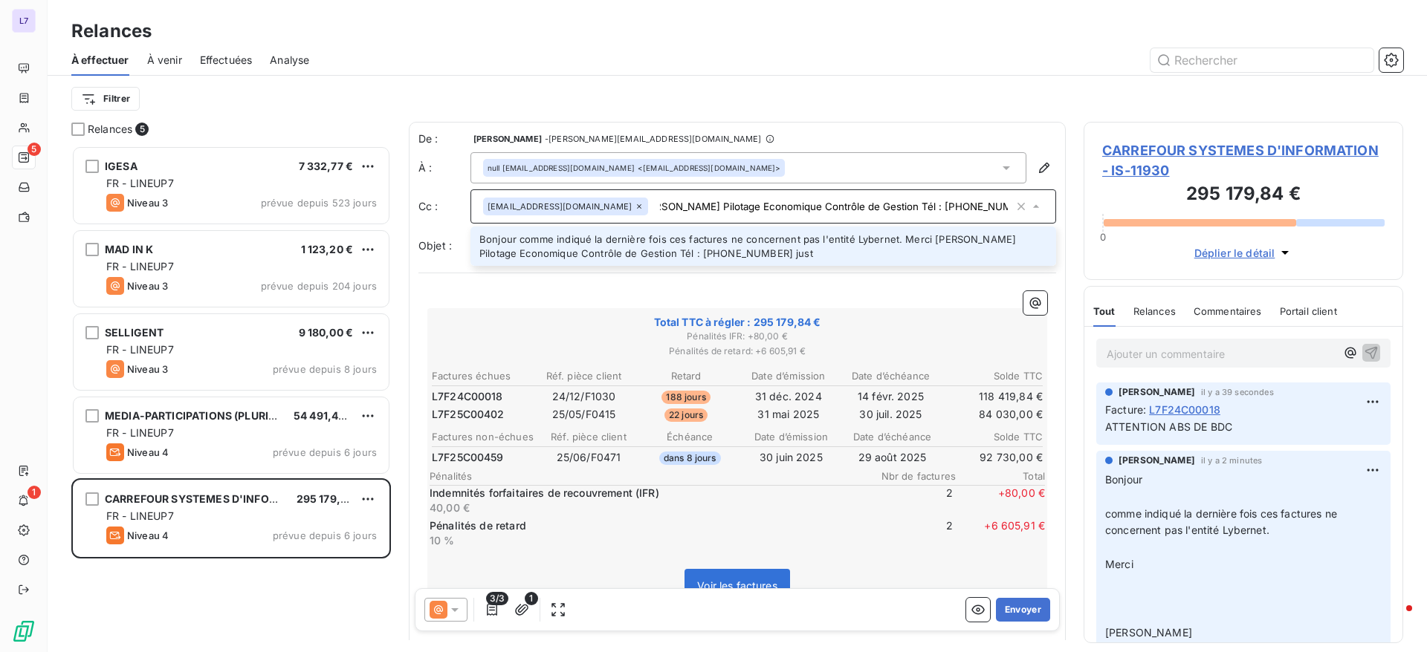
scroll to position [0, 474]
type input "Bonjour comme indiqué la dernière fois ces factures ne concernent pas l'entité …"
click at [1014, 207] on icon "button" at bounding box center [1021, 206] width 15 height 15
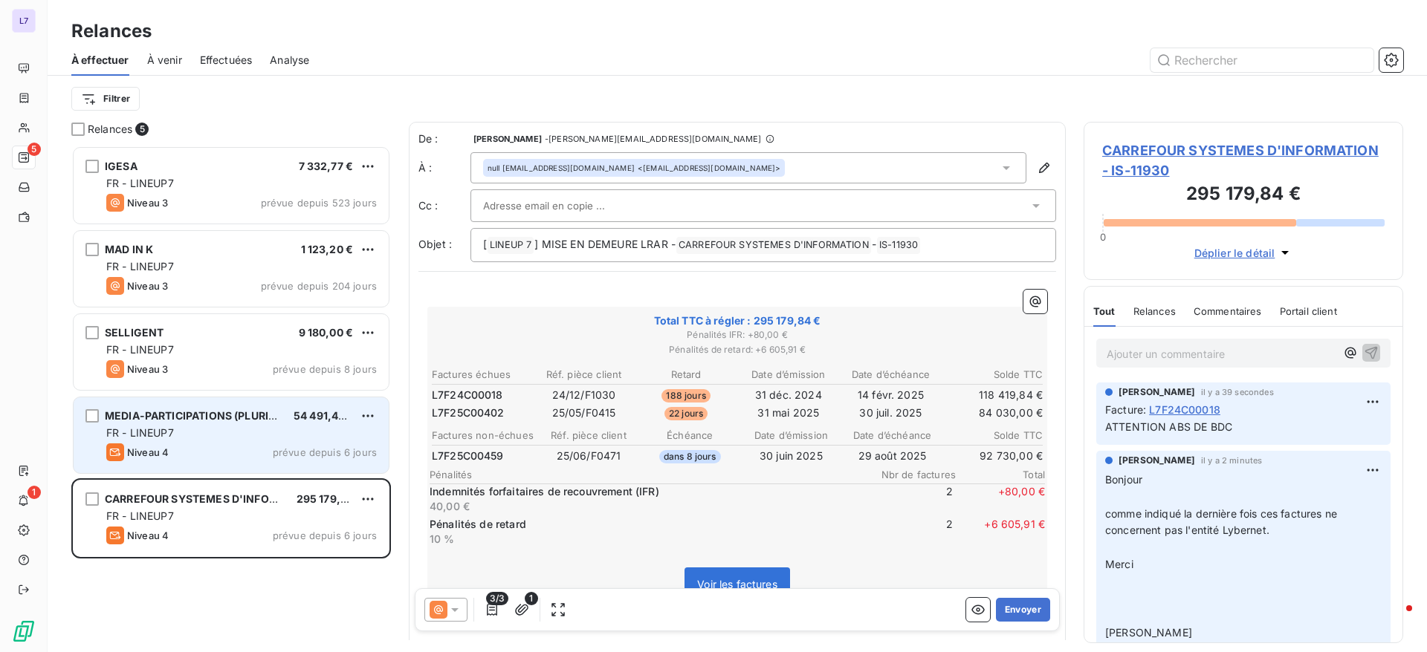
click at [144, 441] on div "MEDIA-PARTICIPATIONS (PLURIAD) 54 491,40 € FR - LINEUP7 Niveau 4 prévue depuis …" at bounding box center [231, 436] width 315 height 76
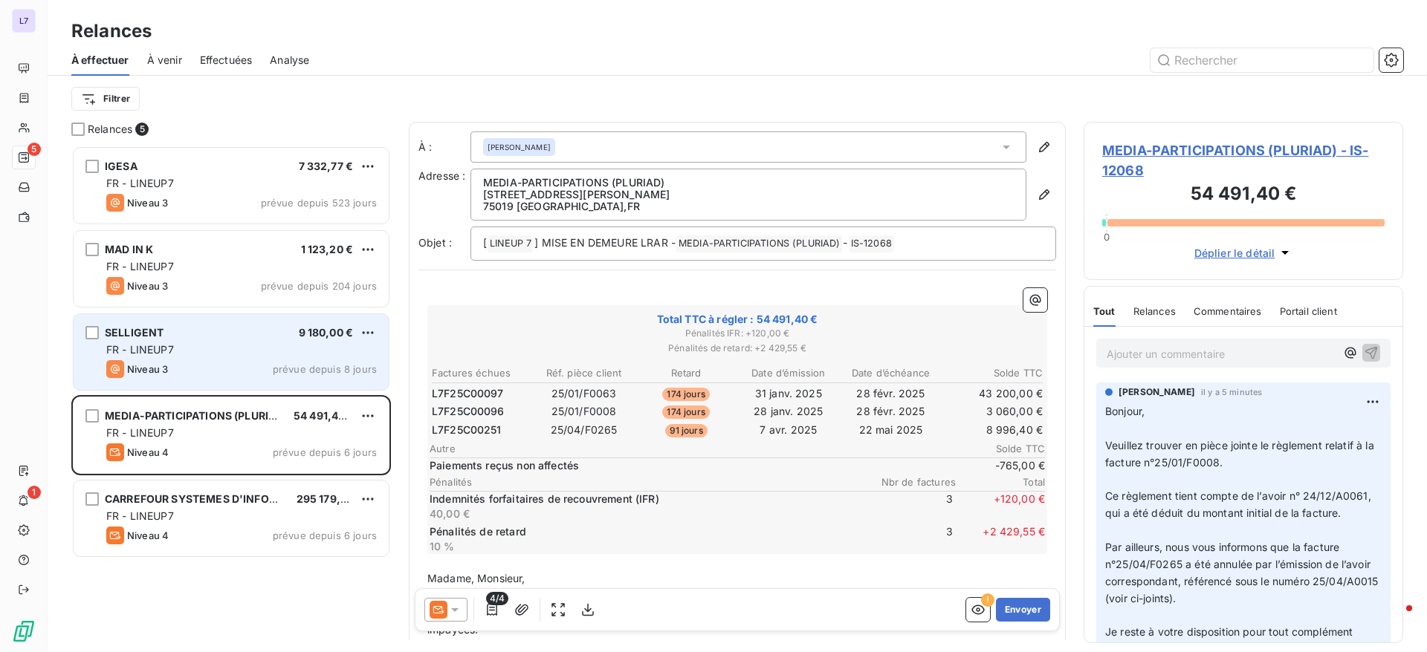
click at [217, 361] on div "Niveau 3 prévue depuis 8 jours" at bounding box center [241, 369] width 270 height 18
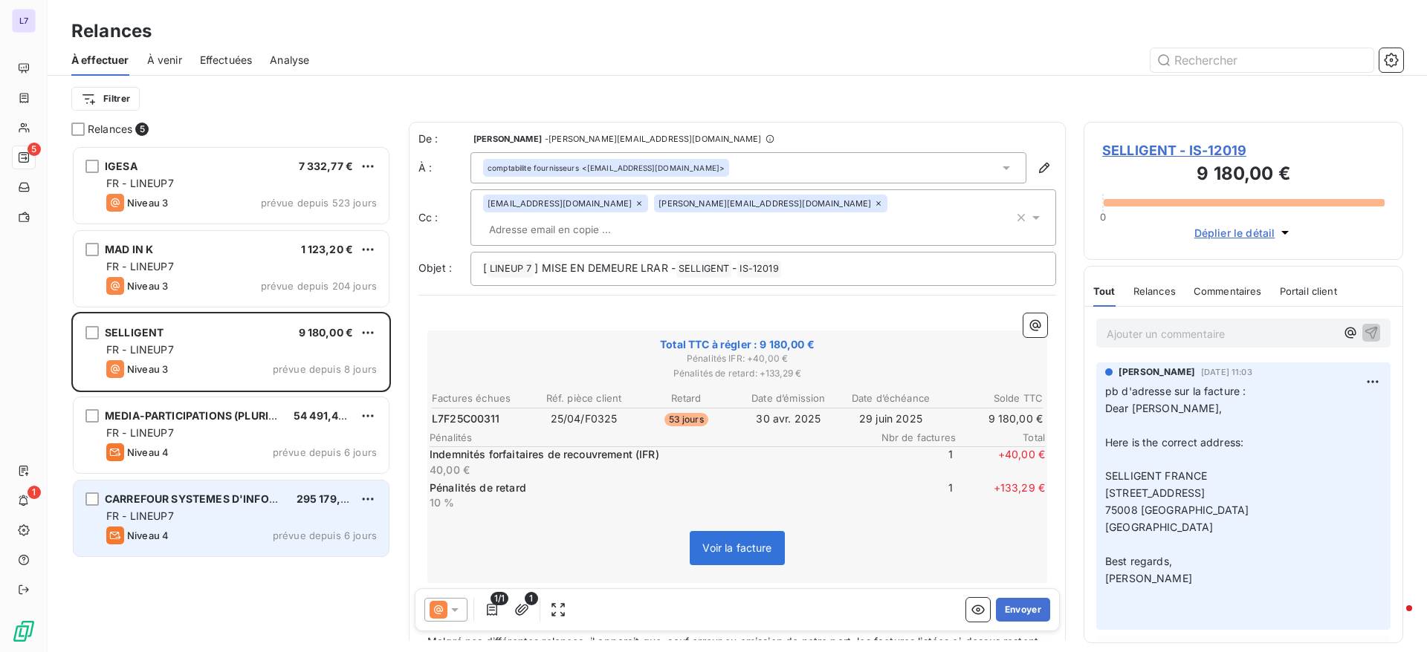
click at [201, 516] on div "FR - LINEUP7" at bounding box center [241, 516] width 270 height 15
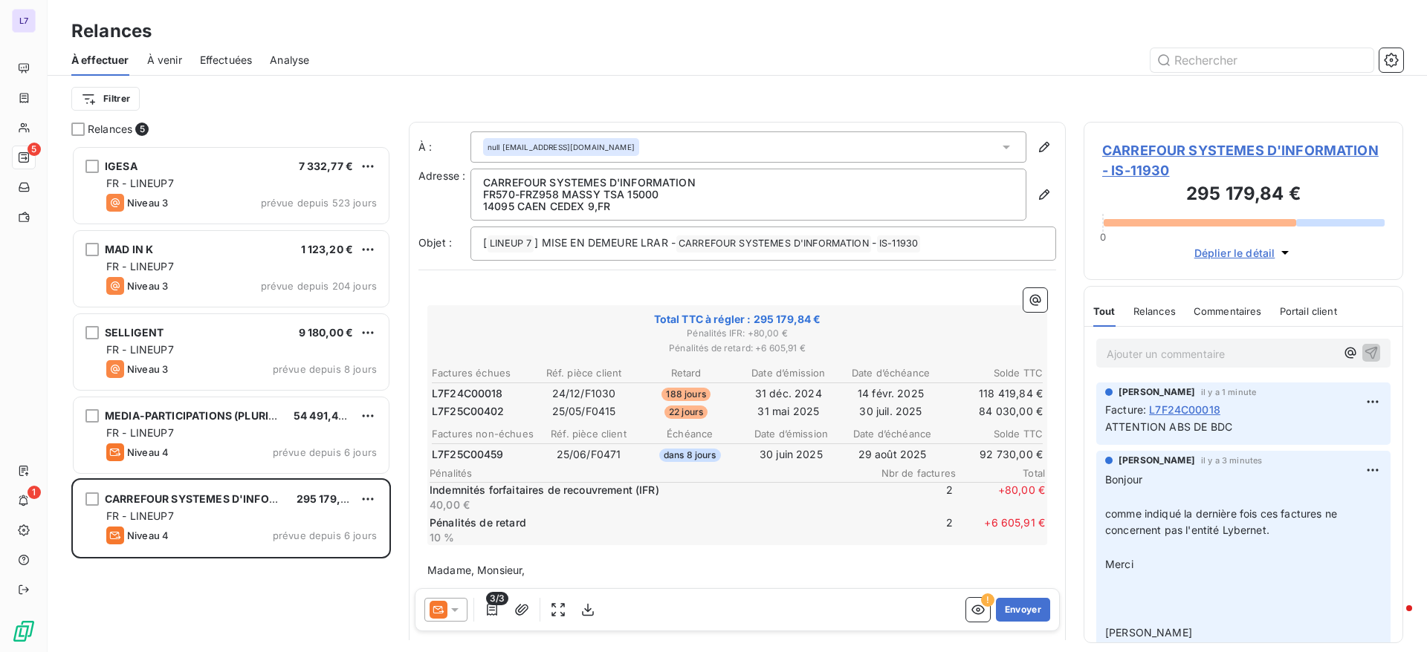
click at [461, 616] on icon at bounding box center [454, 610] width 15 height 15
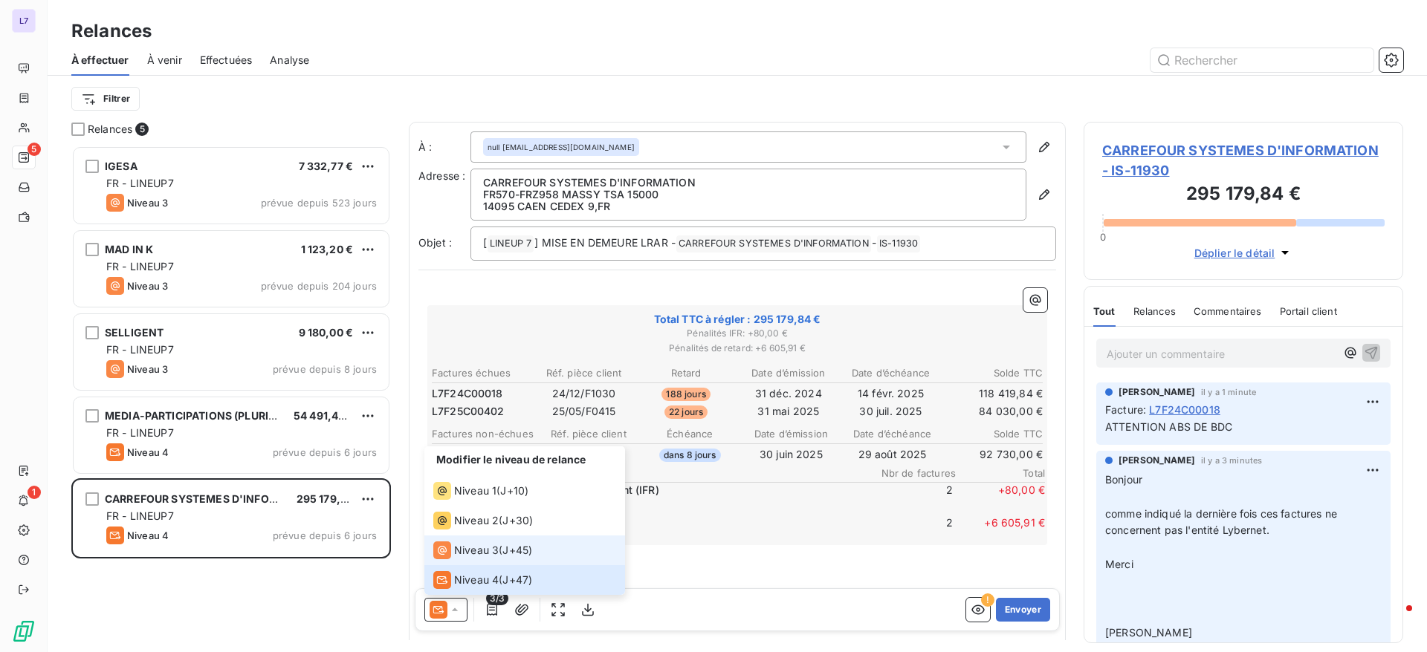
click at [490, 551] on span "Niveau 3" at bounding box center [476, 550] width 45 height 15
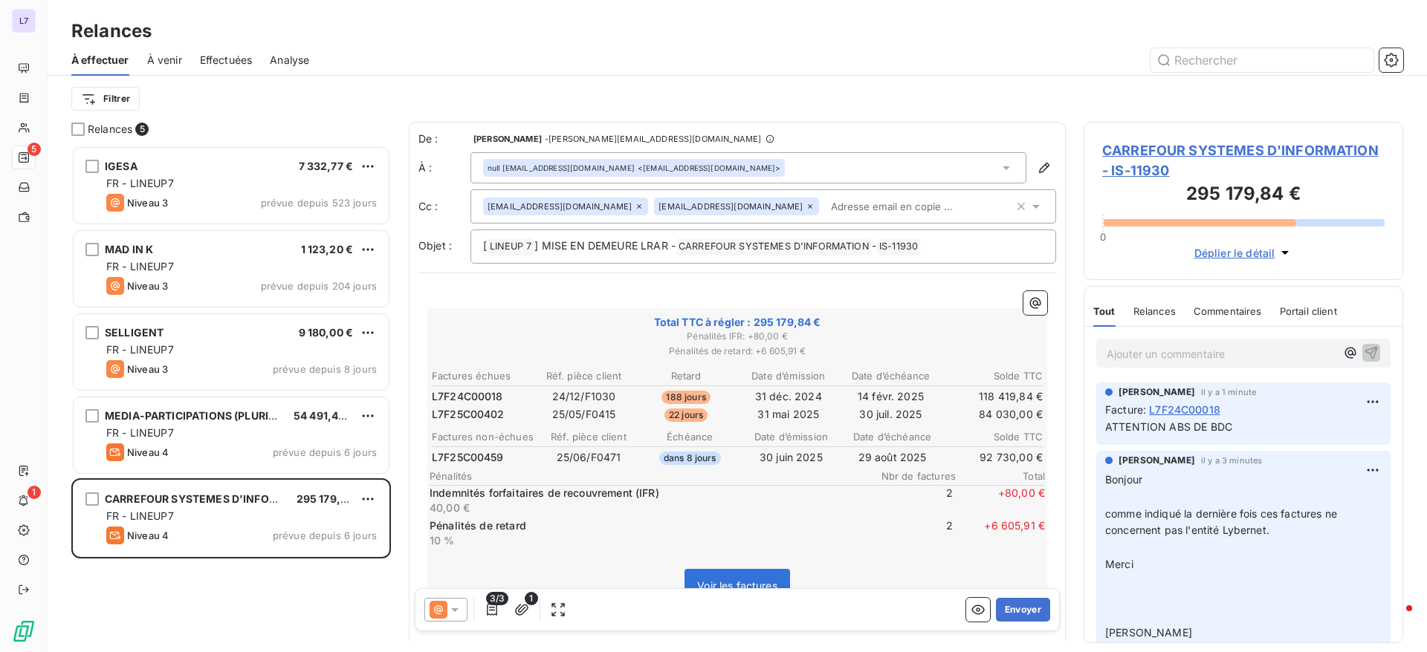
click at [808, 205] on icon at bounding box center [810, 206] width 4 height 4
click at [589, 271] on div "De : Vanessa GRENET - vanessa.grenet@isoskele.fr À : null p2p_factures_frais_ge…" at bounding box center [737, 558] width 657 height 873
click at [961, 253] on p "[ LINEUP 7 ﻿ ] MISE EN DEMEURE LRAR - CARREFOUR SYSTEMES D'INFORMATION ﻿ - IS-1…" at bounding box center [763, 247] width 560 height 18
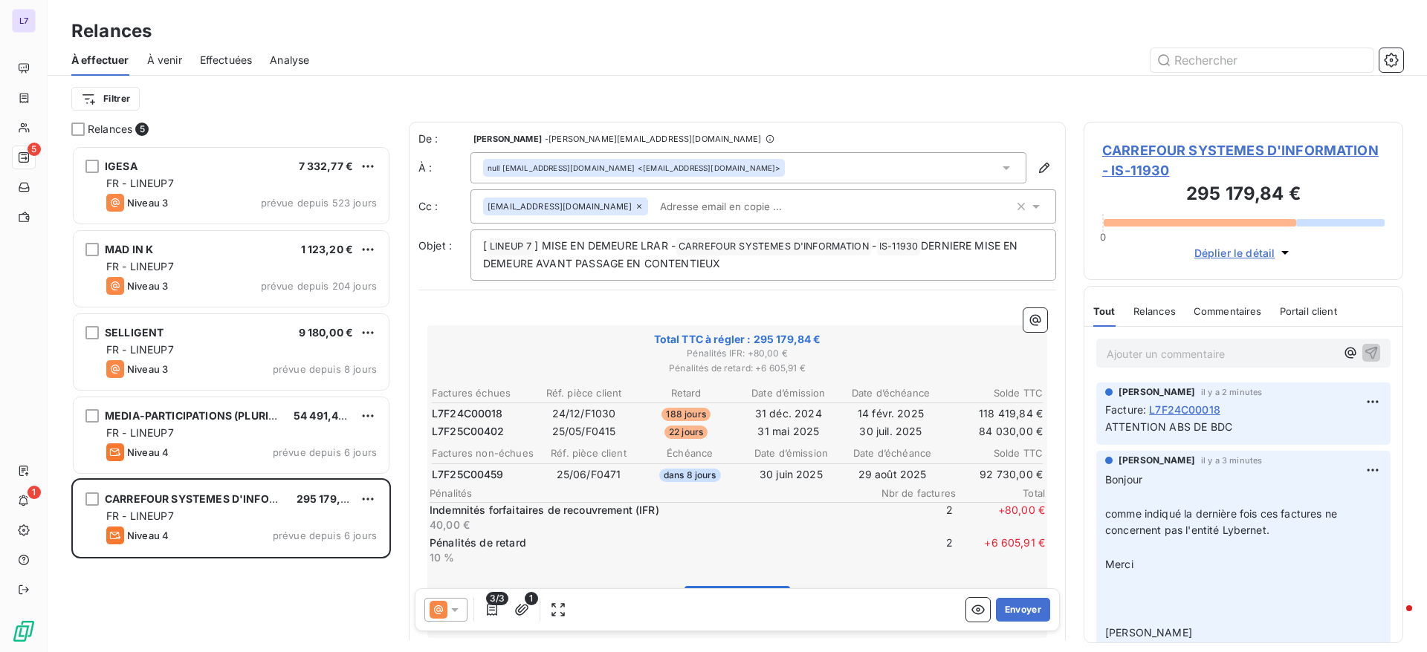
click at [456, 618] on div at bounding box center [445, 610] width 43 height 24
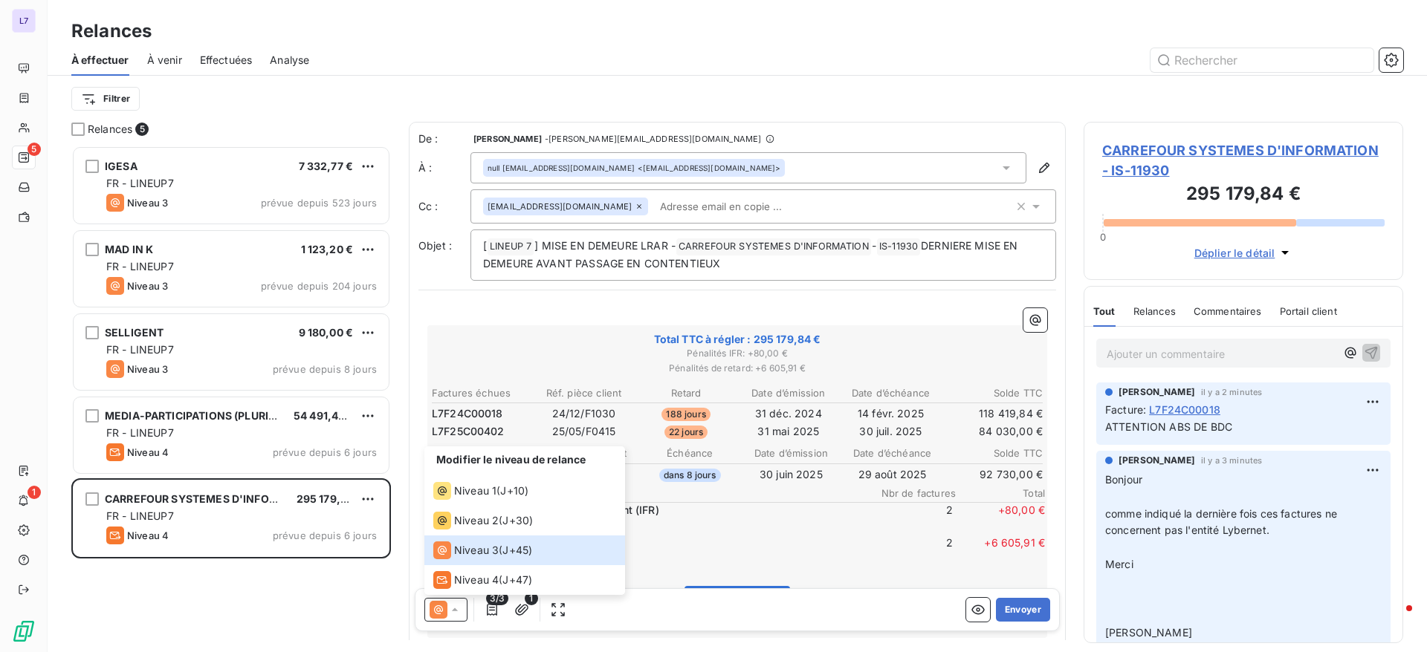
click at [687, 529] on p "40,00 €" at bounding box center [645, 525] width 431 height 15
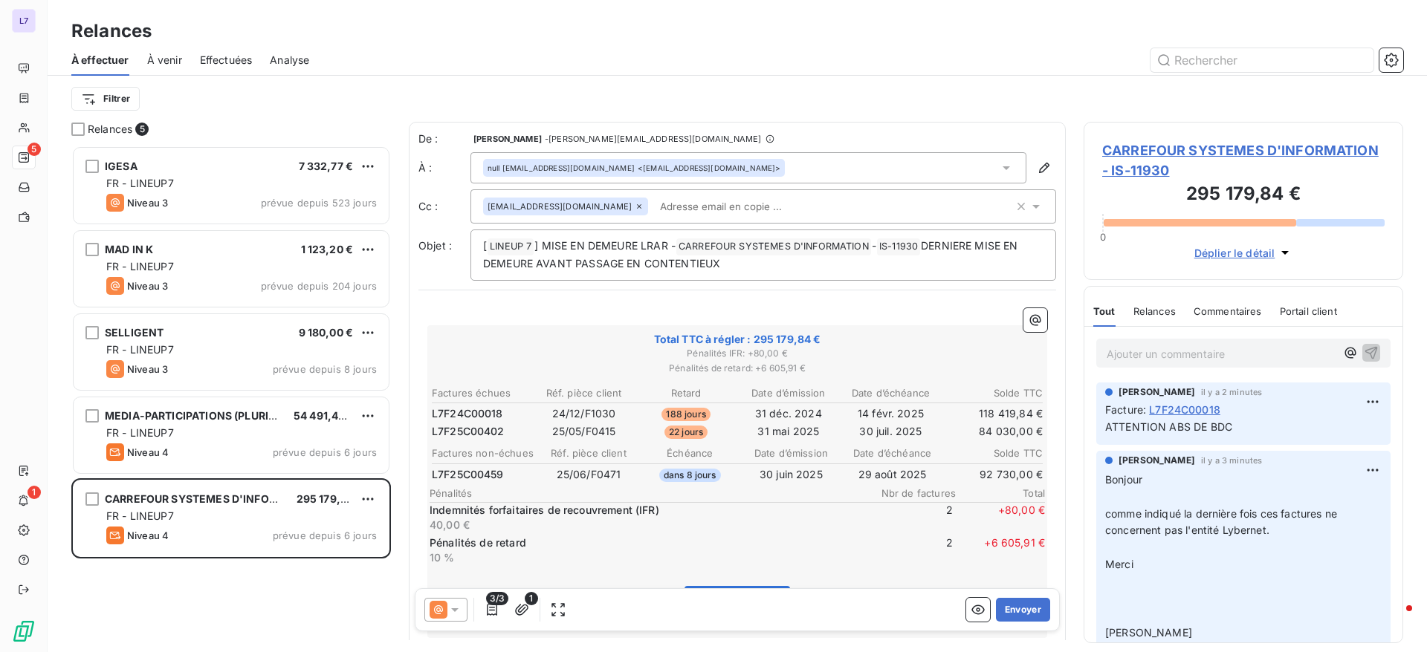
click at [676, 212] on input "text" at bounding box center [740, 206] width 172 height 22
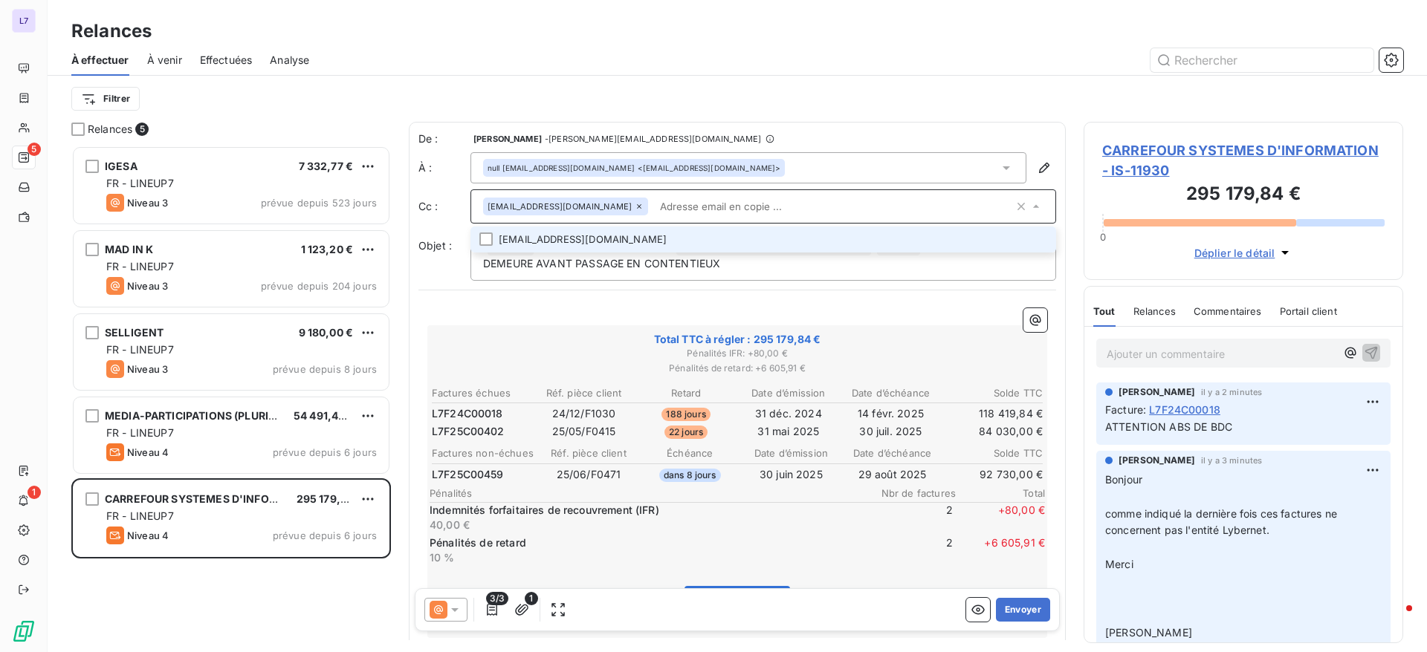
click at [680, 202] on input "text" at bounding box center [834, 206] width 360 height 22
type input "P"
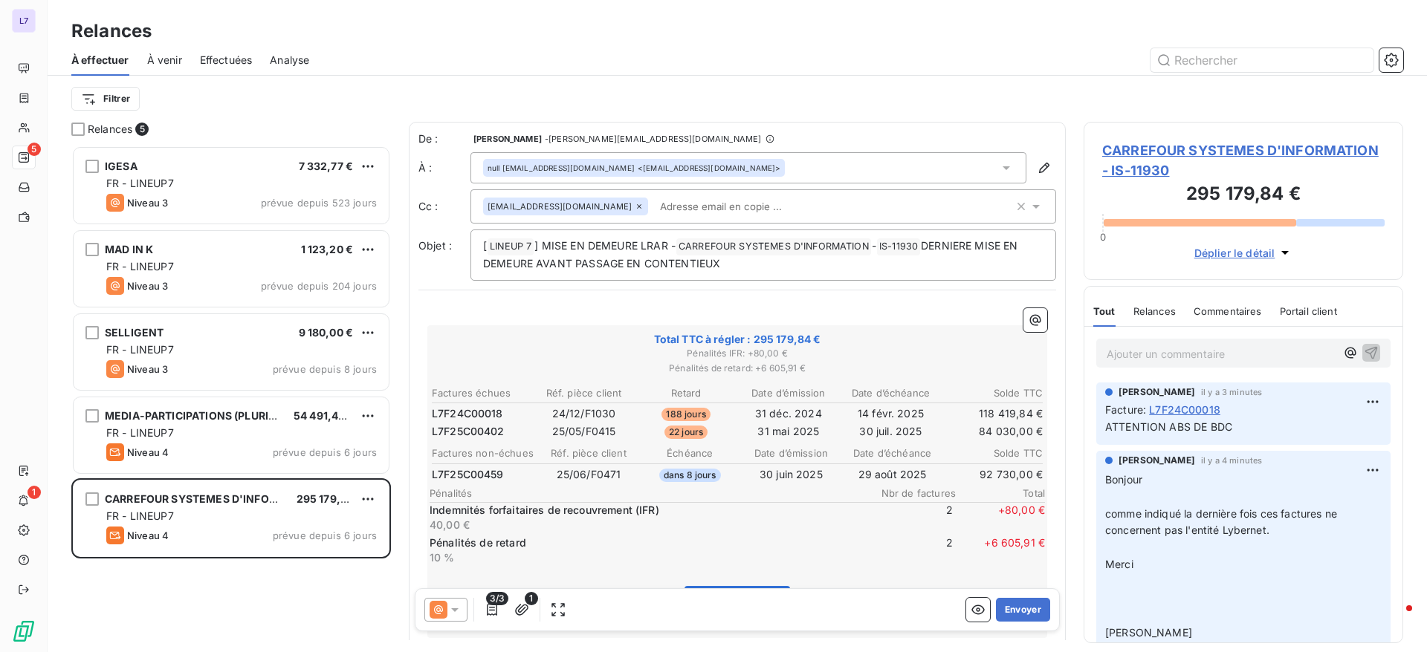
click at [670, 210] on input "text" at bounding box center [740, 206] width 172 height 22
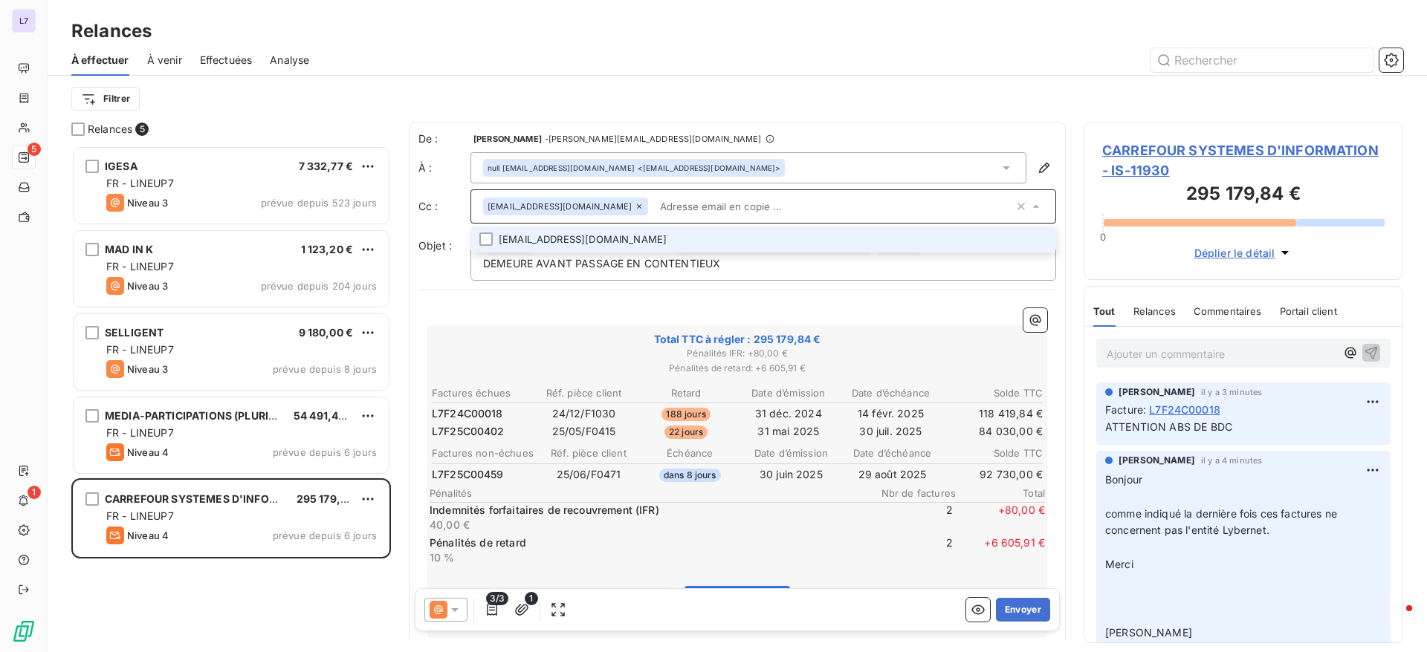
paste input "paiement@carrefour.com"
type input "paiement@carrefour.com"
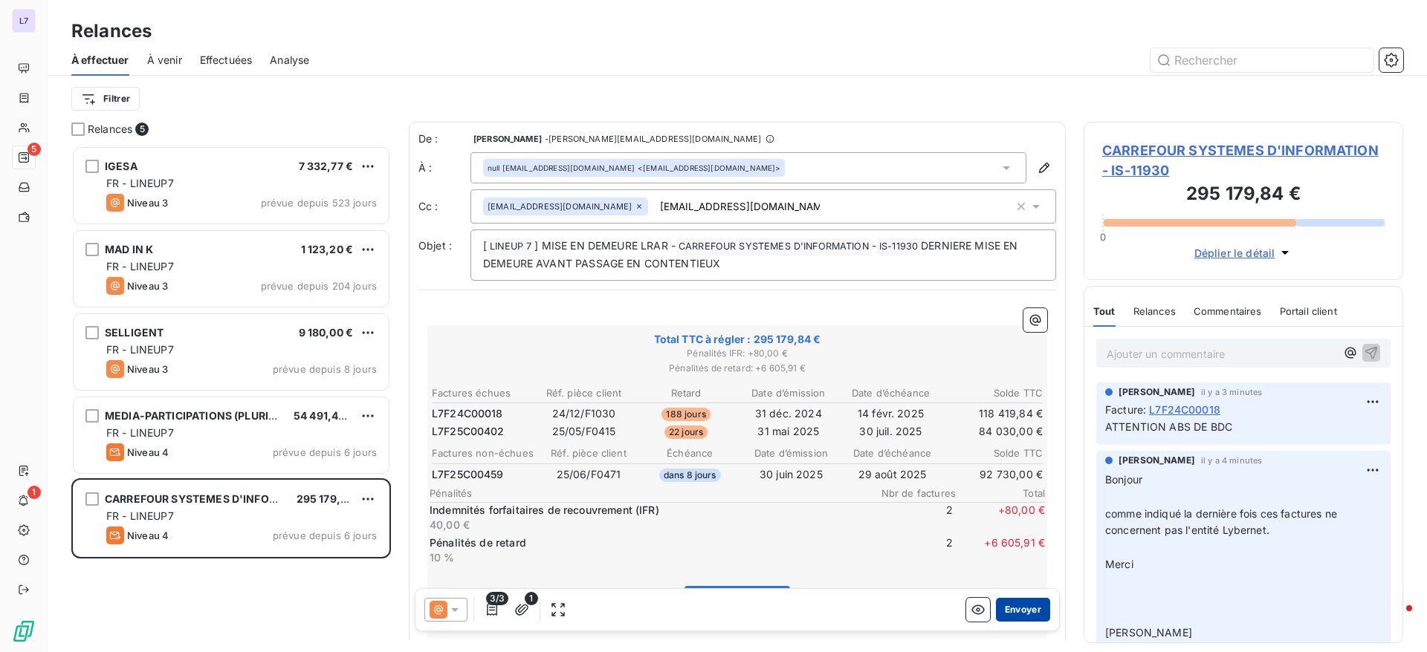
click at [1002, 612] on button "Envoyer" at bounding box center [1023, 610] width 54 height 24
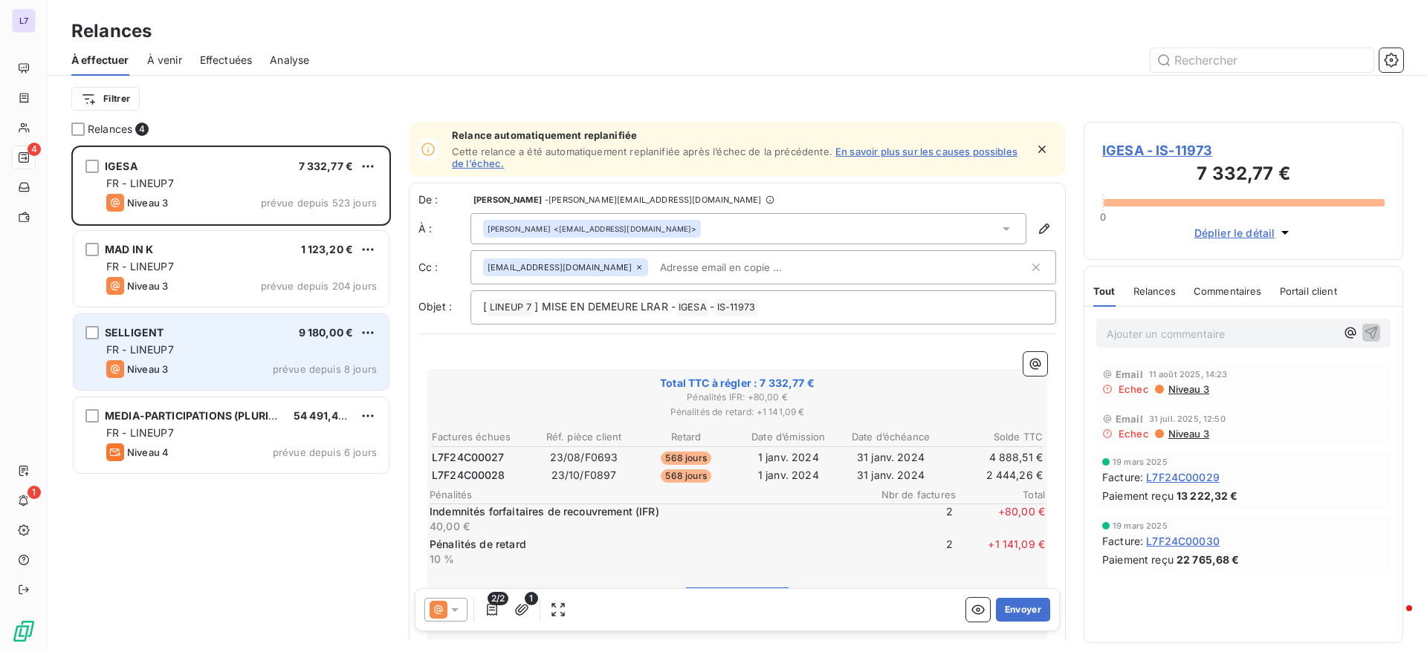
click at [187, 366] on div "Niveau 3 prévue depuis 8 jours" at bounding box center [241, 369] width 270 height 18
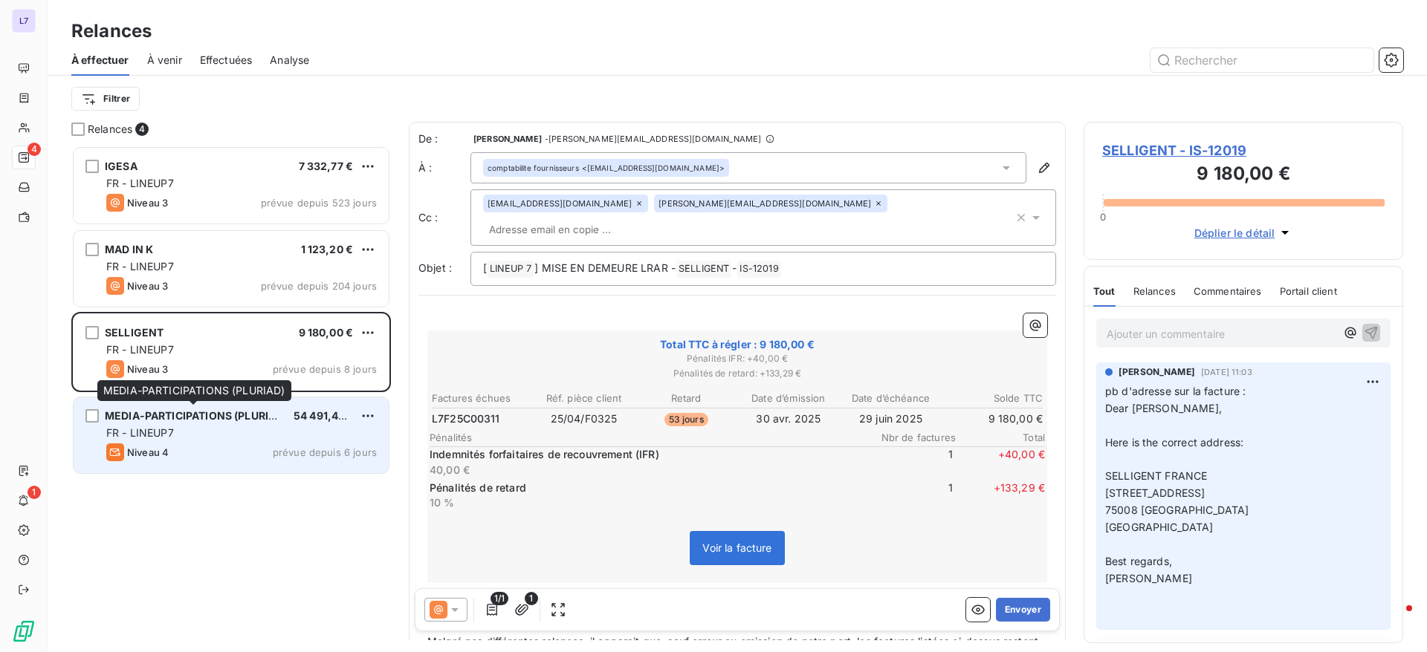
click at [187, 409] on span "MEDIA-PARTICIPATIONS (PLURIAD)" at bounding box center [196, 415] width 183 height 13
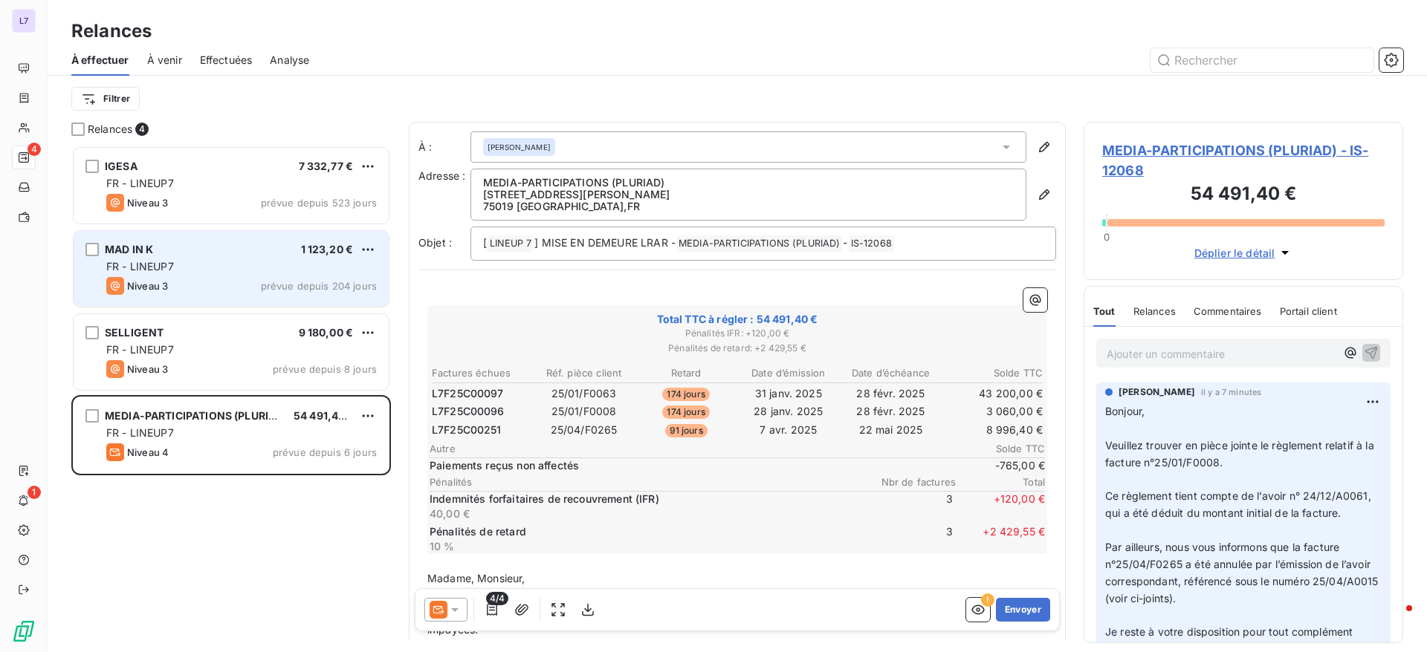
click at [224, 258] on div "MAD IN K 1 123,20 € FR - LINEUP7 Niveau 3 prévue depuis 204 jours" at bounding box center [231, 269] width 315 height 76
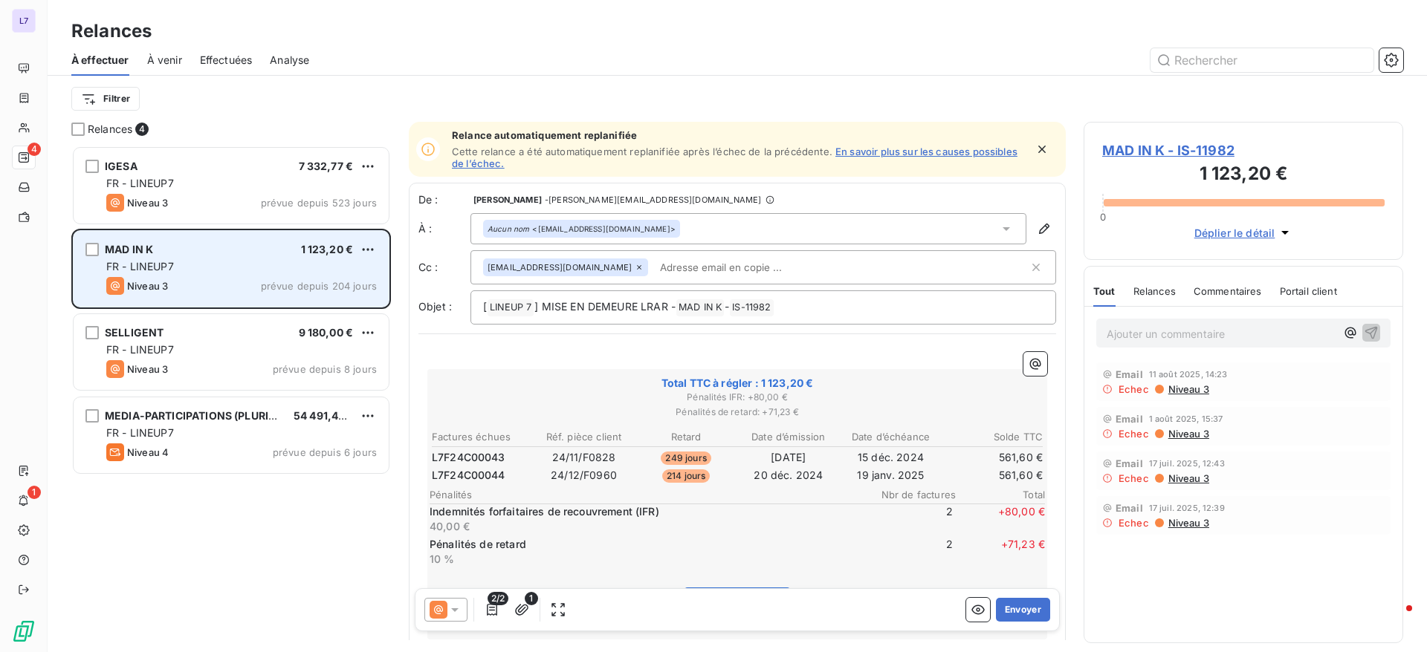
click at [185, 279] on div "Niveau 3 prévue depuis 204 jours" at bounding box center [241, 286] width 270 height 18
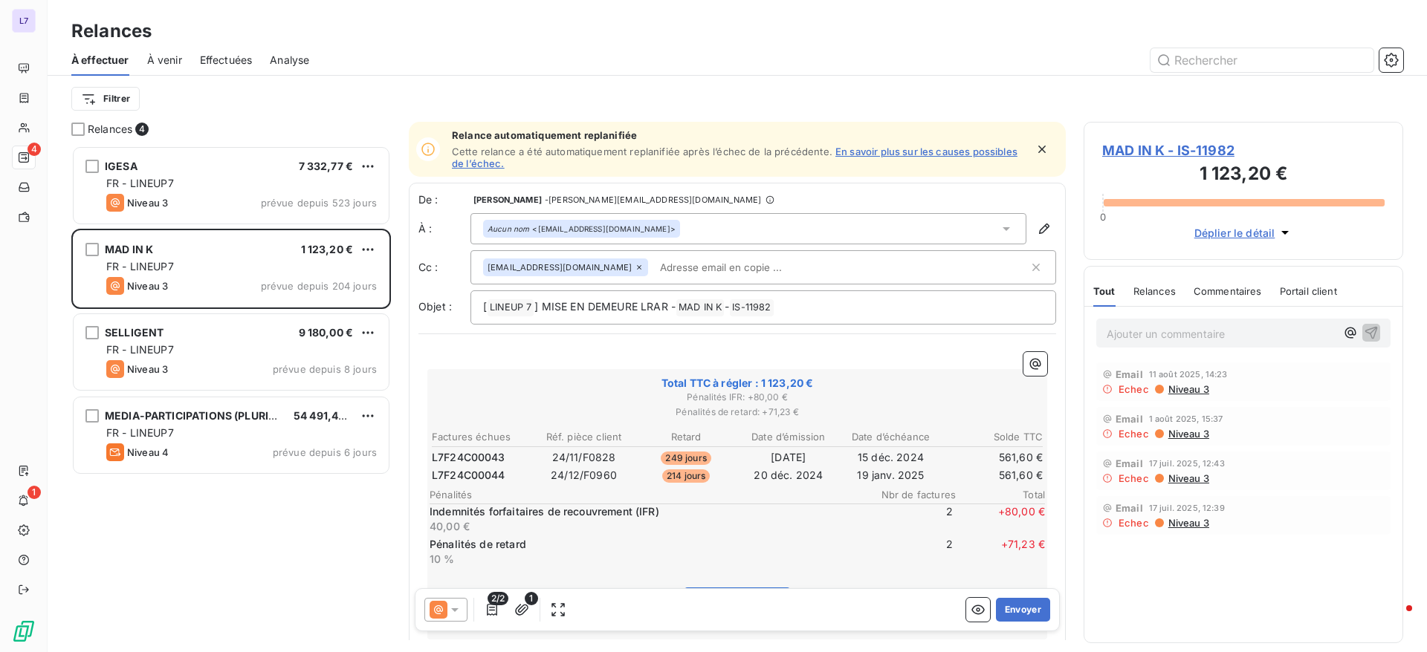
click at [1148, 158] on span "MAD IN K - IS-11982" at bounding box center [1243, 150] width 282 height 20
